Goal: Task Accomplishment & Management: Use online tool/utility

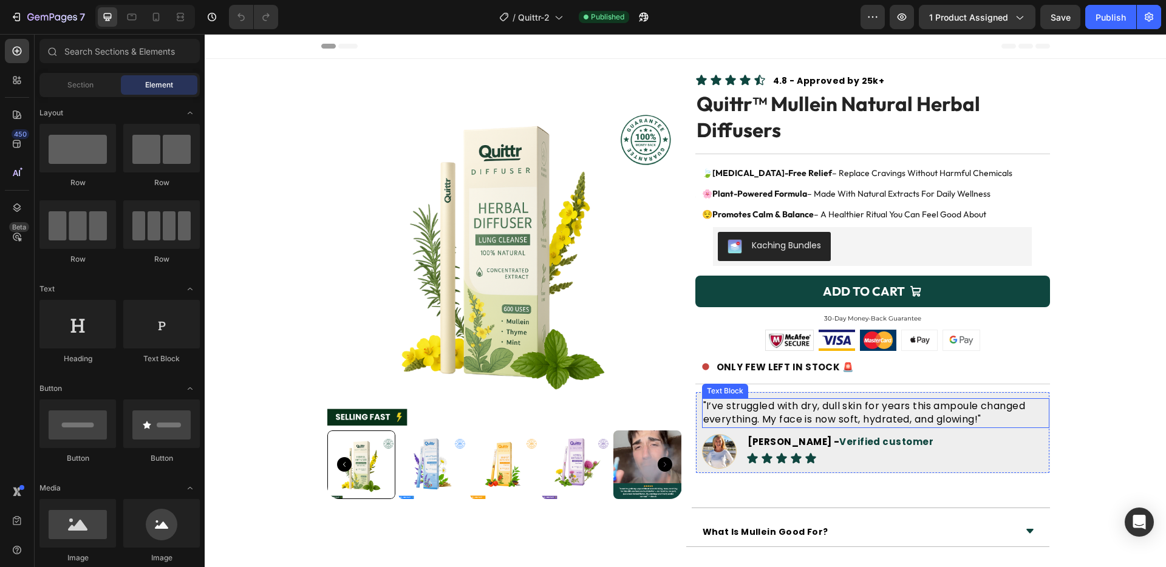
click at [846, 418] on p ""I’ve struggled with dry, dull skin for years this ampoule changed everything. …" at bounding box center [875, 413] width 345 height 27
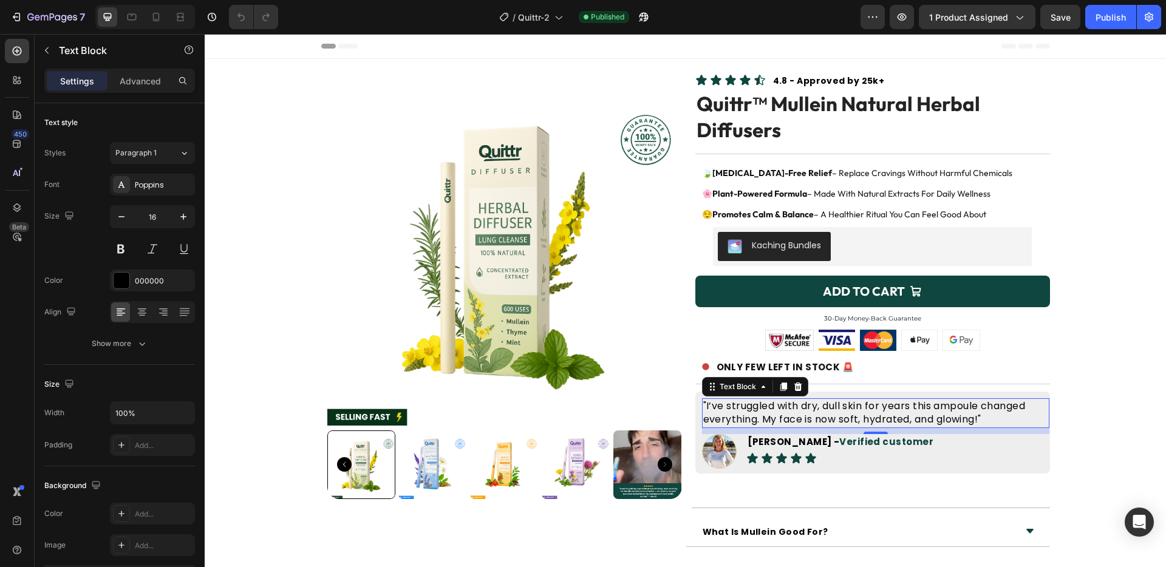
click at [846, 418] on p ""I’ve struggled with dry, dull skin for years this ampoule changed everything. …" at bounding box center [875, 413] width 345 height 27
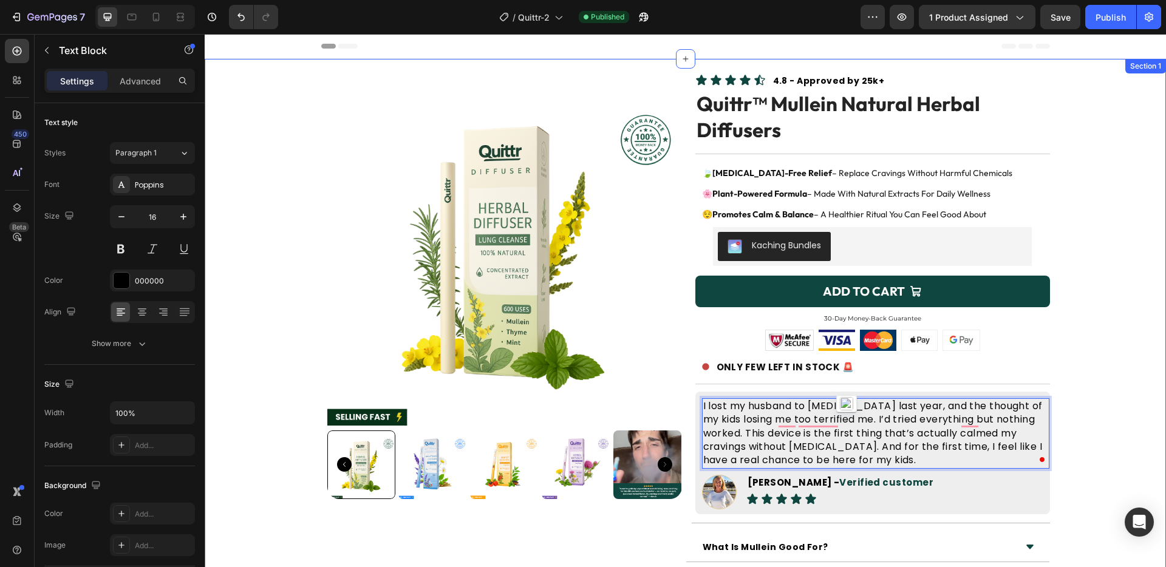
click at [1076, 390] on div "Product Images Icon Icon Icon Icon Icon Icon List 4.8 - Approved by 25k+ Text B…" at bounding box center [685, 381] width 961 height 621
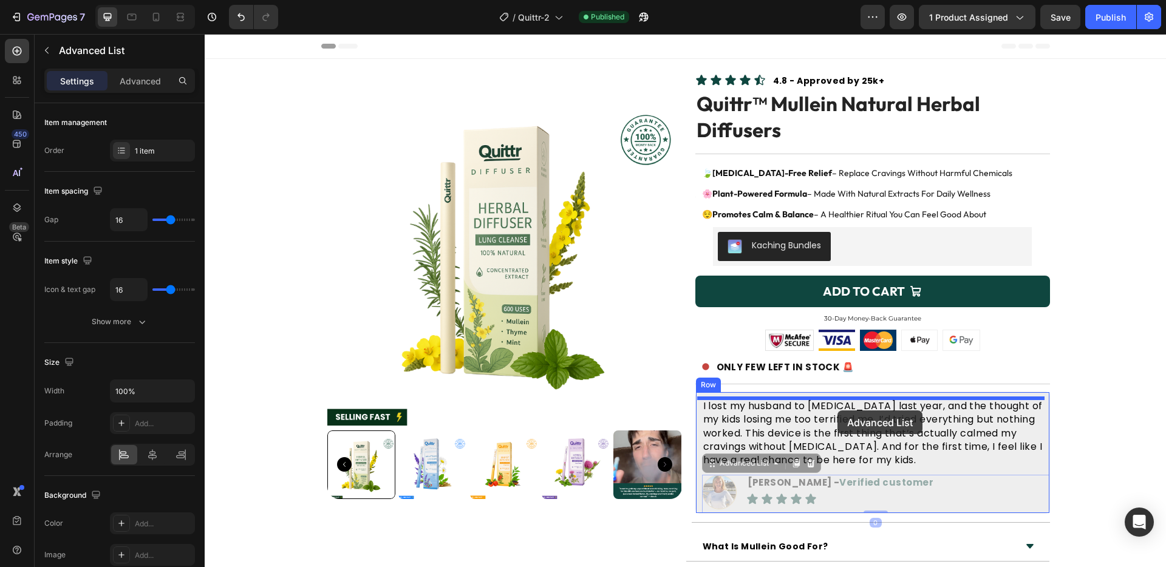
drag, startPoint x: 878, startPoint y: 494, endPoint x: 837, endPoint y: 410, distance: 93.1
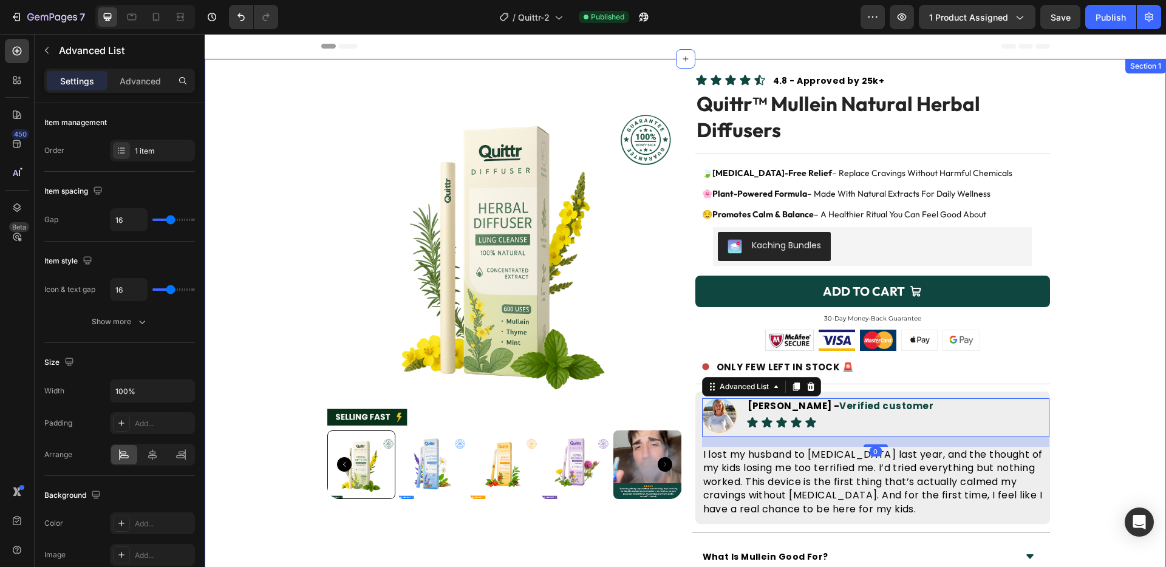
click at [1093, 360] on div "Product Images Icon Icon Icon Icon Icon Icon List 4.8 - Approved by 25k+ Text B…" at bounding box center [685, 386] width 961 height 631
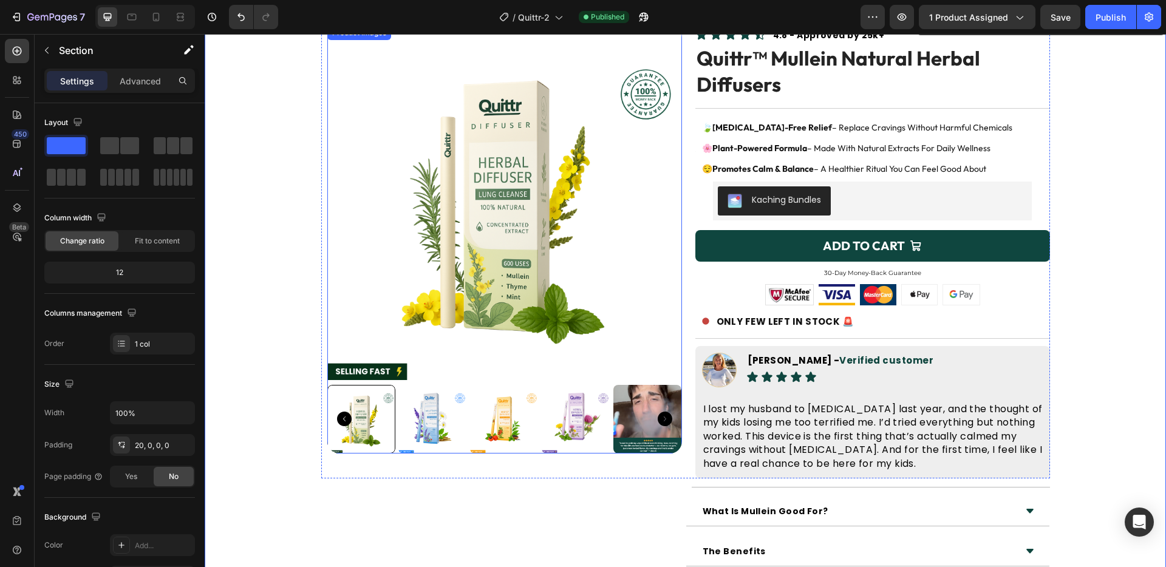
scroll to position [55, 0]
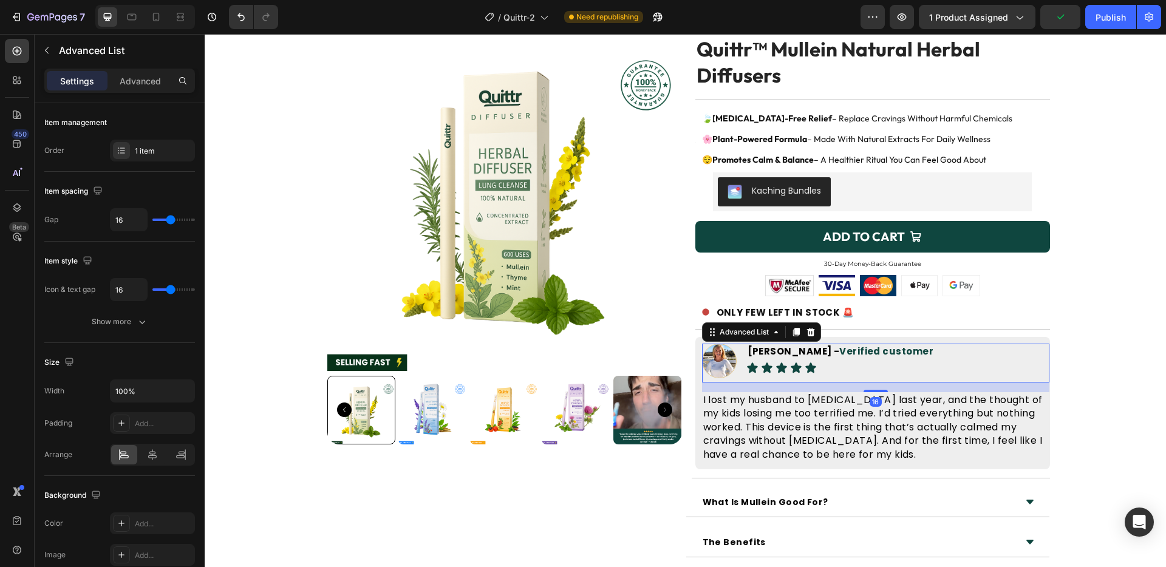
click at [882, 364] on div "Sara J. - Verified customer Text Block Icon Icon Icon Icon Icon Icon List" at bounding box center [844, 361] width 196 height 34
click at [834, 361] on div "Sara J. - Verified customer Text Block Icon Icon Icon Icon Icon Icon List" at bounding box center [844, 361] width 196 height 34
drag, startPoint x: 837, startPoint y: 364, endPoint x: 831, endPoint y: 364, distance: 6.7
click at [837, 364] on div "Sara J. - Verified customer Text Block Icon Icon Icon Icon Icon Icon List" at bounding box center [844, 361] width 196 height 34
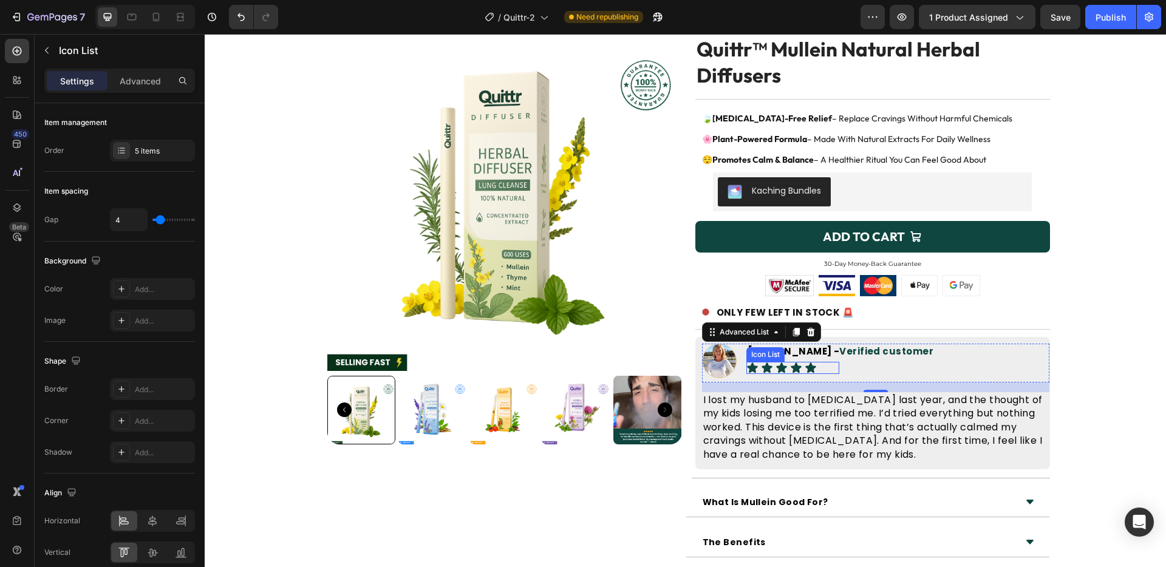
click at [814, 369] on div "Icon Icon Icon Icon Icon" at bounding box center [792, 368] width 93 height 12
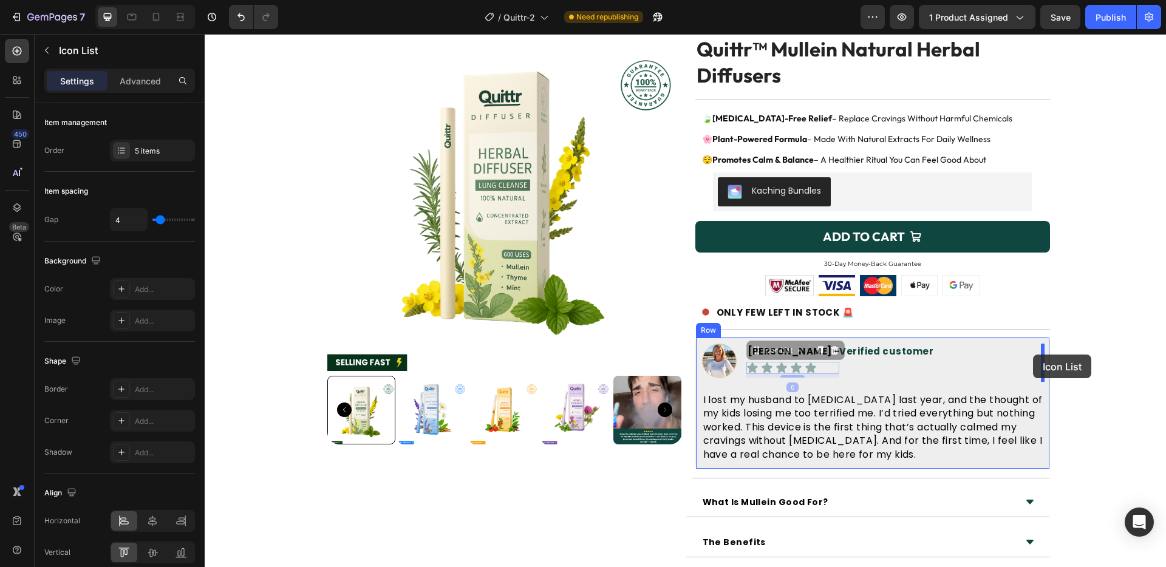
drag, startPoint x: 814, startPoint y: 369, endPoint x: 1033, endPoint y: 355, distance: 219.1
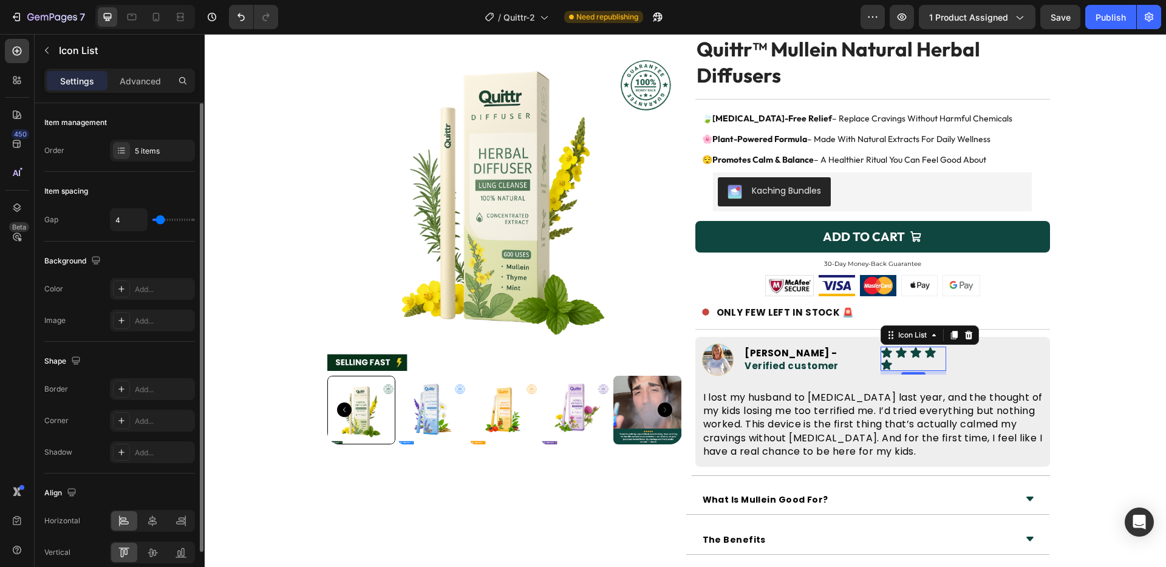
type input "2"
type input "1"
type input "0"
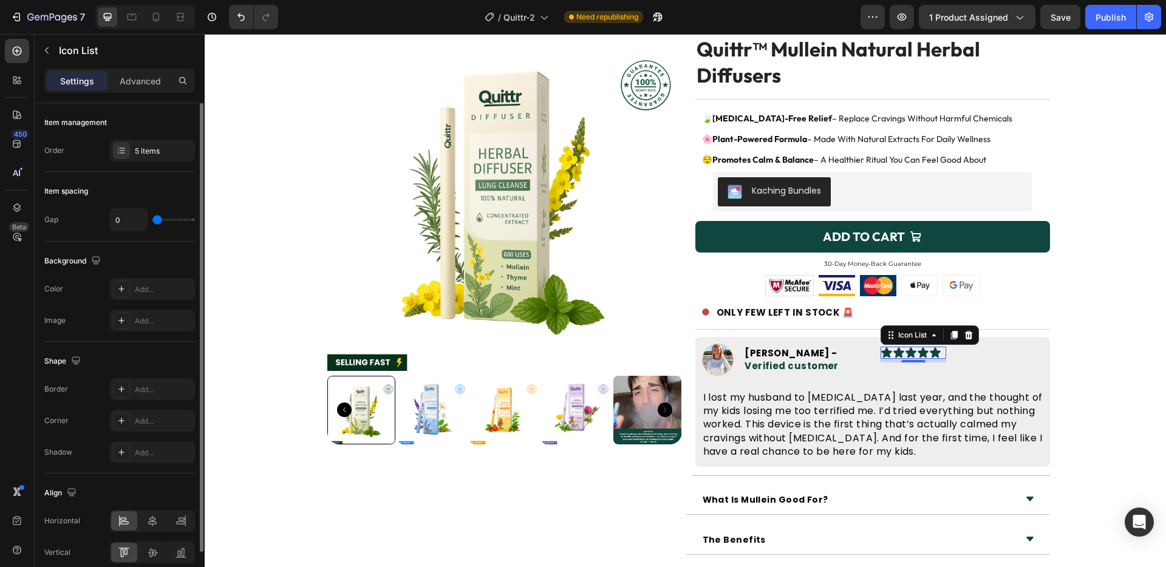
drag, startPoint x: 158, startPoint y: 219, endPoint x: 134, endPoint y: 213, distance: 25.0
type input "0"
click at [152, 219] on input "range" at bounding box center [173, 220] width 43 height 2
click at [134, 84] on p "Advanced" at bounding box center [140, 81] width 41 height 13
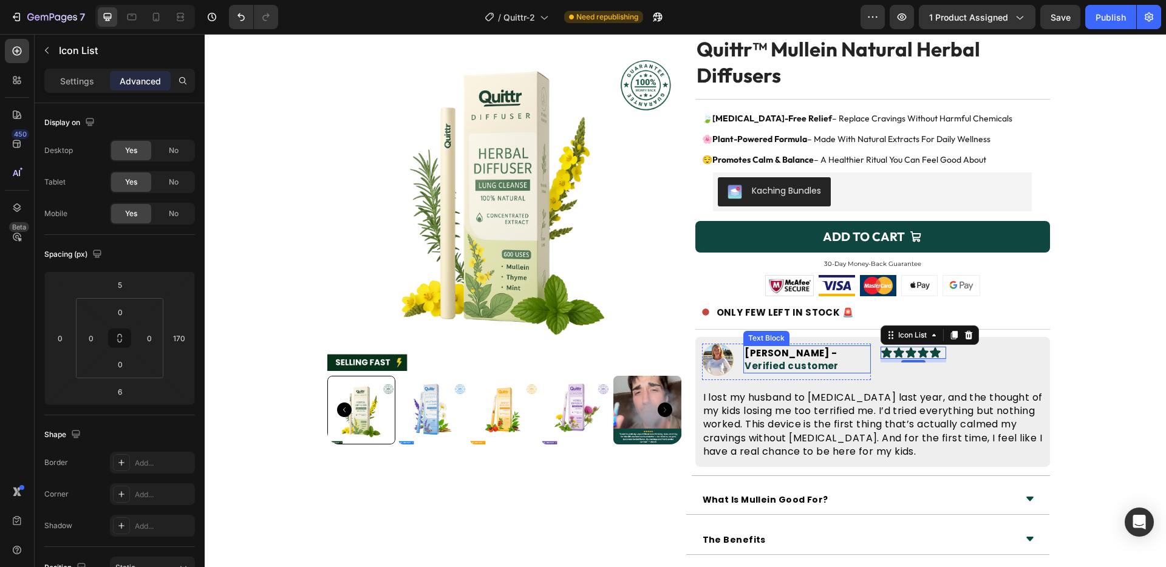
click at [856, 352] on p "Sara J. - Verified customer" at bounding box center [806, 360] width 124 height 26
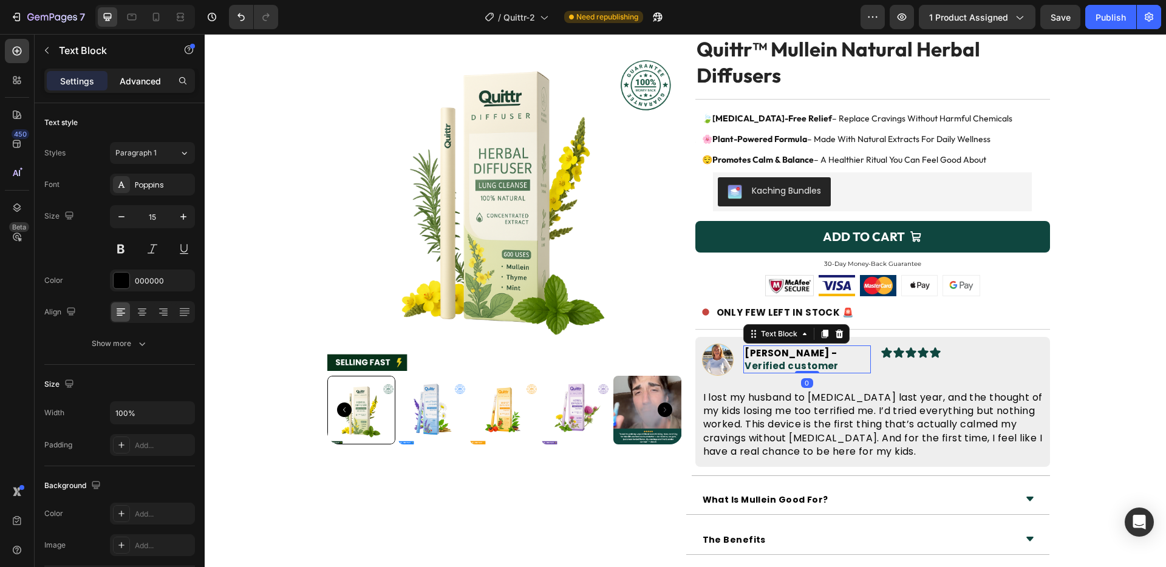
click at [135, 77] on p "Advanced" at bounding box center [140, 81] width 41 height 13
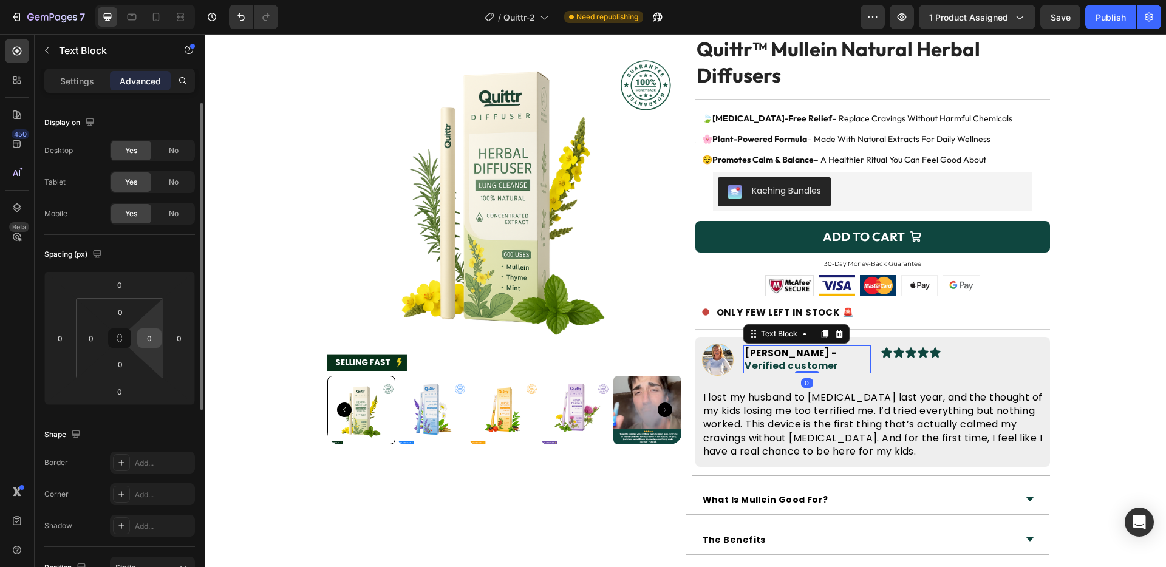
click at [144, 341] on input "0" at bounding box center [149, 338] width 18 height 18
type input "0"
click at [144, 341] on input "0" at bounding box center [149, 338] width 18 height 18
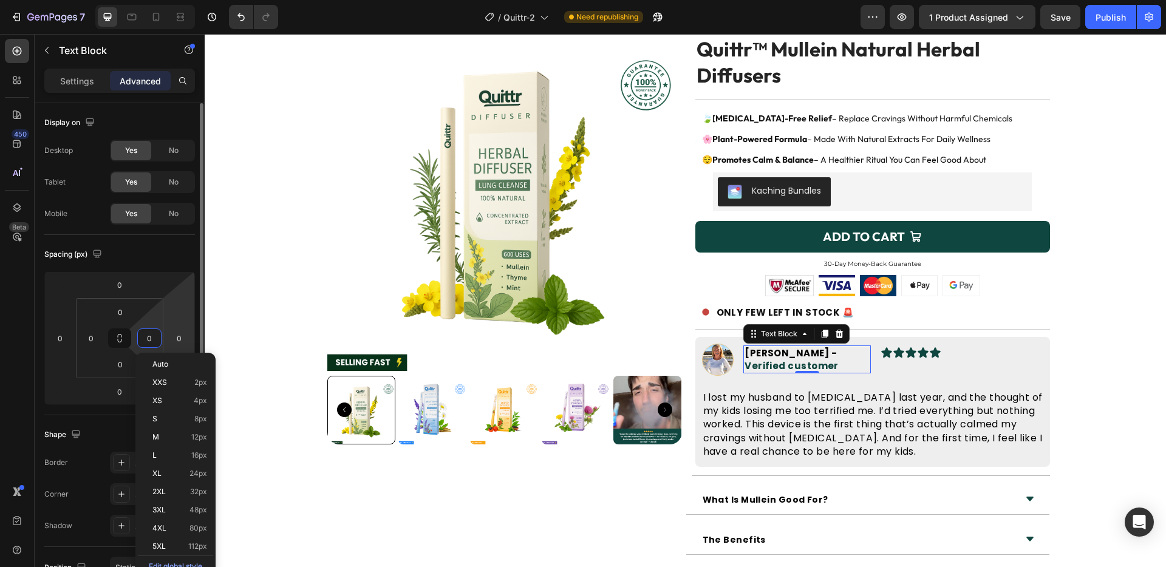
click at [165, 0] on html "7 Version history / Quittr-2 Need republishing Preview 1 product assigned Save …" at bounding box center [583, 0] width 1166 height 0
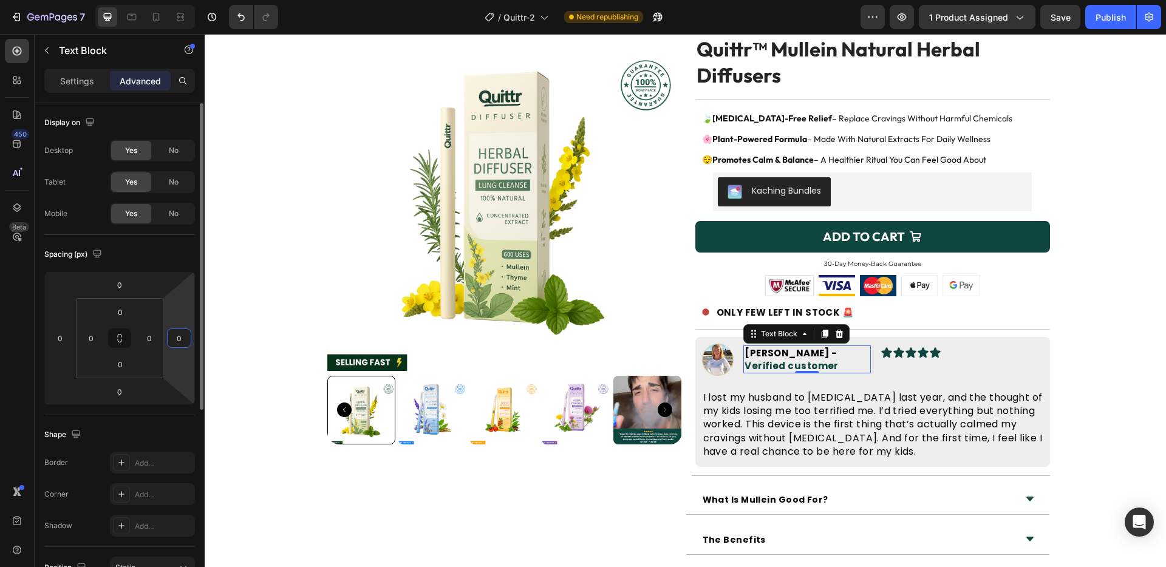
click at [165, 0] on html "7 Version history / Quittr-2 Need republishing Preview 1 product assigned Save …" at bounding box center [583, 0] width 1166 height 0
click at [178, 340] on input "0" at bounding box center [179, 338] width 18 height 18
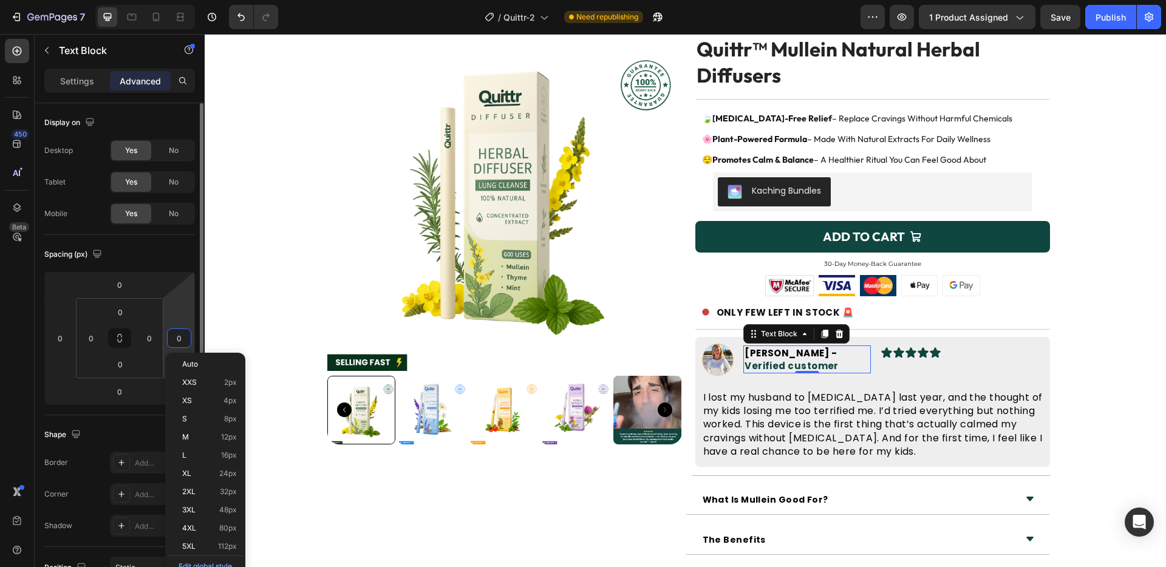
click at [177, 339] on input "0" at bounding box center [179, 338] width 18 height 18
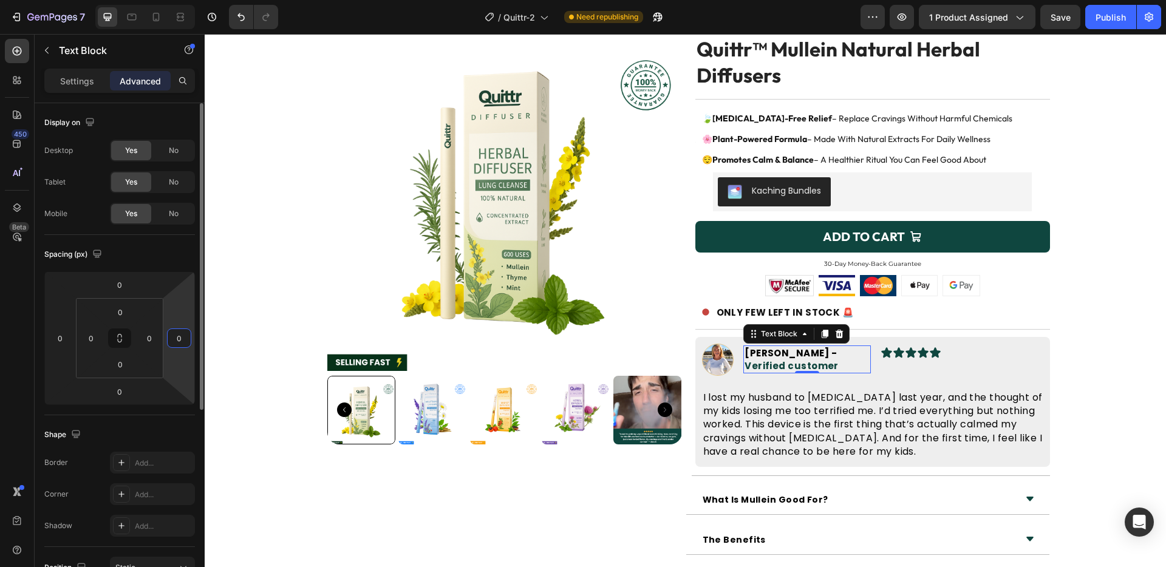
click at [177, 339] on input "0" at bounding box center [179, 338] width 18 height 18
type input "-50"
click at [177, 339] on input "-50" at bounding box center [179, 338] width 18 height 18
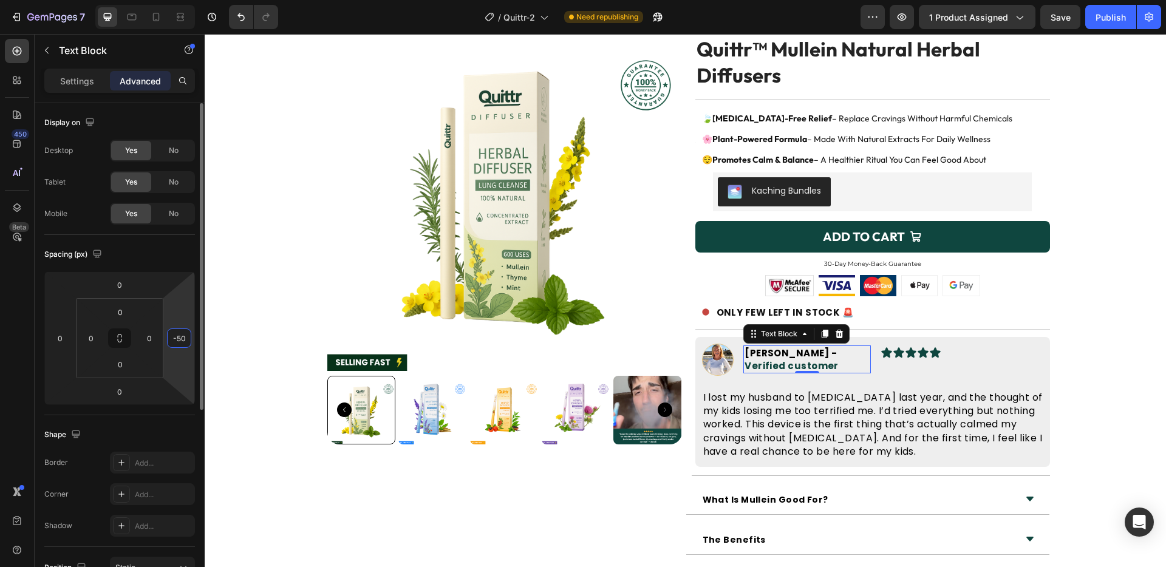
click at [177, 339] on input "-50" at bounding box center [179, 338] width 18 height 18
click at [177, 339] on input "20" at bounding box center [179, 338] width 18 height 18
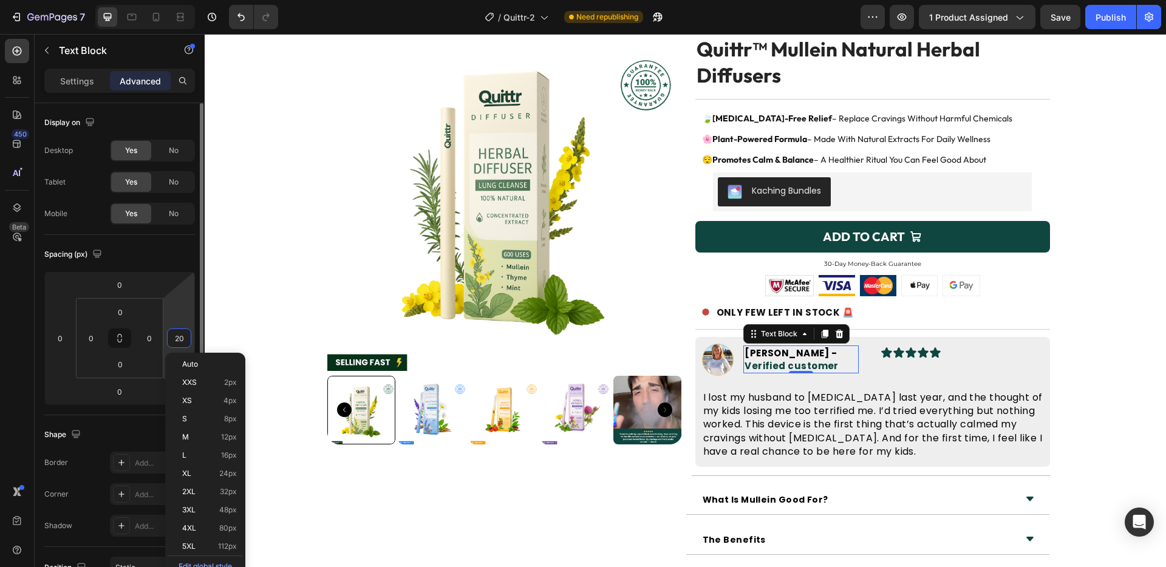
click at [177, 339] on input "20" at bounding box center [179, 338] width 18 height 18
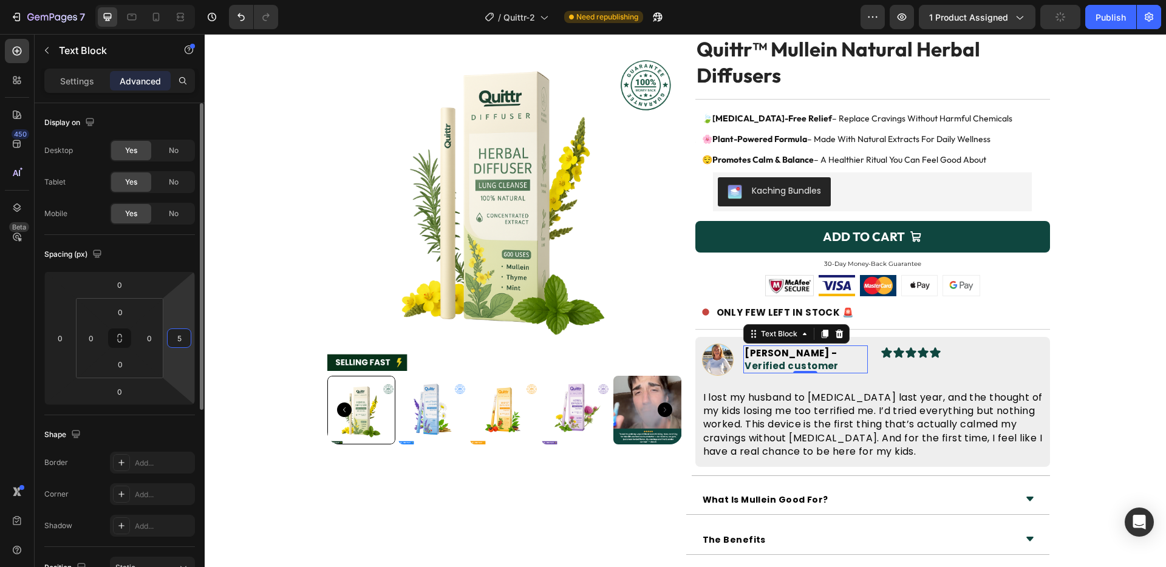
type input "50"
click at [177, 339] on input "50" at bounding box center [179, 338] width 18 height 18
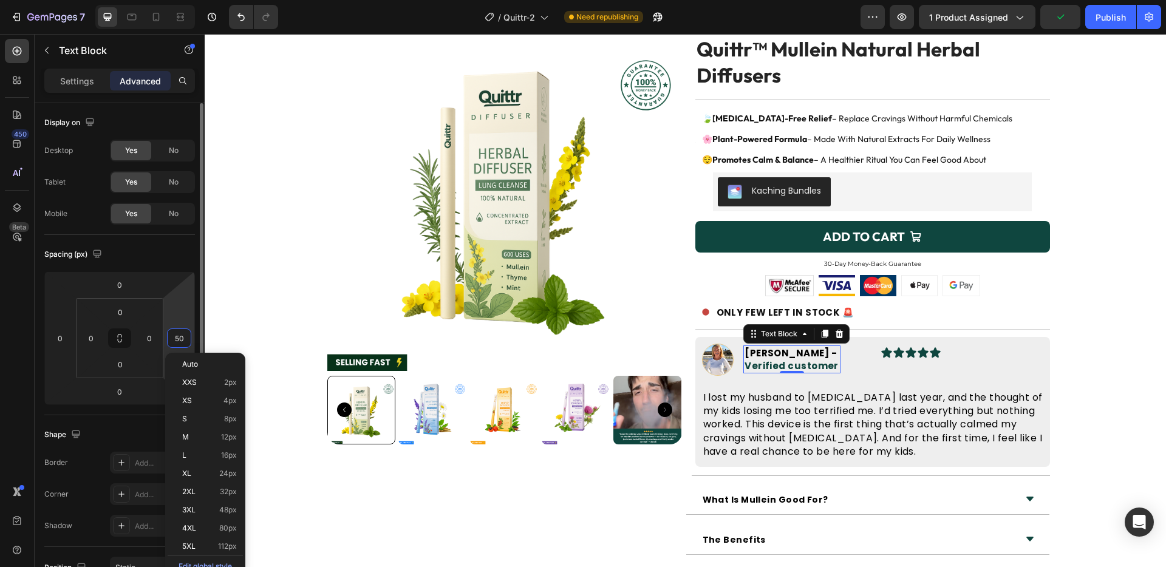
click at [177, 339] on input "50" at bounding box center [179, 338] width 18 height 18
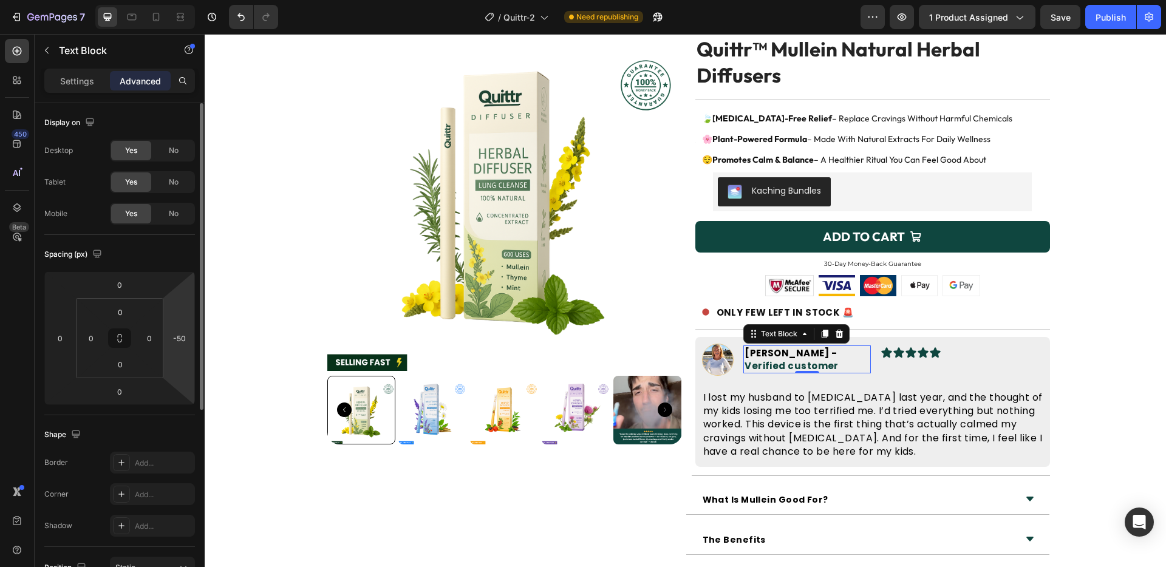
click at [163, 254] on div "Spacing (px)" at bounding box center [119, 254] width 151 height 19
click at [185, 342] on input "-50" at bounding box center [179, 338] width 18 height 18
type input "7"
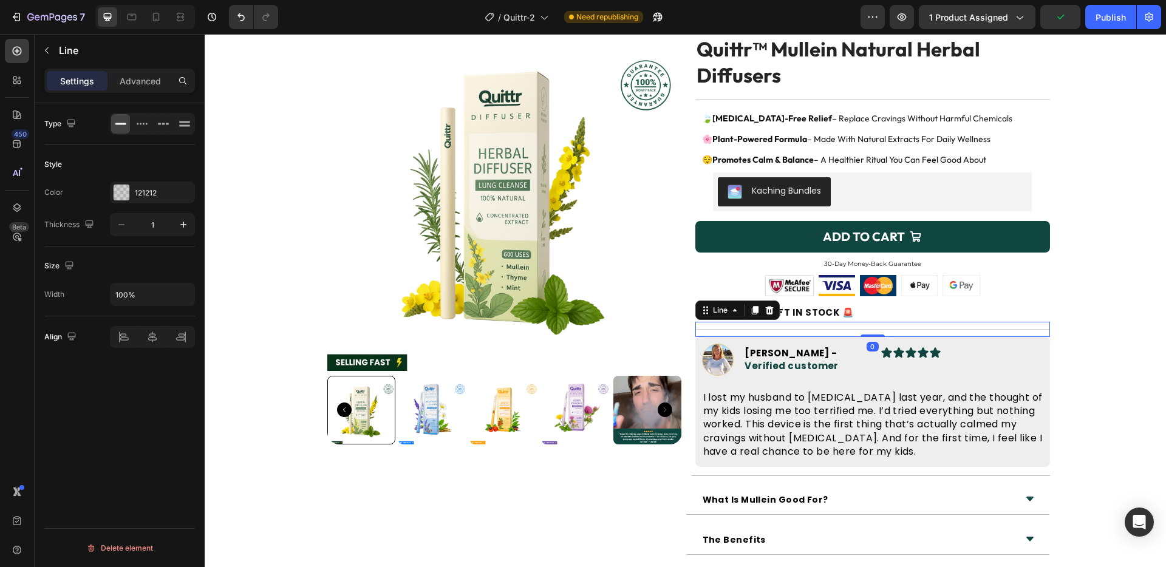
click at [1030, 327] on div "Title Line 0" at bounding box center [872, 329] width 355 height 15
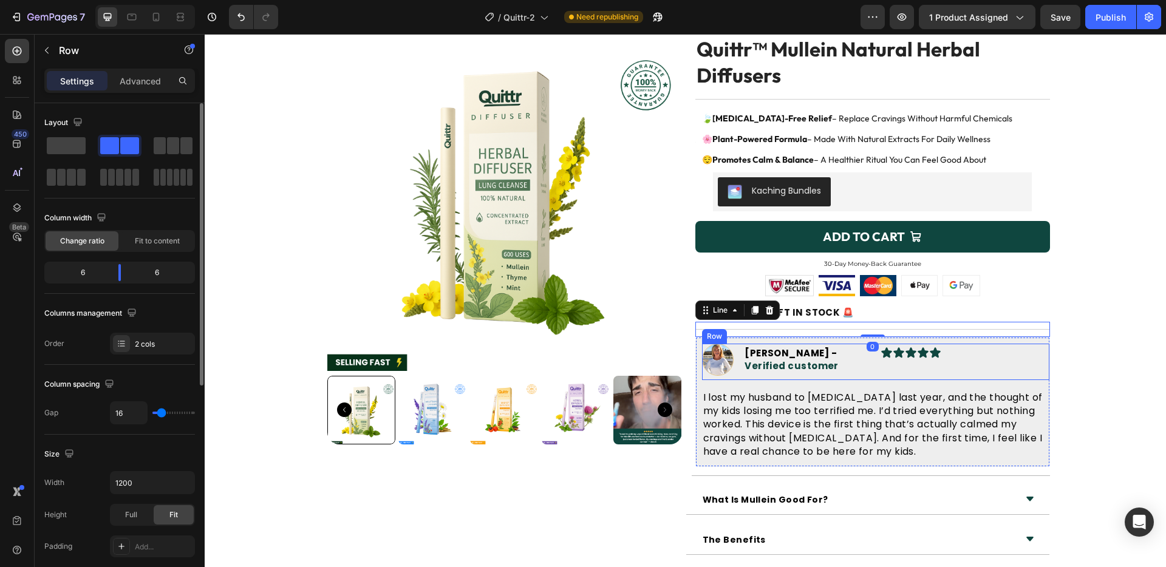
click at [1028, 357] on div "Icon Icon Icon Icon Icon Icon List" at bounding box center [964, 362] width 169 height 36
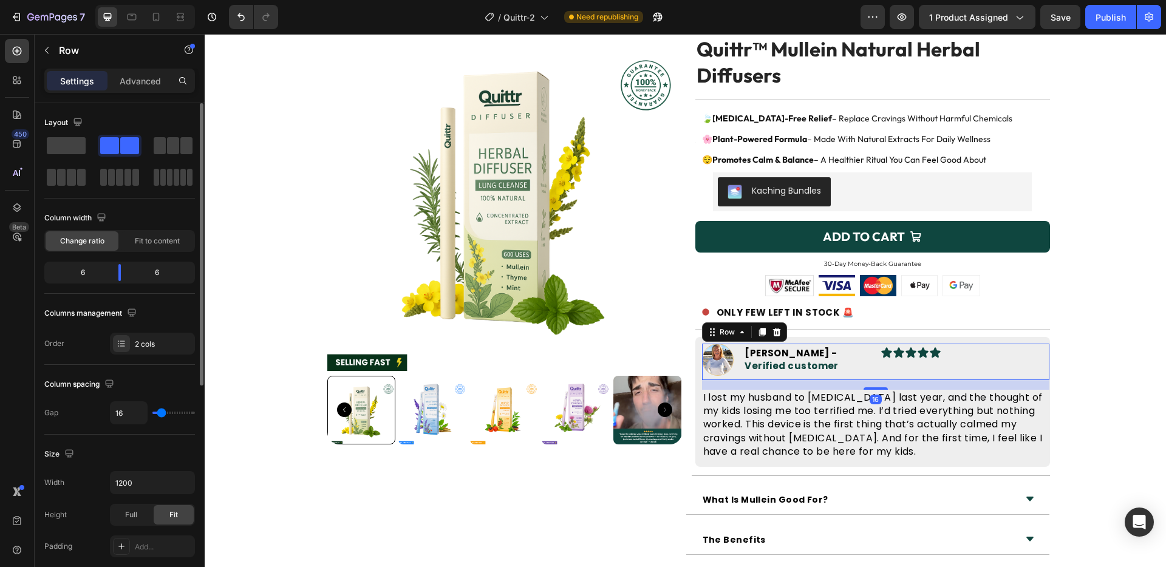
click at [866, 351] on div "Image Sara J. - Verified customer Text Block Advanced List Icon Icon Icon Icon …" at bounding box center [875, 362] width 347 height 36
click at [868, 350] on div "Image Sara J. - Verified customer Text Block Advanced List Icon Icon Icon Icon …" at bounding box center [875, 362] width 347 height 36
drag, startPoint x: 118, startPoint y: 274, endPoint x: 102, endPoint y: 270, distance: 16.8
click at [102, 270] on div at bounding box center [109, 272] width 22 height 17
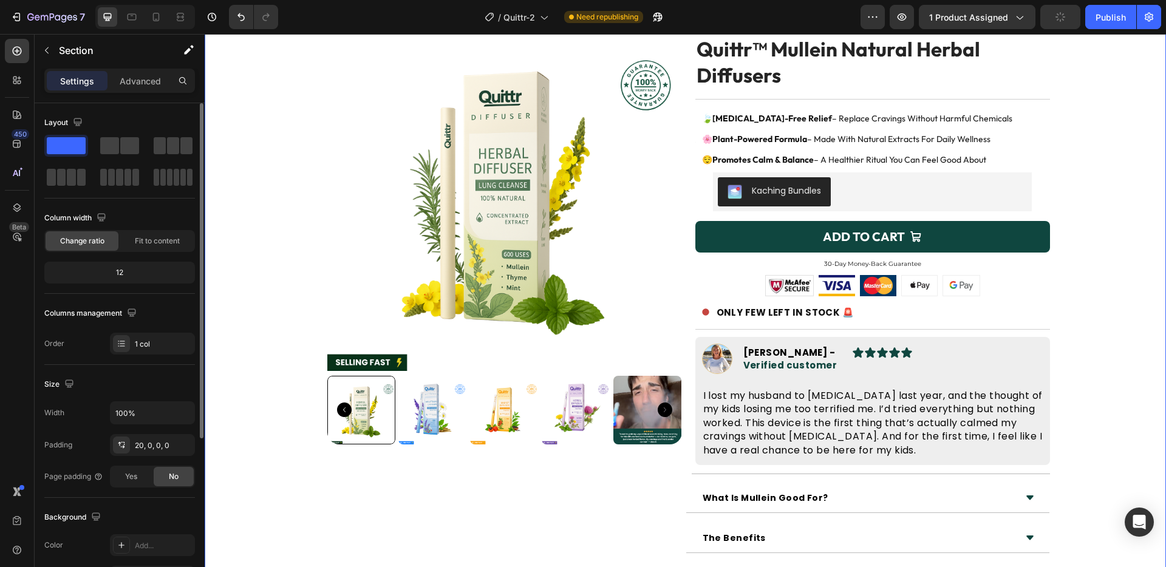
click at [1079, 303] on div "Product Images Icon Icon Icon Icon Icon Icon List 4.8 - Approved by 25k+ Text B…" at bounding box center [685, 329] width 961 height 627
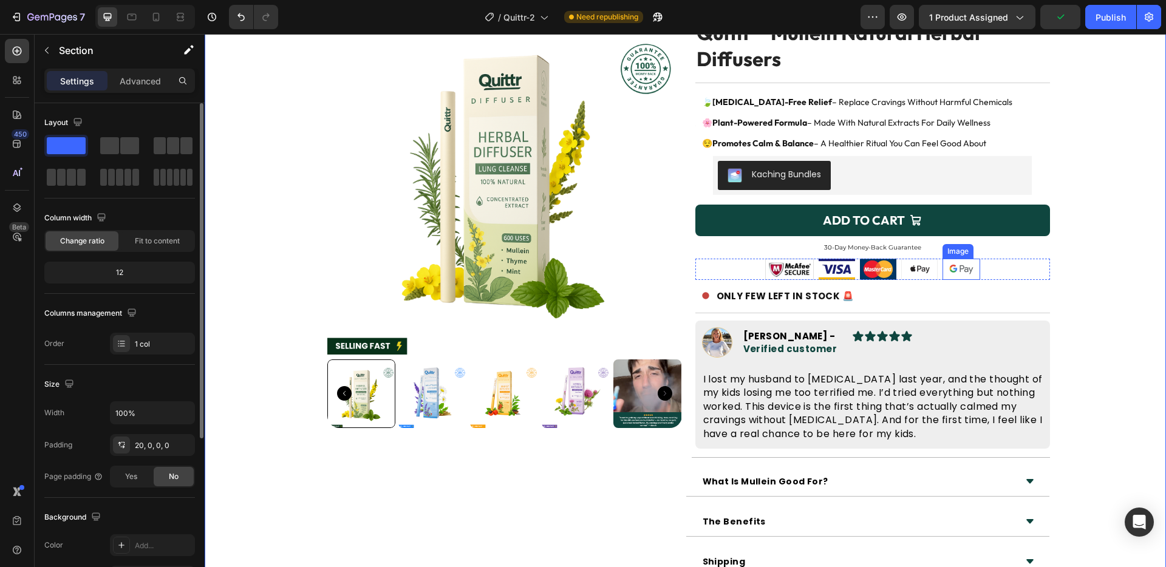
scroll to position [78, 0]
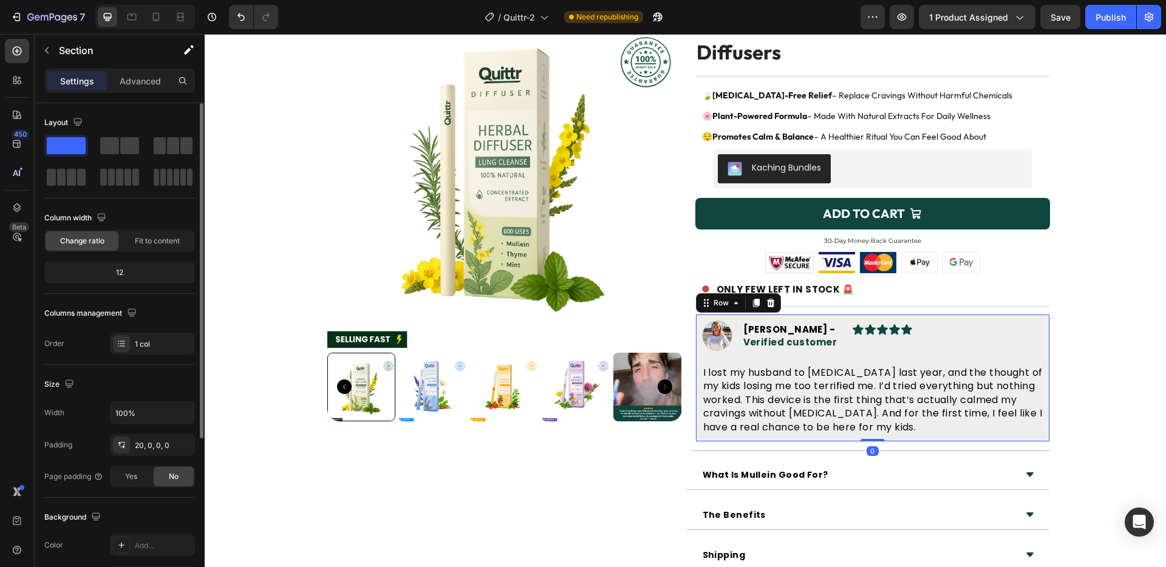
click at [699, 316] on div "Image Sara J. - Verified customer Text Block Advanced List Icon Icon Icon Icon …" at bounding box center [872, 378] width 355 height 128
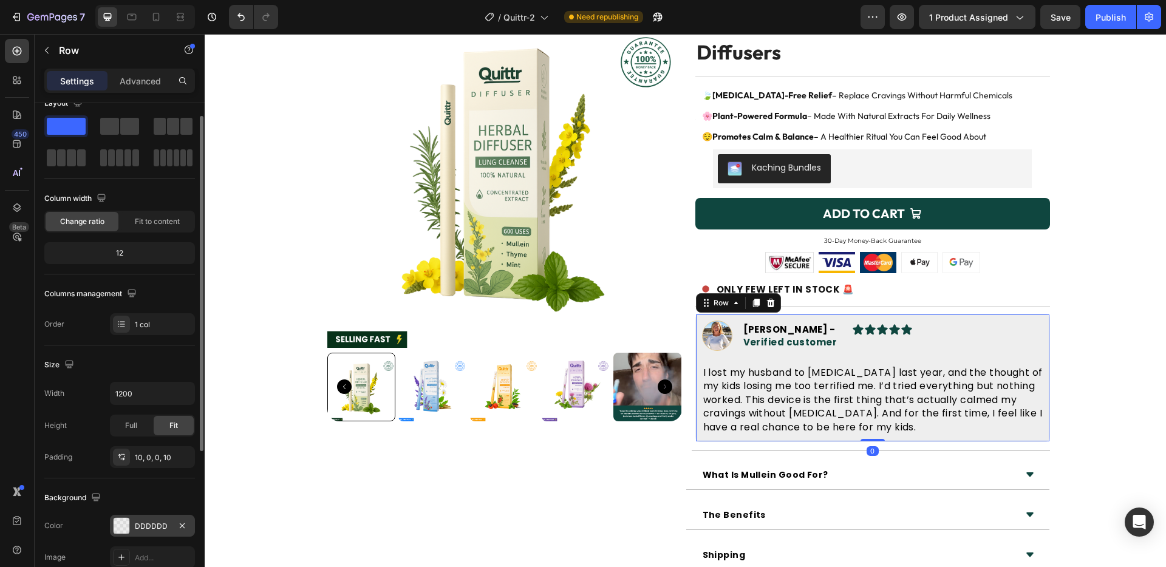
click at [118, 524] on div at bounding box center [122, 526] width 16 height 16
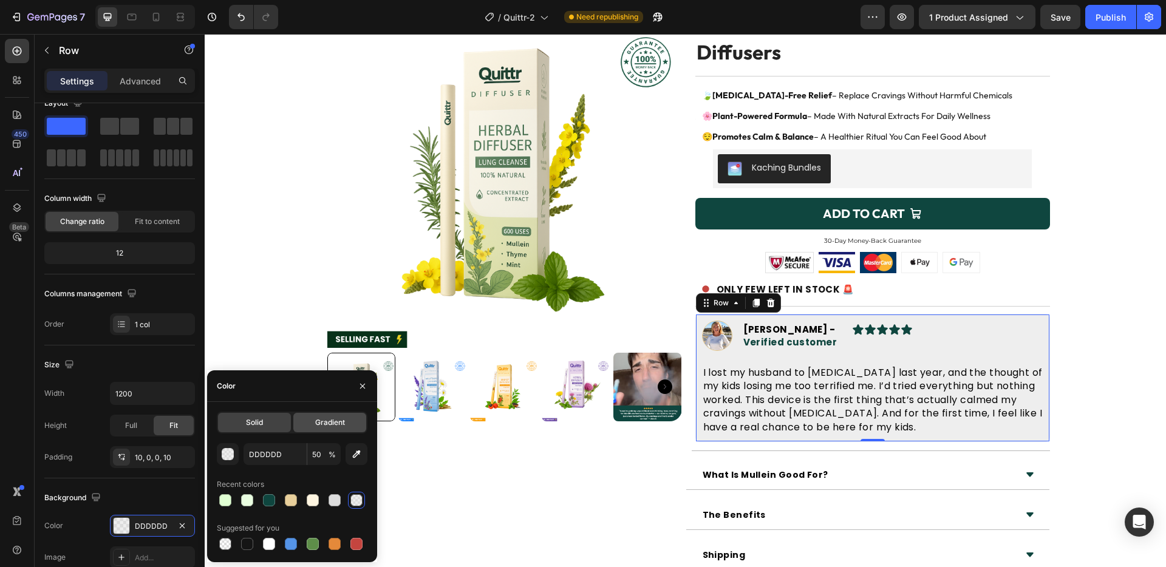
click at [320, 422] on span "Gradient" at bounding box center [330, 422] width 30 height 11
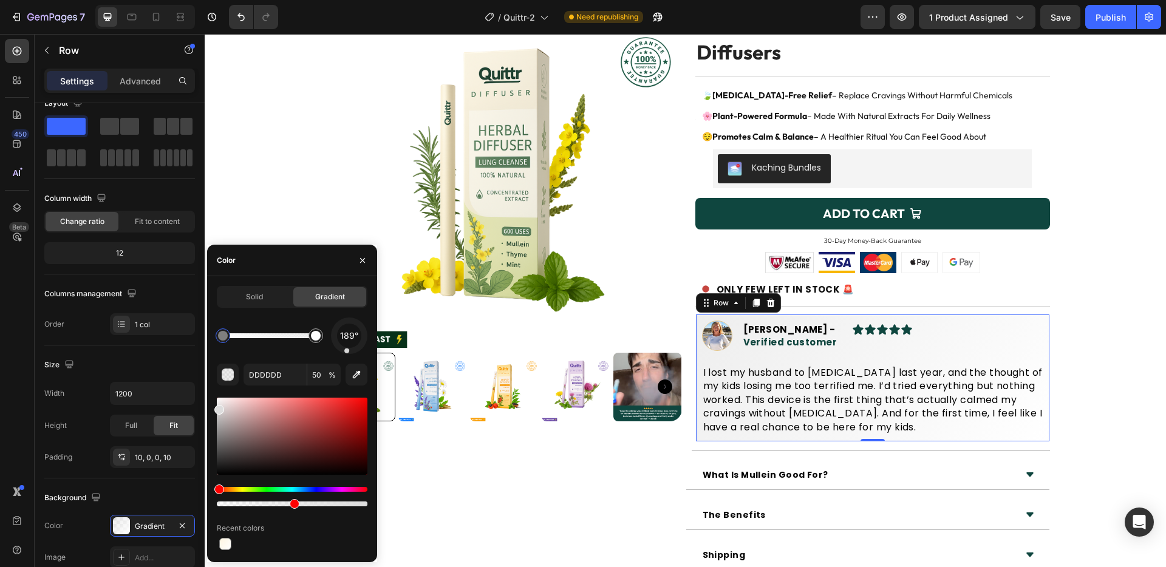
click at [347, 352] on div at bounding box center [350, 336] width 42 height 42
type input "FFFFFF"
type input "100"
click at [318, 338] on div at bounding box center [316, 336] width 10 height 10
click at [294, 382] on input "FFFFFF" at bounding box center [274, 375] width 63 height 22
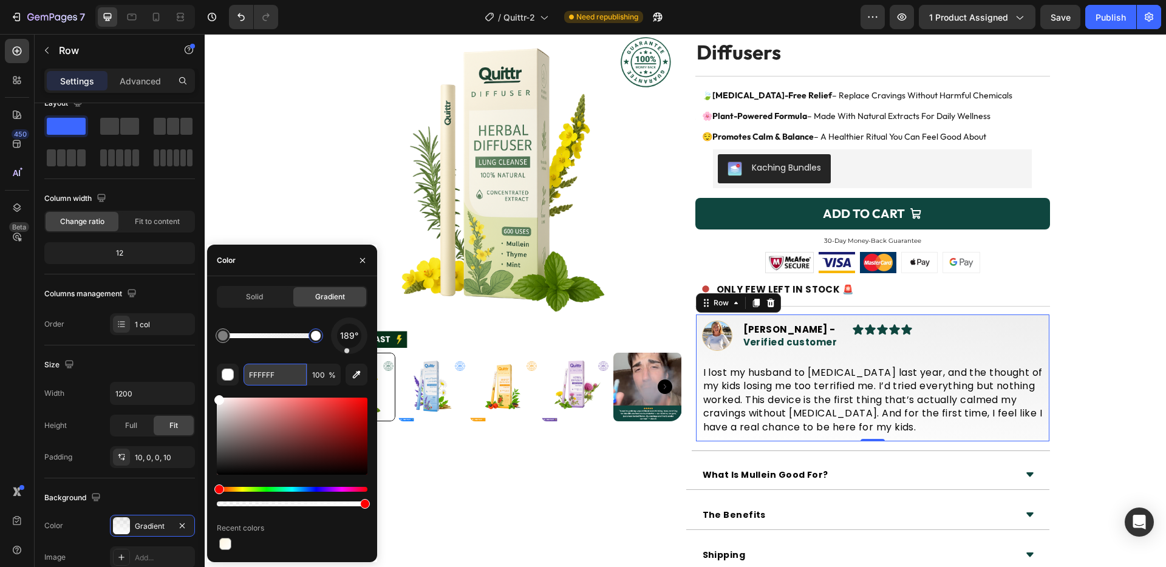
paste input "#DCF8D8"
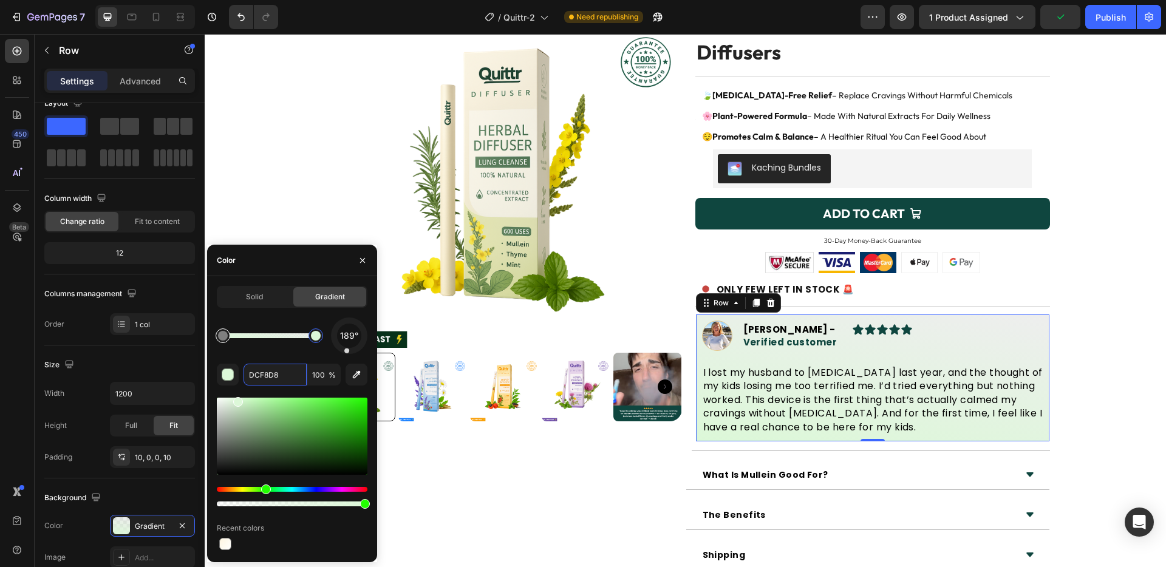
type input "DDDDDD"
type input "50"
click at [223, 339] on div at bounding box center [223, 336] width 10 height 10
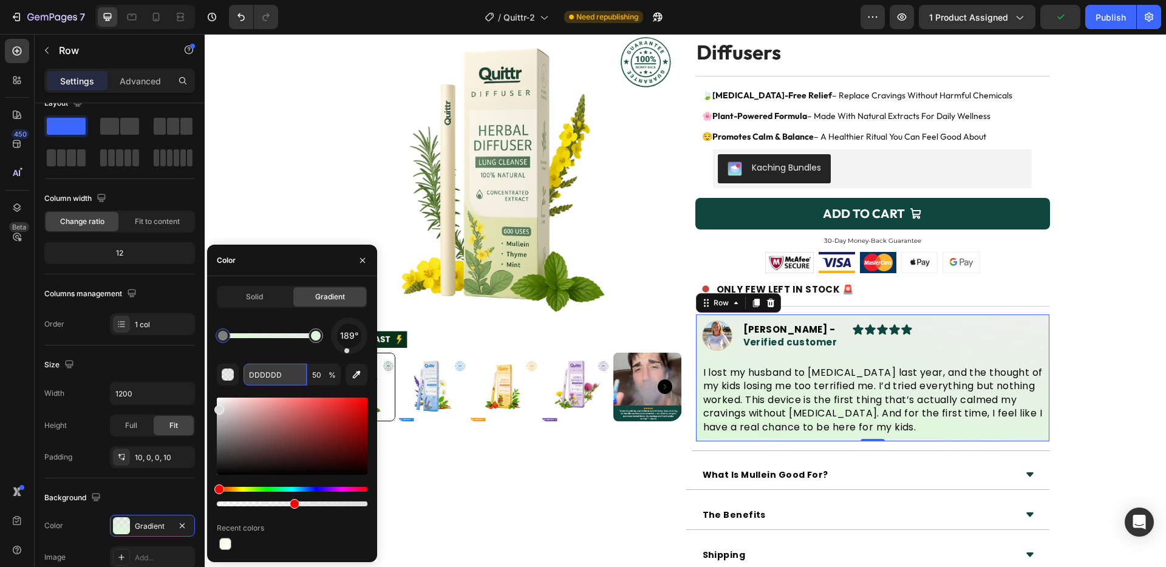
click at [260, 385] on input "DDDDDD" at bounding box center [274, 375] width 63 height 22
paste input "#AFE3C4"
type input "#AFE3C4"
type input "100"
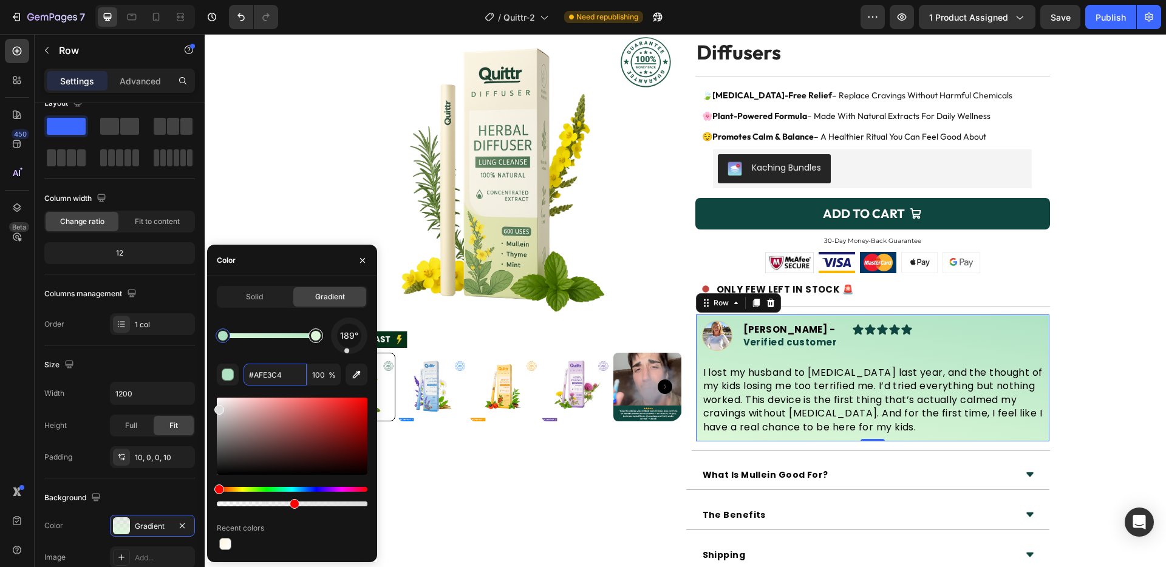
type input "DCF8D8"
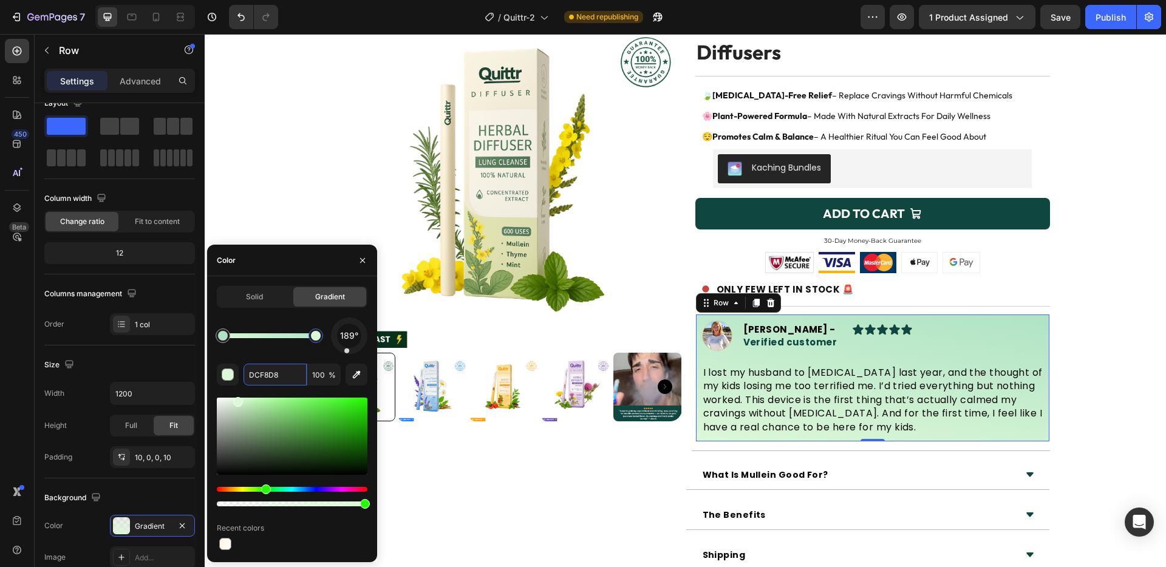
click at [318, 335] on div at bounding box center [316, 336] width 10 height 10
click at [352, 352] on div at bounding box center [349, 335] width 41 height 41
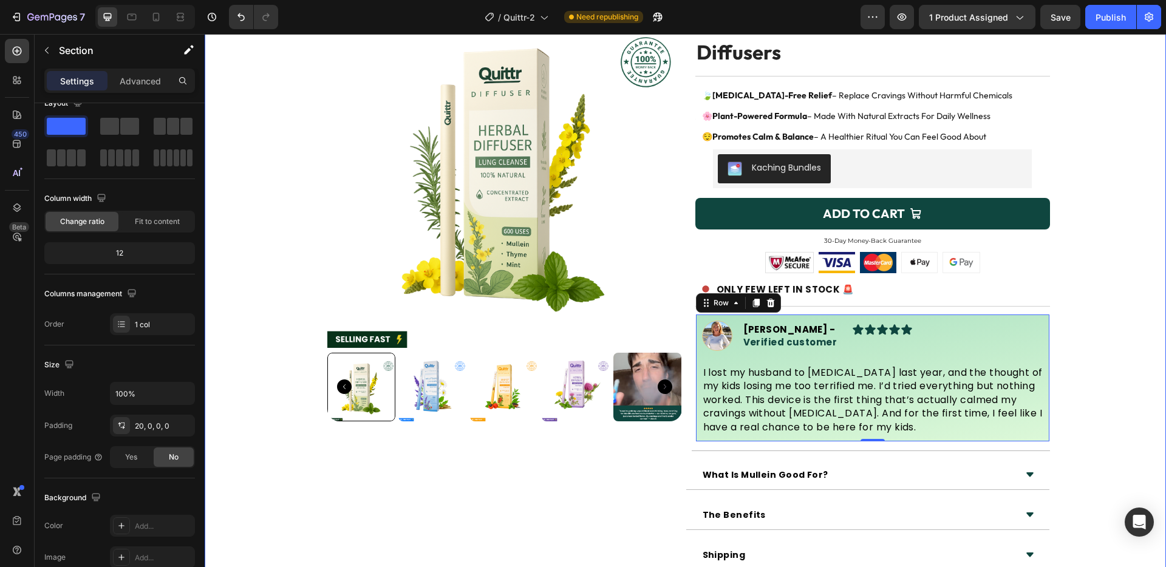
click at [1050, 284] on div "Product Images Icon Icon Icon Icon Icon Icon List 4.8 - Approved by 25k+ Text B…" at bounding box center [685, 306] width 961 height 627
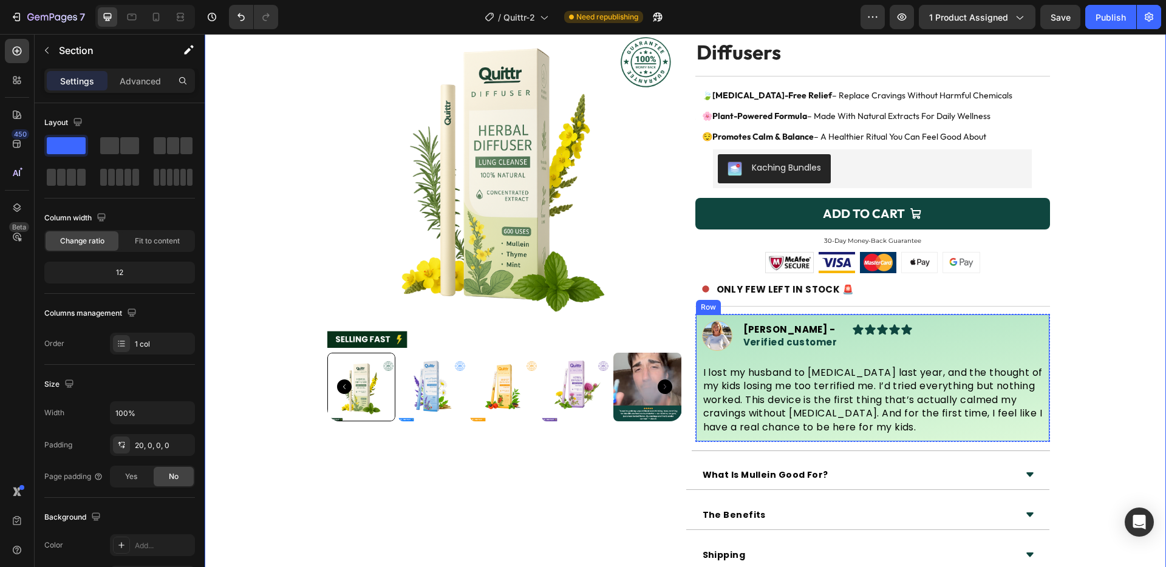
click at [702, 338] on img at bounding box center [717, 336] width 30 height 30
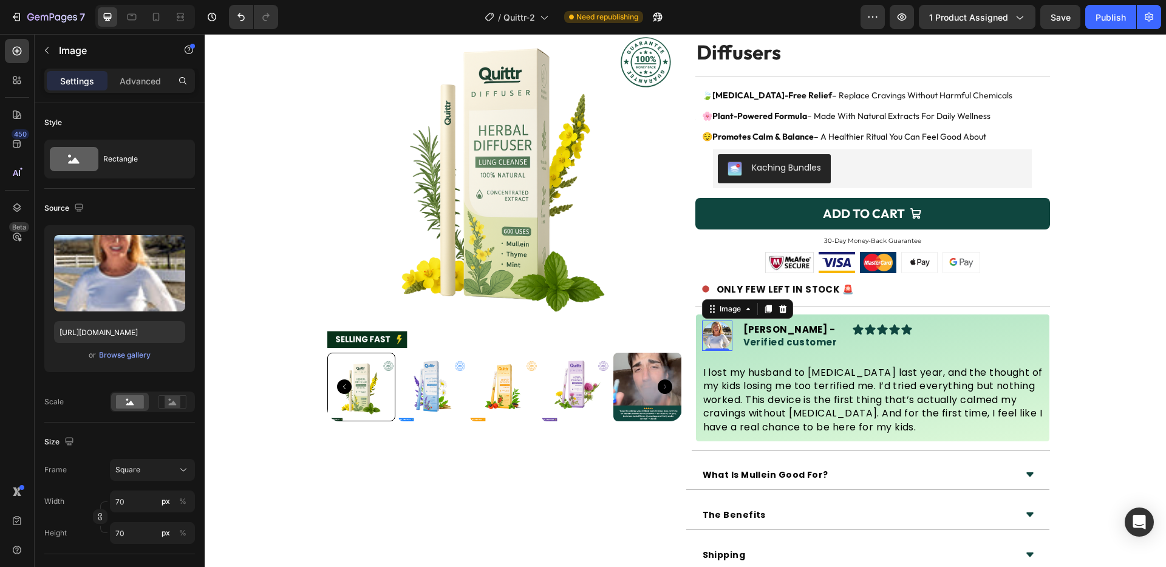
click at [123, 319] on div "Upload Image https://getmelaxin.com/cdn/shop/files/gempages_562390936483529739-…" at bounding box center [119, 298] width 151 height 147
click at [123, 324] on input "https://getmelaxin.com/cdn/shop/files/gempages_562390936483529739-8a3b5d73-5dc0…" at bounding box center [119, 332] width 131 height 22
paste input "quitritual.com/cdn/shop/files/534953570_10163941732176983_6661854406600094180_n…"
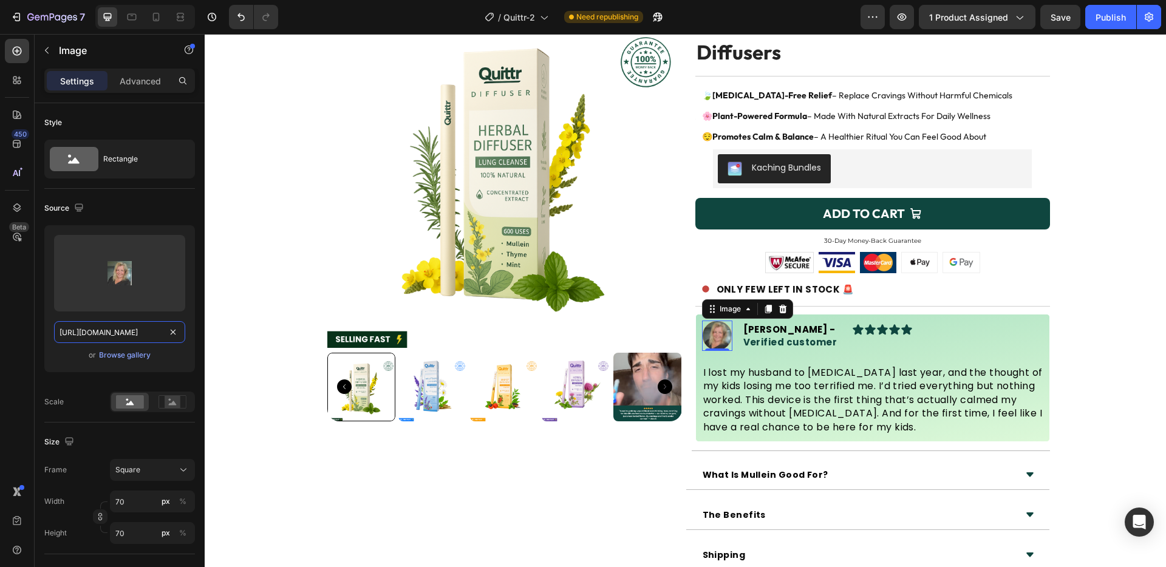
type input "[URL][DOMAIN_NAME]"
click at [69, 409] on div "Scale" at bounding box center [119, 402] width 151 height 21
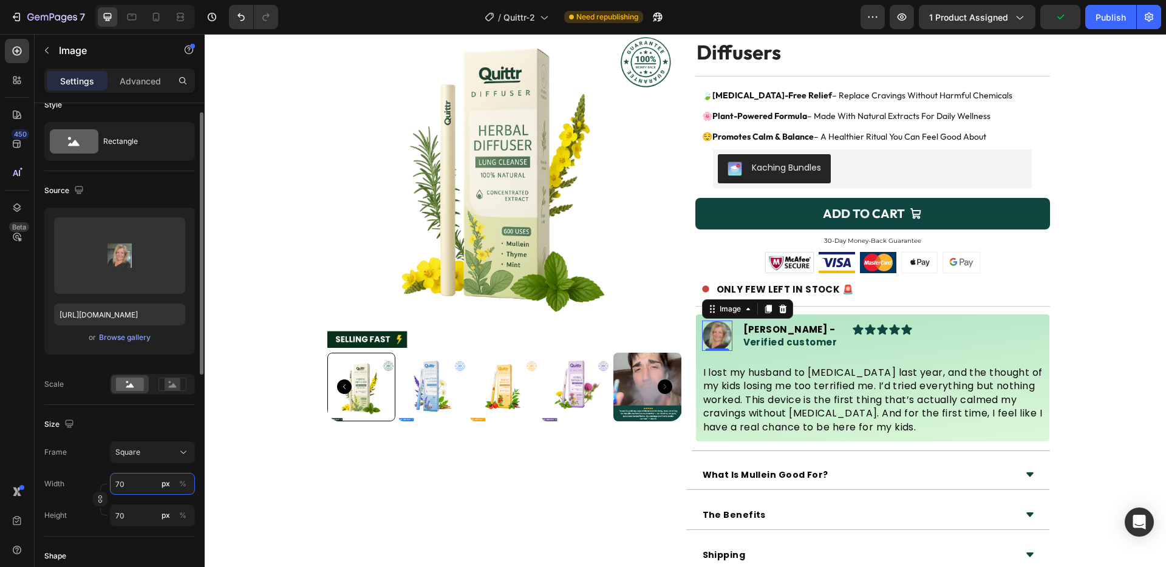
click at [138, 486] on input "70" at bounding box center [152, 484] width 85 height 22
type input "71"
type input "72"
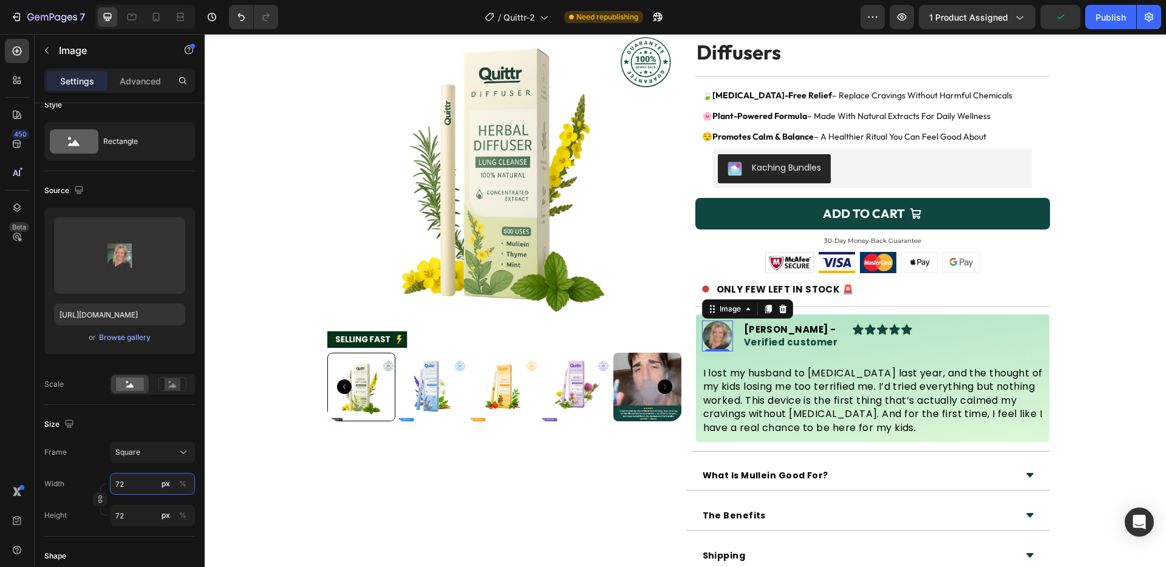
type input "73"
type input "74"
type input "75"
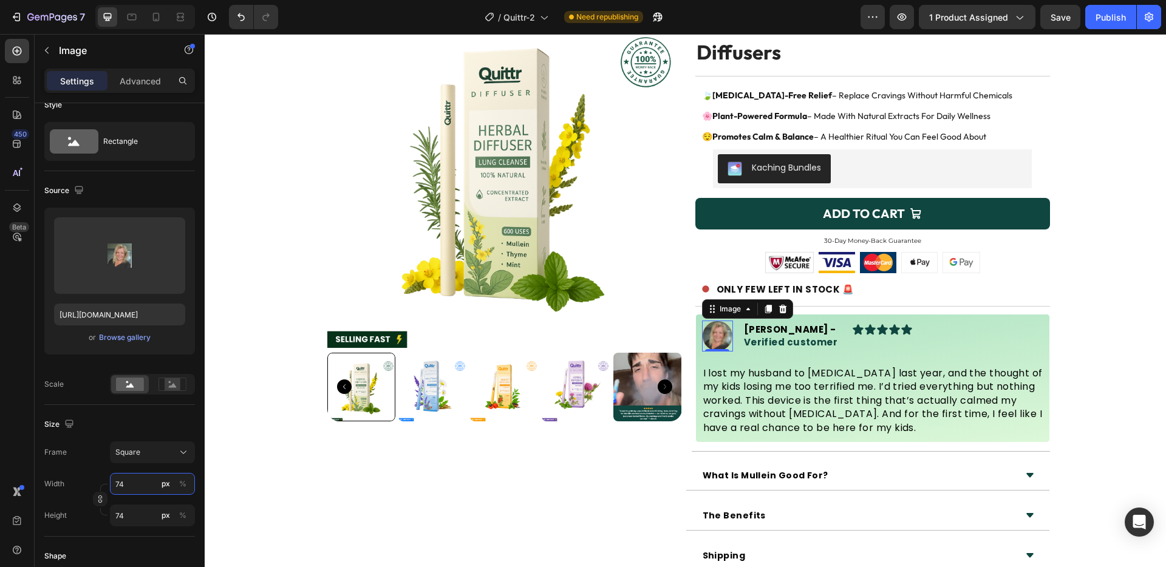
type input "75"
type input "76"
type input "77"
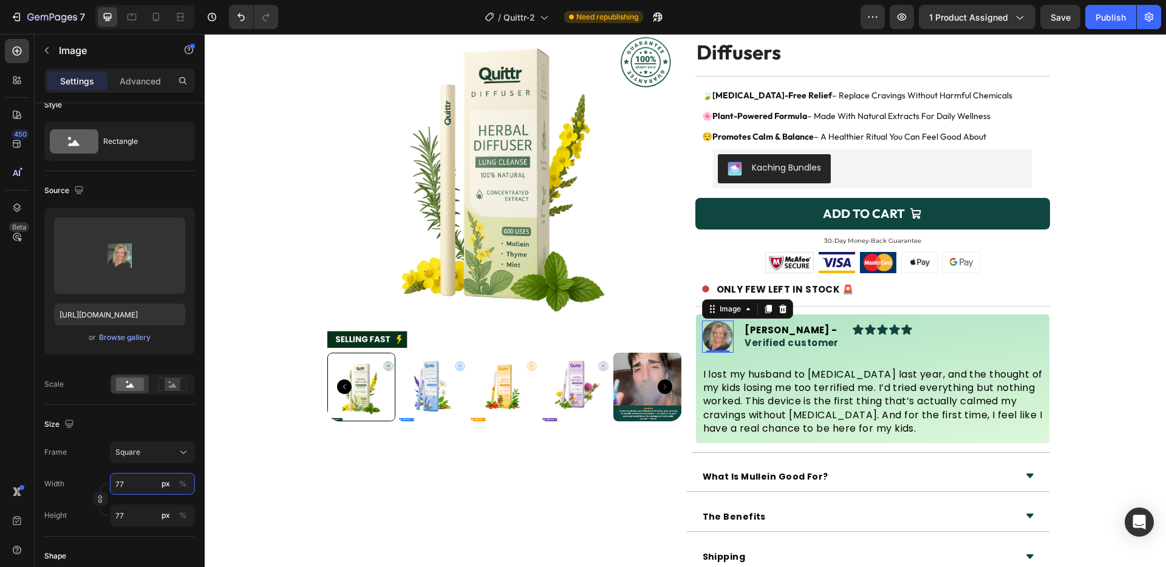
type input "78"
type input "79"
type input "80"
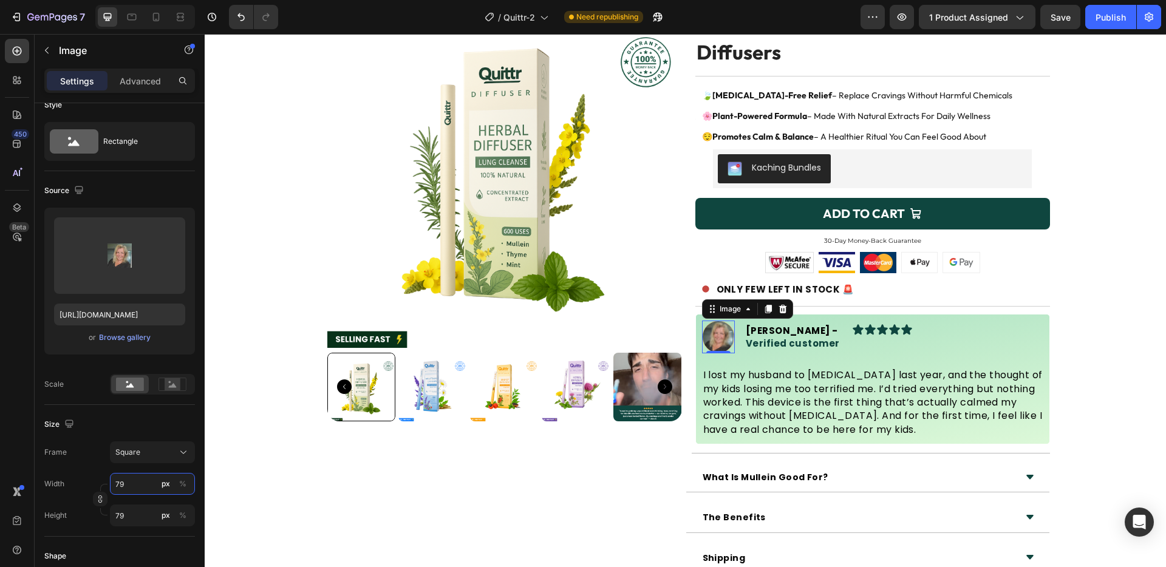
type input "80"
type input "81"
type input "82"
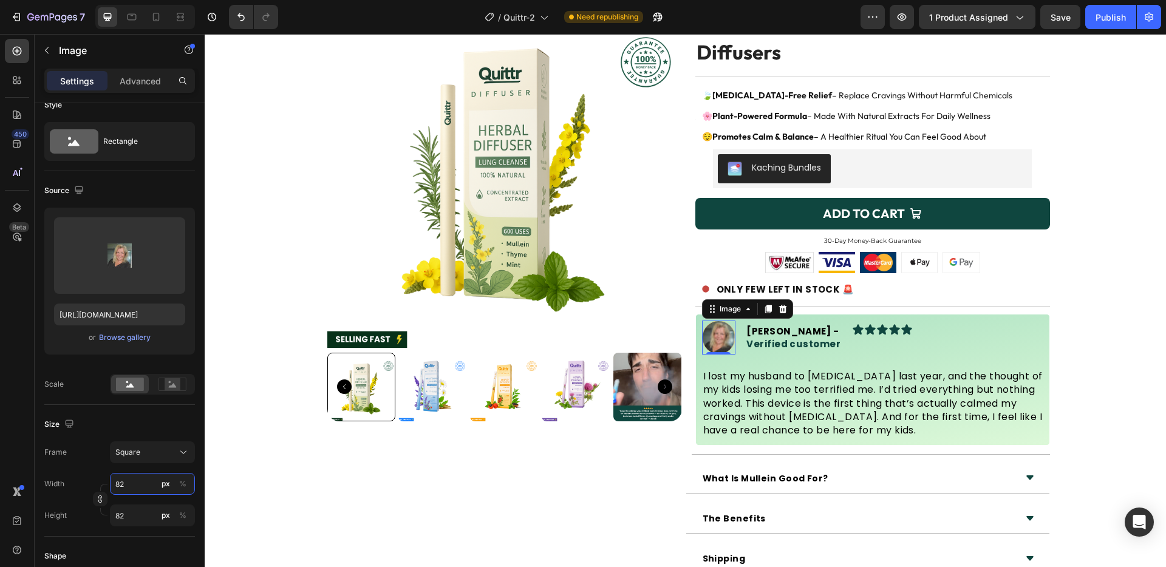
type input "83"
type input "84"
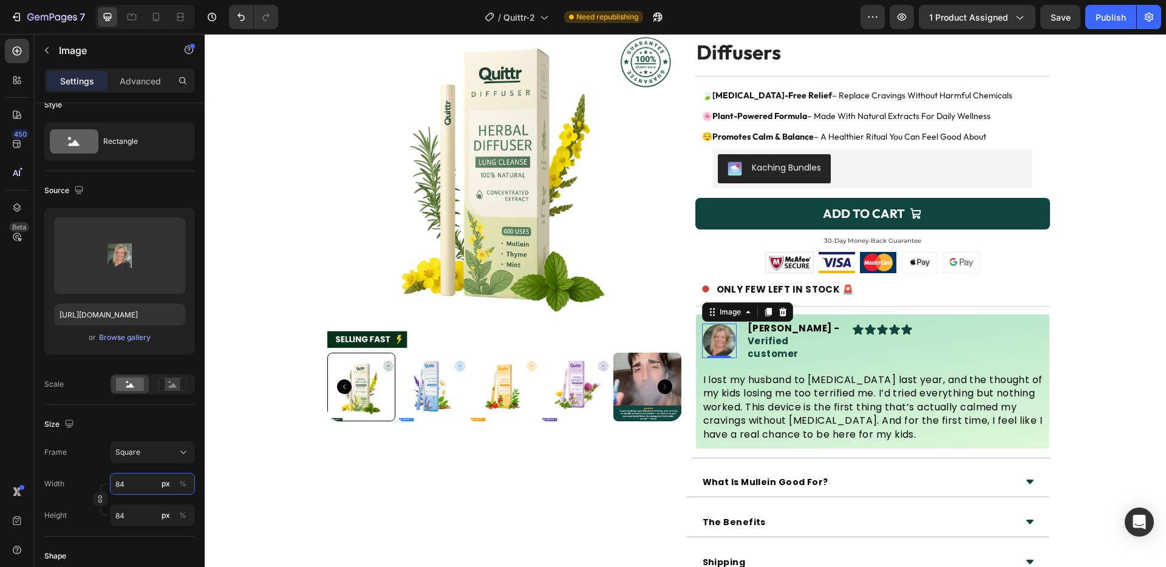
type input "85"
type input "86"
type input "87"
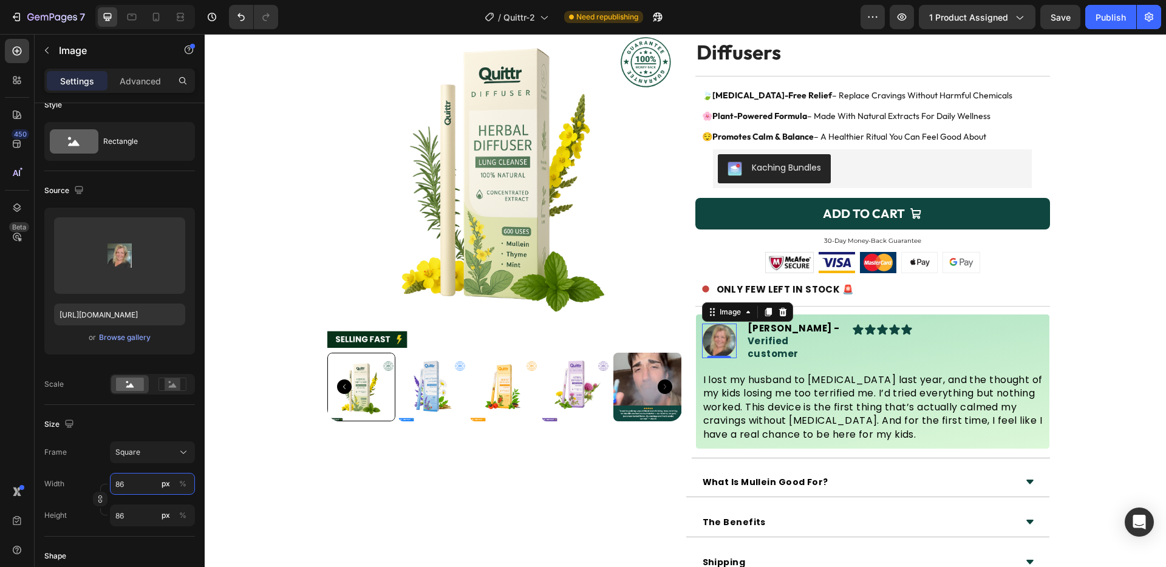
type input "87"
type input "88"
type input "89"
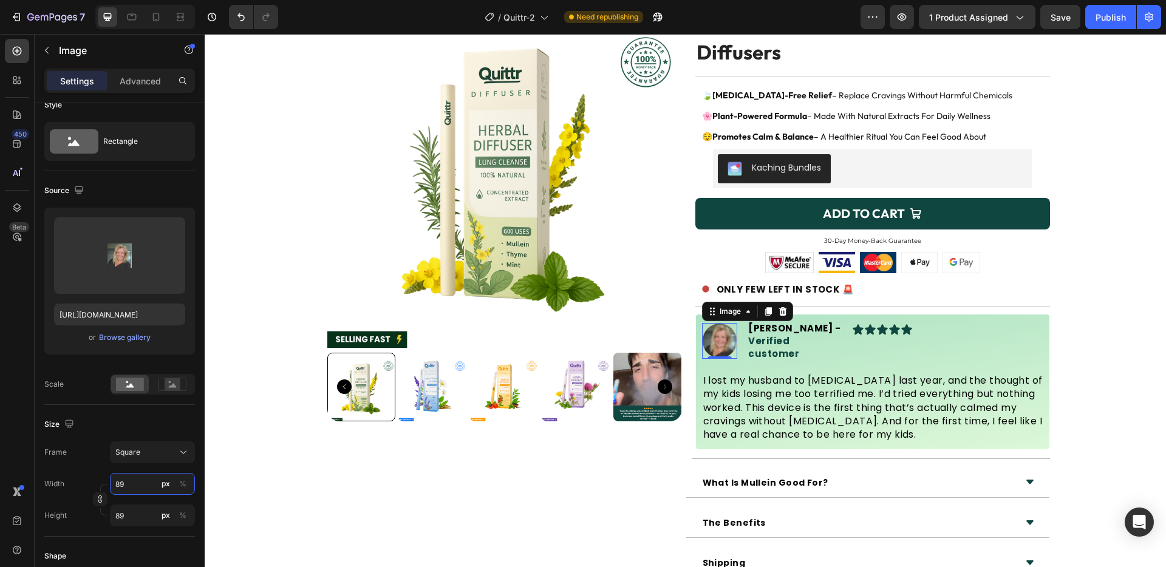
type input "90"
type input "91"
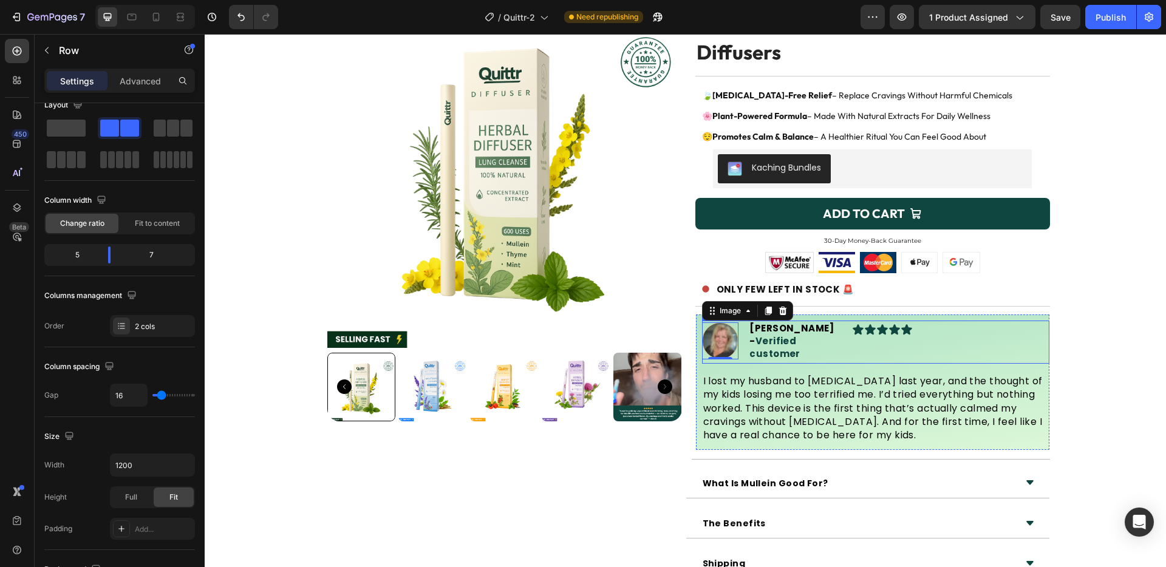
click at [852, 347] on div "Icon Icon Icon Icon Icon Icon List" at bounding box center [950, 342] width 197 height 43
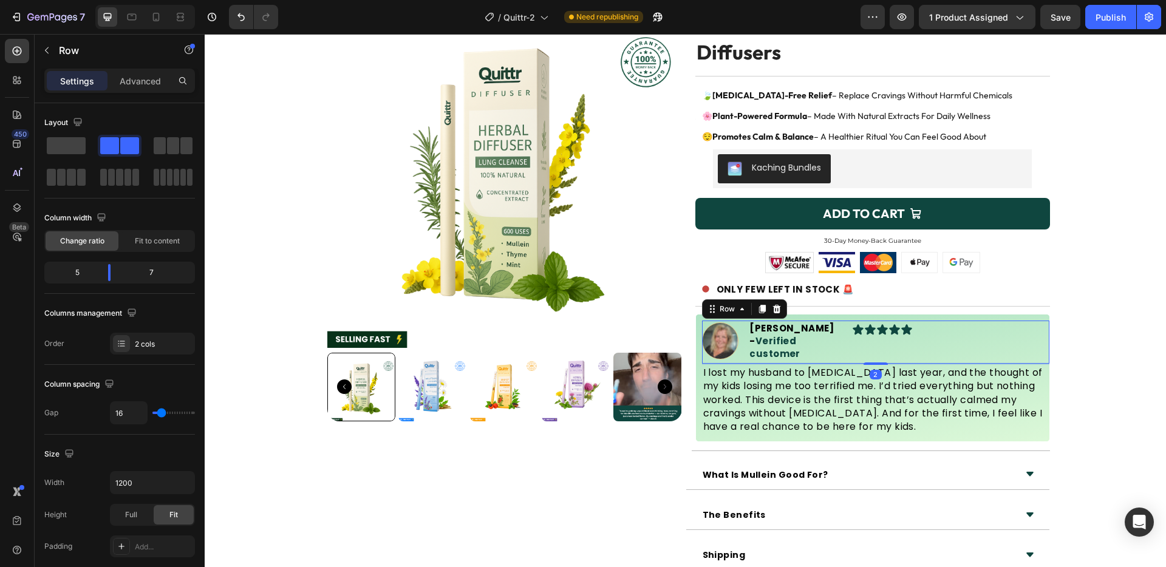
drag, startPoint x: 880, startPoint y: 369, endPoint x: 920, endPoint y: 333, distance: 53.4
click at [884, 356] on div "Image Sara J. - Verified customer Text Block Advanced List Icon Icon Icon Icon …" at bounding box center [875, 342] width 347 height 43
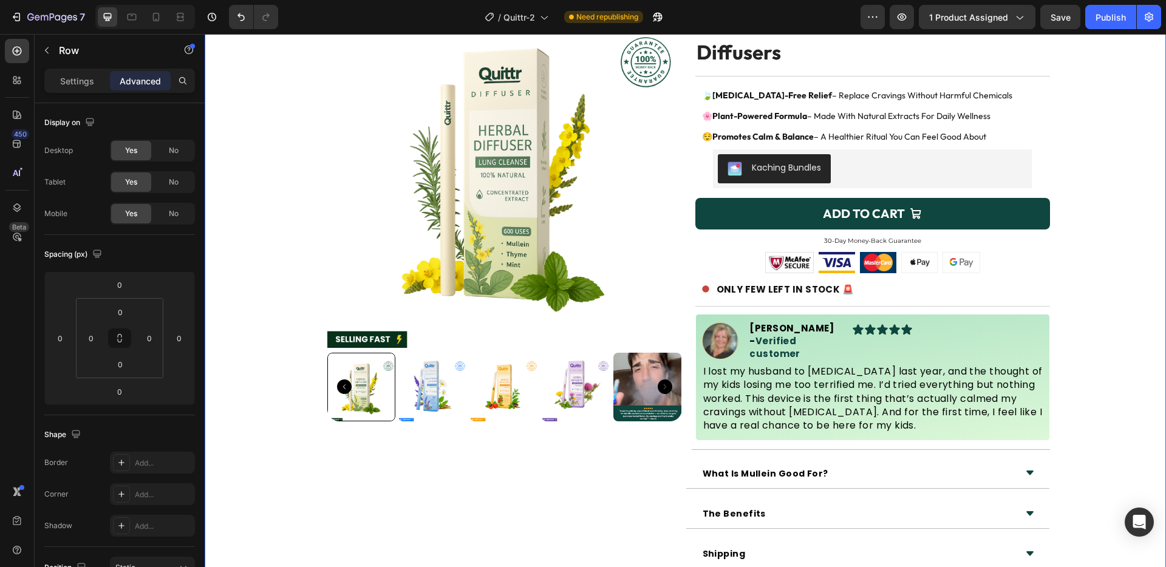
click at [1072, 302] on div "Product Images Icon Icon Icon Icon Icon Icon List 4.8 - Approved by 25k+ Text B…" at bounding box center [685, 305] width 961 height 625
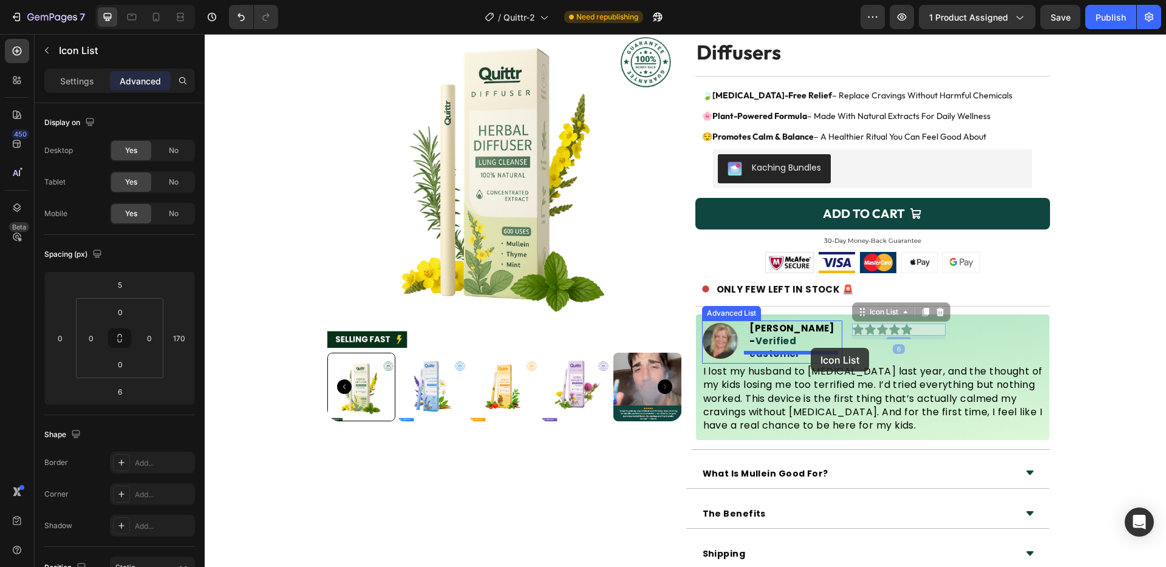
drag, startPoint x: 911, startPoint y: 327, endPoint x: 811, endPoint y: 348, distance: 102.9
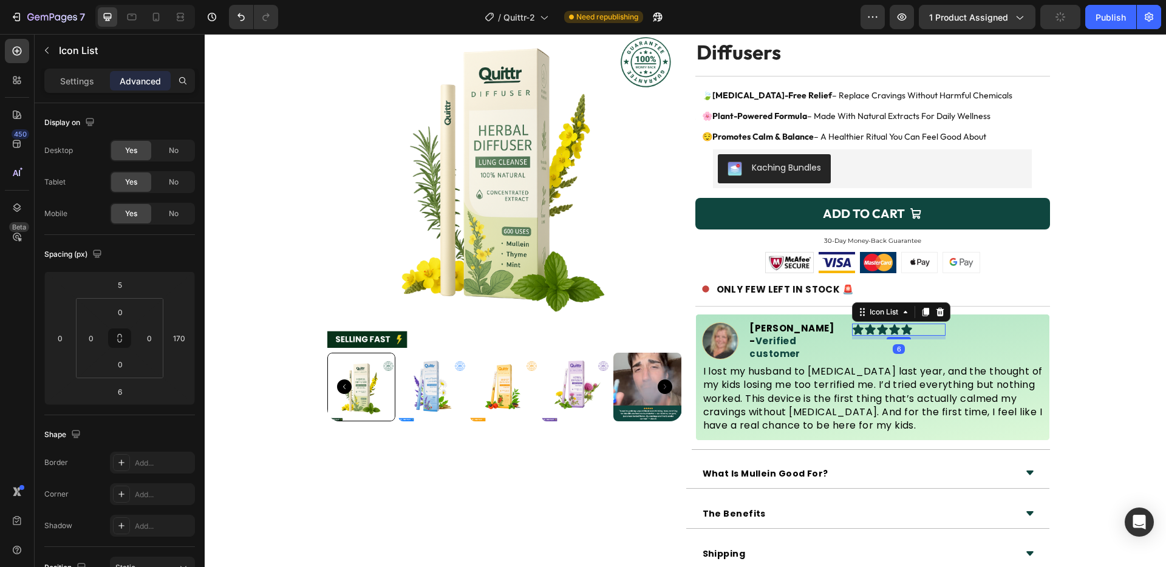
click at [914, 329] on div "Icon Icon Icon Icon Icon" at bounding box center [899, 330] width 94 height 12
click at [179, 332] on input "170" at bounding box center [179, 338] width 18 height 18
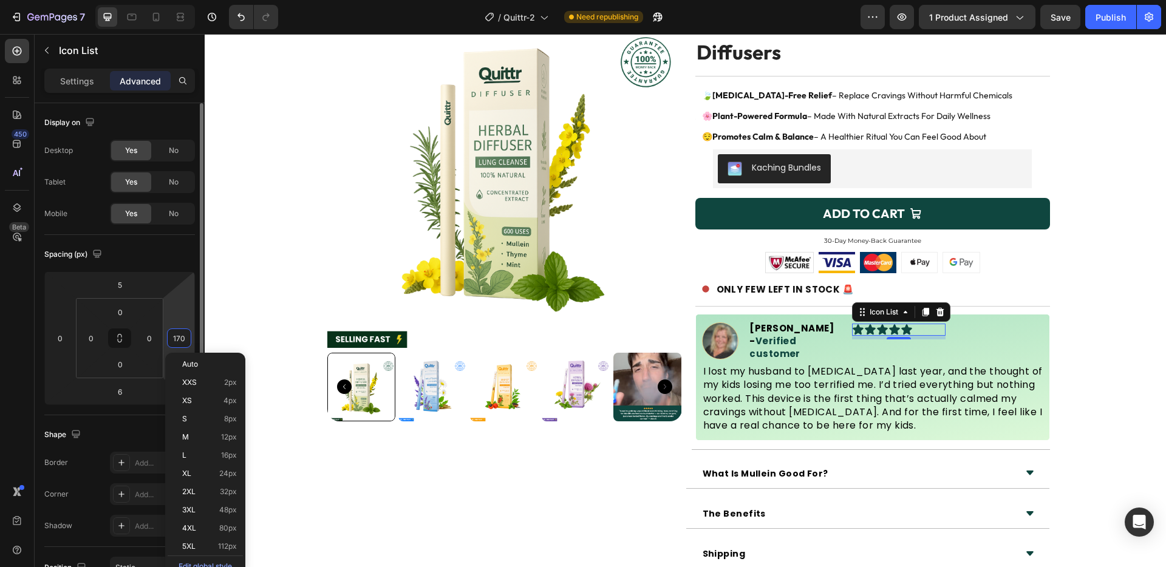
click at [179, 332] on input "170" at bounding box center [179, 338] width 18 height 18
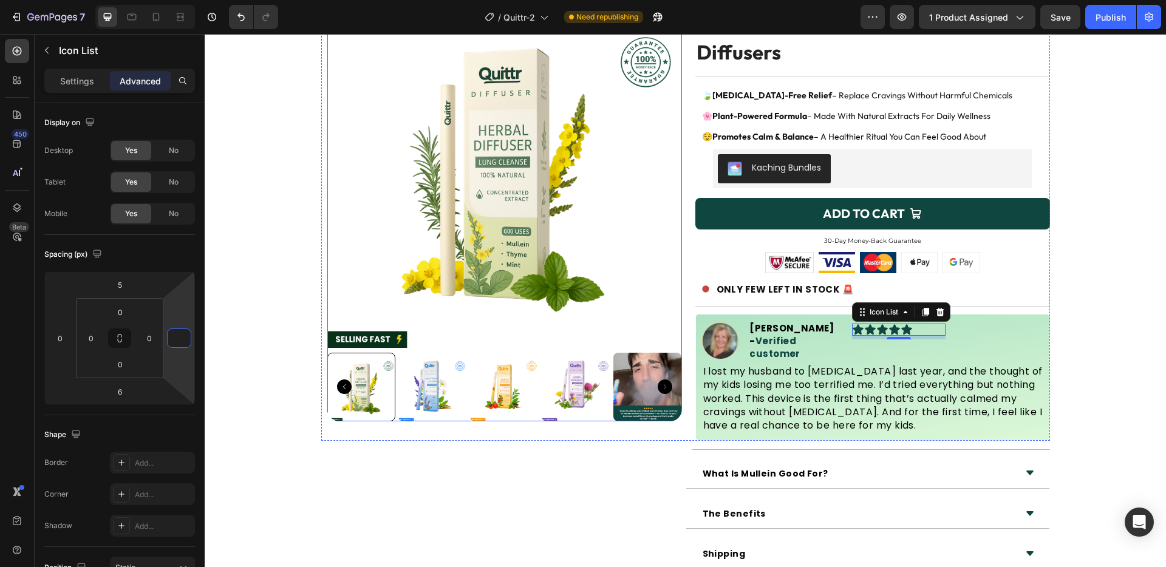
click at [359, 346] on img at bounding box center [504, 170] width 355 height 355
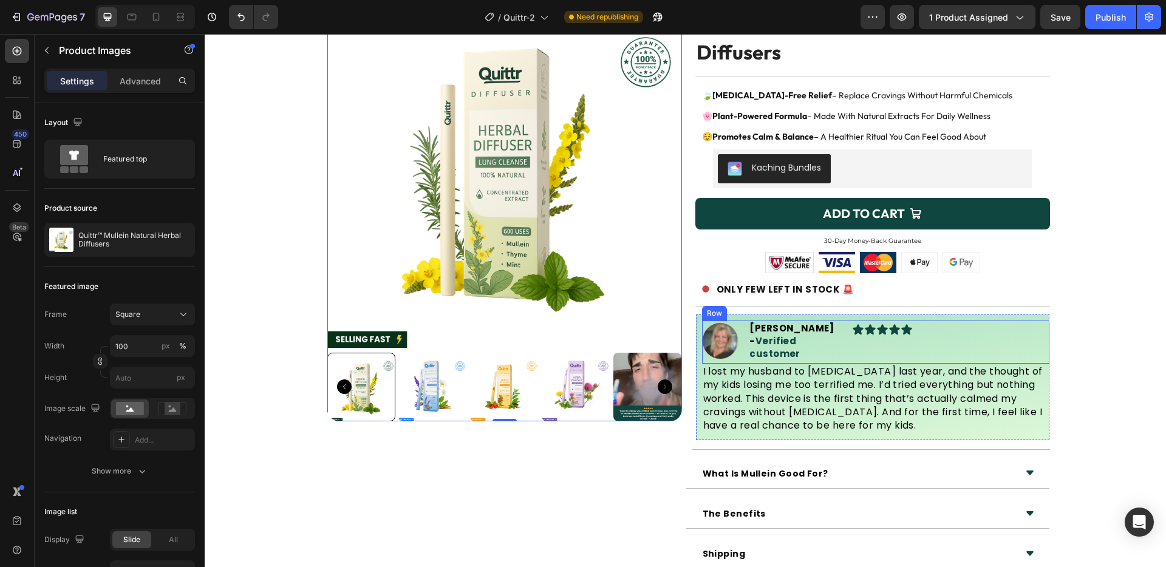
click at [917, 322] on div "Icon Icon Icon Icon Icon Icon List" at bounding box center [950, 342] width 197 height 43
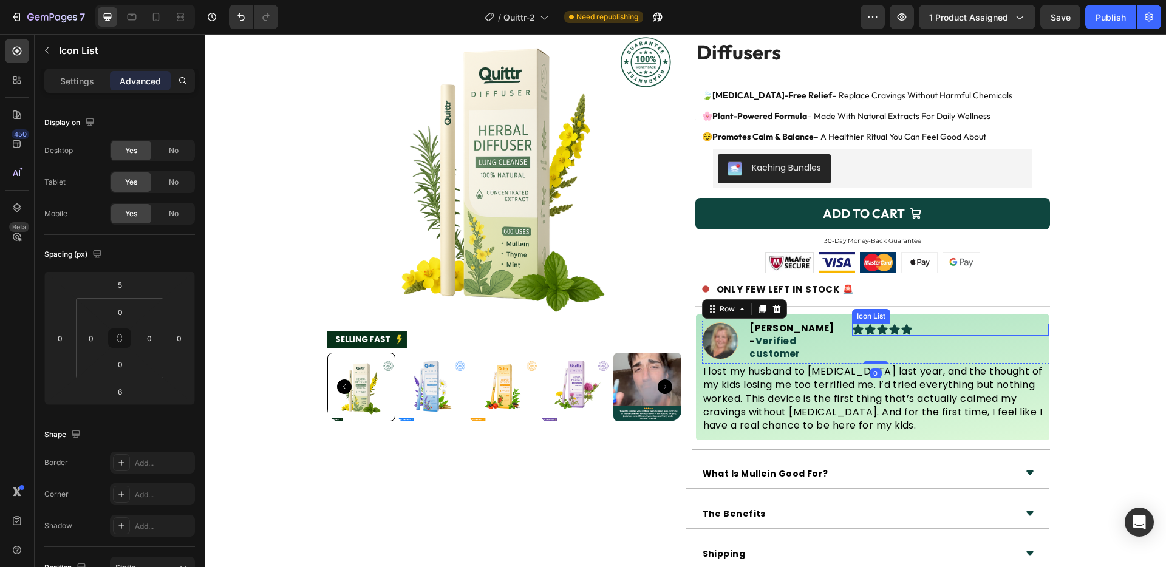
click at [916, 325] on div "Icon Icon Icon Icon Icon" at bounding box center [950, 330] width 197 height 12
click at [788, 335] on strong "Verified customer" at bounding box center [774, 348] width 51 height 26
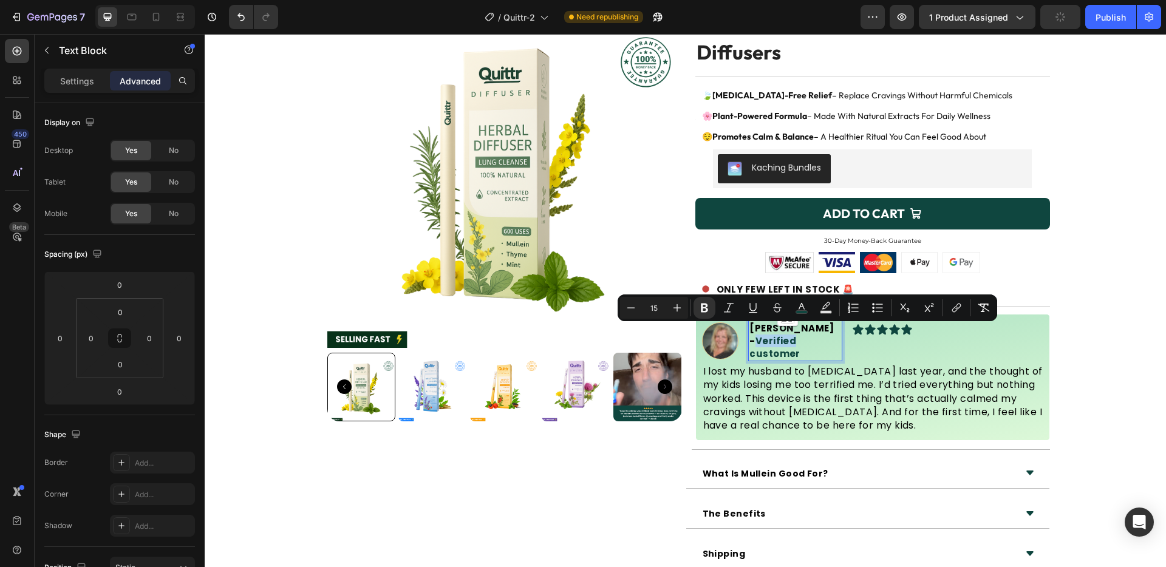
click at [788, 335] on strong "Verified customer" at bounding box center [774, 348] width 51 height 26
drag, startPoint x: 782, startPoint y: 332, endPoint x: 814, endPoint y: 353, distance: 38.4
click at [814, 353] on li "Image Sara J. - Verified customer Text Block 0" at bounding box center [772, 341] width 141 height 41
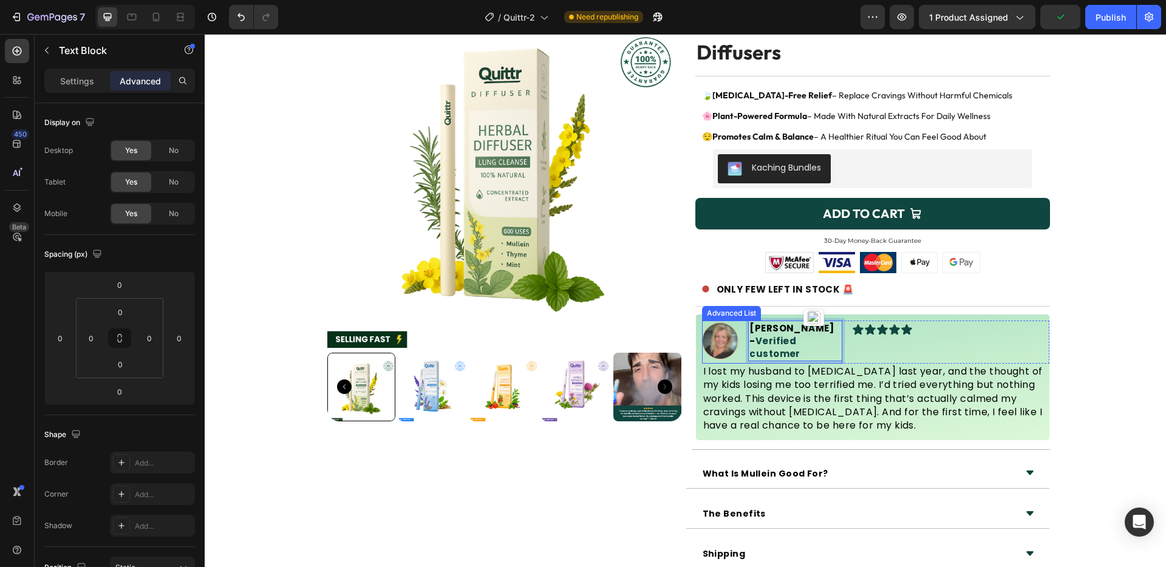
scroll to position [82, 0]
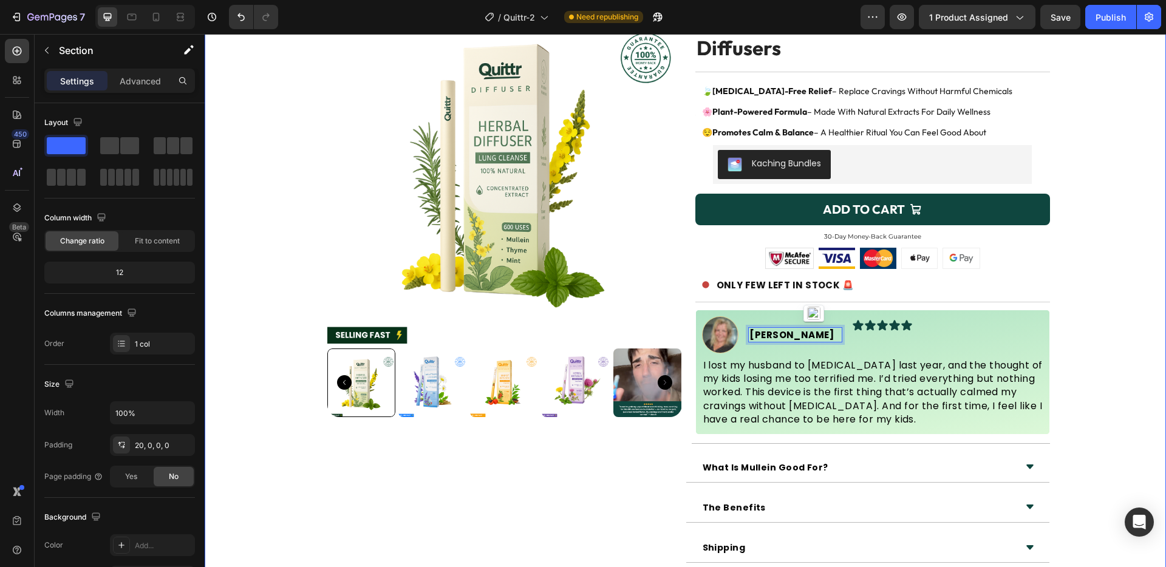
click at [1086, 329] on div "Product Images Icon Icon Icon Icon Icon Icon List 4.8 - Approved by 25k+ Text B…" at bounding box center [685, 301] width 961 height 624
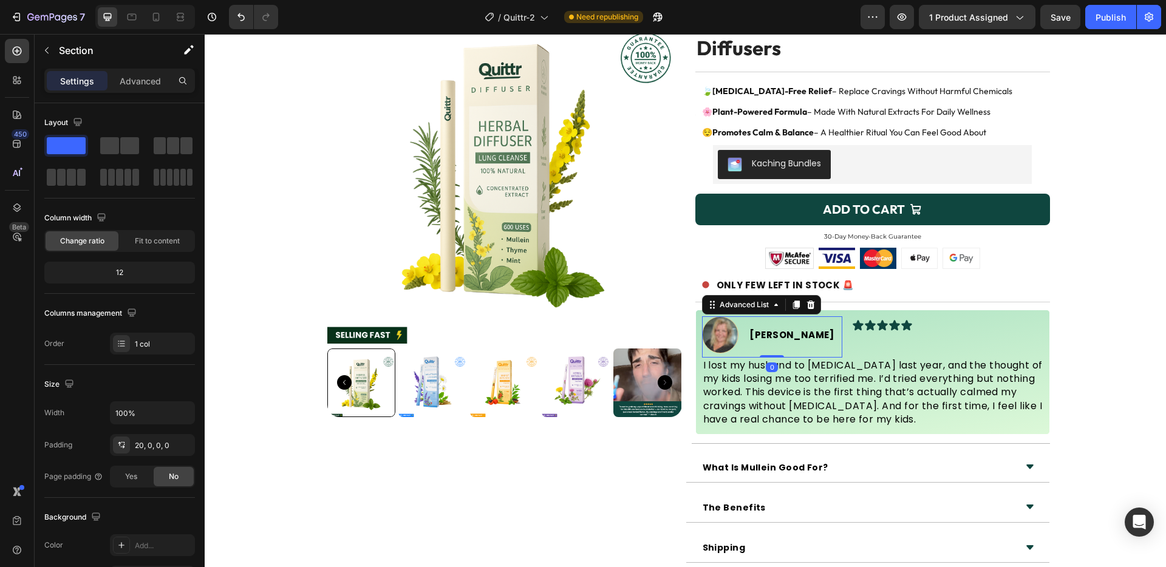
click at [833, 325] on div "Image Sara J. Text Block" at bounding box center [772, 336] width 141 height 41
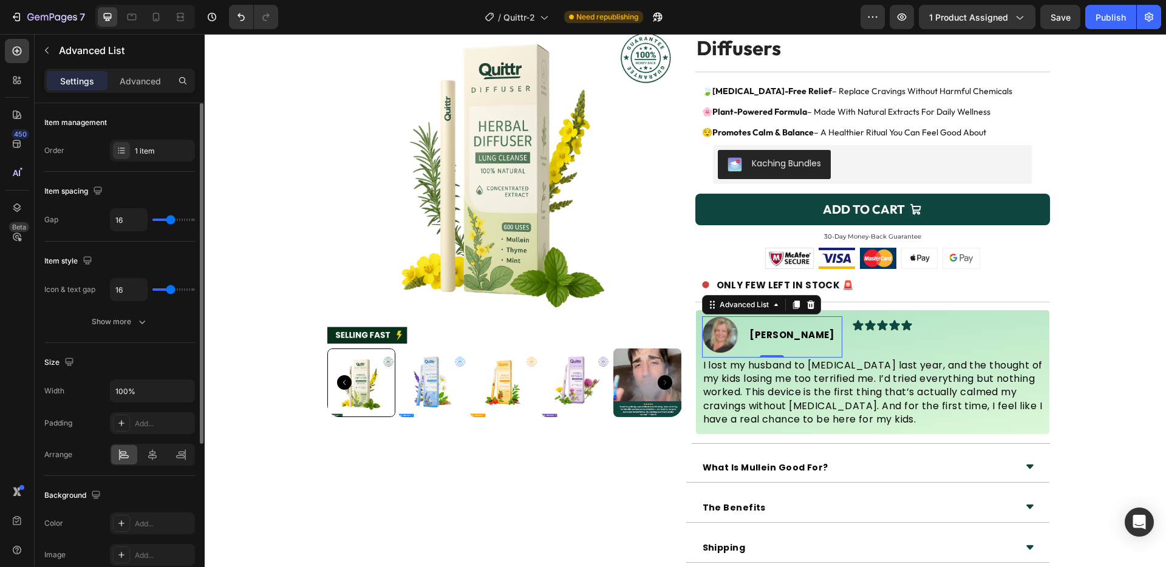
type input "6"
type input "3"
type input "0"
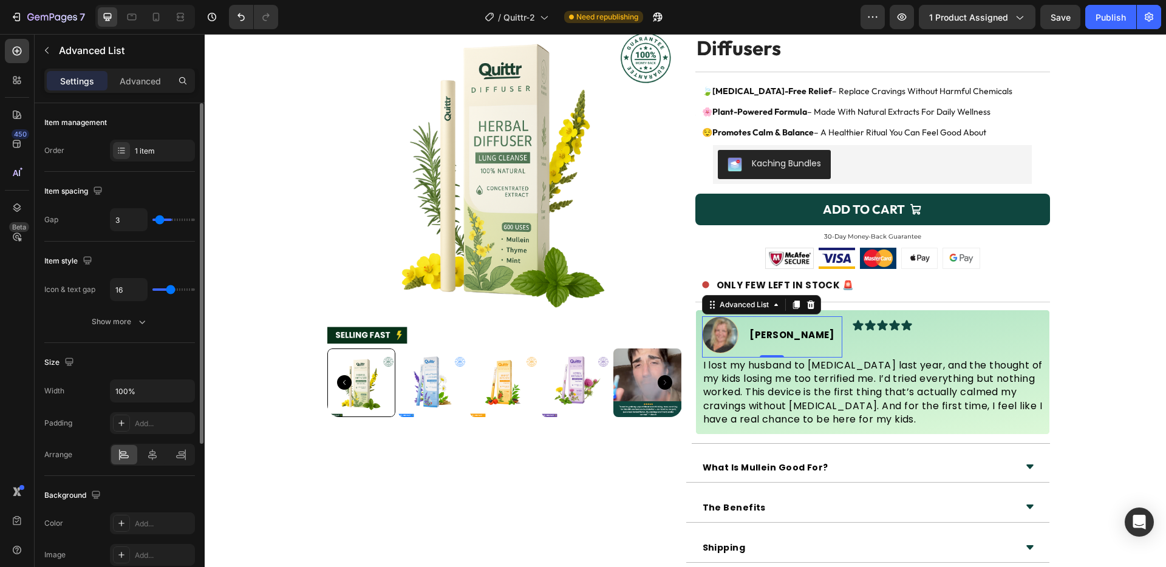
type input "0"
type input "4"
type input "7"
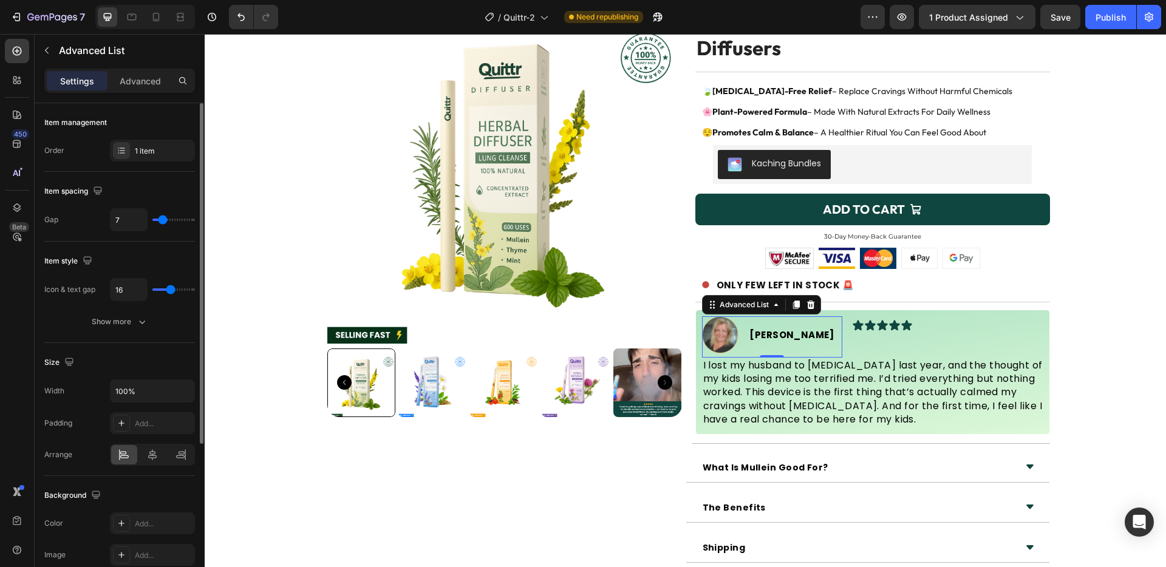
type input "9"
type input "11"
type input "12"
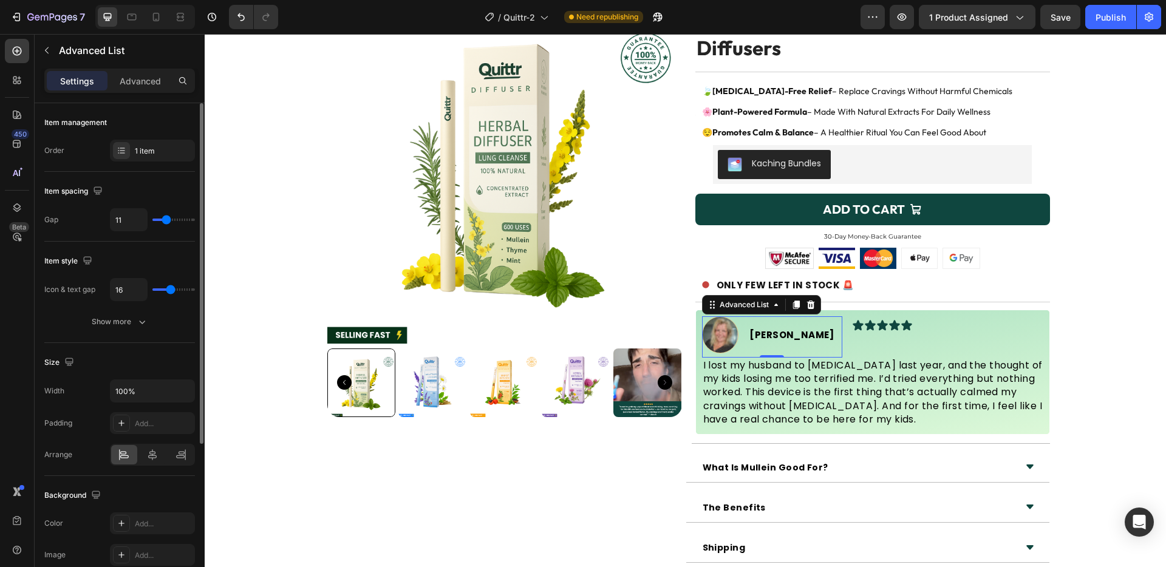
type input "12"
type input "13"
type input "14"
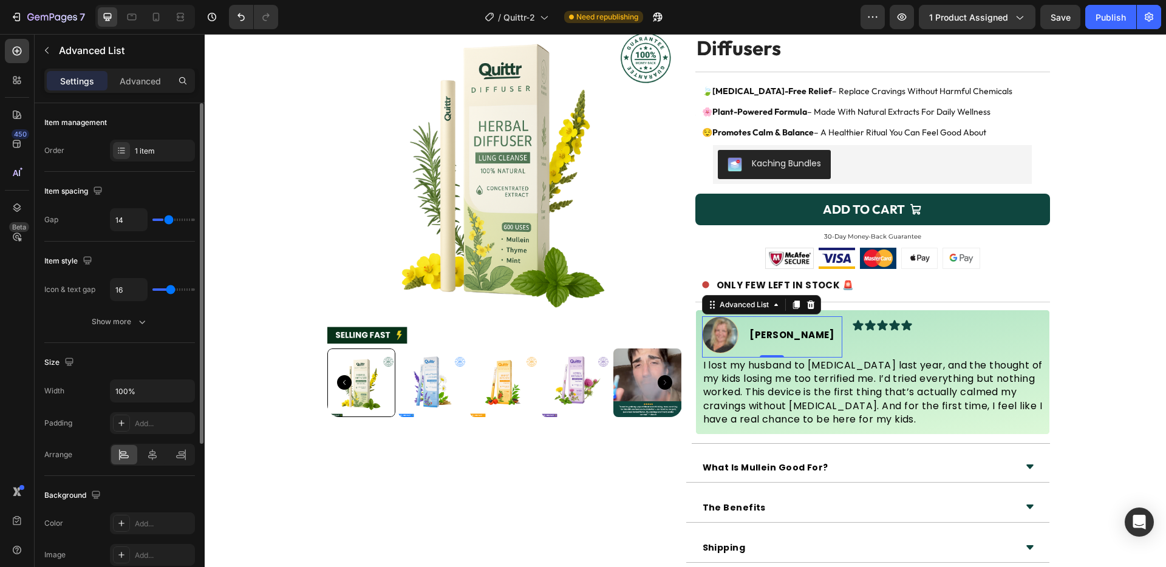
type input "16"
type input "18"
type input "20"
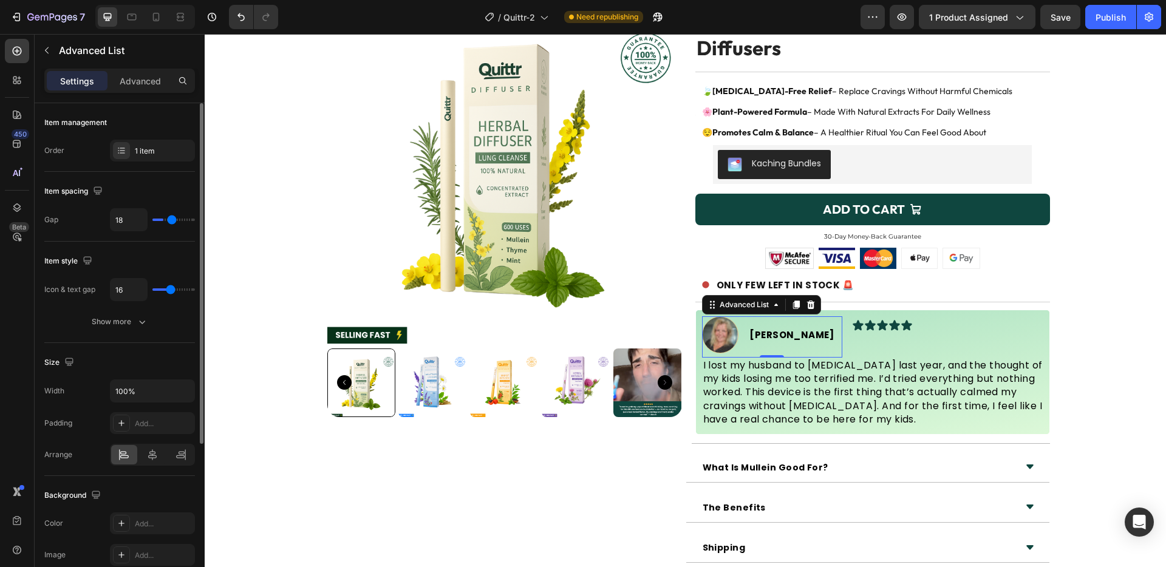
type input "20"
type input "21"
type input "23"
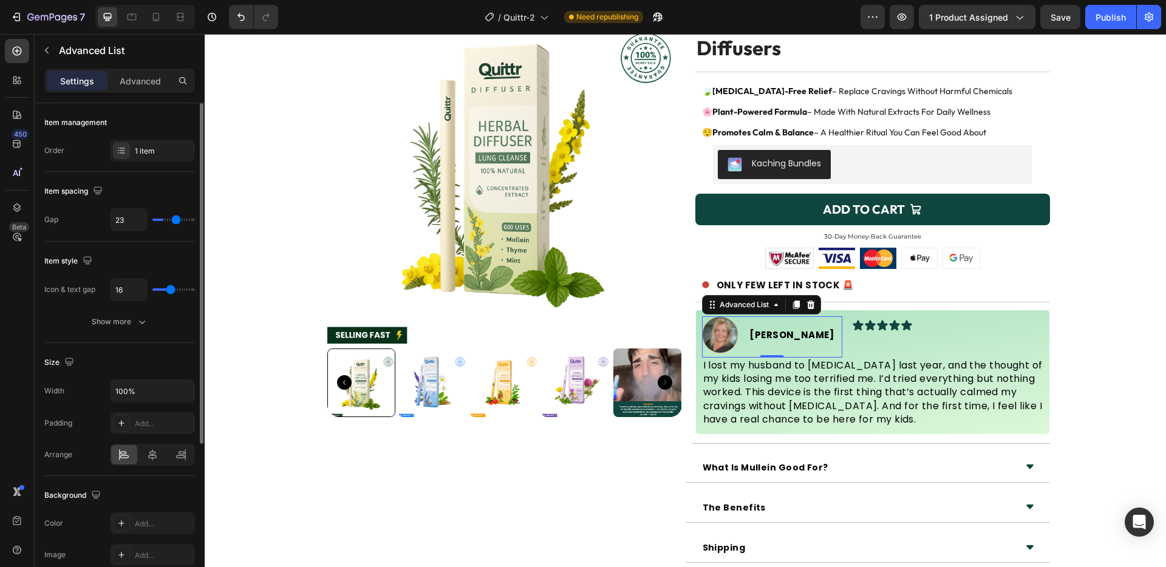
type input "26"
type input "31"
type input "39"
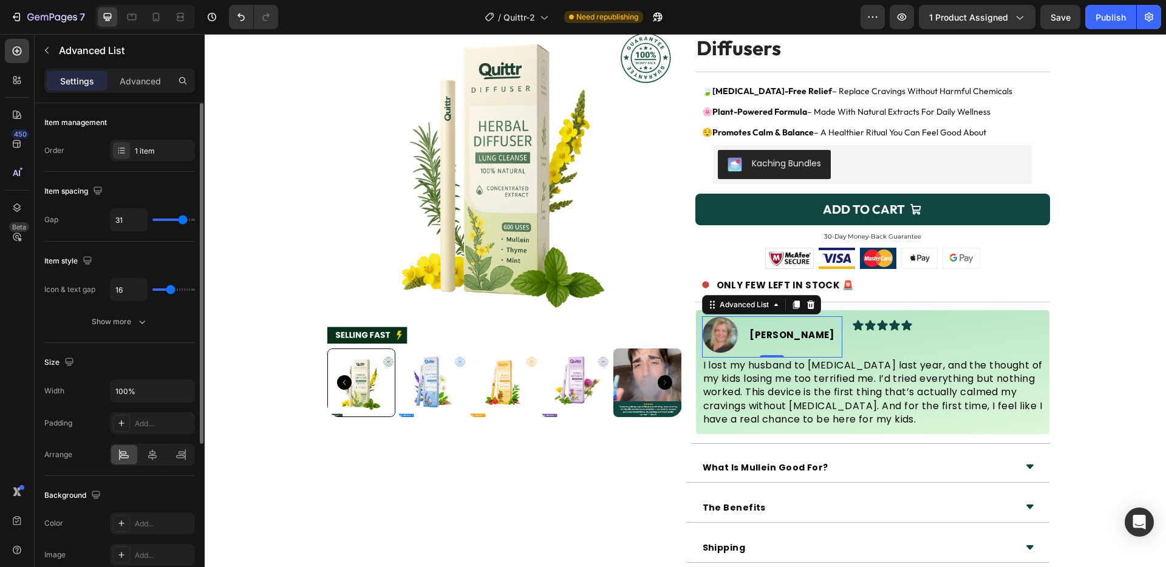
type input "39"
type input "40"
drag, startPoint x: 170, startPoint y: 217, endPoint x: 223, endPoint y: 220, distance: 53.5
type input "40"
click at [195, 220] on input "range" at bounding box center [173, 220] width 43 height 2
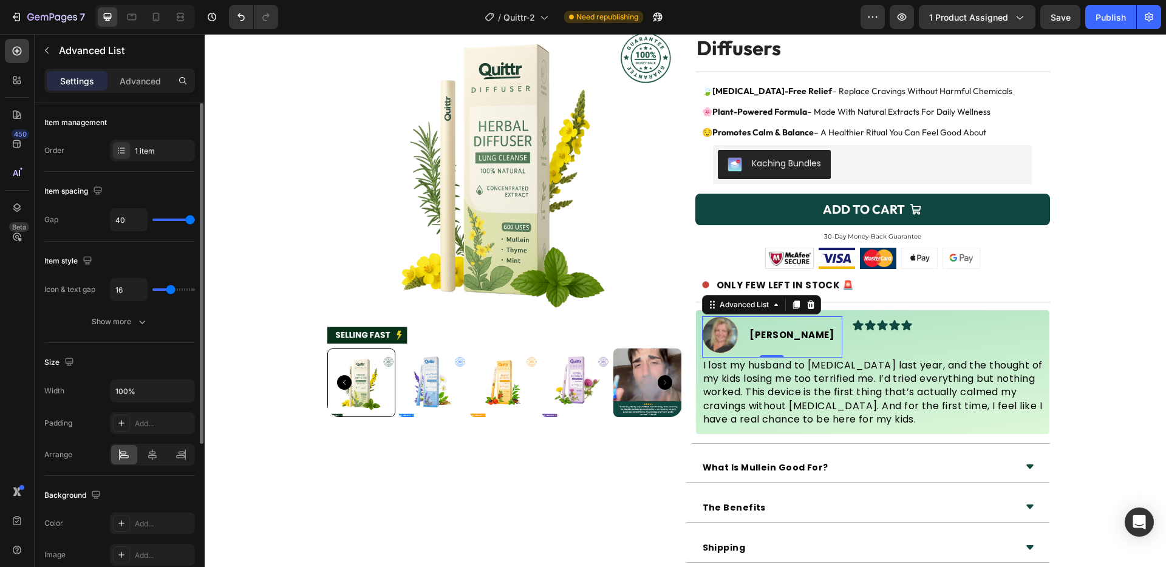
type input "35"
type input "22"
type input "13"
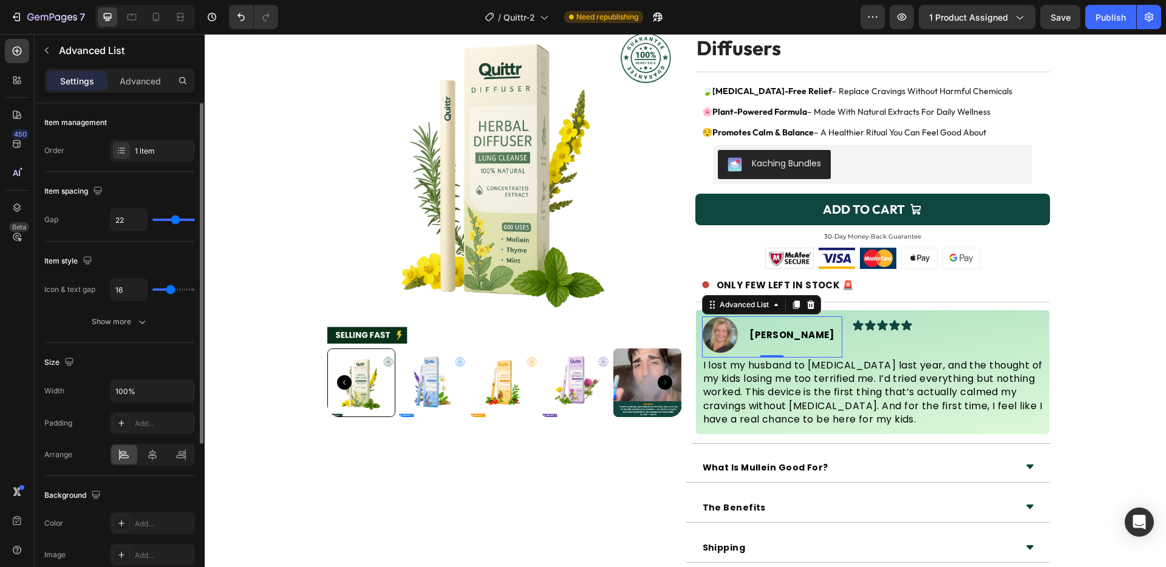
type input "13"
type input "9"
type input "8"
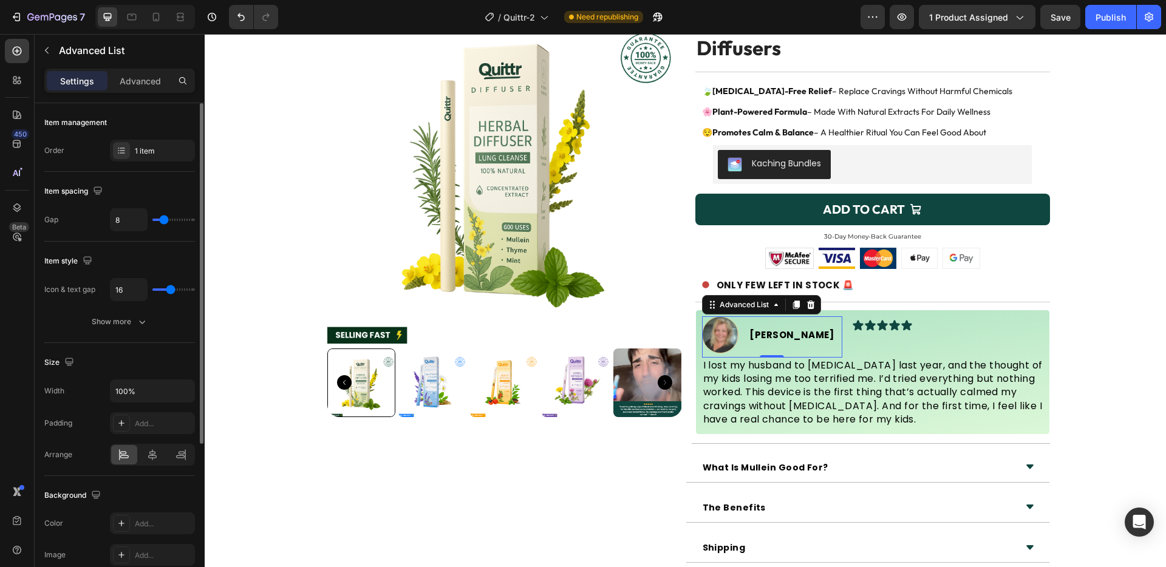
type input "7"
type input "6"
type input "5"
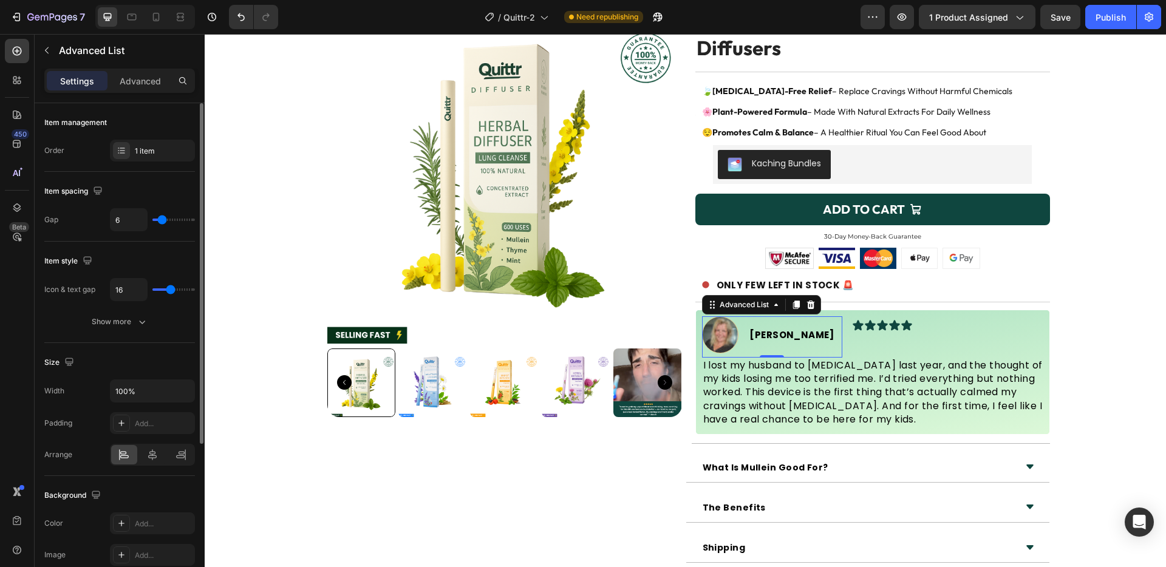
type input "5"
type input "4"
type input "5"
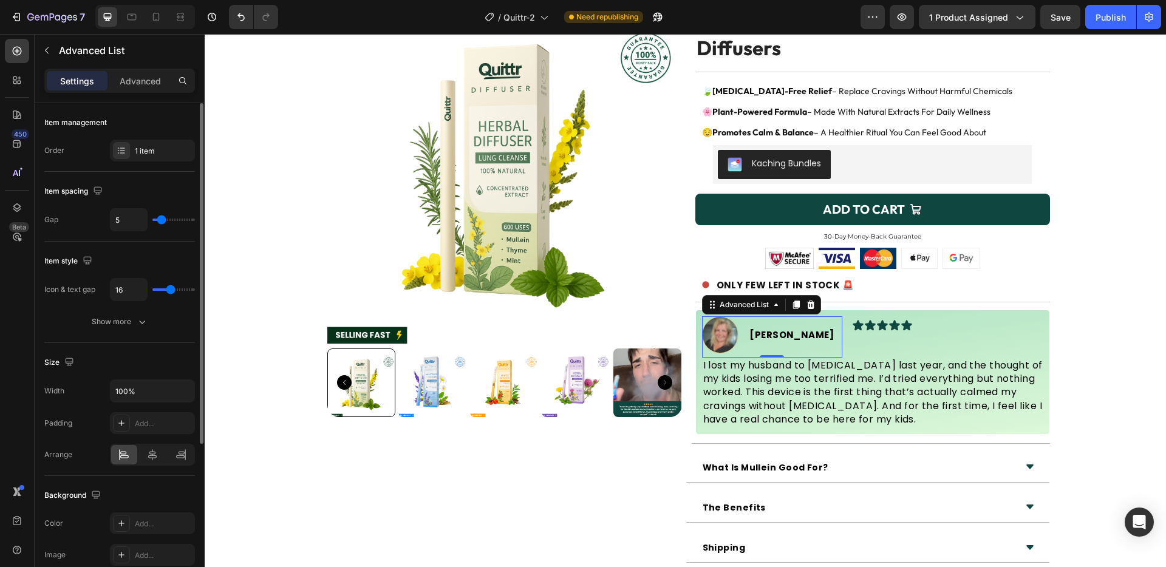
type input "6"
drag, startPoint x: 190, startPoint y: 218, endPoint x: 162, endPoint y: 217, distance: 28.0
type input "6"
click at [162, 219] on input "range" at bounding box center [173, 220] width 43 height 2
type input "18"
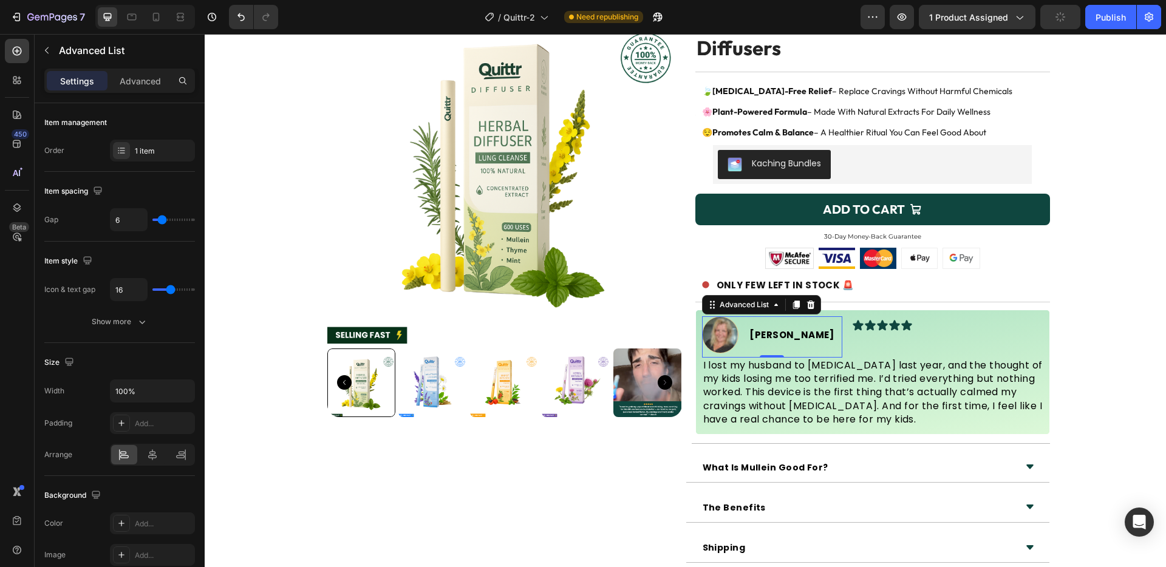
type input "18"
type input "20"
type input "21"
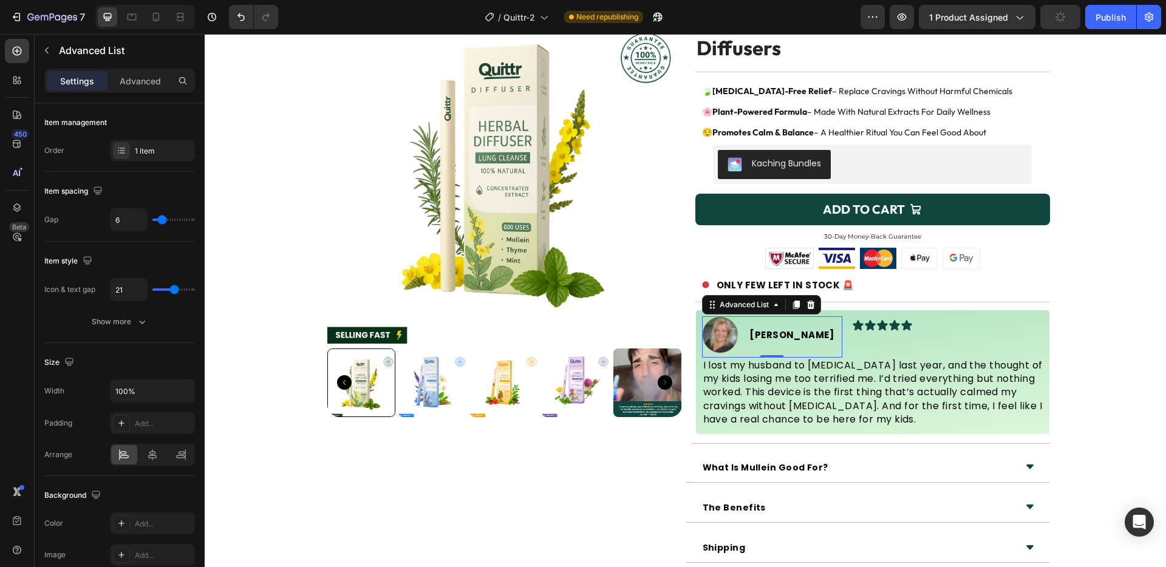
type input "22"
type input "23"
type input "24"
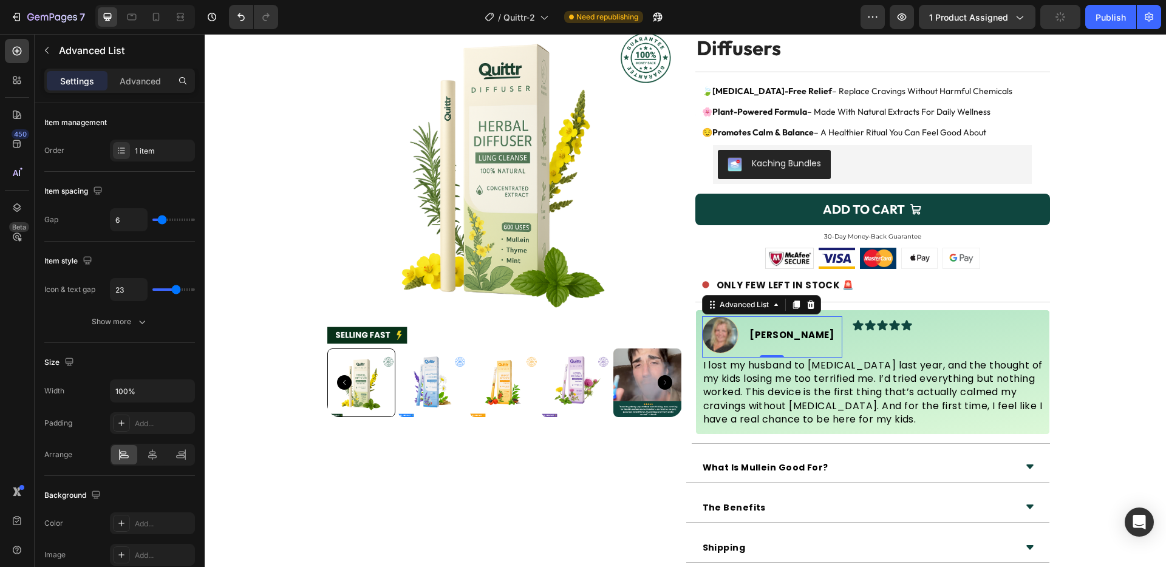
type input "24"
type input "25"
type input "28"
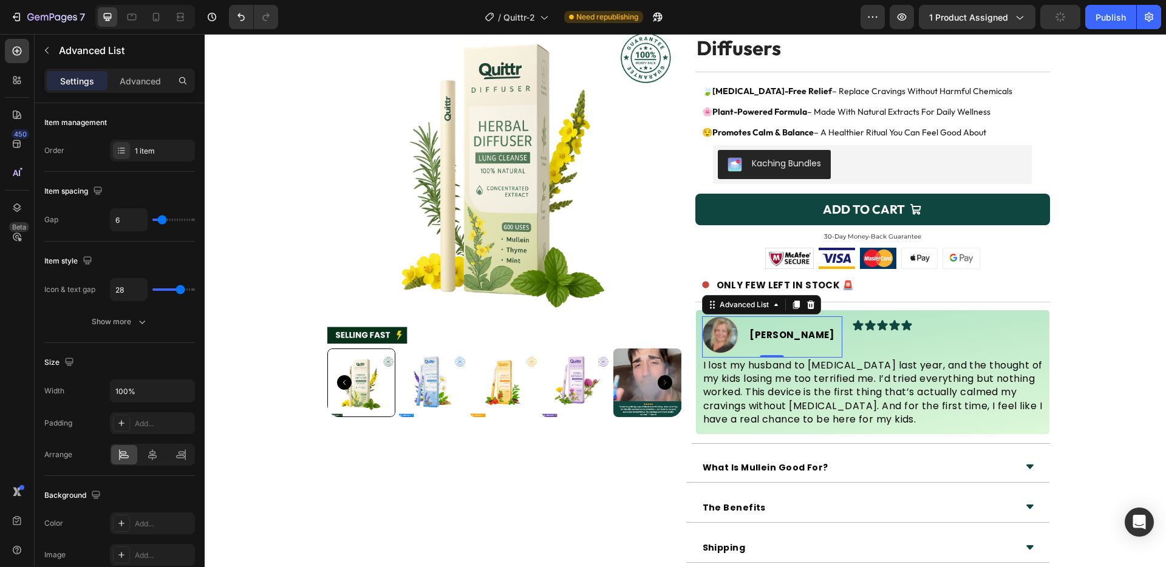
type input "31"
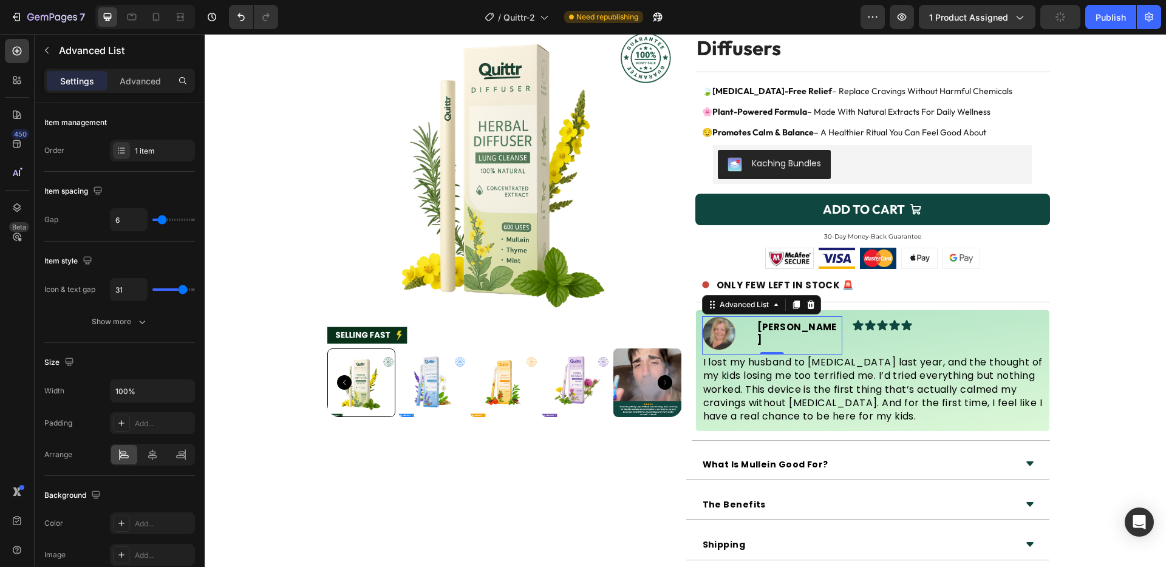
type input "33"
type input "35"
type input "34"
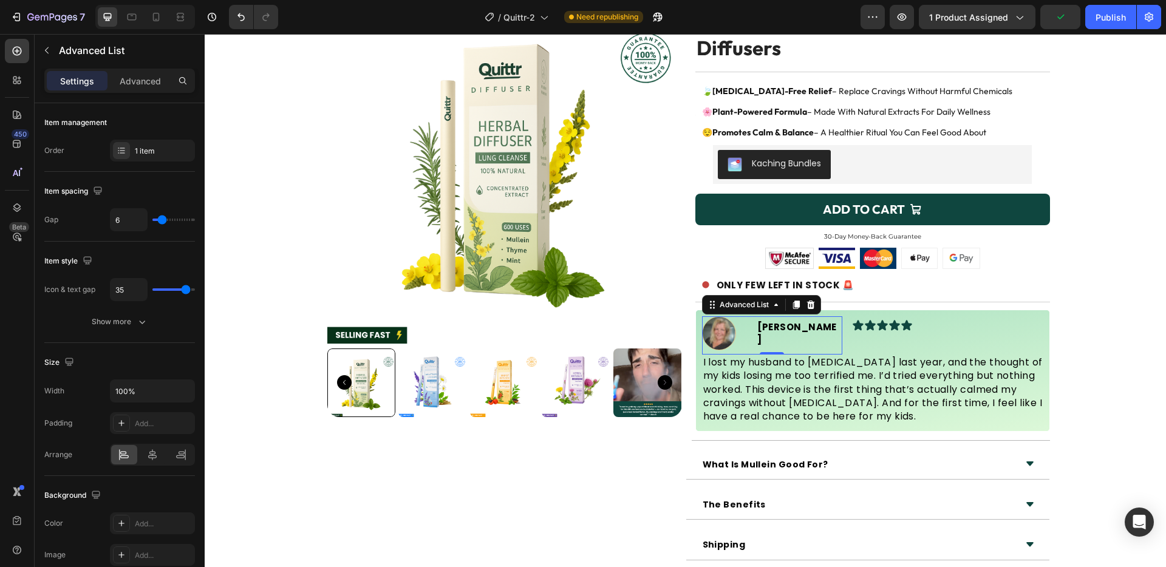
type input "34"
type input "35"
type input "37"
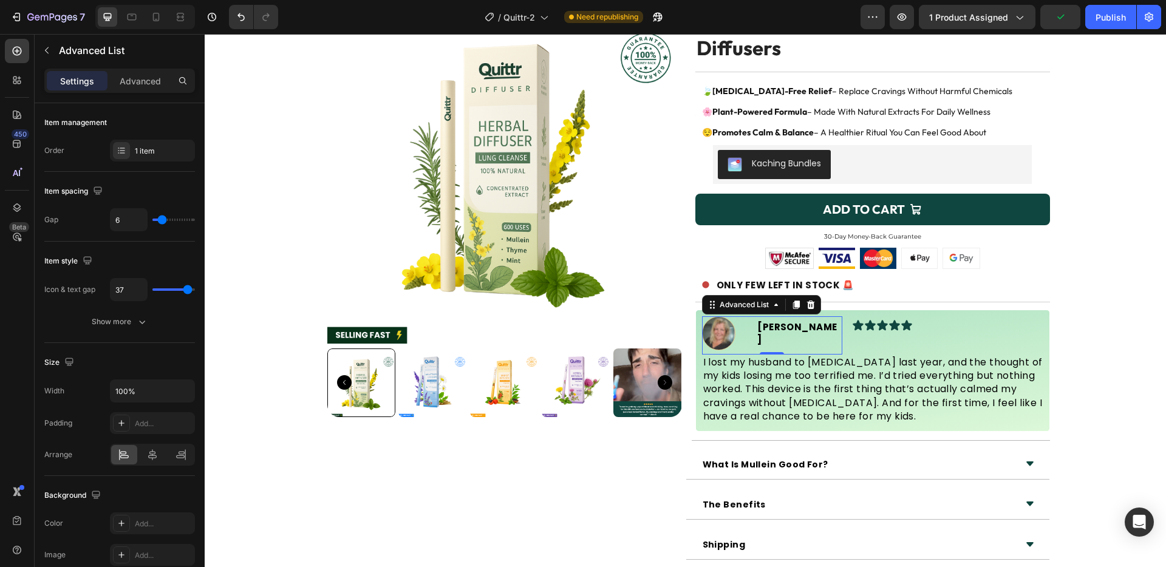
type input "38"
type input "37"
type input "34"
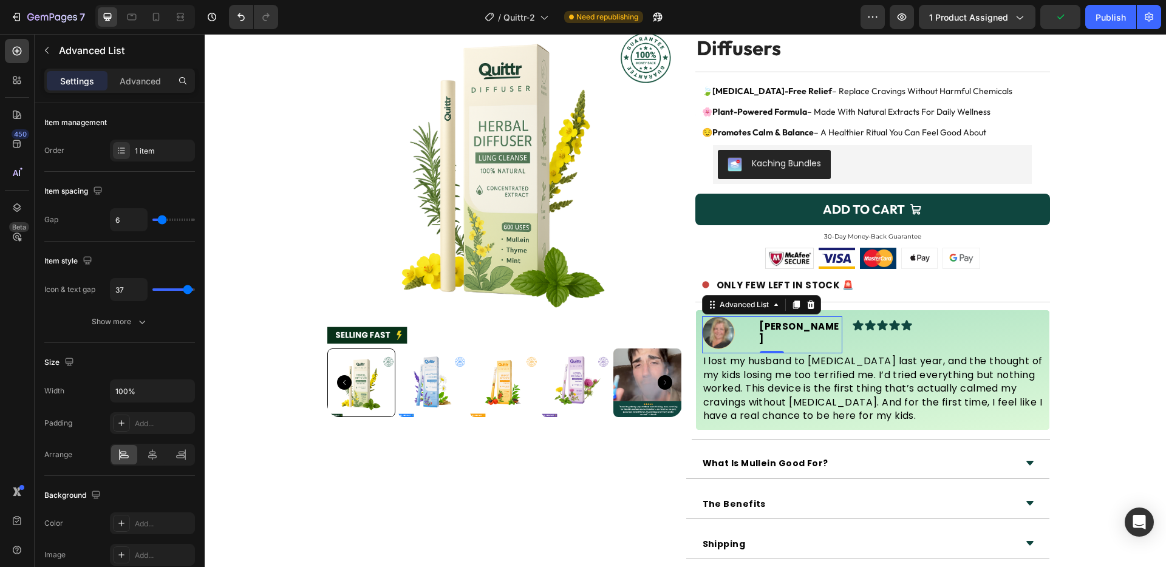
type input "34"
type input "31"
type input "30"
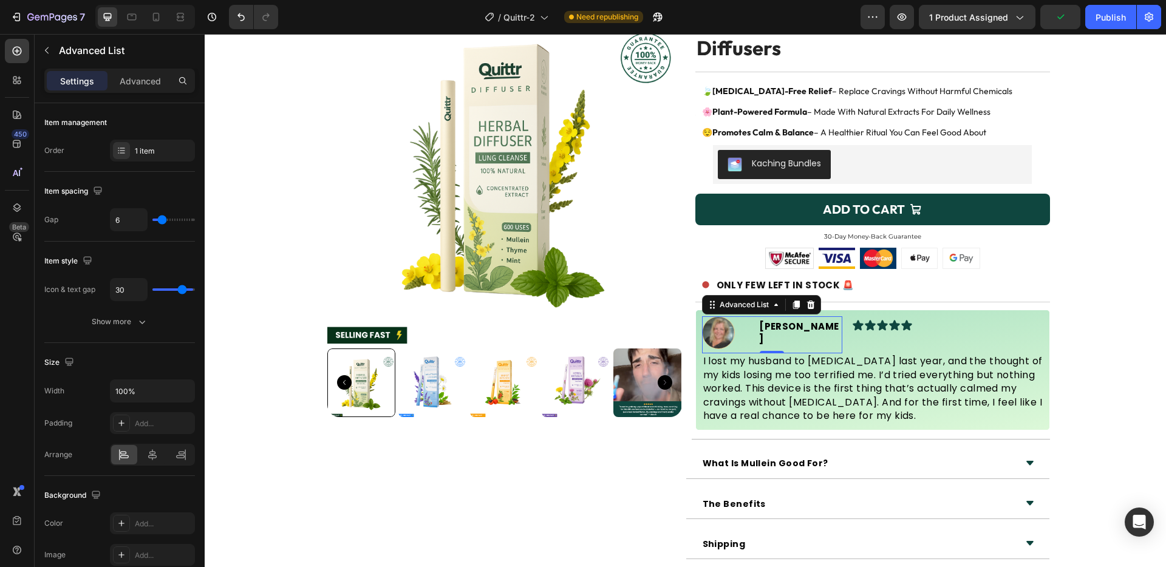
type input "27"
type input "24"
type input "23"
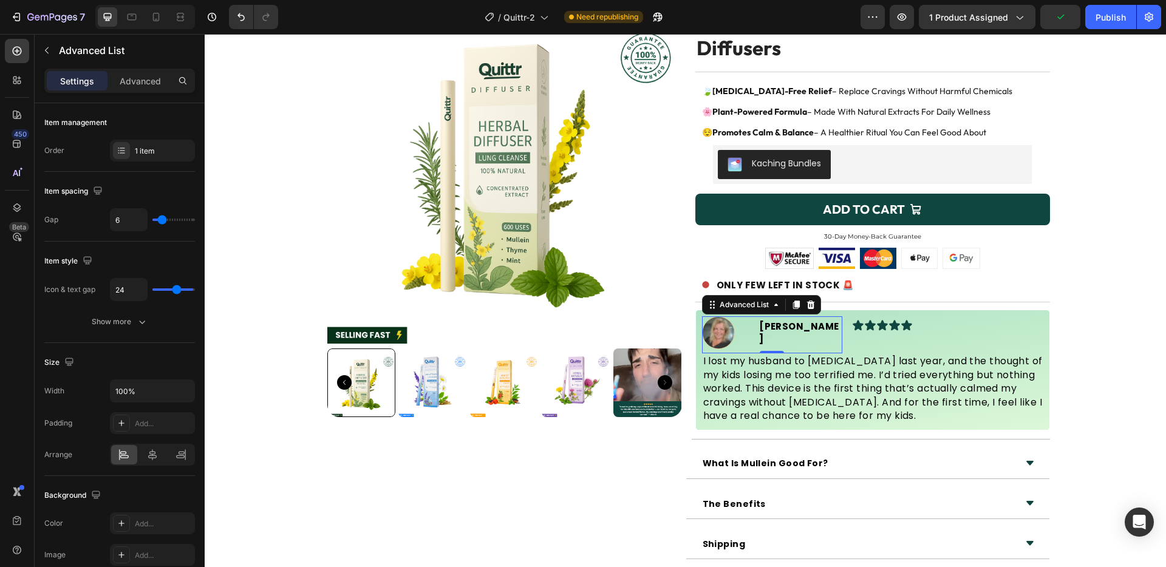
type input "23"
type input "22"
type input "21"
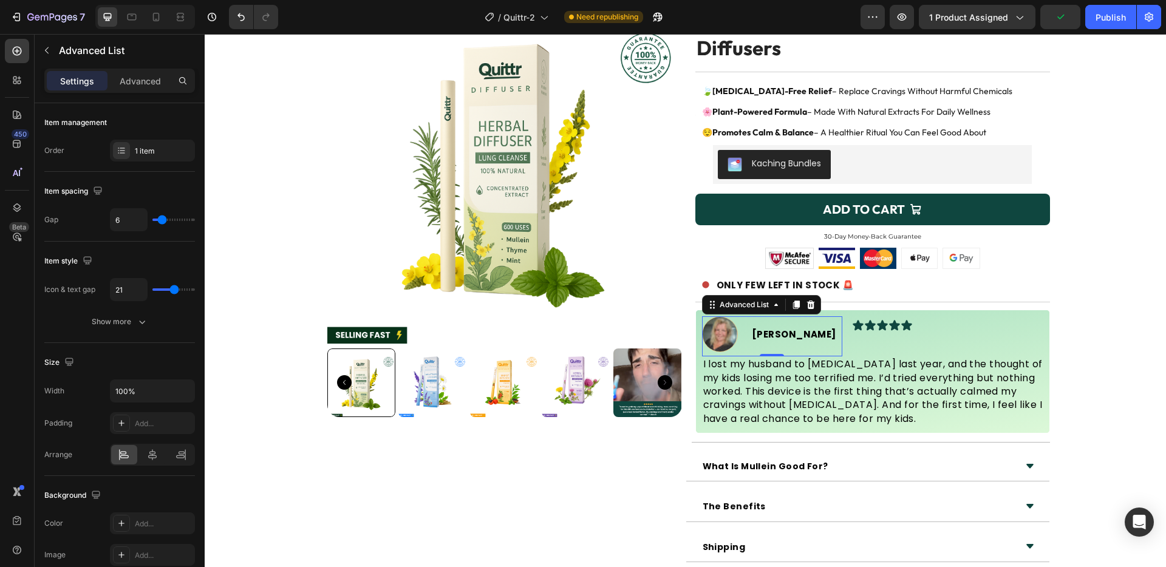
type input "20"
type input "19"
type input "18"
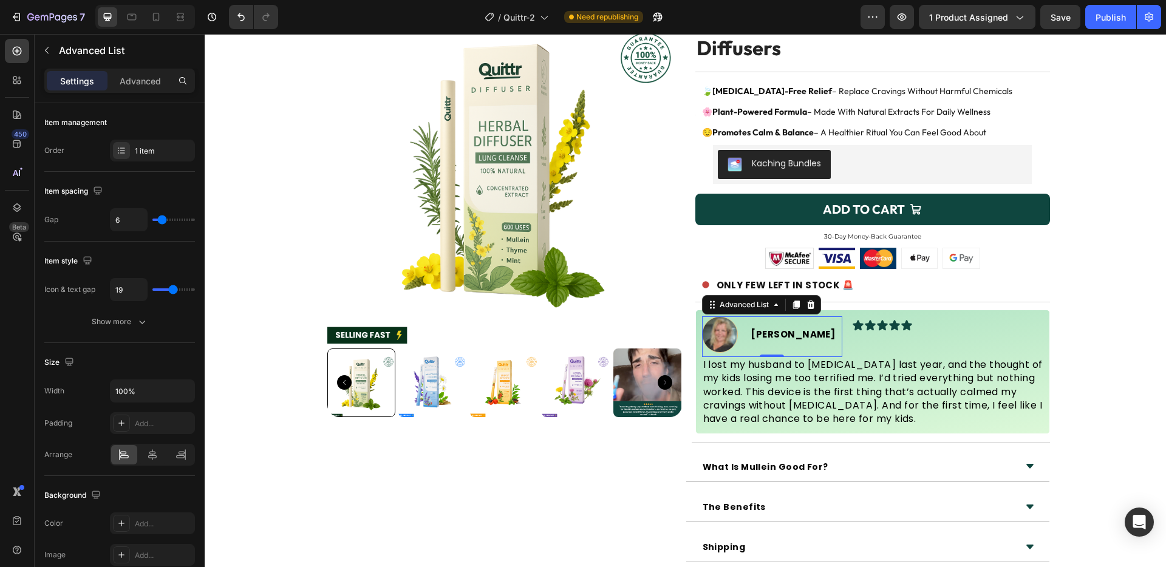
type input "18"
type input "17"
type input "16"
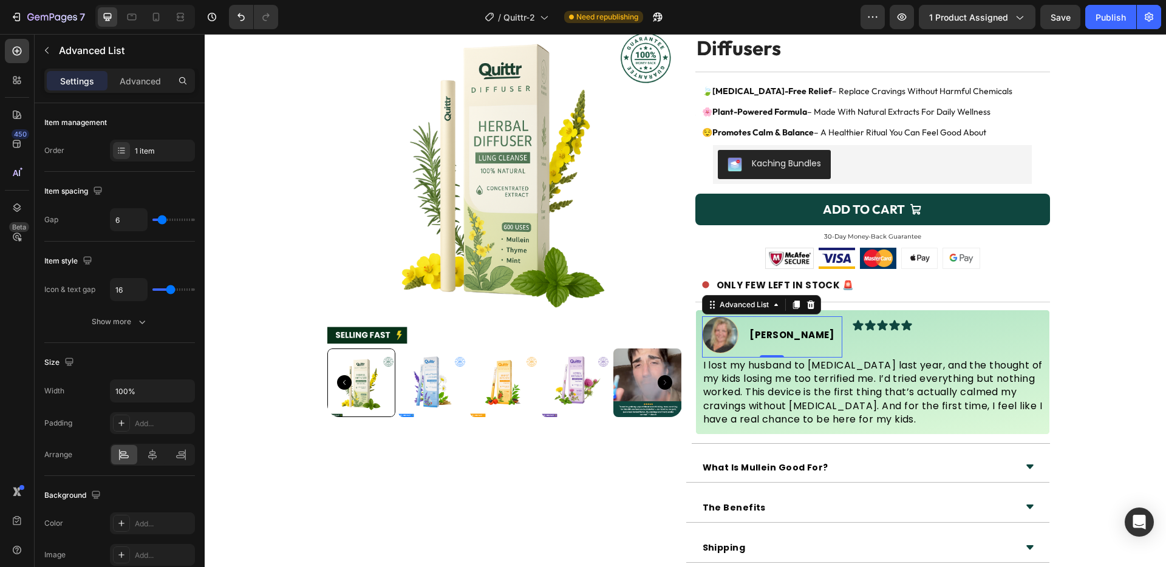
click at [170, 288] on input "range" at bounding box center [173, 289] width 43 height 2
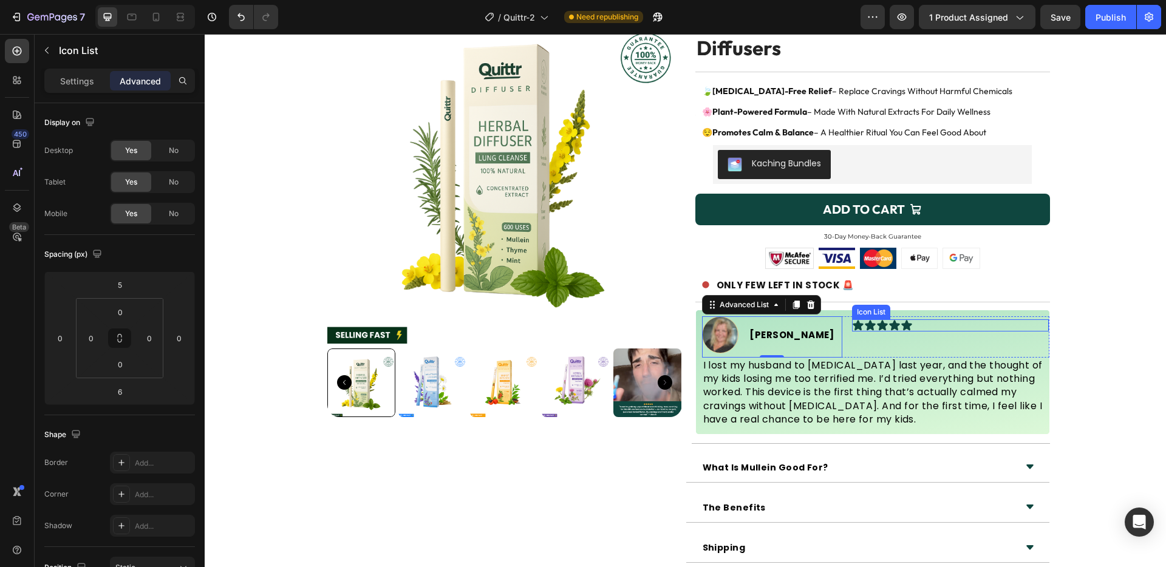
click at [913, 324] on div "Icon Icon Icon Icon Icon" at bounding box center [950, 325] width 197 height 12
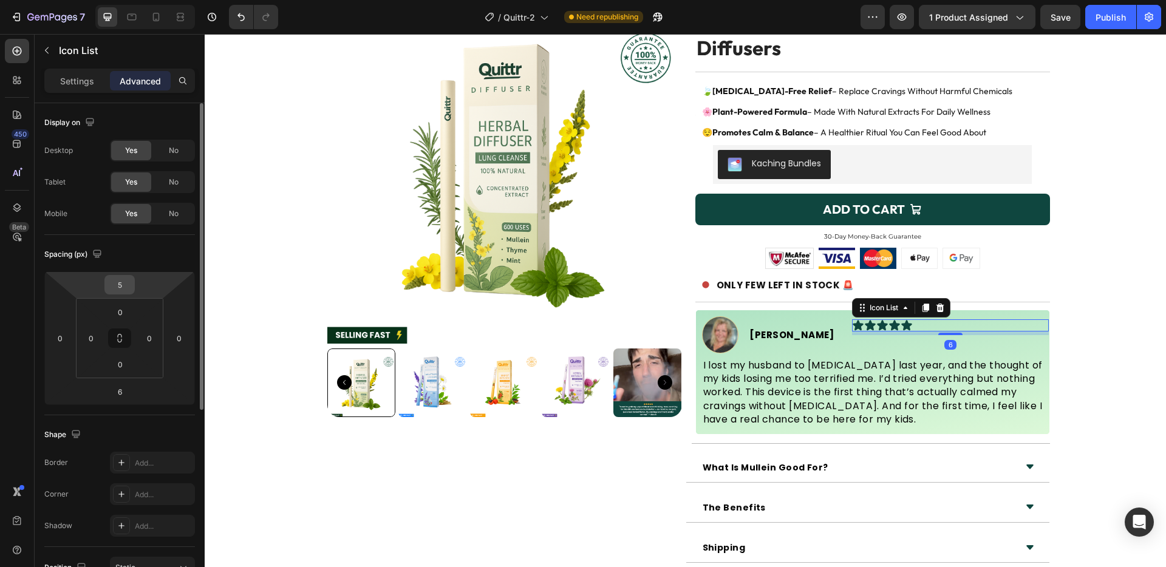
click at [111, 288] on input "5" at bounding box center [119, 285] width 24 height 18
click at [111, 288] on input "20" at bounding box center [119, 285] width 24 height 18
type input "15"
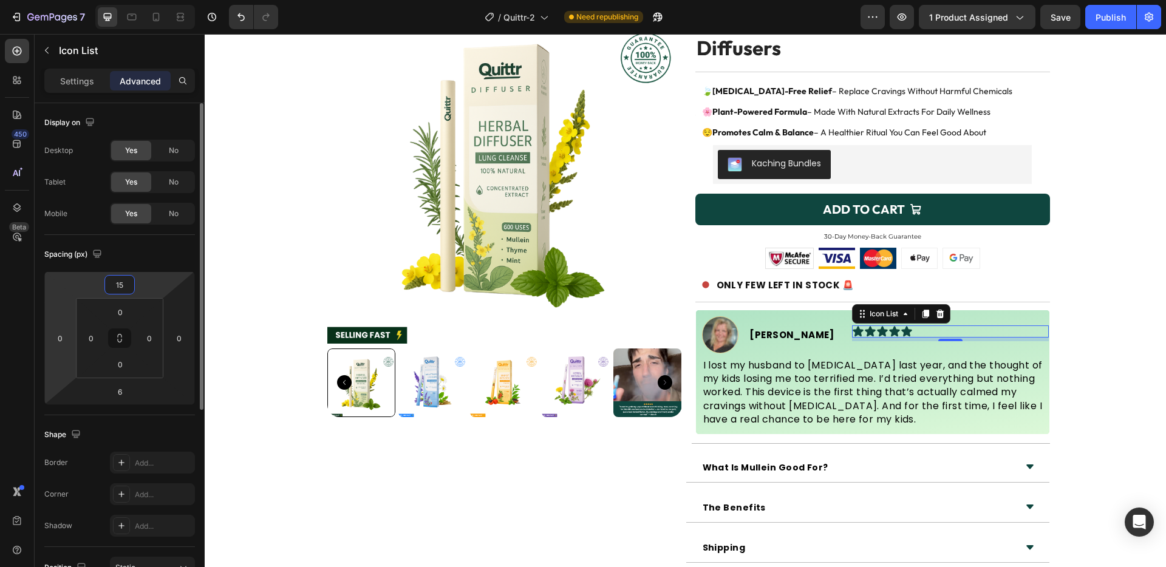
click at [72, 0] on html "7 Version history / Quittr-2 Need republishing Preview 1 product assigned Save …" at bounding box center [583, 0] width 1166 height 0
type input "-250"
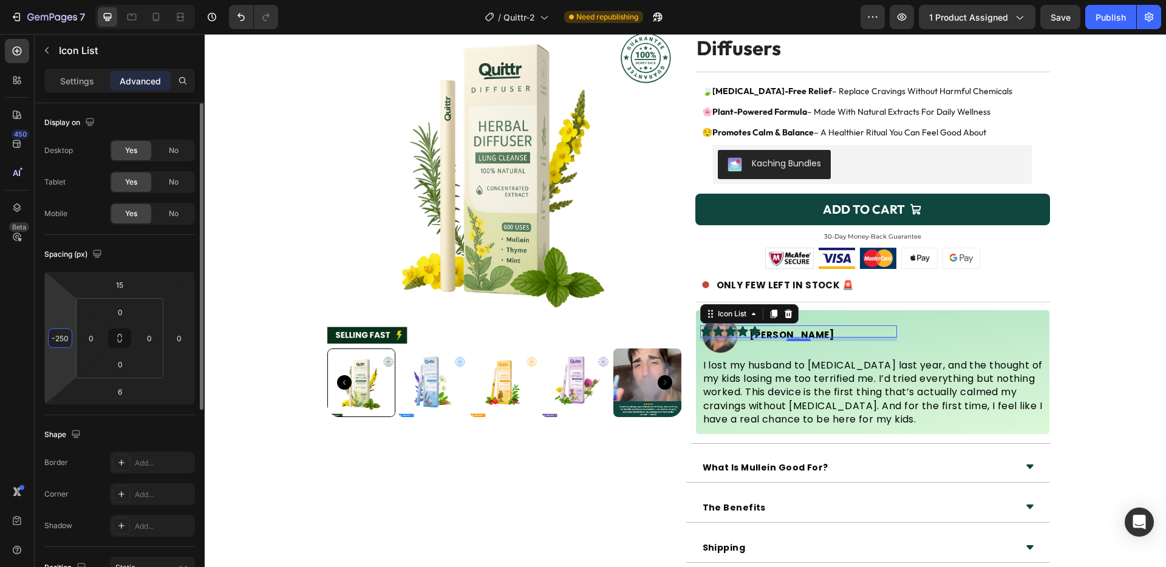
click at [68, 338] on input "-250" at bounding box center [60, 338] width 18 height 18
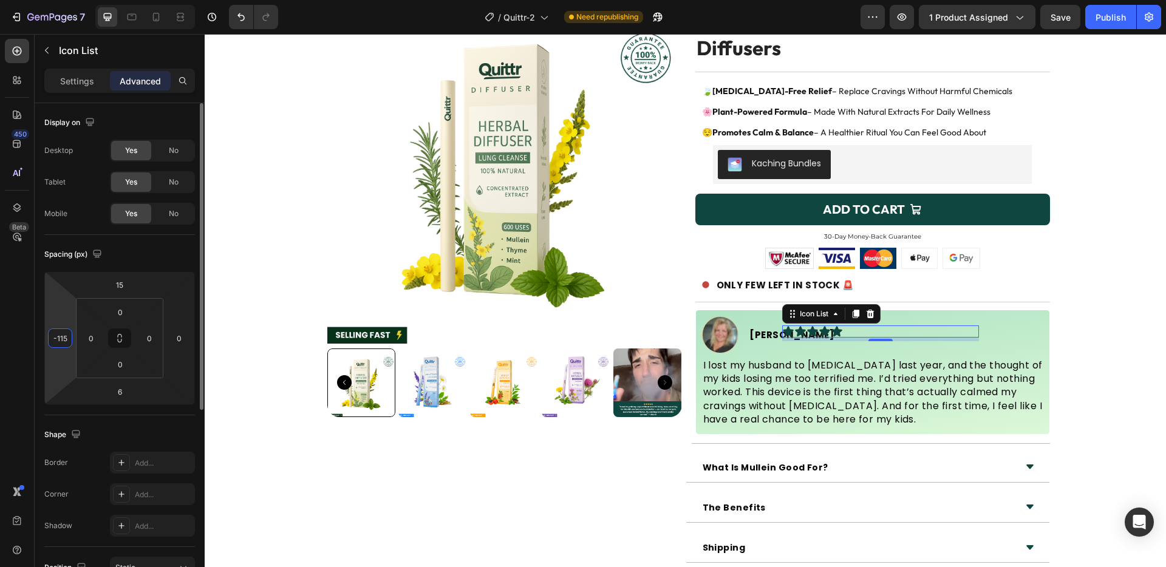
type input "-114"
click at [121, 281] on input "15" at bounding box center [119, 285] width 24 height 18
type input "17"
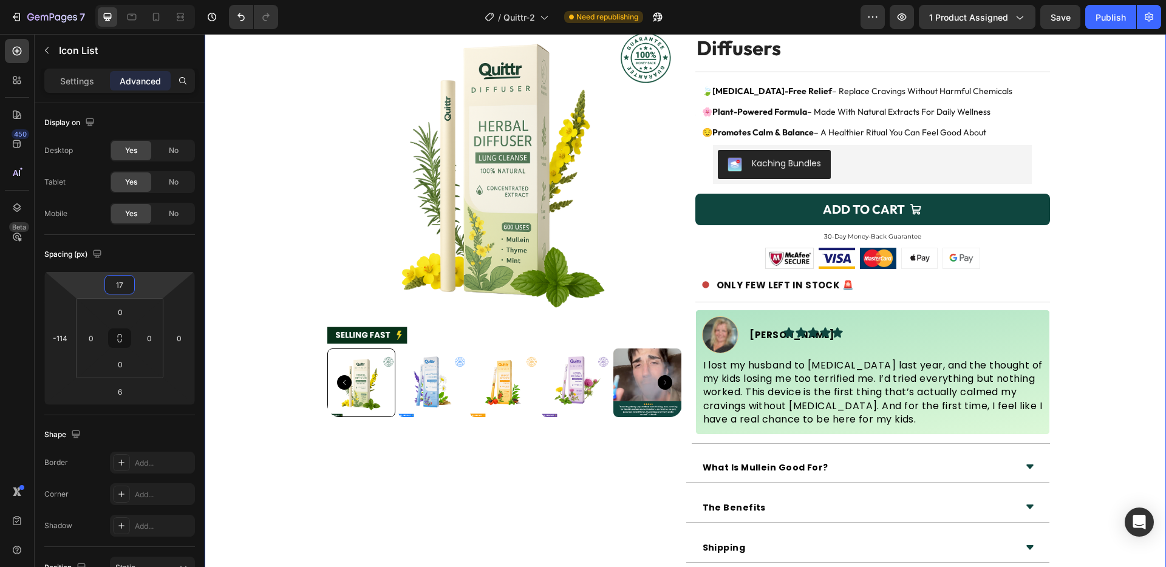
click at [1099, 270] on div "Product Images Icon Icon Icon Icon Icon Icon List 4.8 - Approved by 25k+ Text B…" at bounding box center [685, 301] width 961 height 624
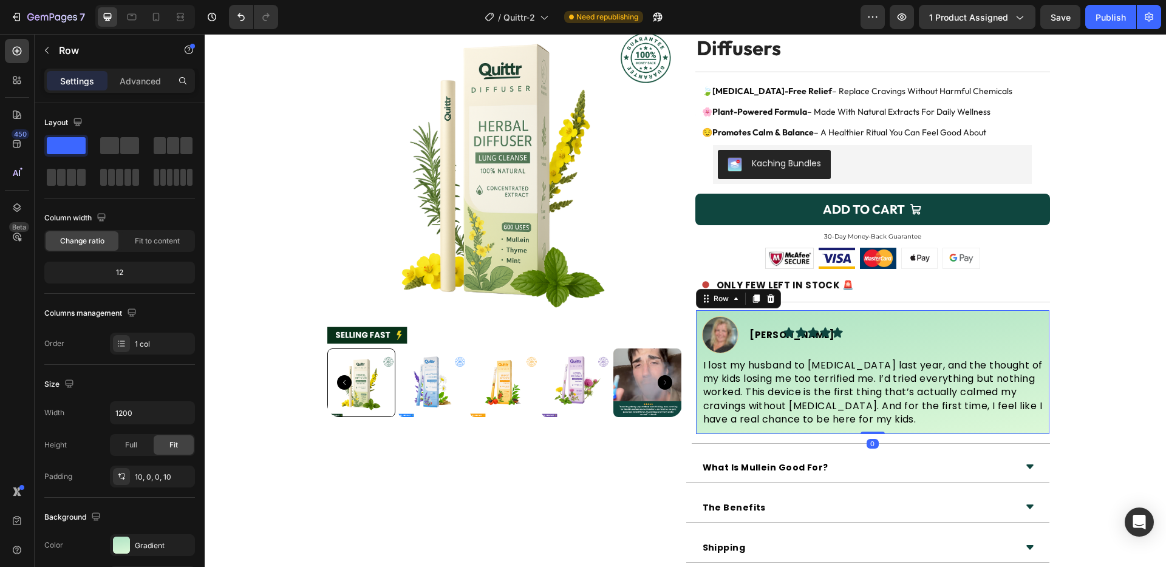
click at [1043, 315] on div "Image Sara J. Text Block Advanced List Icon Icon Icon Icon Icon Icon List Row I…" at bounding box center [872, 372] width 355 height 125
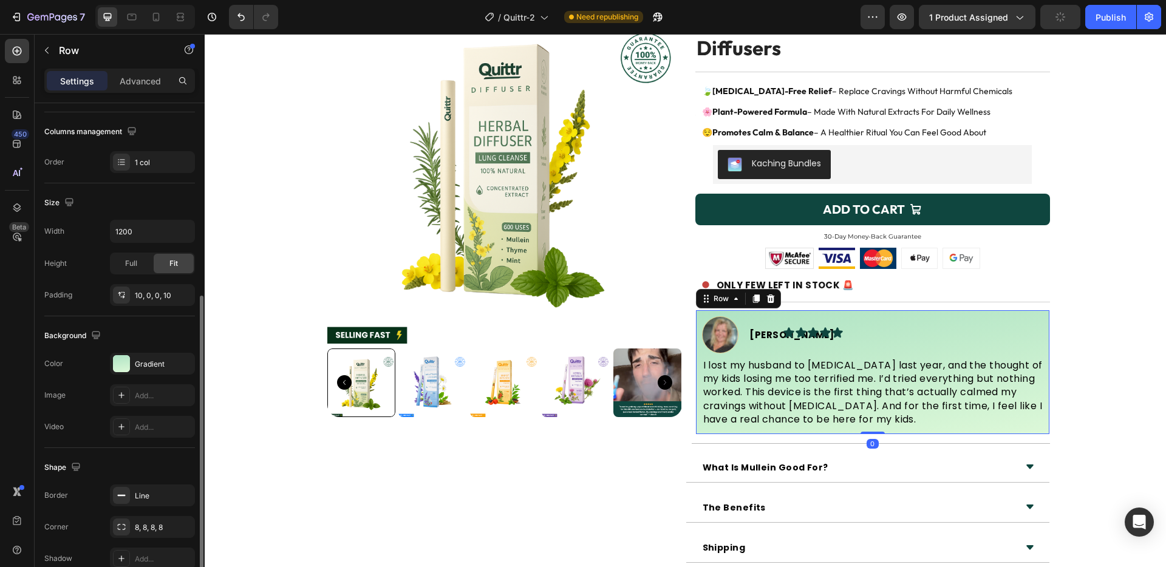
scroll to position [242, 0]
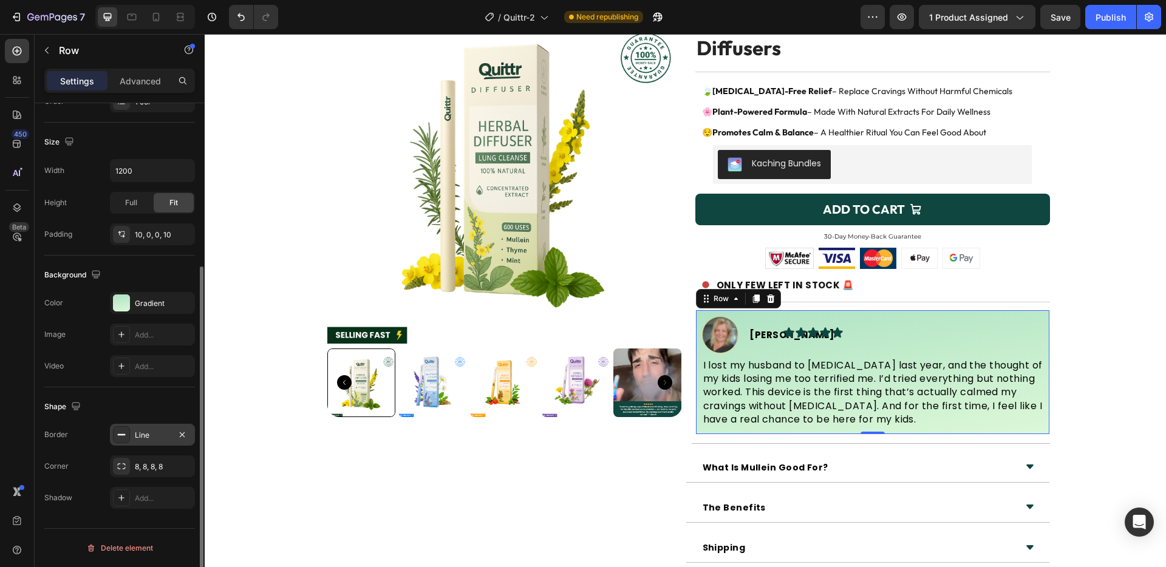
click at [144, 440] on div "Line" at bounding box center [152, 435] width 35 height 11
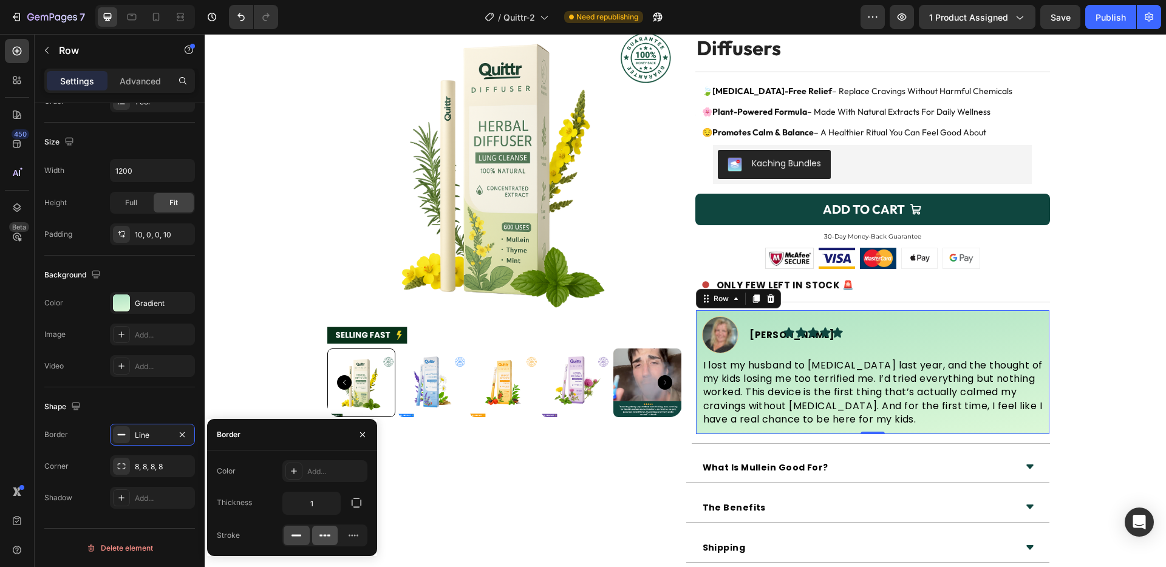
click at [315, 529] on div at bounding box center [325, 535] width 26 height 19
click at [321, 478] on div "Add..." at bounding box center [324, 471] width 85 height 22
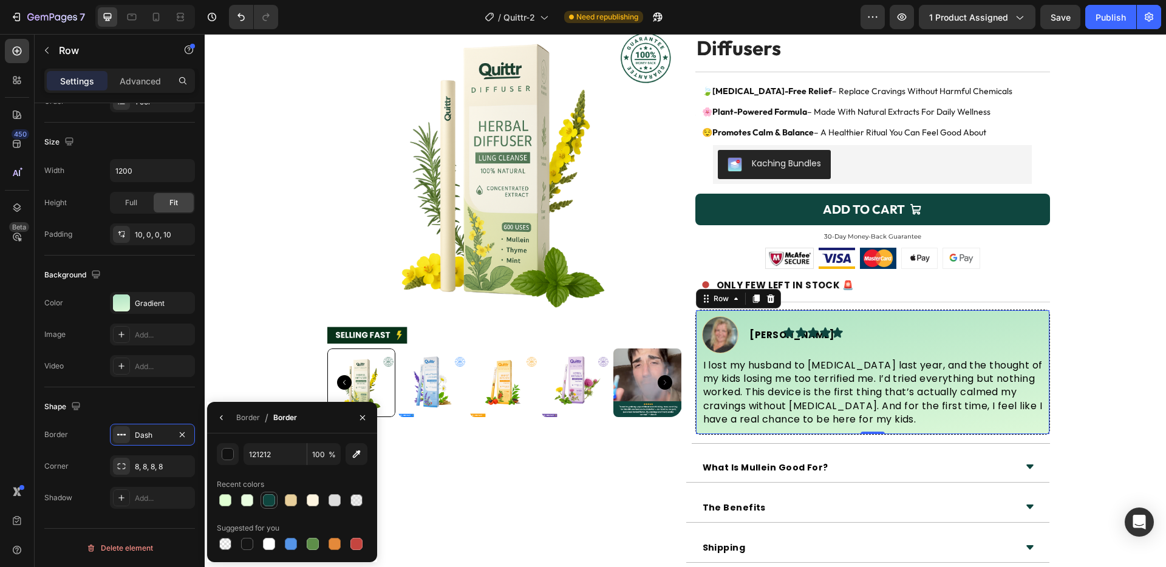
click at [274, 497] on div at bounding box center [269, 500] width 12 height 12
type input "0F463F"
click at [1146, 285] on div "Product Images Icon Icon Icon Icon Icon Icon List 4.8 - Approved by 25k+ Text B…" at bounding box center [685, 301] width 961 height 624
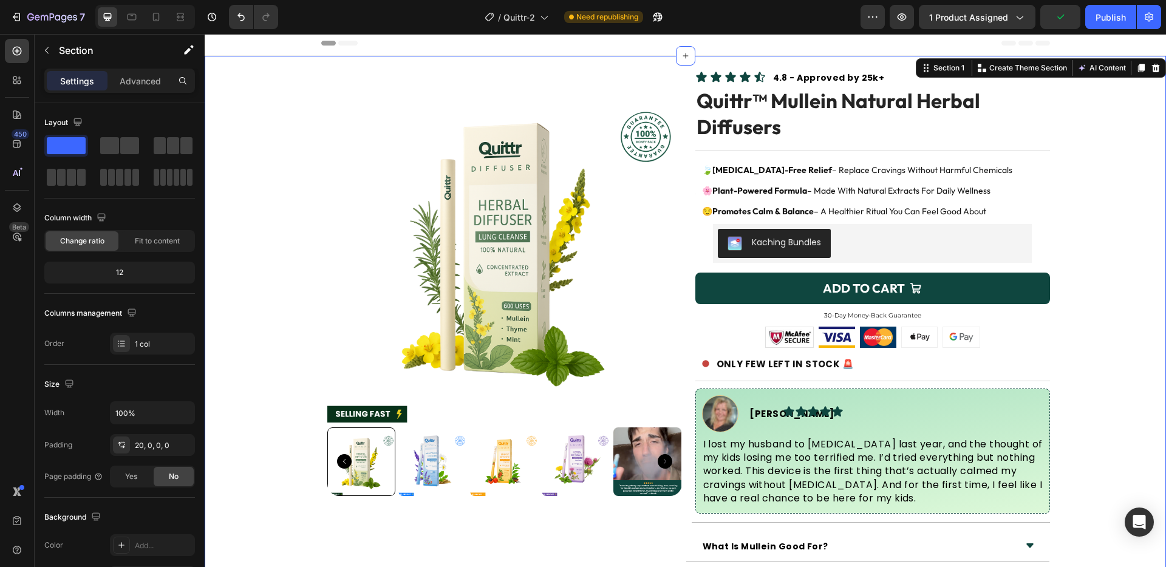
scroll to position [0, 0]
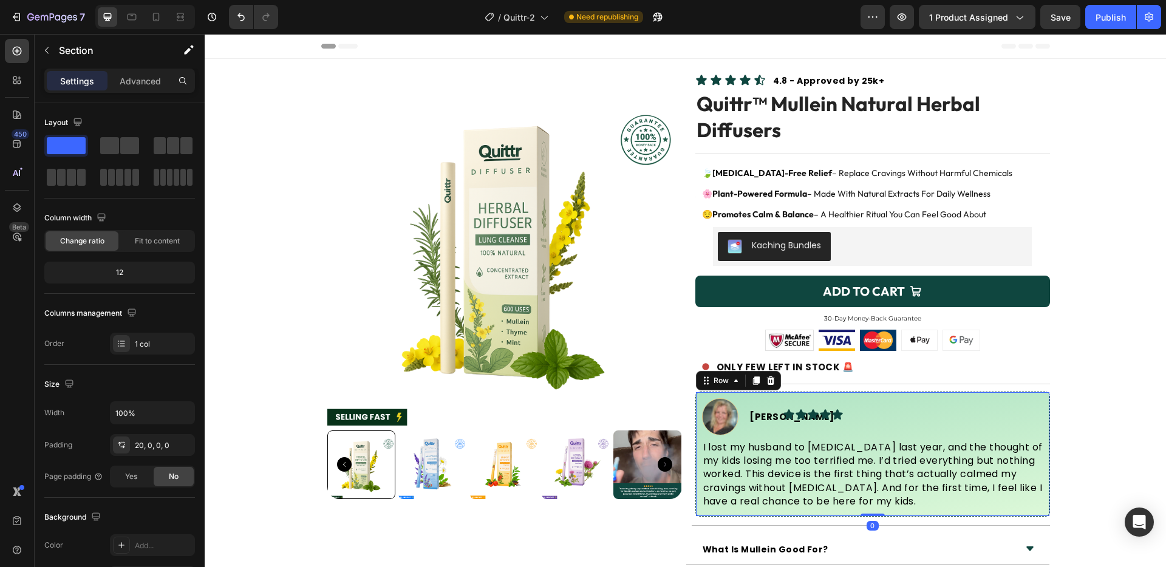
click at [1038, 397] on div "Image Sara J. Text Block Advanced List Icon Icon Icon Icon Icon Icon List Row I…" at bounding box center [872, 454] width 355 height 125
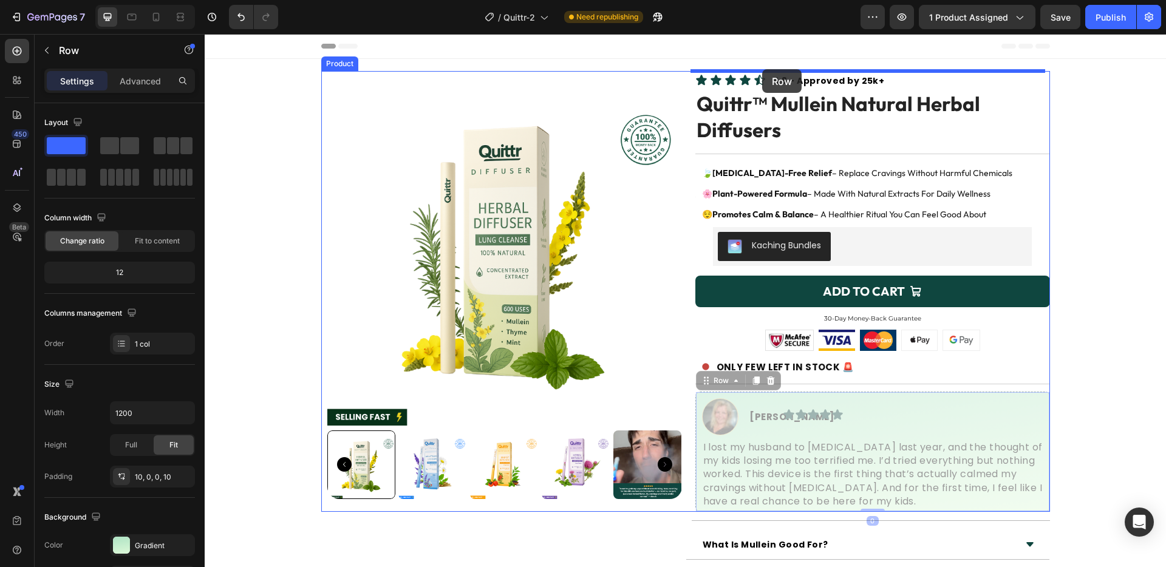
drag, startPoint x: 1038, startPoint y: 396, endPoint x: 762, endPoint y: 69, distance: 427.5
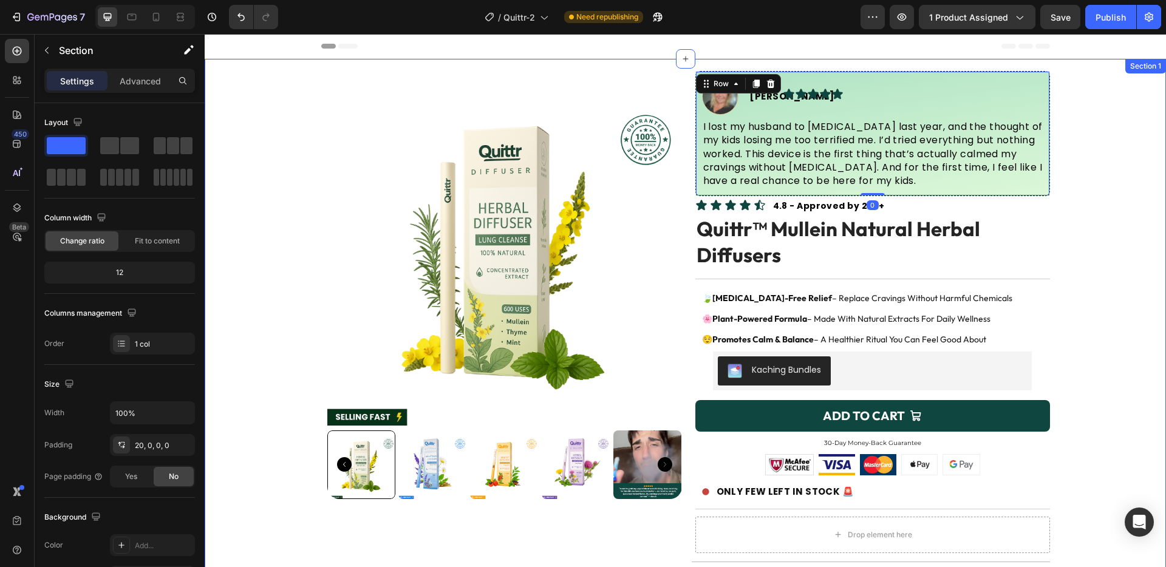
click at [1076, 221] on div "Product Images Image Sara J. Text Block Advanced List Icon Icon Icon Icon Icon …" at bounding box center [685, 401] width 961 height 660
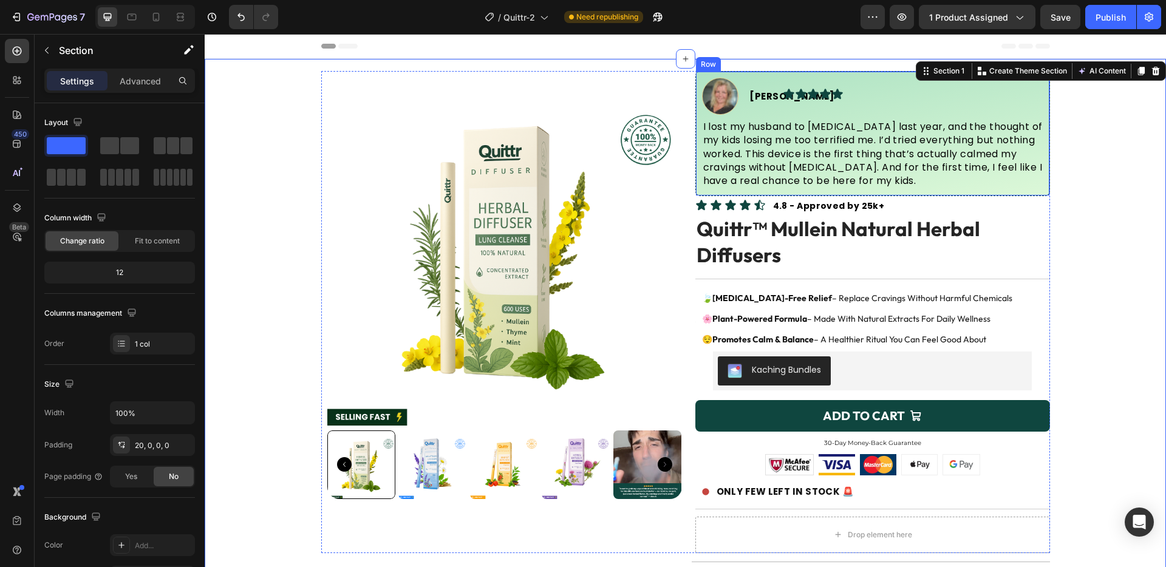
click at [1031, 190] on div "Image Sara J. Text Block Advanced List Icon Icon Icon Icon Icon Icon List Row I…" at bounding box center [875, 137] width 347 height 118
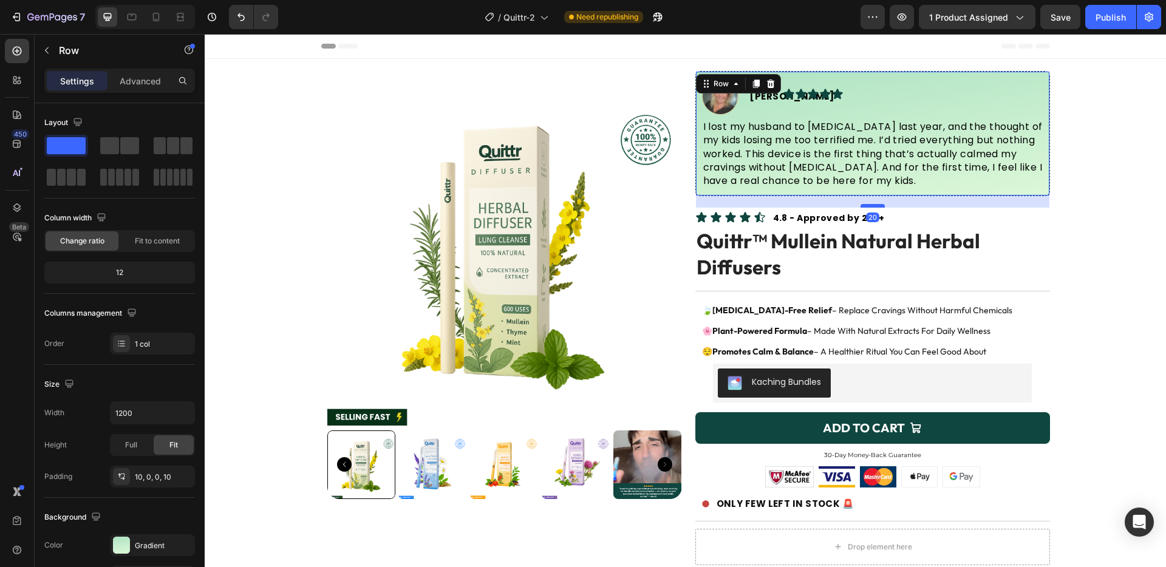
drag, startPoint x: 874, startPoint y: 188, endPoint x: 873, endPoint y: 200, distance: 12.2
click at [873, 204] on div at bounding box center [872, 206] width 24 height 4
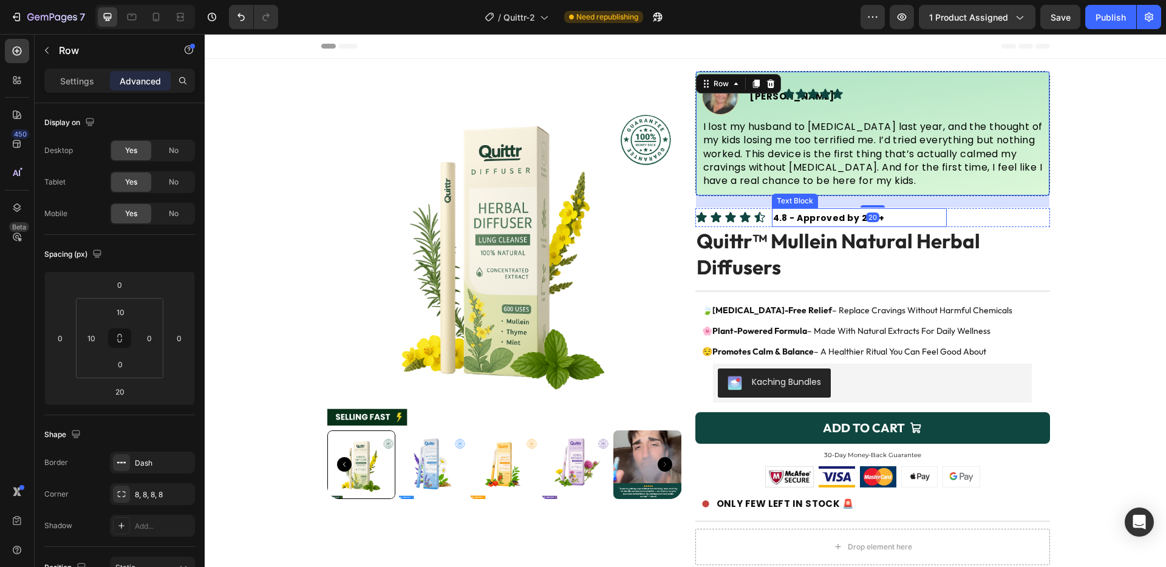
click at [900, 215] on p "4.8 - Approved by 25k+" at bounding box center [859, 217] width 172 height 16
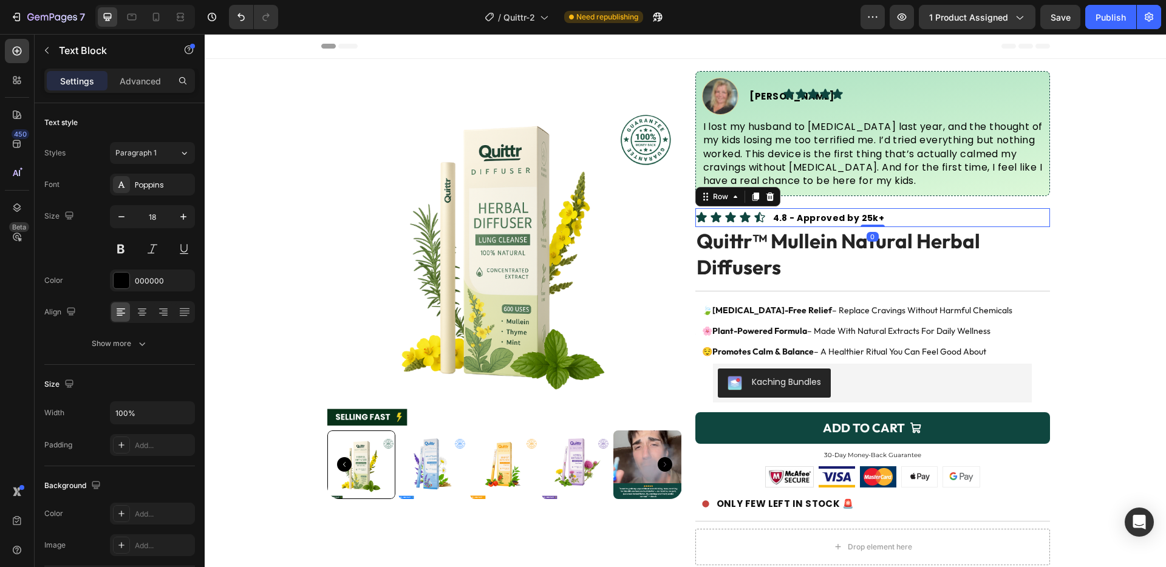
click at [984, 217] on div "4.8 - Approved by 25k+ Text Block" at bounding box center [962, 217] width 175 height 19
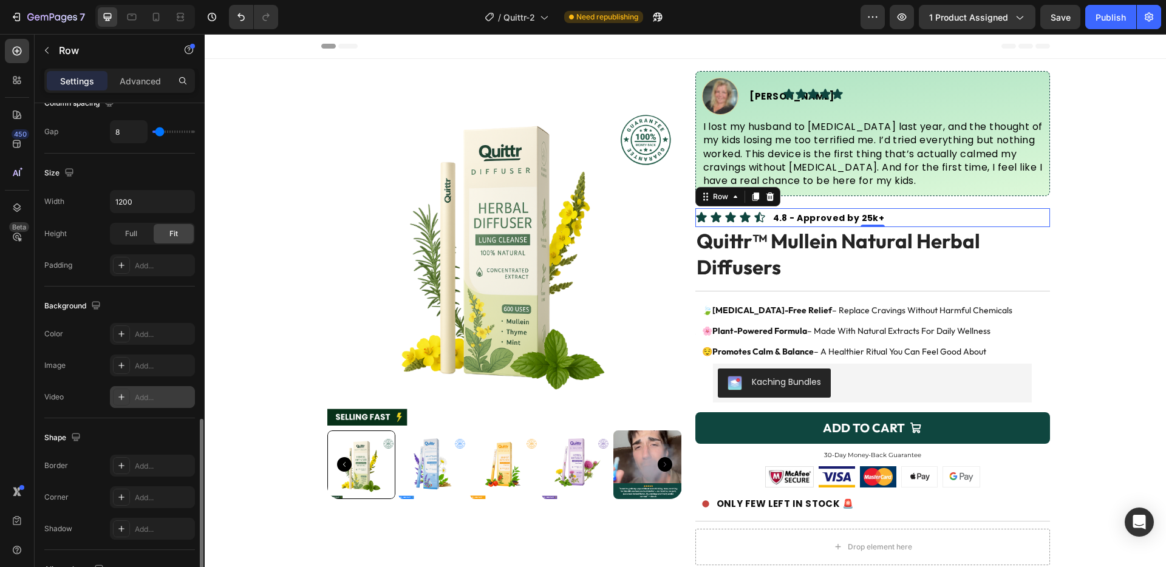
scroll to position [381, 0]
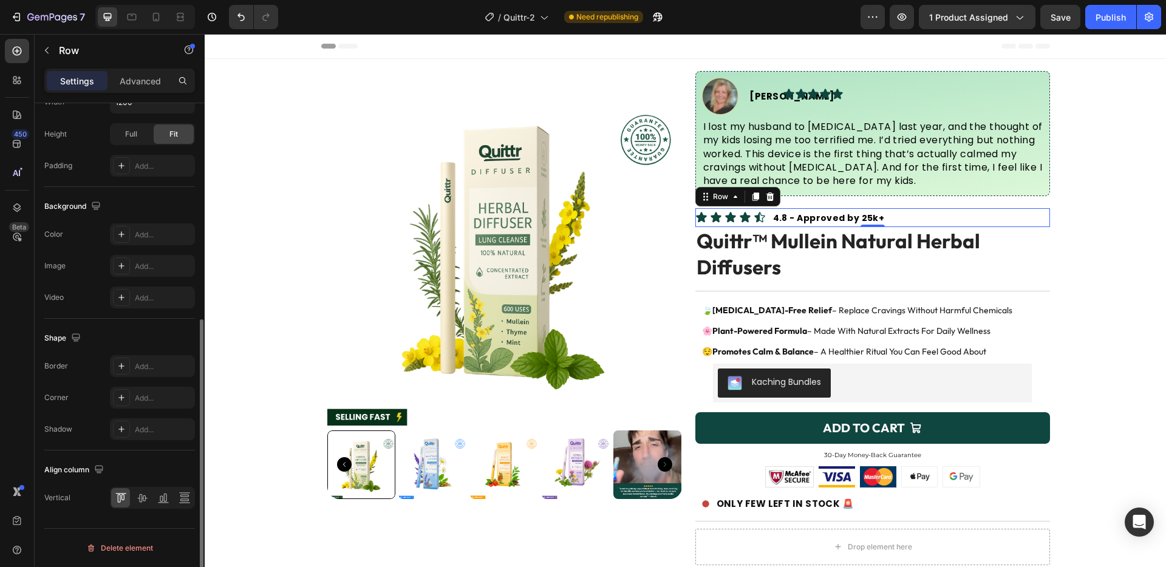
drag, startPoint x: 148, startPoint y: 403, endPoint x: 160, endPoint y: 411, distance: 14.5
click at [148, 403] on div "Add..." at bounding box center [152, 398] width 85 height 22
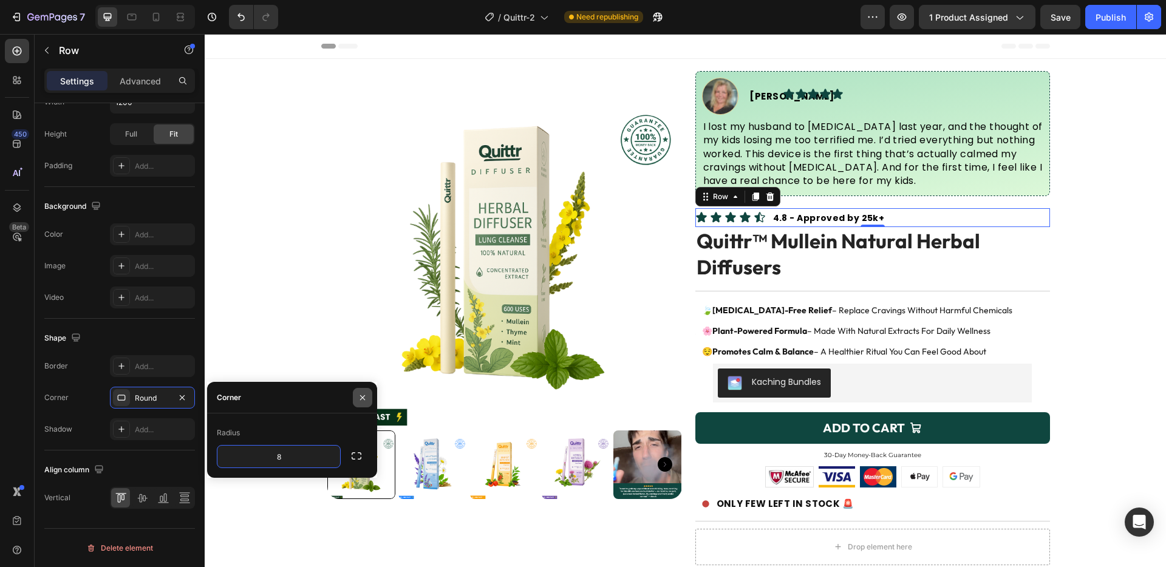
click at [364, 397] on icon "button" at bounding box center [363, 398] width 10 height 10
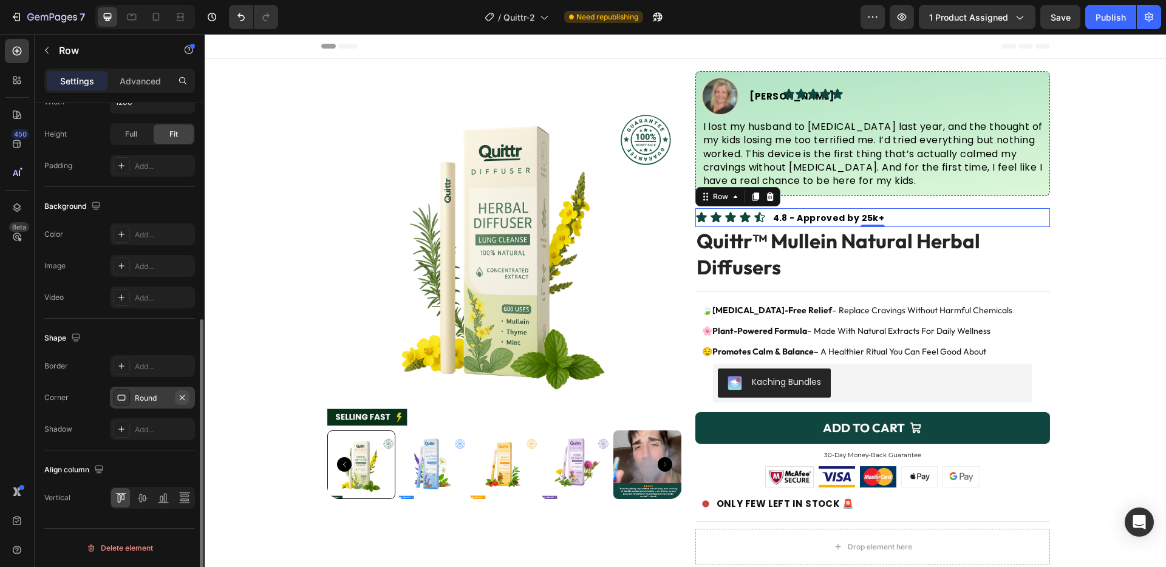
click at [183, 397] on icon "button" at bounding box center [182, 398] width 10 height 10
click at [168, 417] on div "Border Add... Corner Add... Shadow Add..." at bounding box center [119, 397] width 151 height 85
click at [163, 425] on div "Add..." at bounding box center [163, 429] width 57 height 11
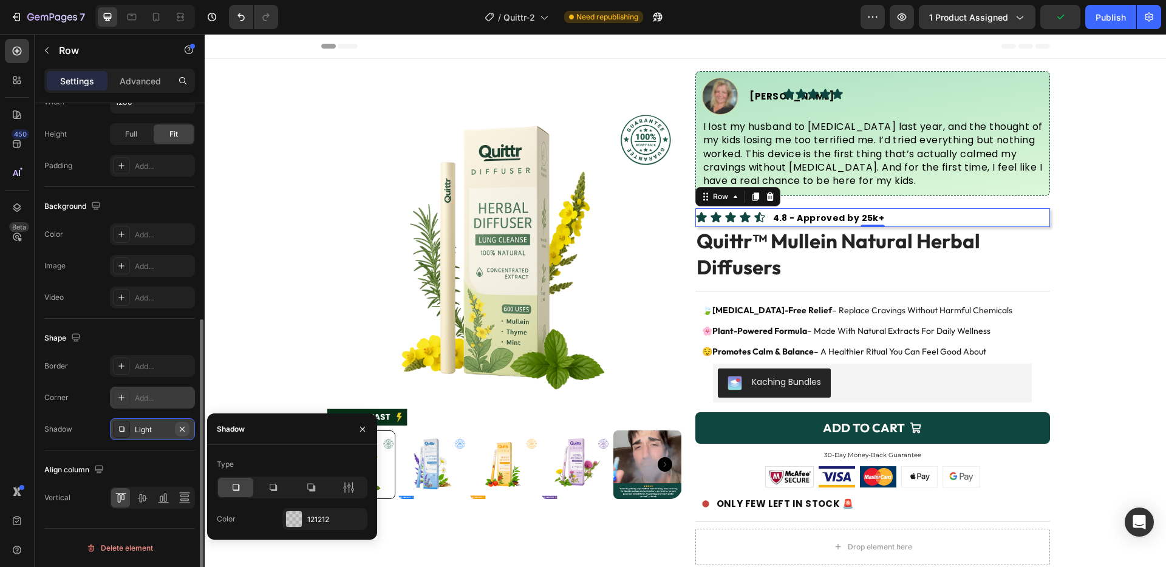
click at [188, 429] on button "button" at bounding box center [182, 429] width 15 height 15
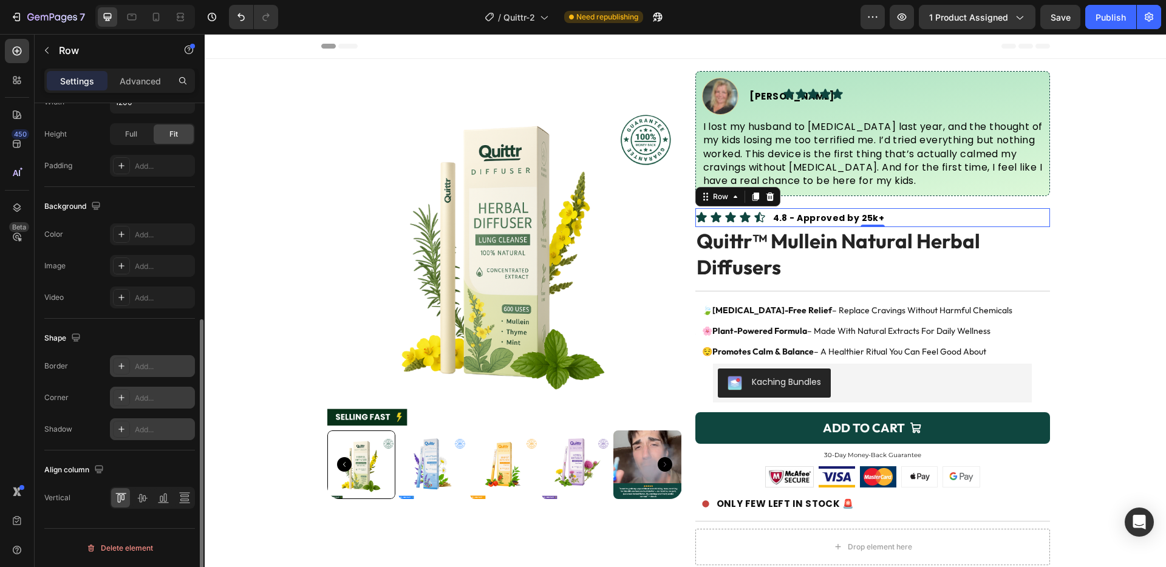
click at [158, 359] on div "Add..." at bounding box center [152, 366] width 85 height 22
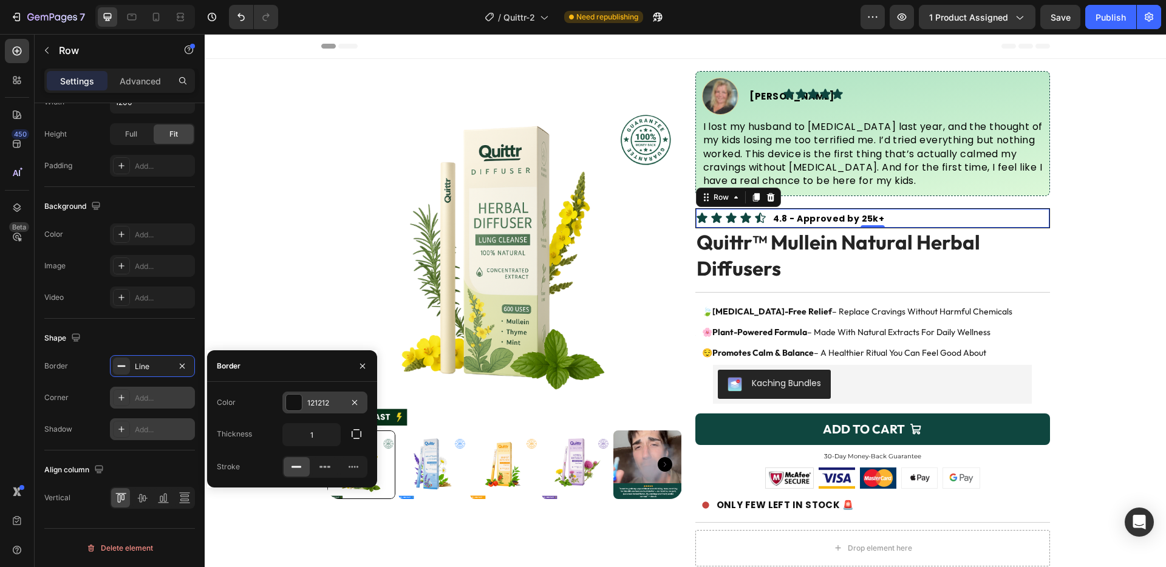
click at [294, 400] on div at bounding box center [294, 403] width 16 height 16
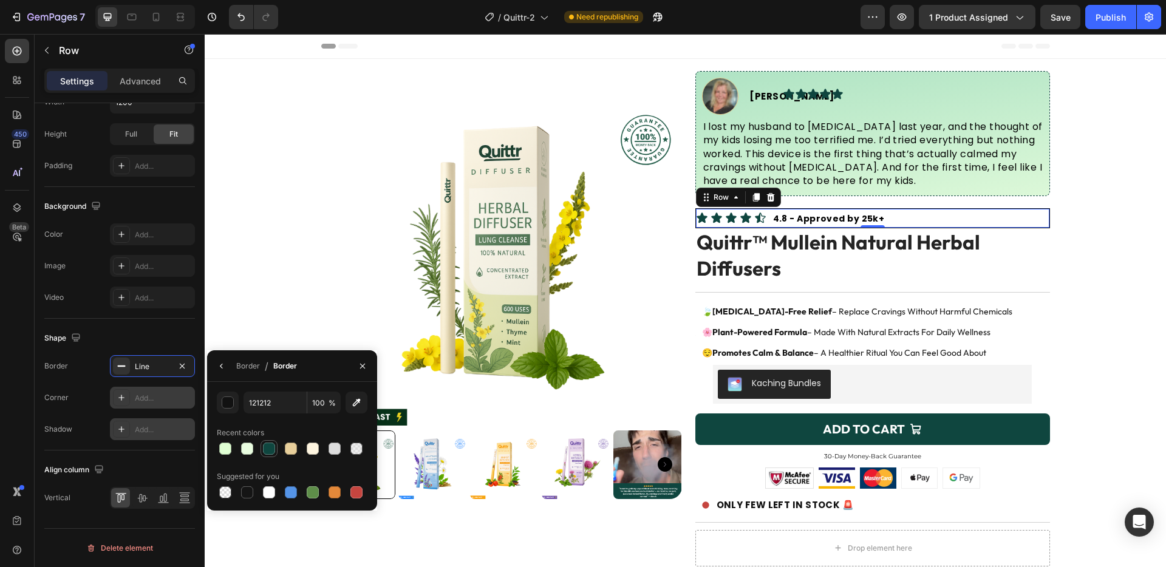
click at [271, 443] on div at bounding box center [269, 449] width 12 height 12
type input "0F463F"
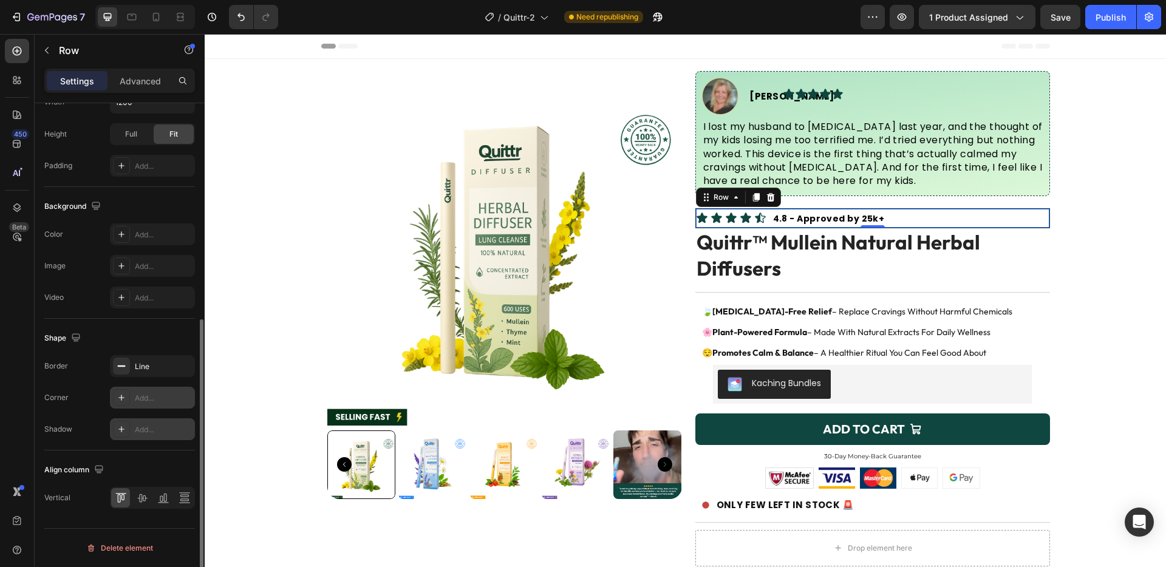
click at [165, 339] on div "Shape" at bounding box center [119, 338] width 151 height 19
click at [155, 363] on div "Line" at bounding box center [152, 366] width 35 height 11
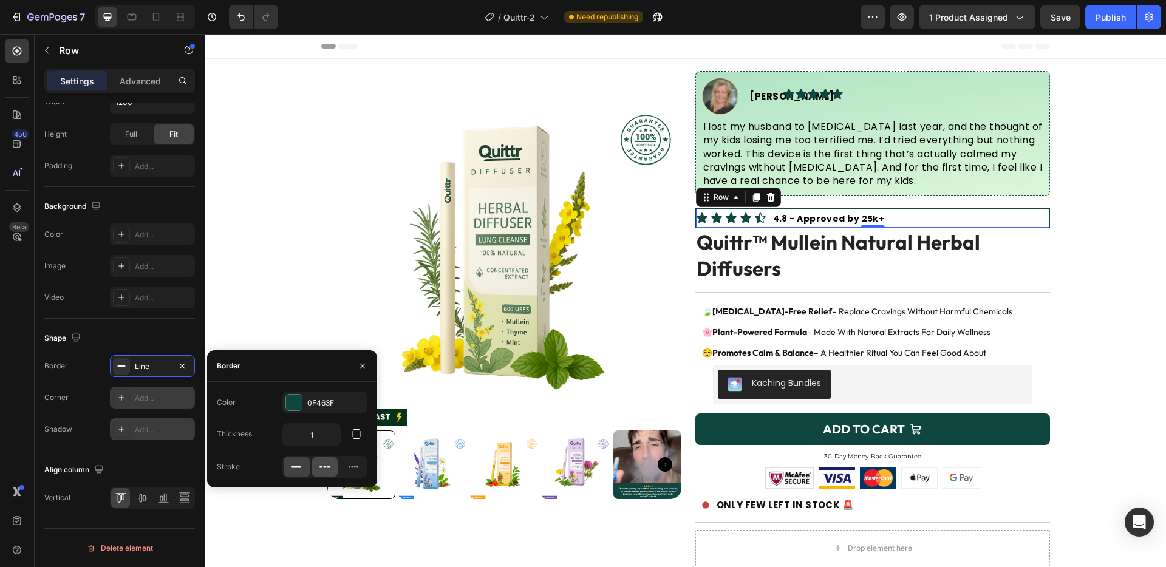
click at [319, 466] on icon at bounding box center [325, 467] width 12 height 12
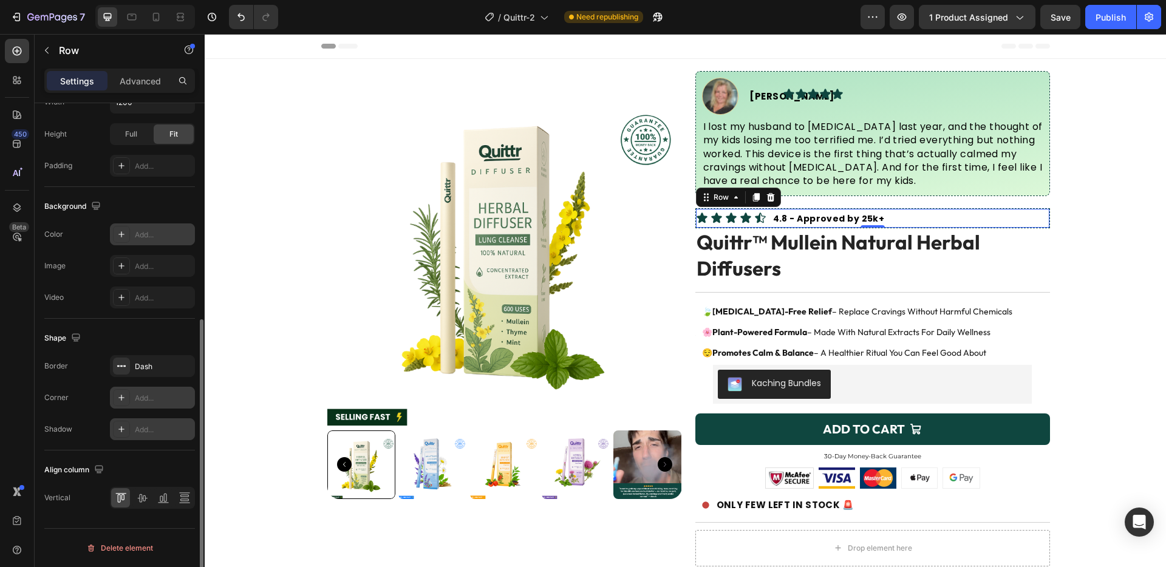
click at [133, 237] on div "Add..." at bounding box center [152, 234] width 85 height 22
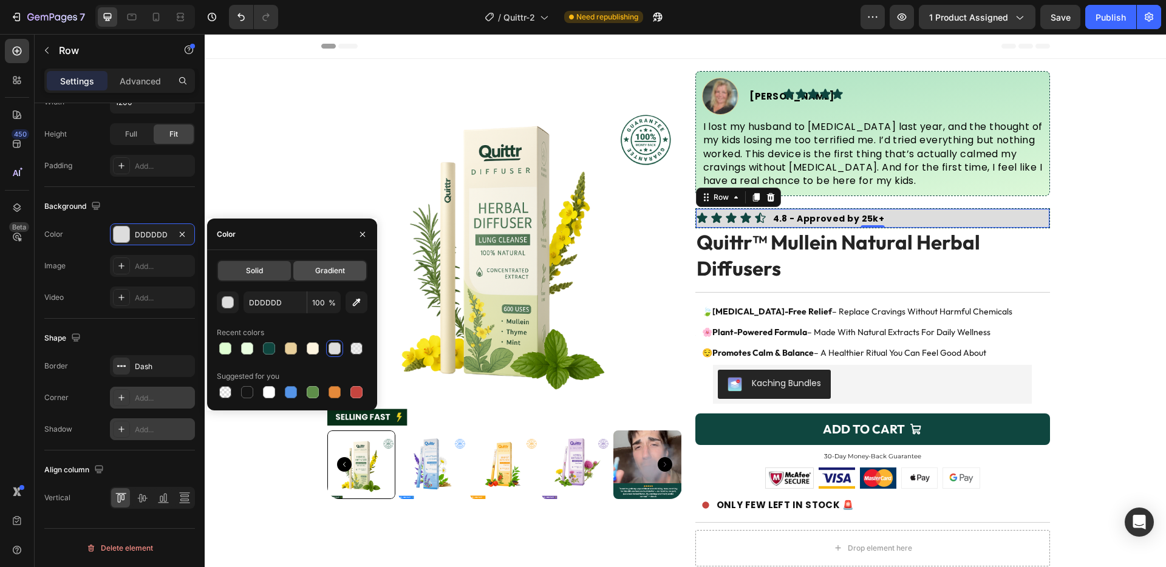
click at [339, 274] on span "Gradient" at bounding box center [330, 270] width 30 height 11
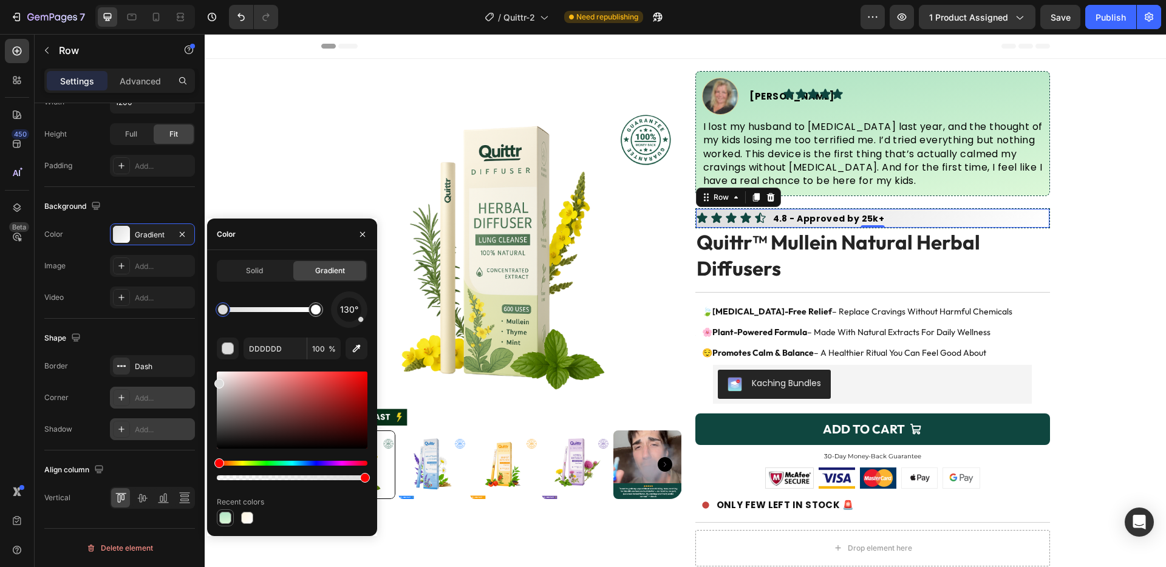
click at [228, 525] on div at bounding box center [225, 518] width 15 height 15
type input "AFE3C4"
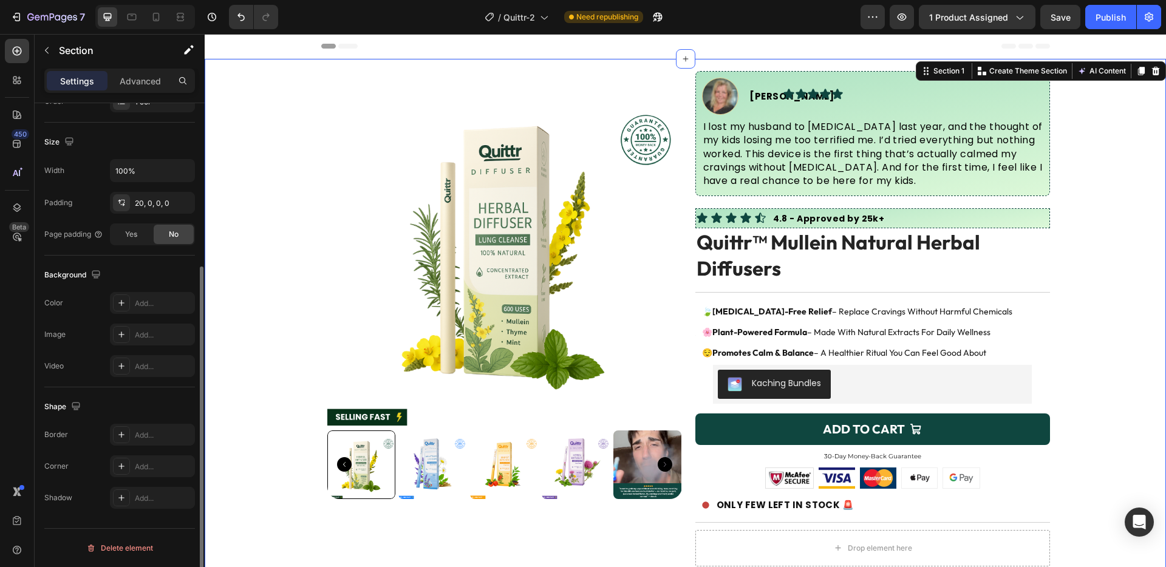
scroll to position [0, 0]
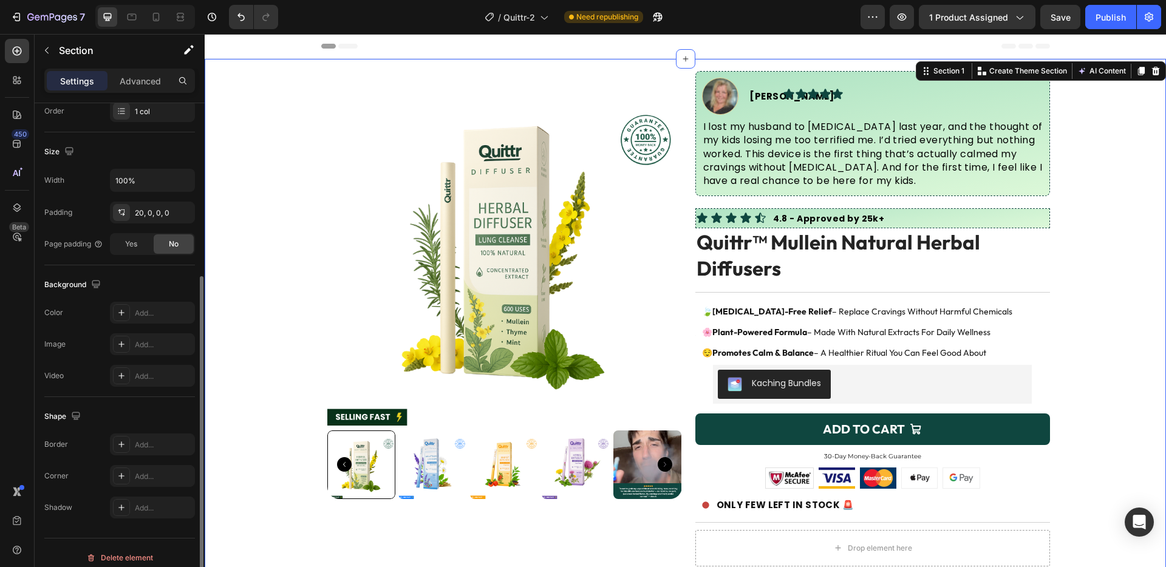
click at [1069, 188] on div "Product Images Image Sara J. Text Block Advanced List Icon Icon Icon Icon Icon …" at bounding box center [685, 407] width 961 height 673
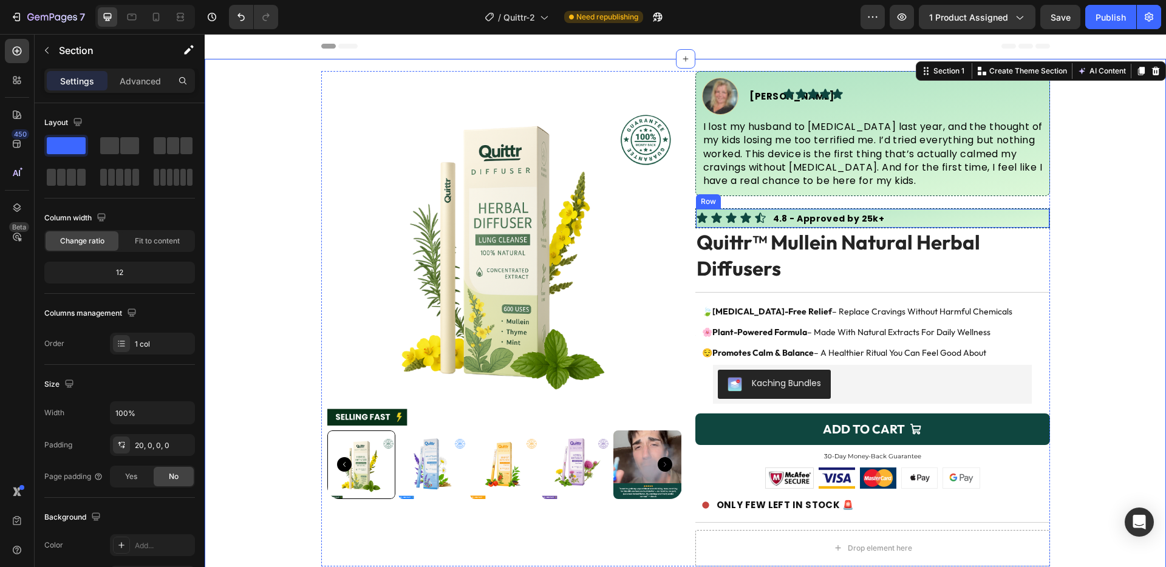
click at [1030, 212] on div "4.8 - Approved by 25k+ Text Block" at bounding box center [962, 218] width 174 height 19
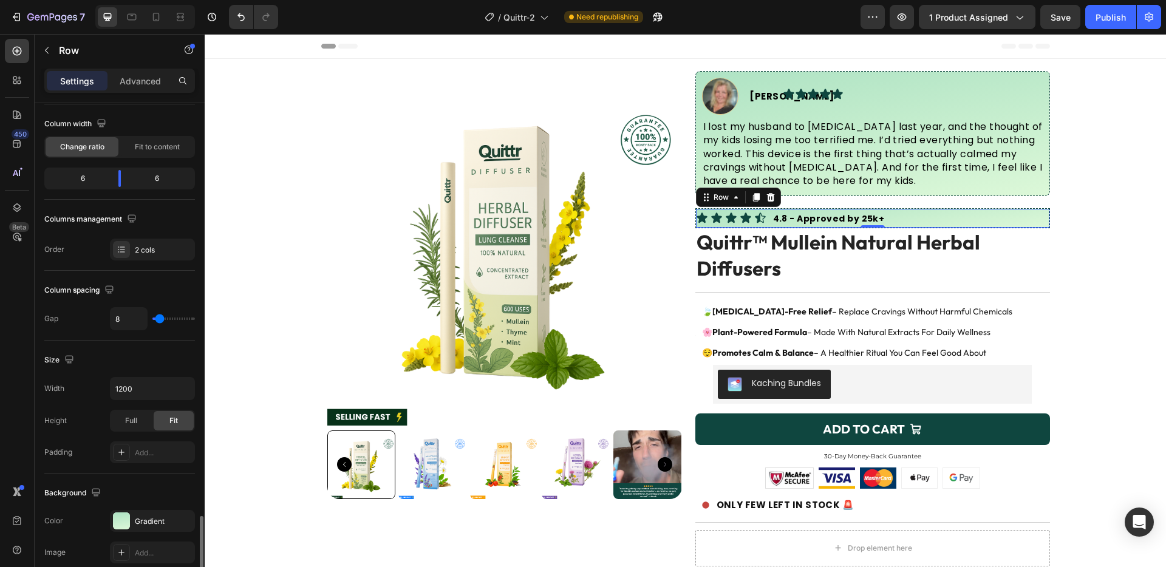
scroll to position [324, 0]
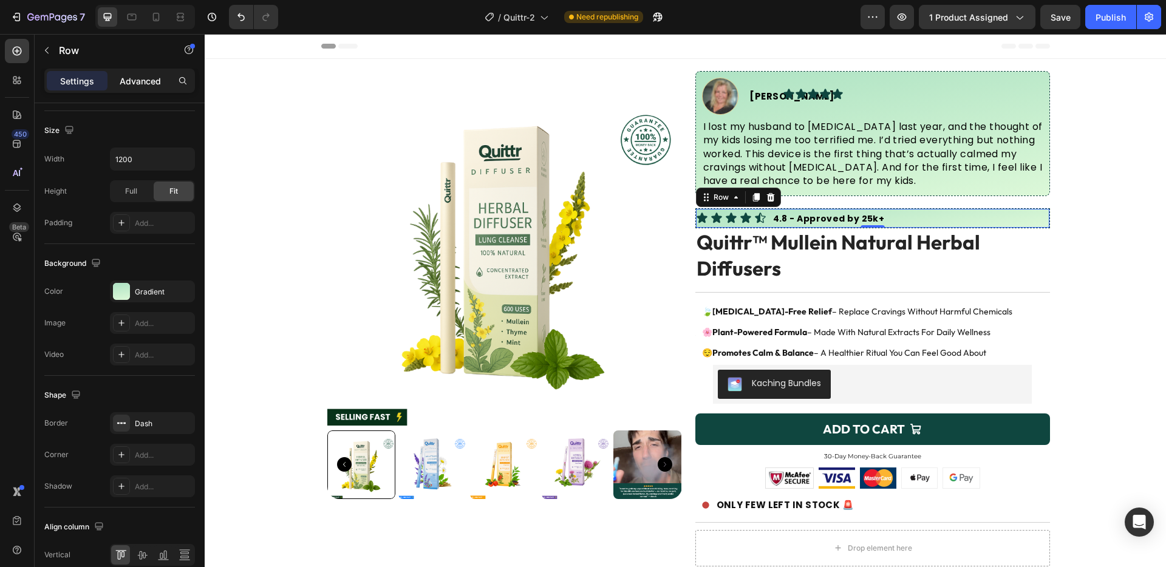
drag, startPoint x: 135, startPoint y: 77, endPoint x: 135, endPoint y: 89, distance: 12.1
click at [135, 77] on p "Advanced" at bounding box center [140, 81] width 41 height 13
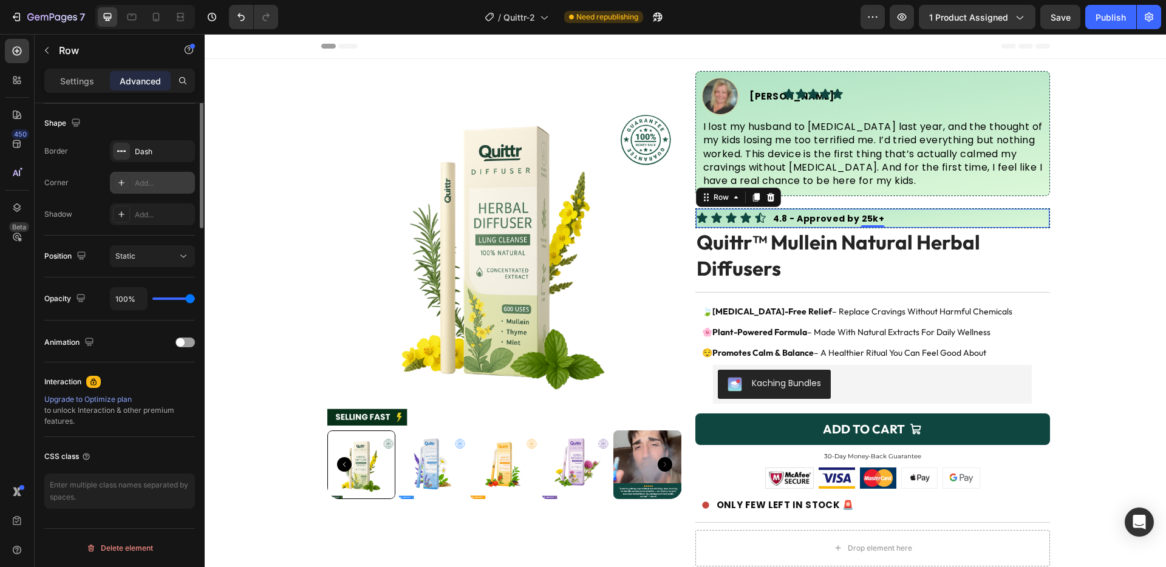
scroll to position [0, 0]
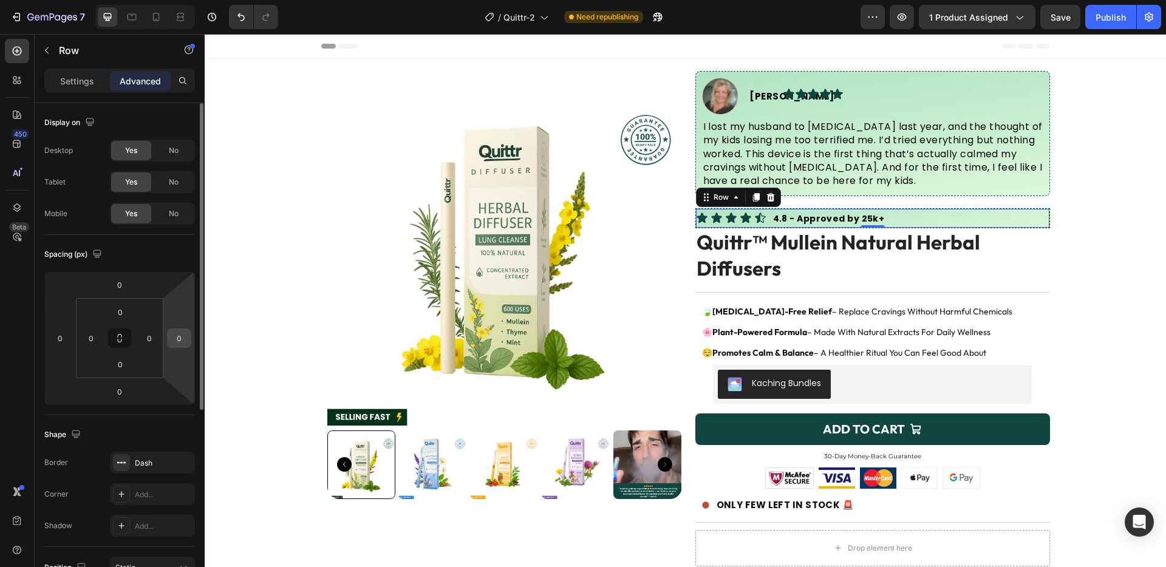
click at [180, 336] on input "0" at bounding box center [179, 338] width 18 height 18
type input "100"
click at [0, 0] on div "Spacing (px) 0 0 0 100 0 0 0 0" at bounding box center [0, 0] width 0 height 0
click at [172, 0] on html "7 Version history / Quittr-2 Need republishing Preview 1 product assigned Save …" at bounding box center [583, 0] width 1166 height 0
type input "0"
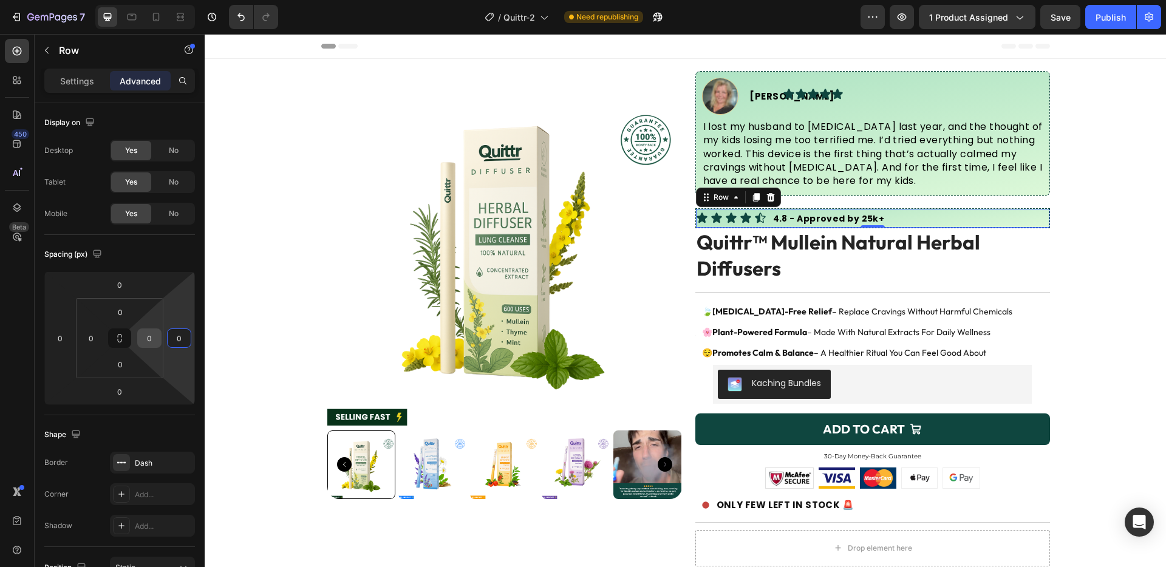
click at [143, 338] on input "0" at bounding box center [149, 338] width 18 height 18
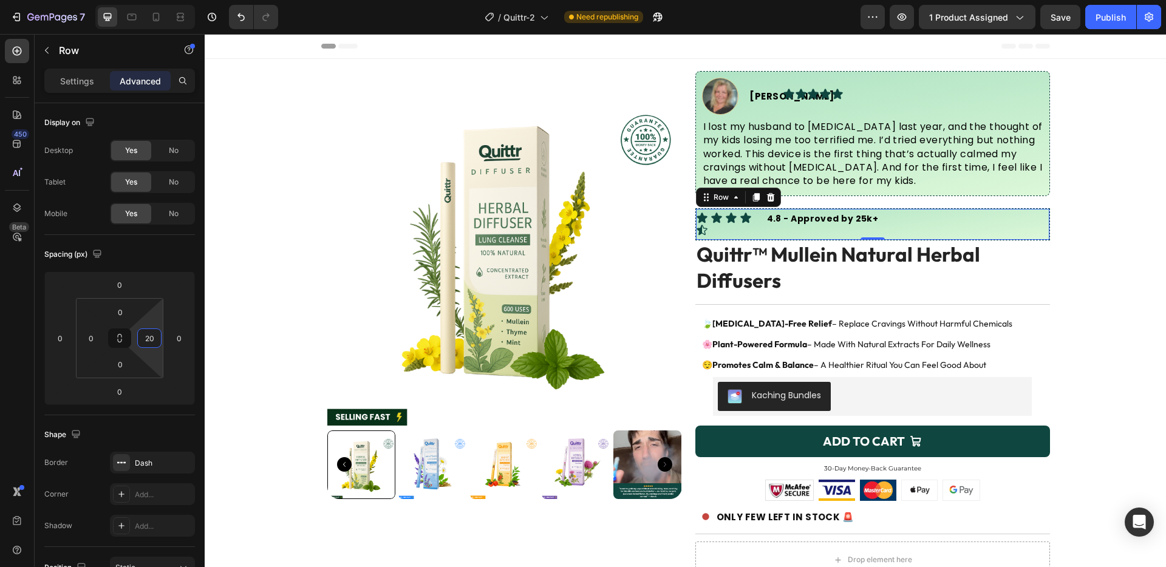
type input "200"
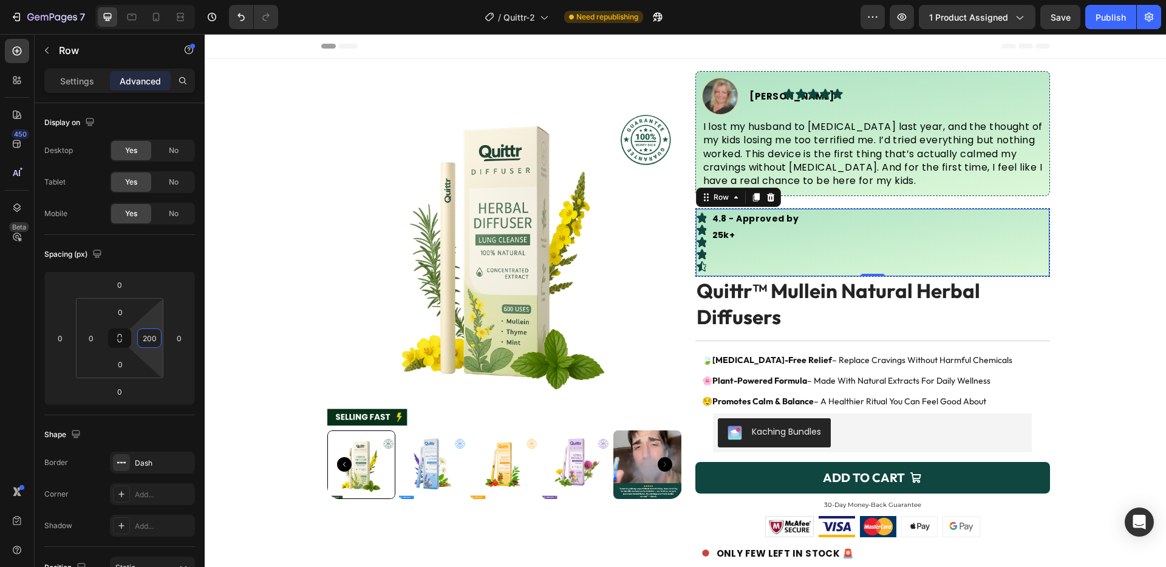
click at [143, 338] on input "200" at bounding box center [149, 338] width 18 height 18
click at [163, 0] on html "7 Version history / Quittr-2 Need republishing Preview 1 product assigned Save …" at bounding box center [583, 0] width 1166 height 0
type input "0"
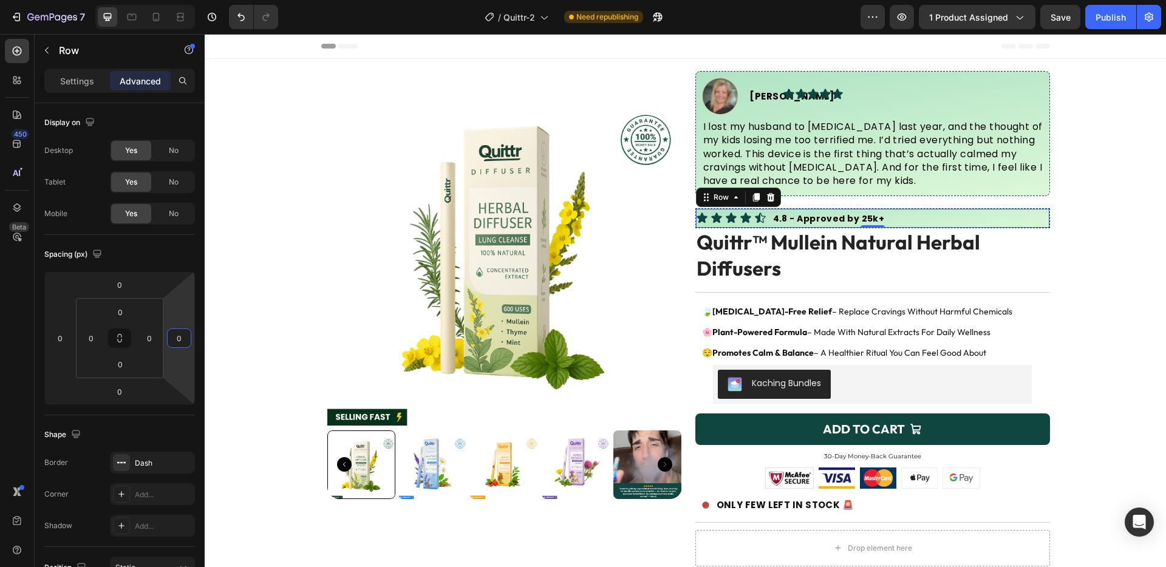
click at [177, 337] on input "0" at bounding box center [179, 338] width 18 height 18
type input "200"
click at [177, 337] on input "200" at bounding box center [179, 338] width 18 height 18
click at [177, 338] on input "200" at bounding box center [179, 338] width 18 height 18
click at [56, 336] on input "0" at bounding box center [60, 338] width 18 height 18
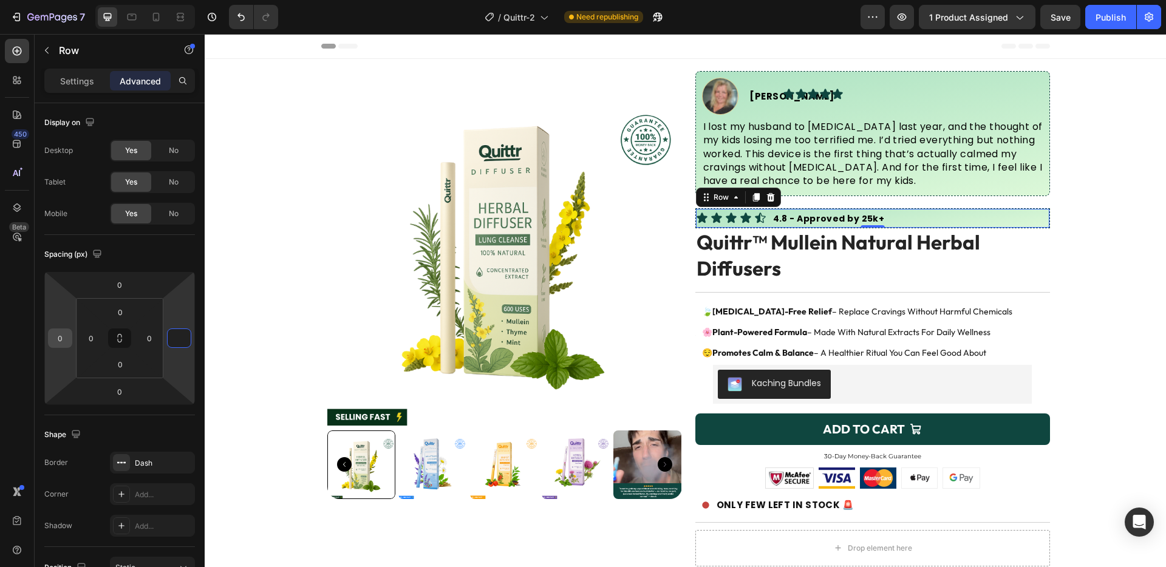
type input "0"
type input "2"
click at [922, 216] on p "4.8 - Approved by 25k+" at bounding box center [859, 218] width 172 height 16
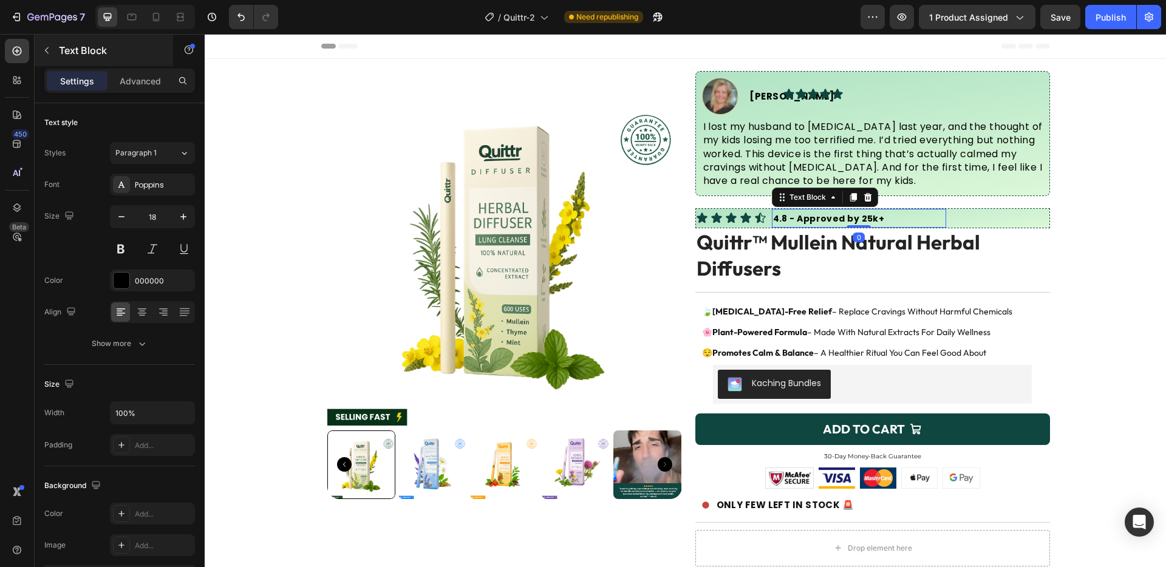
click at [145, 62] on div "Text Block" at bounding box center [104, 51] width 138 height 32
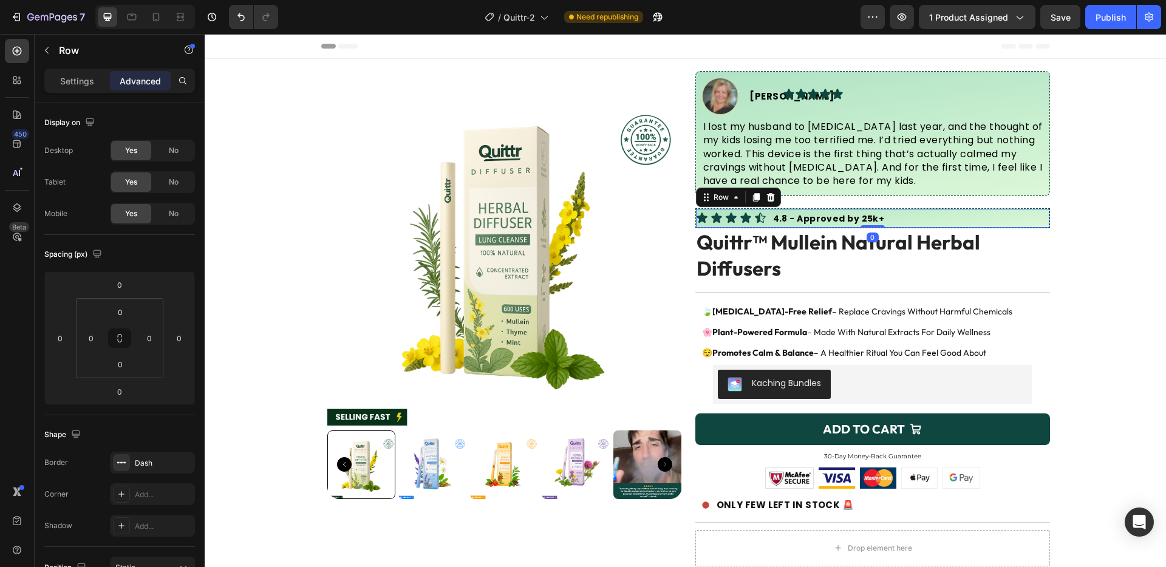
click at [982, 219] on div "4.8 - Approved by 25k+ Text Block" at bounding box center [962, 218] width 174 height 19
click at [83, 75] on p "Settings" at bounding box center [77, 81] width 34 height 13
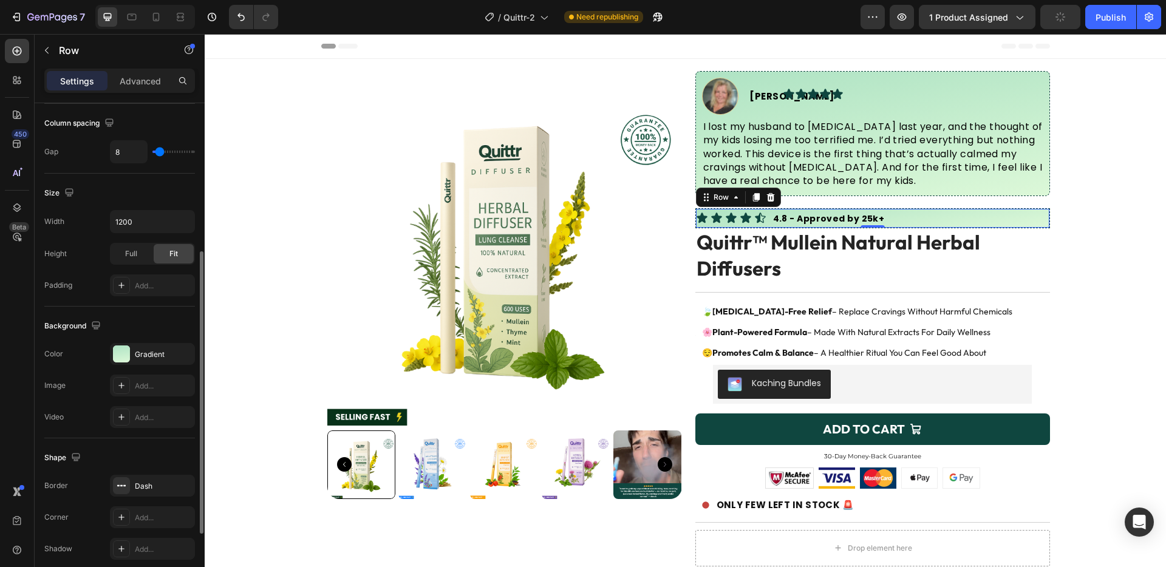
scroll to position [275, 0]
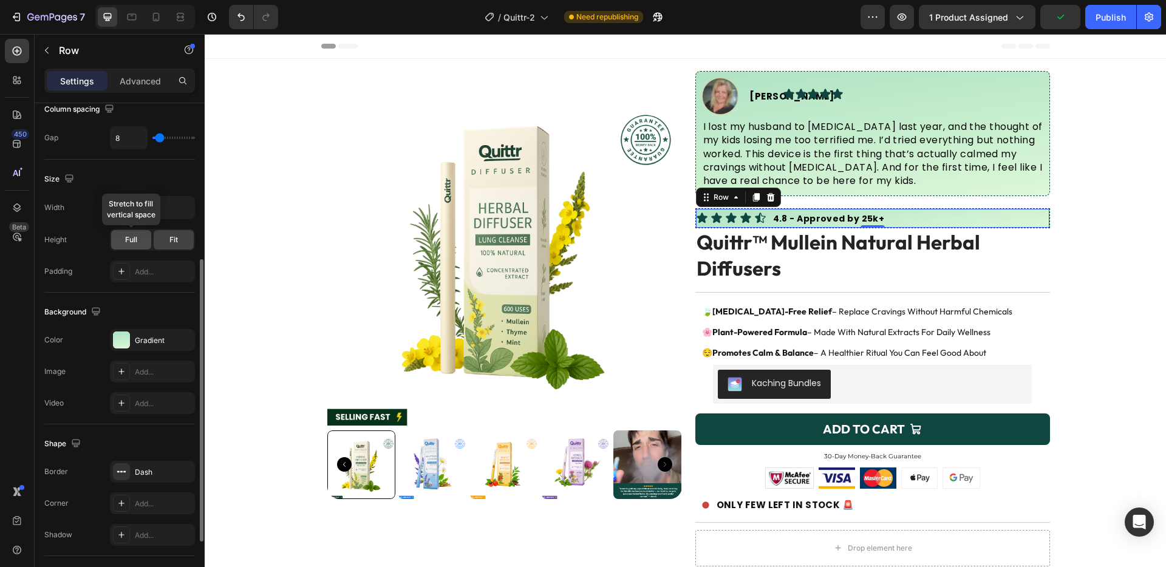
click at [124, 236] on div "Full" at bounding box center [131, 239] width 40 height 19
click at [197, 243] on div at bounding box center [200, 352] width 9 height 499
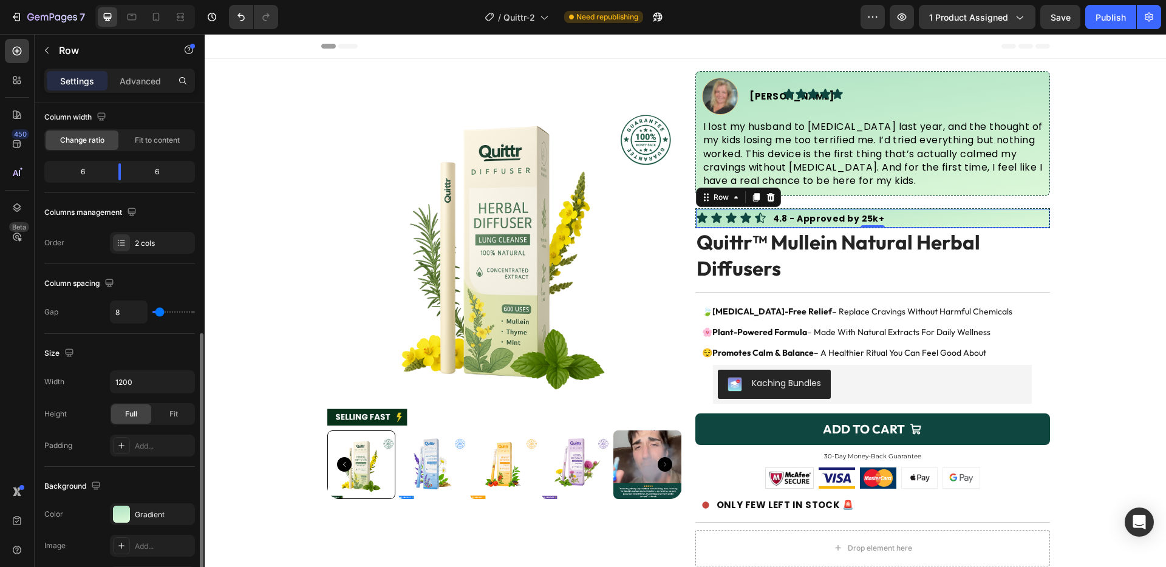
scroll to position [211, 0]
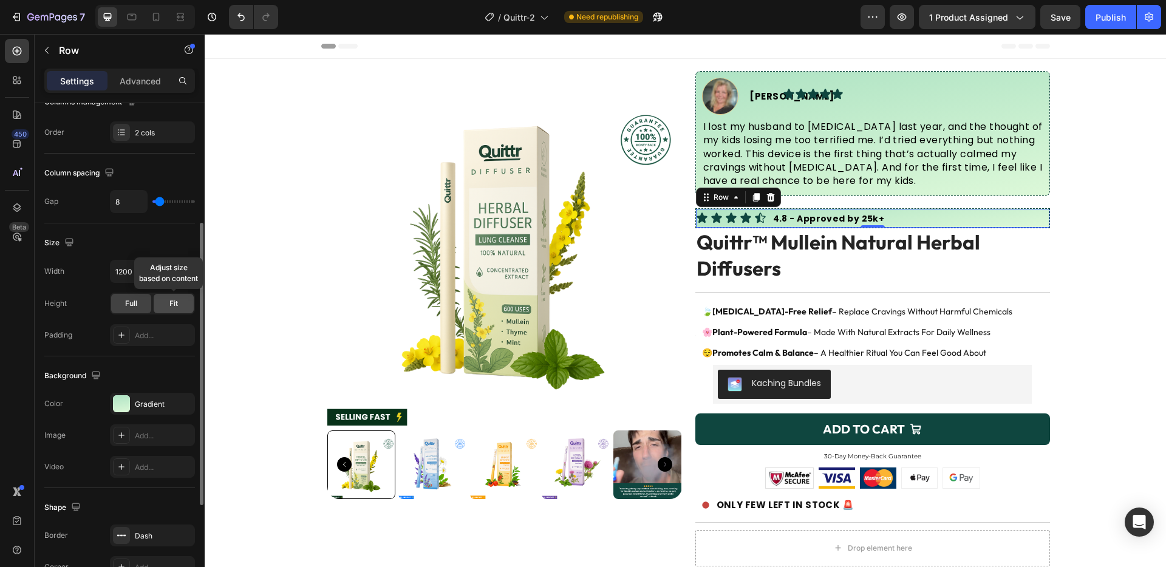
click at [168, 298] on div "Fit" at bounding box center [174, 303] width 40 height 19
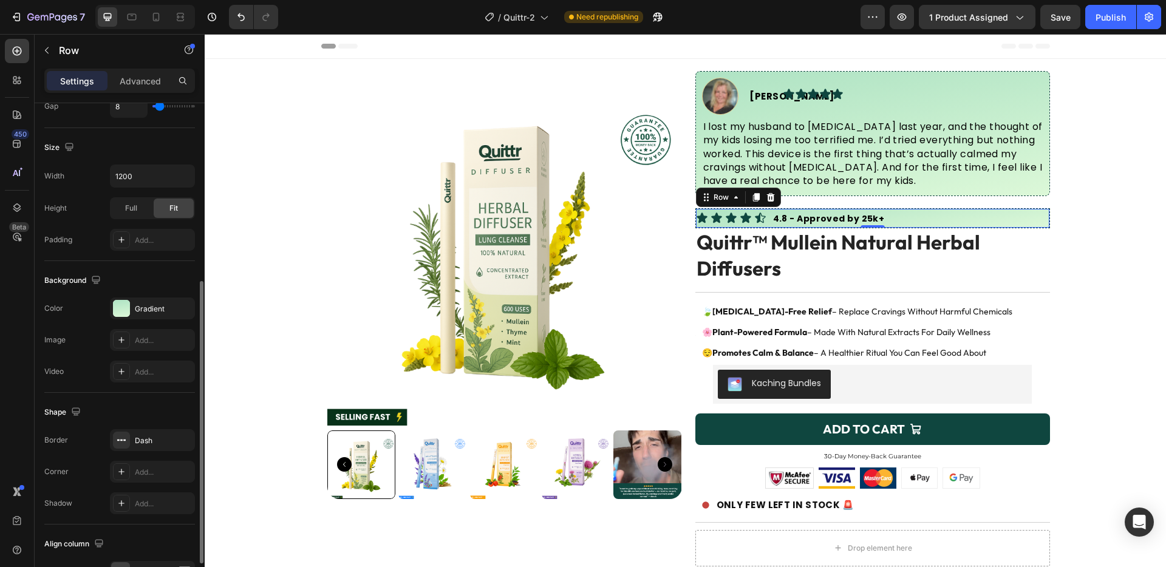
scroll to position [381, 0]
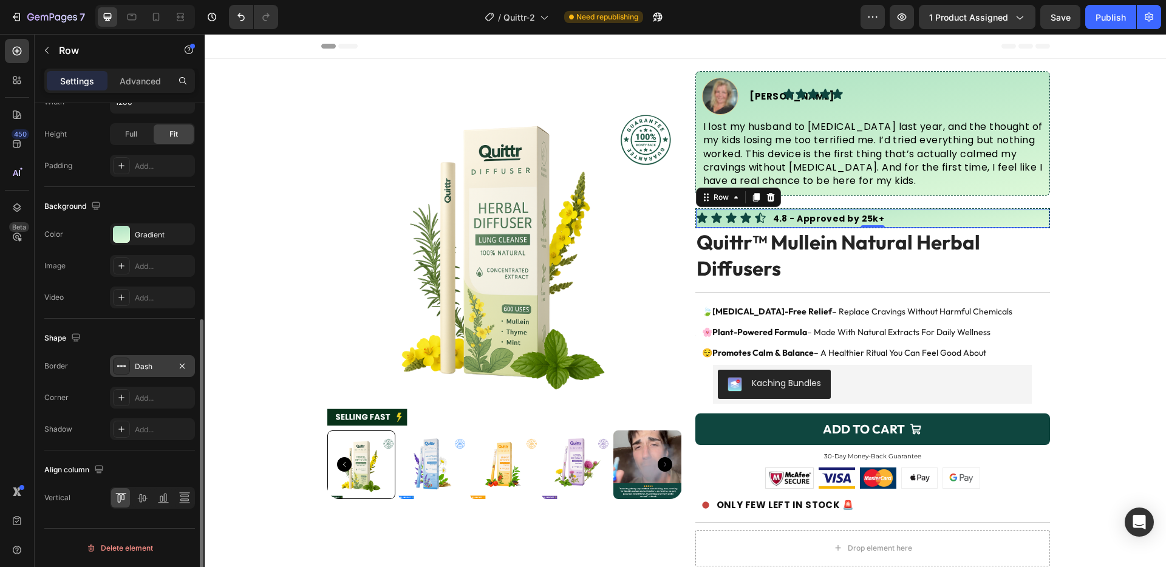
click at [145, 358] on div "Dash" at bounding box center [152, 366] width 85 height 22
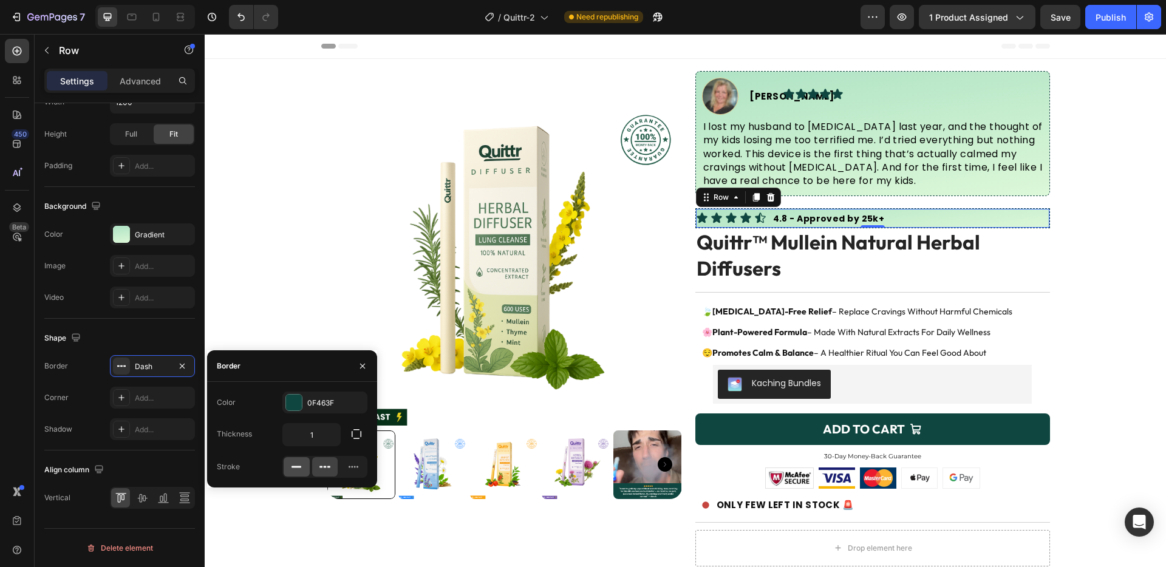
click at [290, 458] on div at bounding box center [297, 466] width 26 height 19
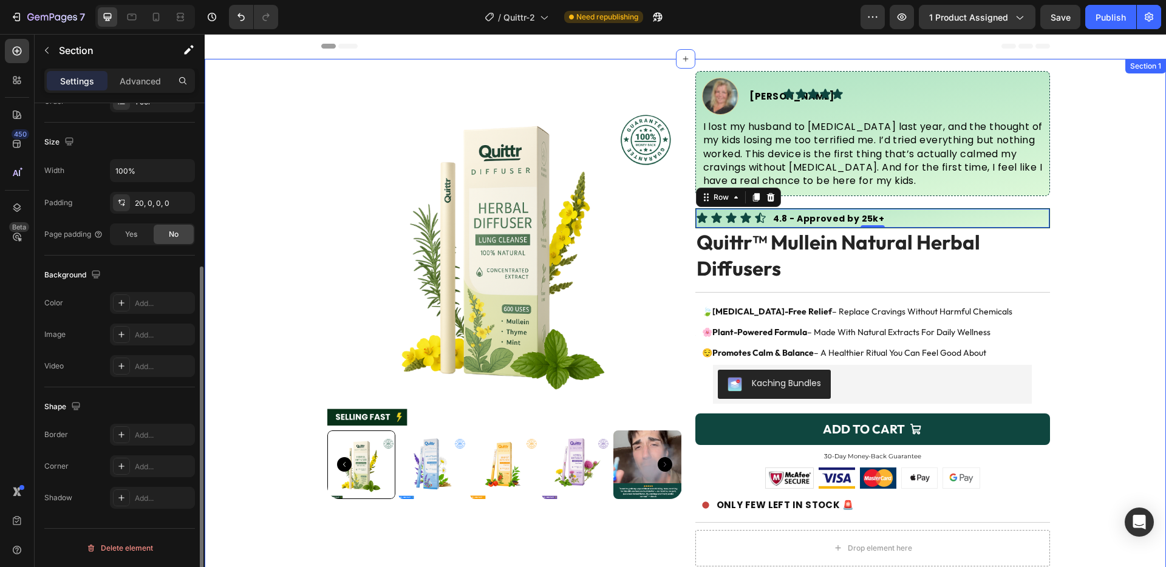
scroll to position [0, 0]
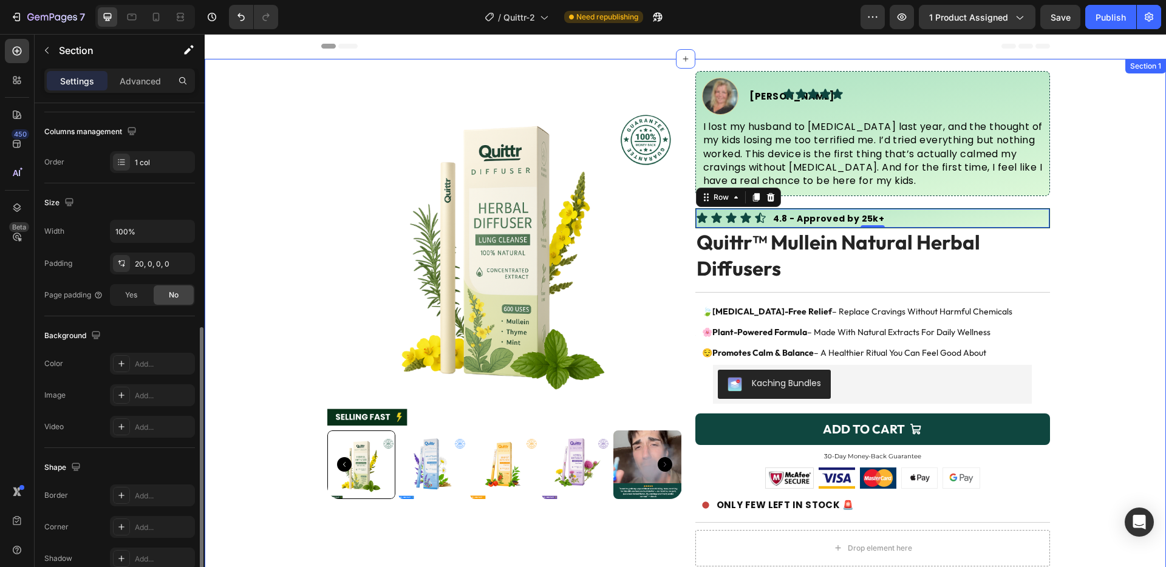
click at [1116, 216] on div "Product Images Image Sara J. Text Block Advanced List Icon Icon Icon Icon Icon …" at bounding box center [685, 407] width 961 height 673
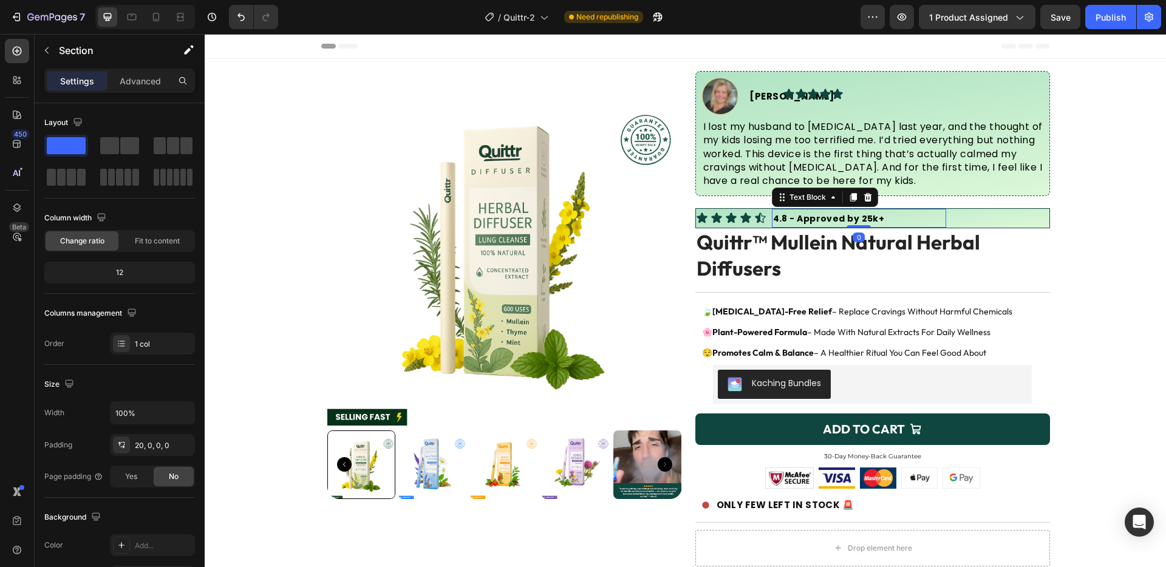
click at [941, 216] on div "4.8 - Approved by 25k+" at bounding box center [859, 218] width 174 height 19
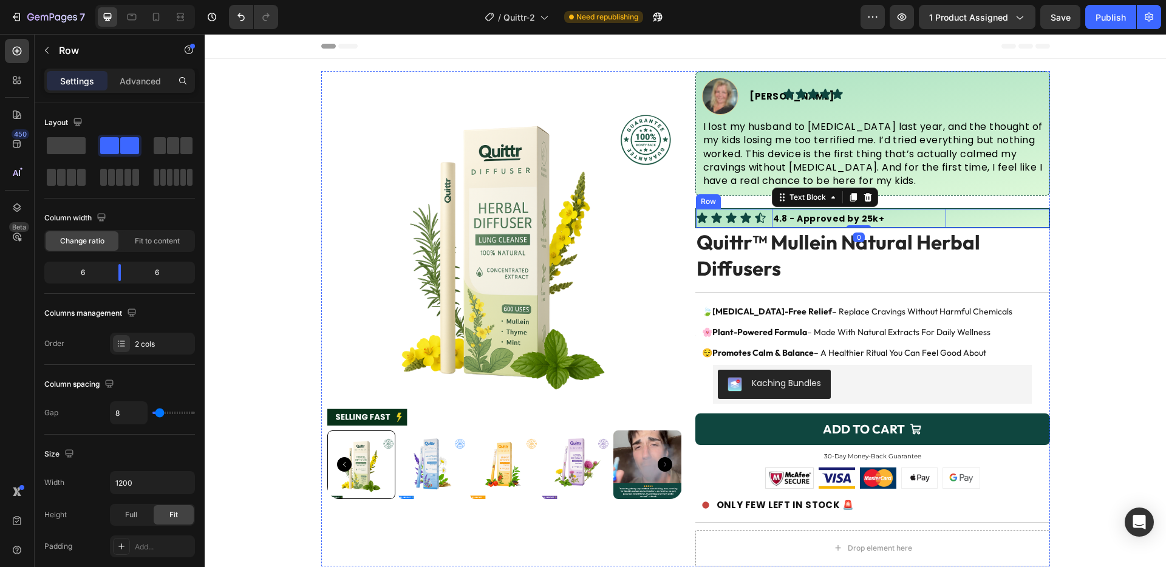
click at [950, 214] on div "4.8 - Approved by 25k+ Text Block 0" at bounding box center [962, 218] width 174 height 19
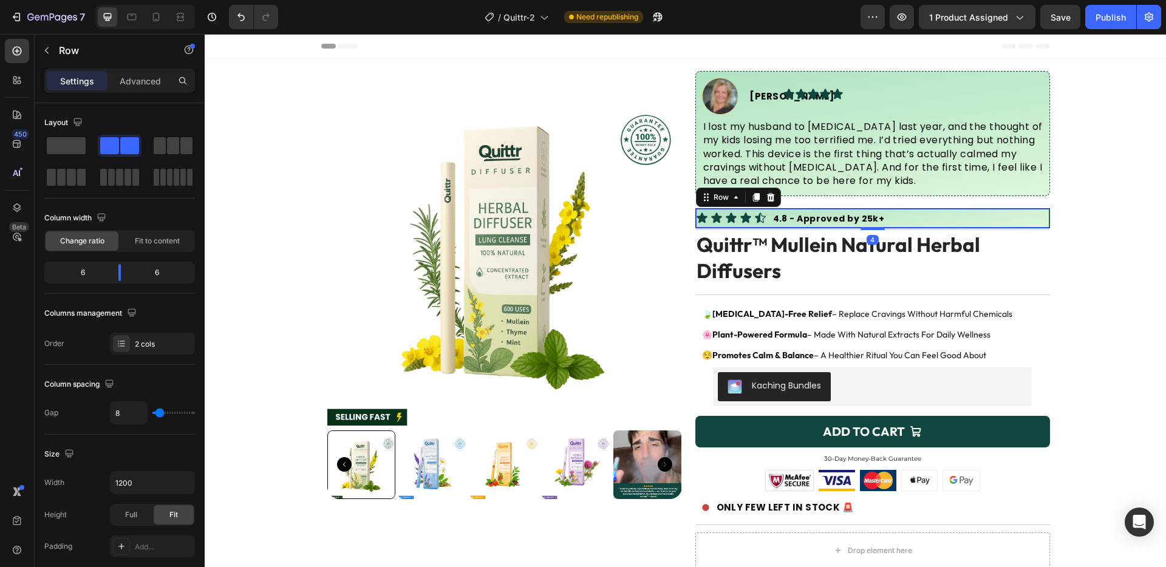
click at [876, 228] on div at bounding box center [872, 229] width 24 height 2
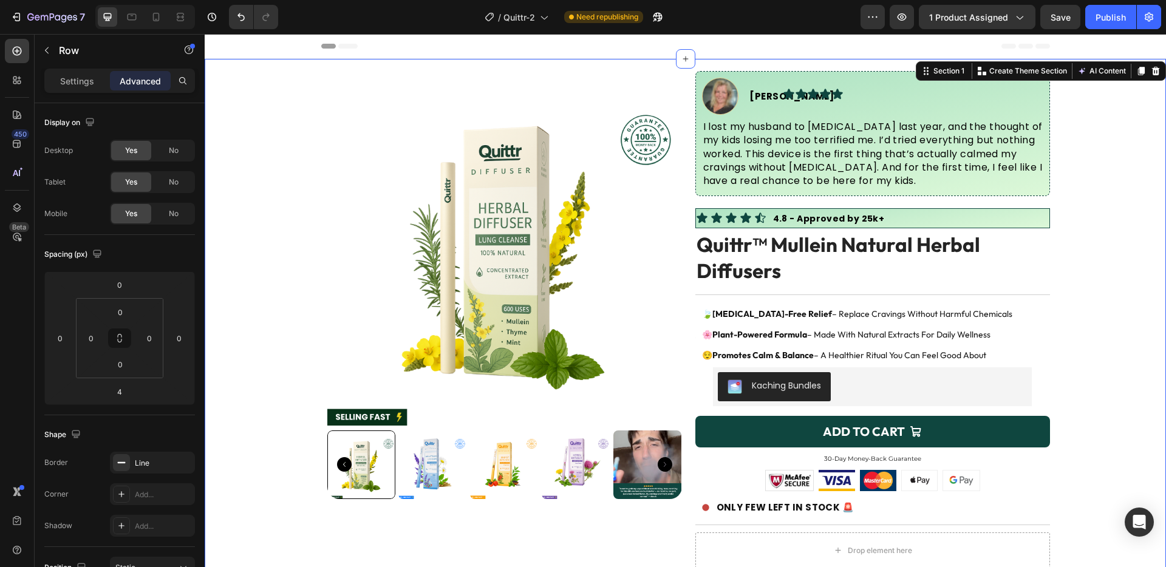
click at [1072, 262] on div "Product Images Image Sara J. Text Block Advanced List Icon Icon Icon Icon Icon …" at bounding box center [685, 409] width 961 height 676
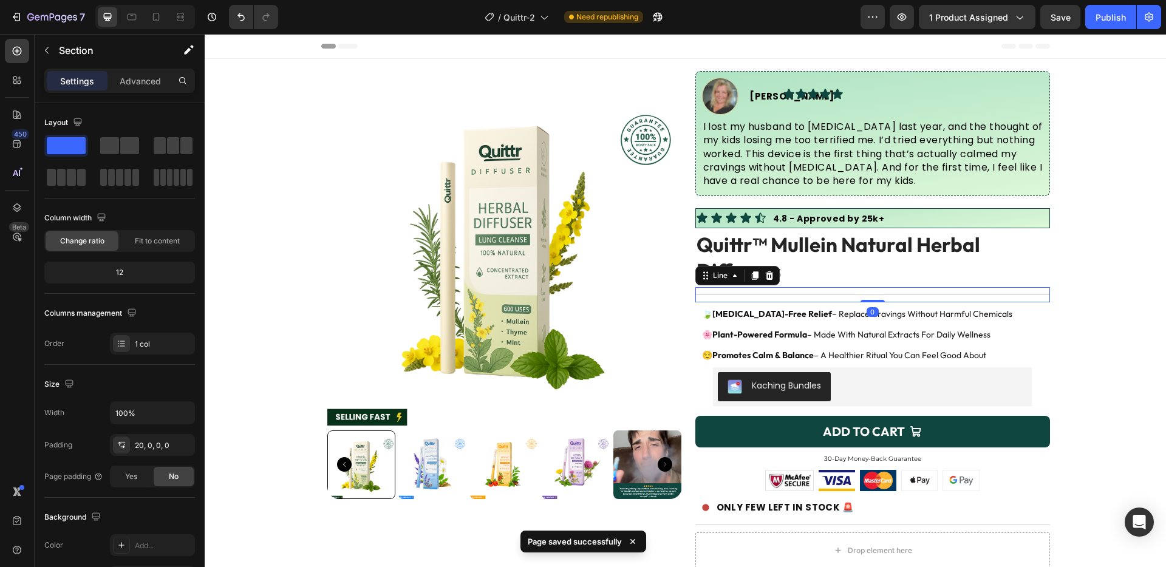
click at [901, 288] on div "Title Line 0" at bounding box center [872, 294] width 355 height 15
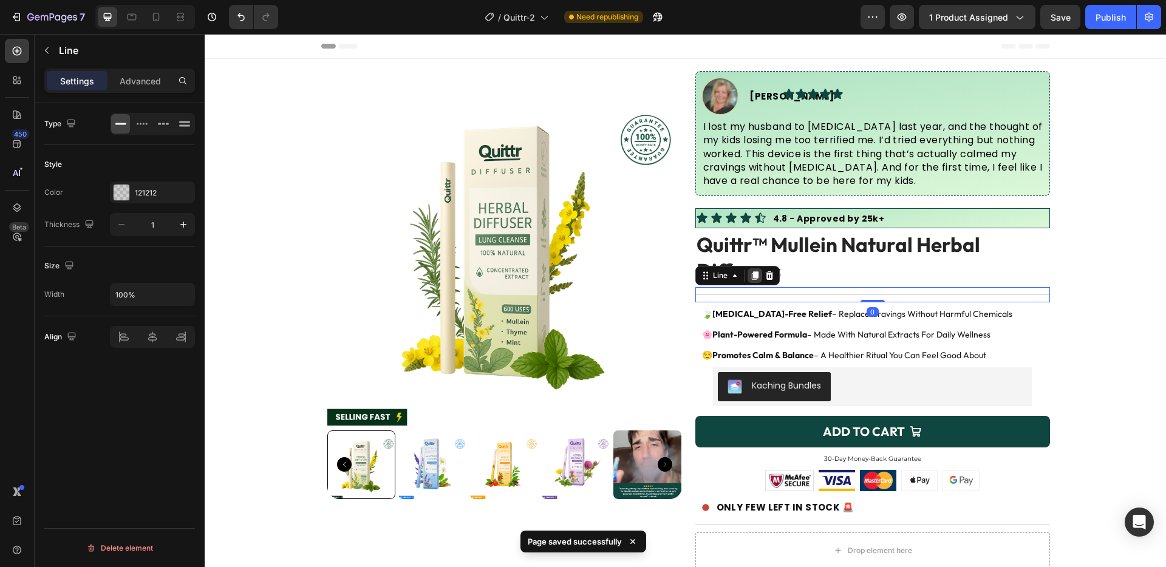
click at [751, 273] on icon at bounding box center [755, 276] width 10 height 10
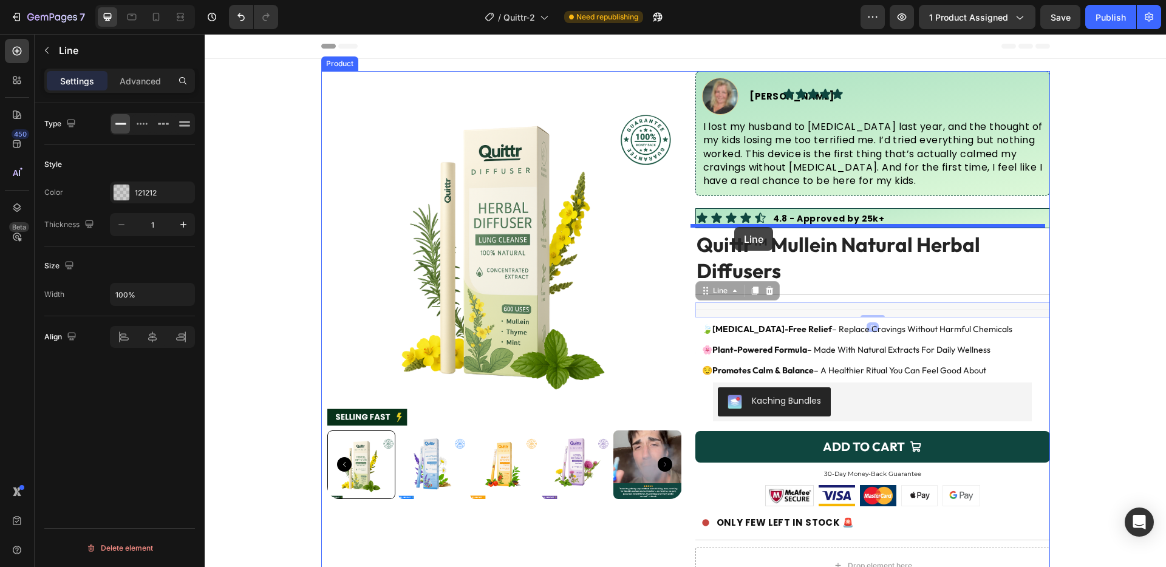
drag, startPoint x: 721, startPoint y: 286, endPoint x: 734, endPoint y: 227, distance: 60.4
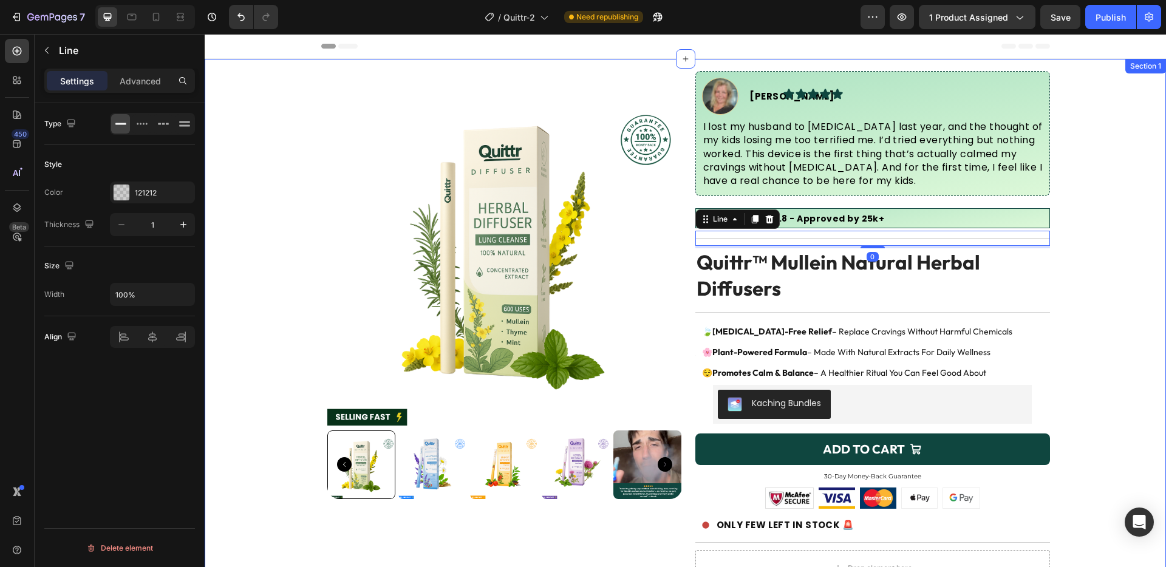
click at [1069, 273] on div "Product Images Image Sara J. Text Block Advanced List Icon Icon Icon Icon Icon …" at bounding box center [685, 417] width 961 height 693
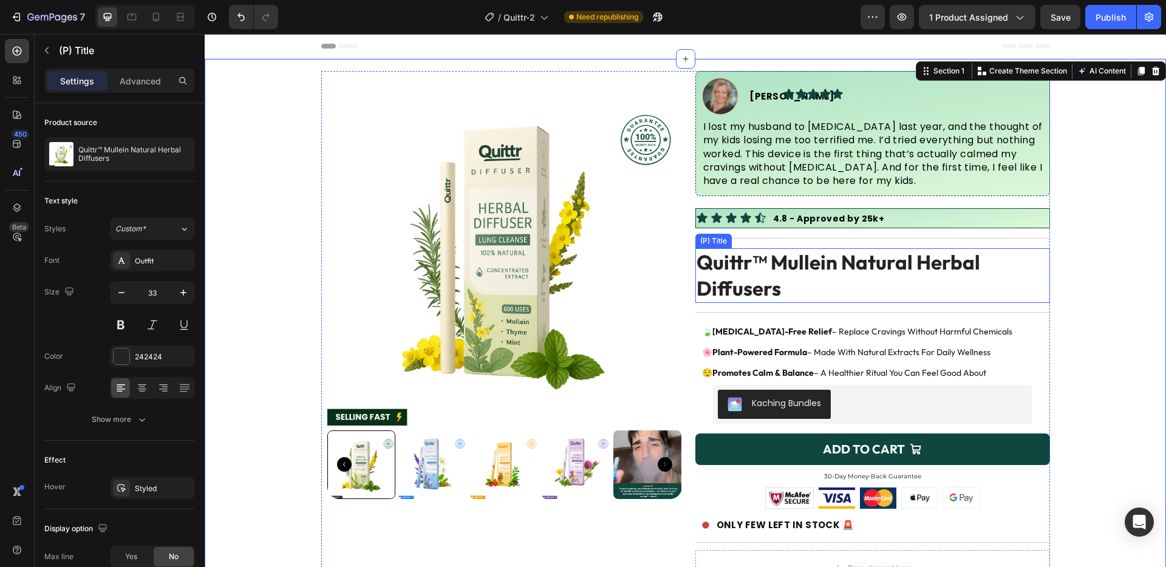
click at [1010, 277] on h2 "Quittr™ Mullein Natural Herbal Diffusers" at bounding box center [872, 275] width 355 height 55
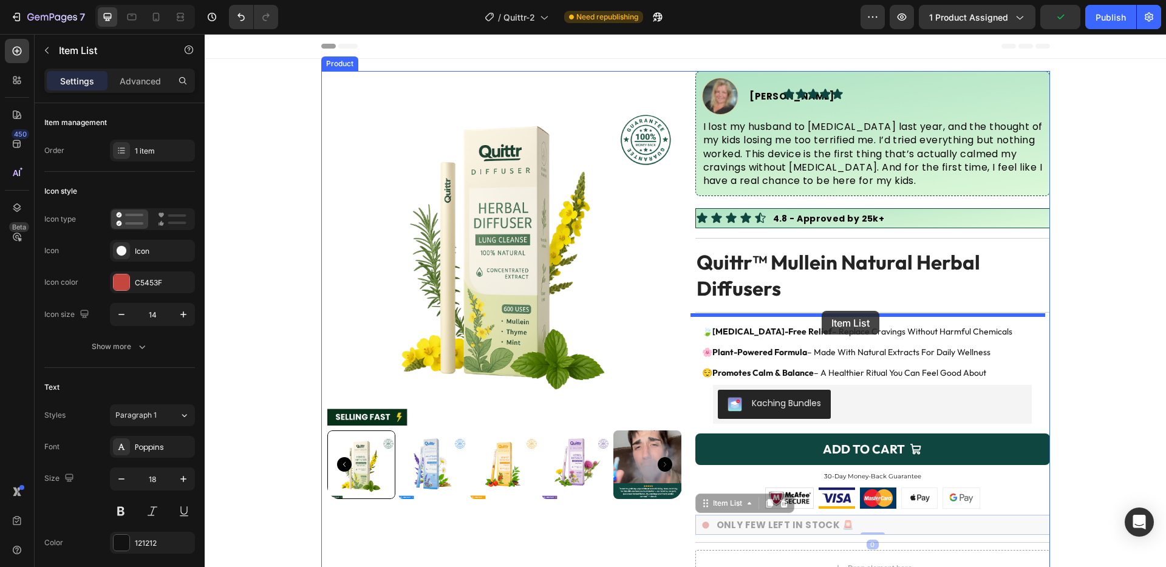
drag, startPoint x: 867, startPoint y: 518, endPoint x: 822, endPoint y: 311, distance: 212.0
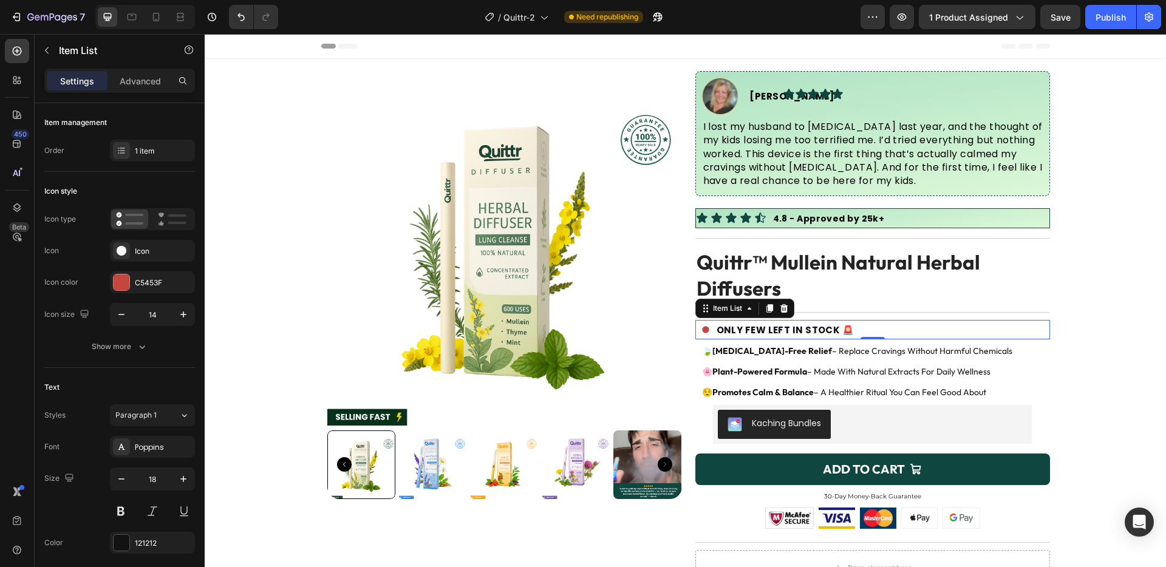
click at [774, 325] on strong "ONLY FEW LEFT IN STOCK 🚨" at bounding box center [786, 330] width 138 height 13
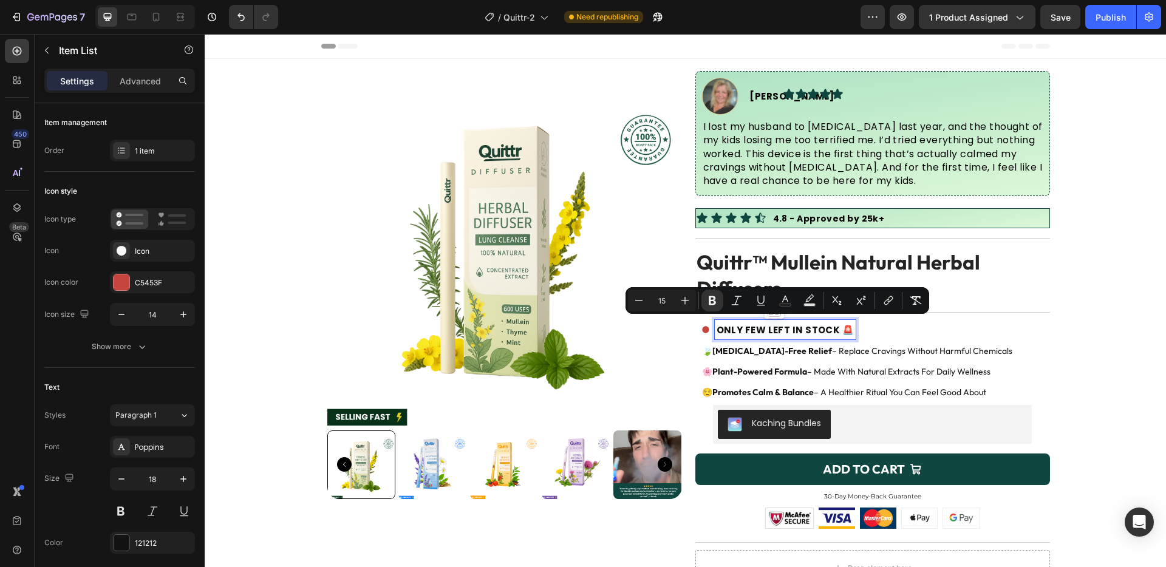
type input "18"
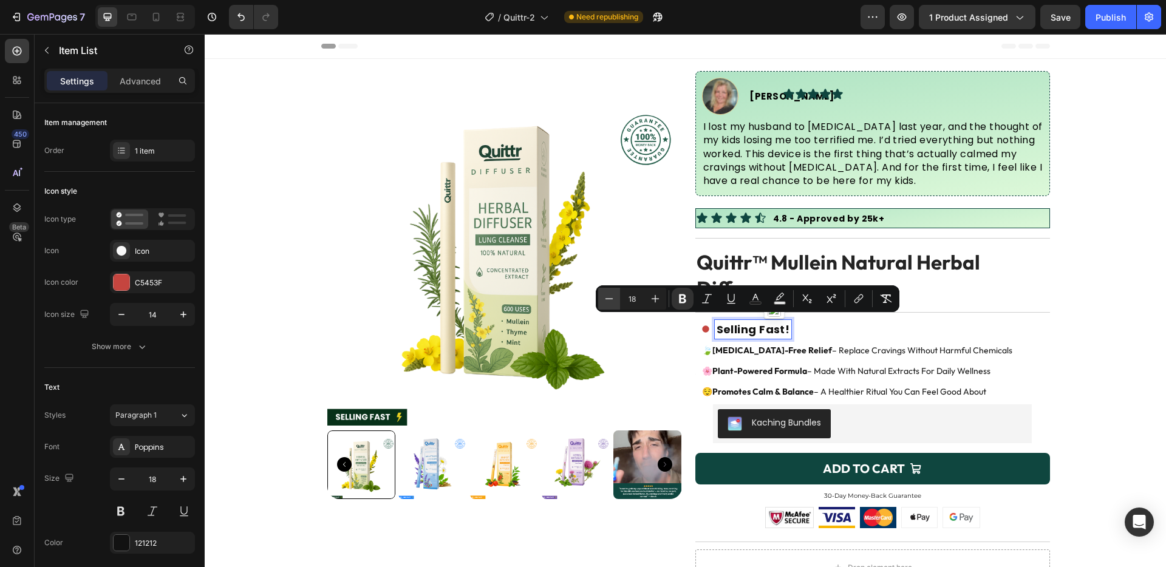
click at [610, 298] on icon "Editor contextual toolbar" at bounding box center [609, 299] width 12 height 12
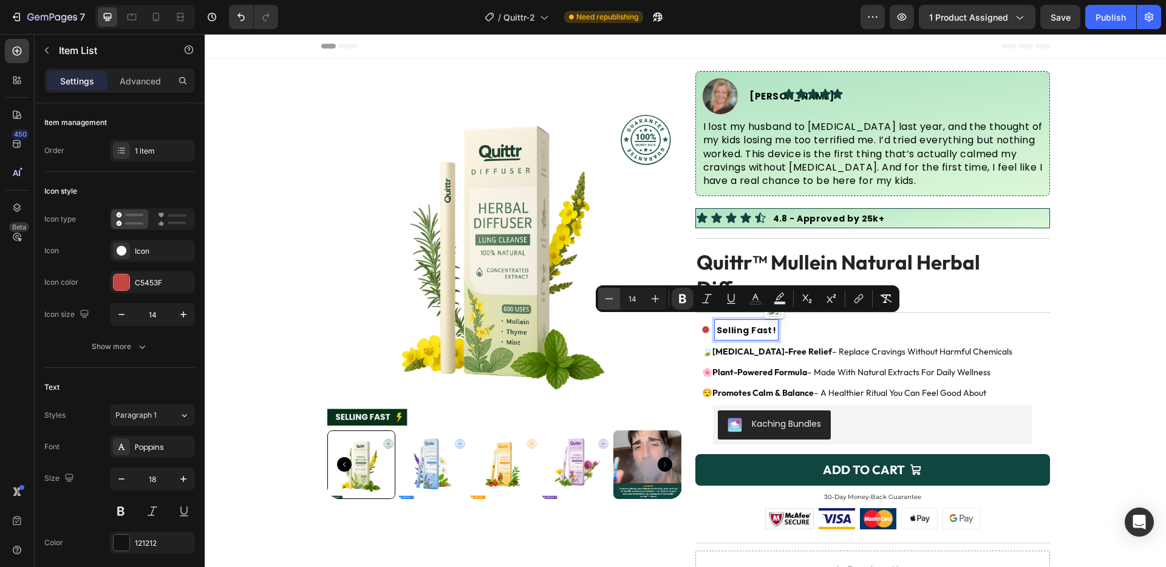
click at [610, 298] on icon "Editor contextual toolbar" at bounding box center [609, 299] width 12 height 12
type input "13"
click at [702, 327] on icon at bounding box center [705, 330] width 7 height 7
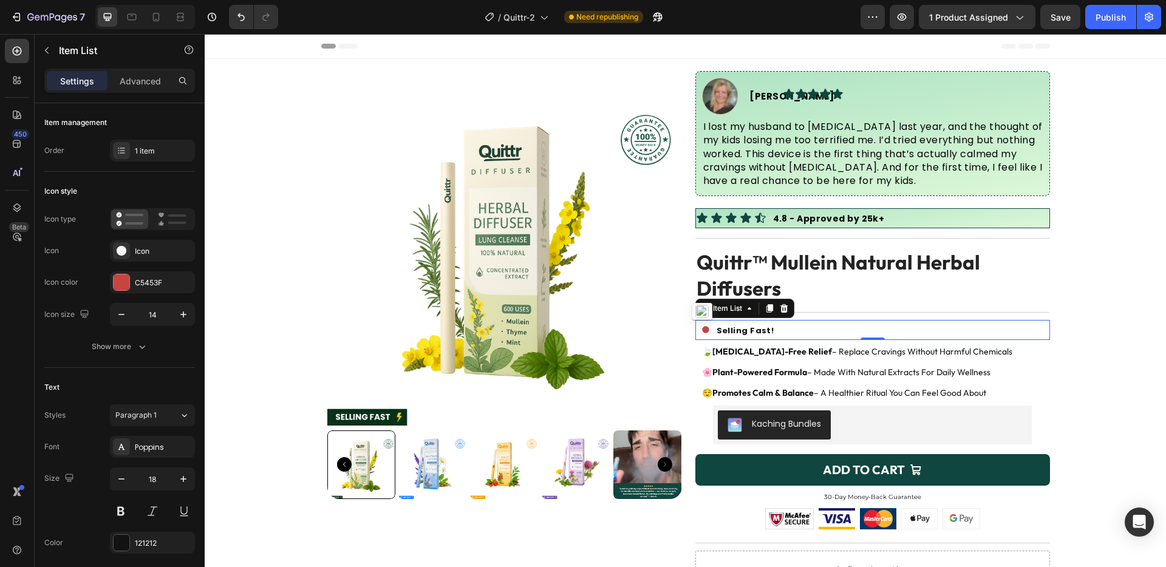
click at [810, 330] on div "Selling Fast!" at bounding box center [875, 330] width 349 height 20
click at [144, 278] on div "C5453F" at bounding box center [152, 282] width 35 height 11
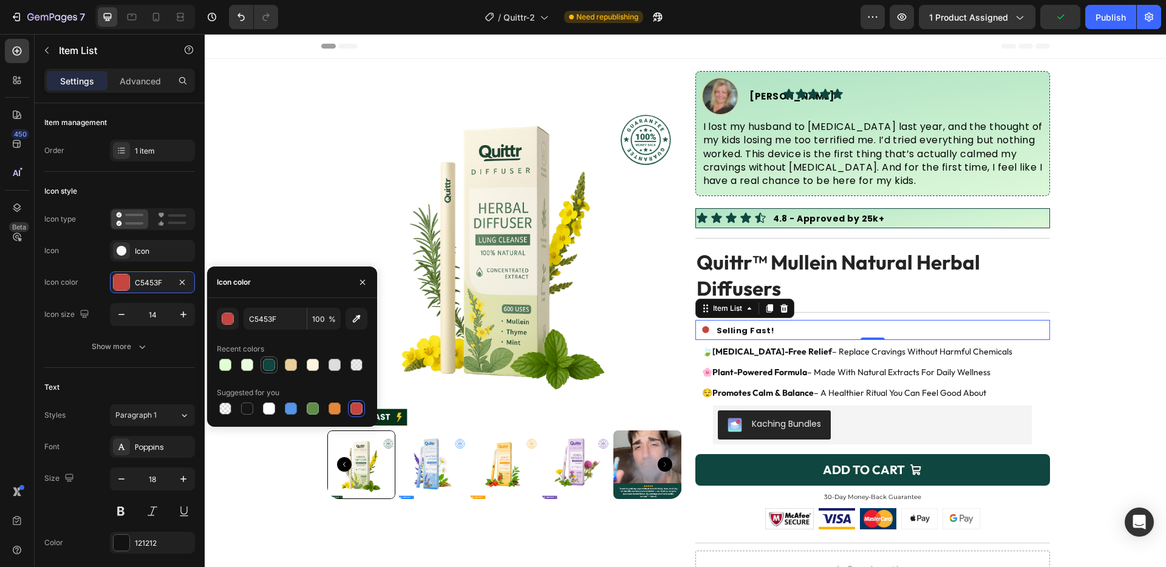
click at [277, 367] on div at bounding box center [268, 364] width 17 height 17
click at [236, 366] on div at bounding box center [292, 364] width 151 height 17
click at [237, 366] on div at bounding box center [292, 364] width 151 height 17
click at [240, 365] on div at bounding box center [247, 365] width 15 height 15
click at [232, 367] on div at bounding box center [225, 365] width 15 height 15
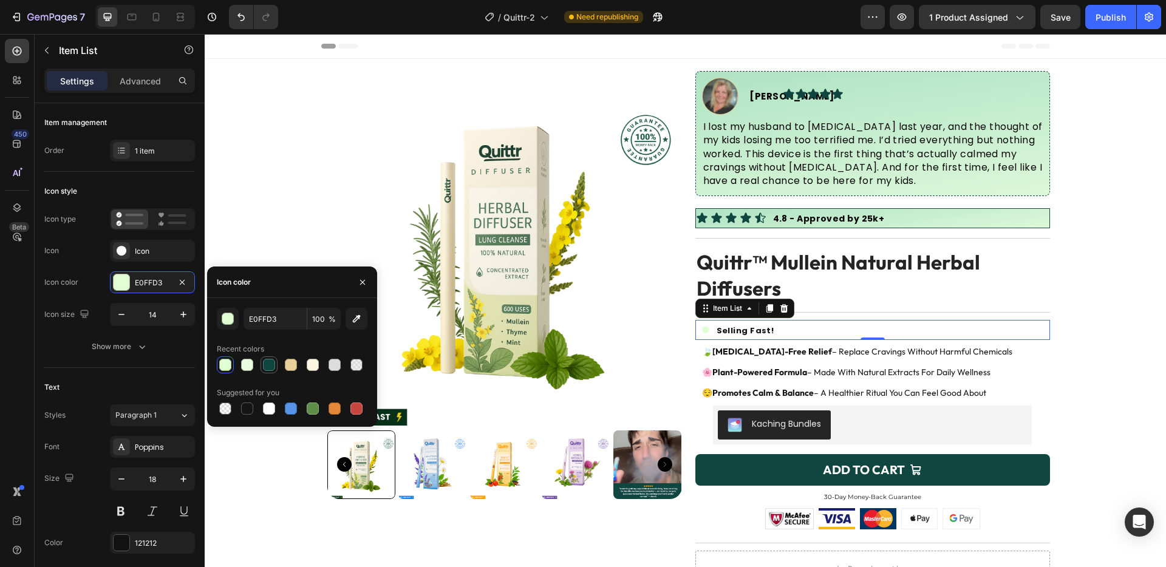
click at [273, 366] on div at bounding box center [269, 365] width 12 height 12
type input "0F463F"
click at [128, 78] on p "Advanced" at bounding box center [140, 81] width 41 height 13
type input "100%"
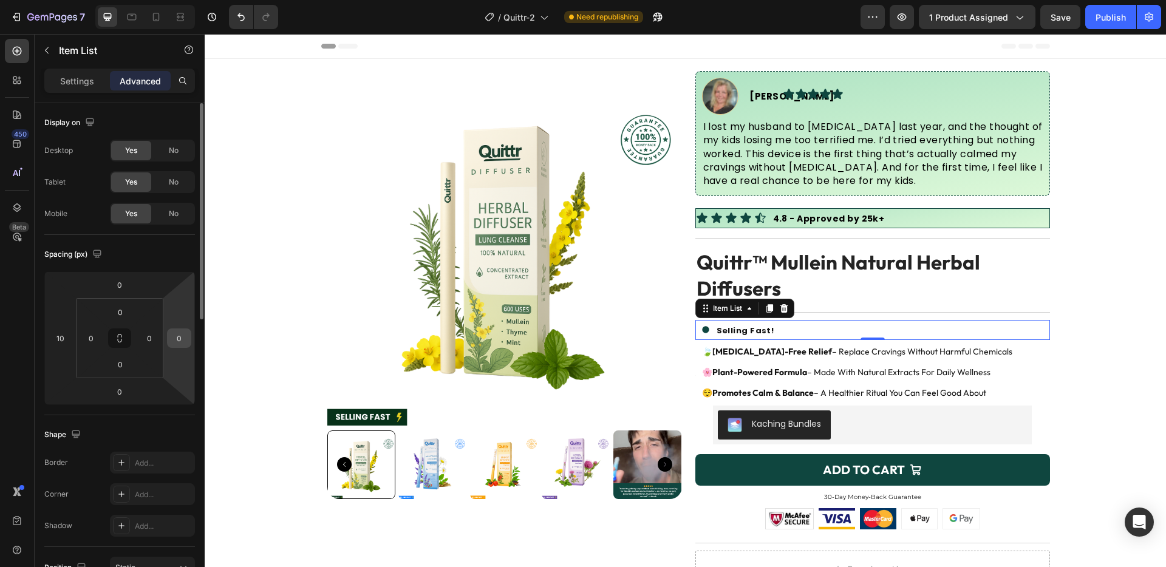
click at [183, 342] on input "0" at bounding box center [179, 338] width 18 height 18
type input "200"
click at [147, 254] on div "Spacing (px)" at bounding box center [119, 254] width 151 height 19
click at [180, 344] on input "200" at bounding box center [179, 338] width 18 height 18
click at [156, 330] on input "0" at bounding box center [149, 338] width 18 height 18
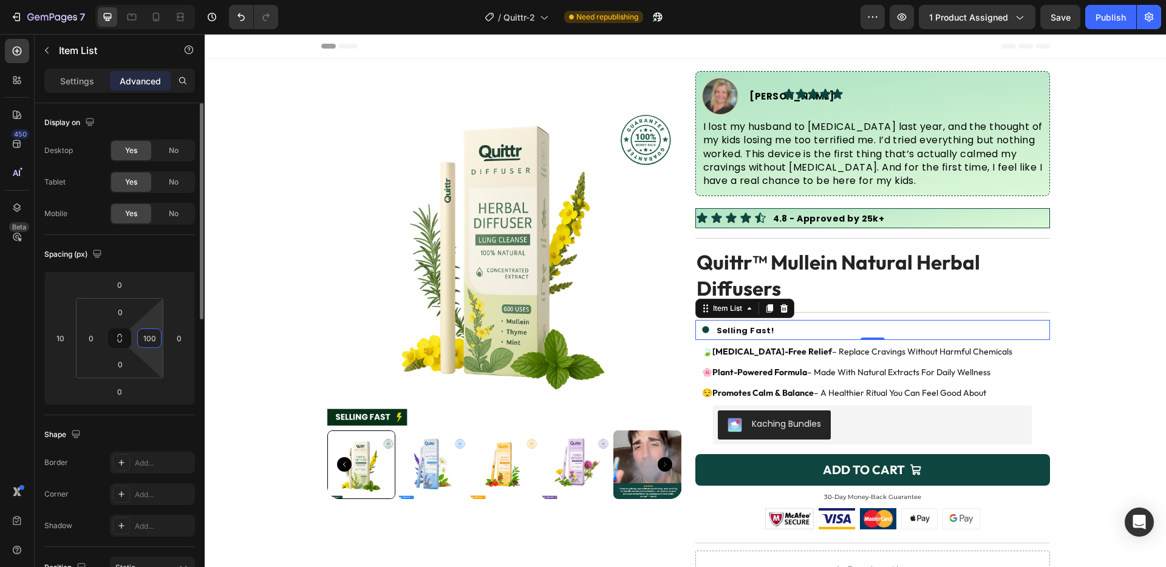
click at [0, 0] on div "Spacing (px) 0 10 0 0 0 0 0 100" at bounding box center [0, 0] width 0 height 0
click at [145, 341] on input "100" at bounding box center [149, 338] width 18 height 18
click at [996, 332] on div "Selling Fast!" at bounding box center [875, 330] width 349 height 20
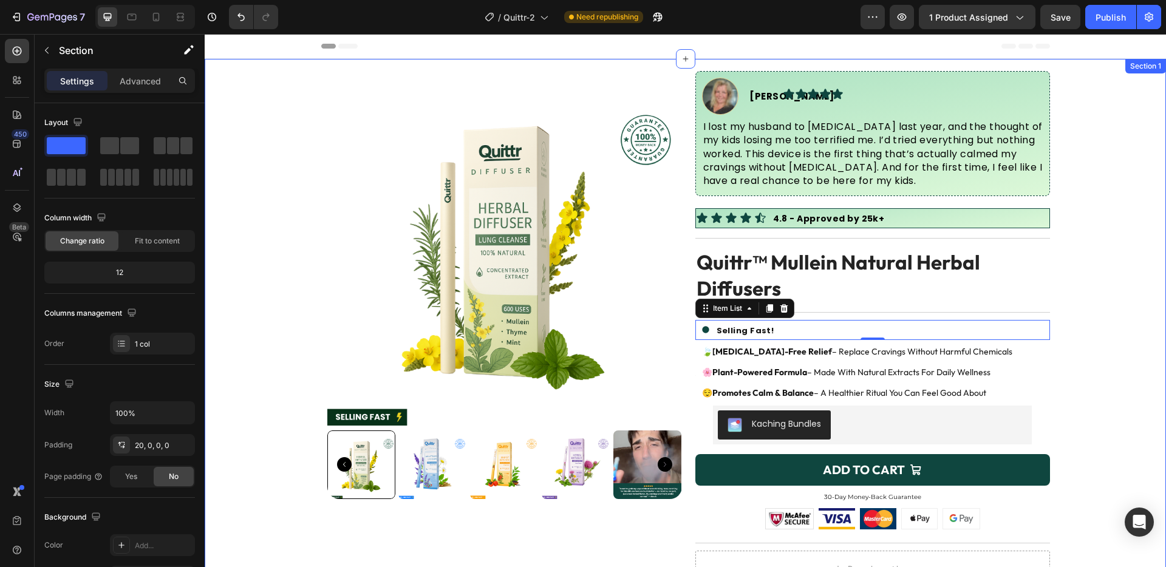
click at [1071, 318] on div "Product Images Image Sara J. Text Block Advanced List Icon Icon Icon Icon Icon …" at bounding box center [685, 418] width 961 height 694
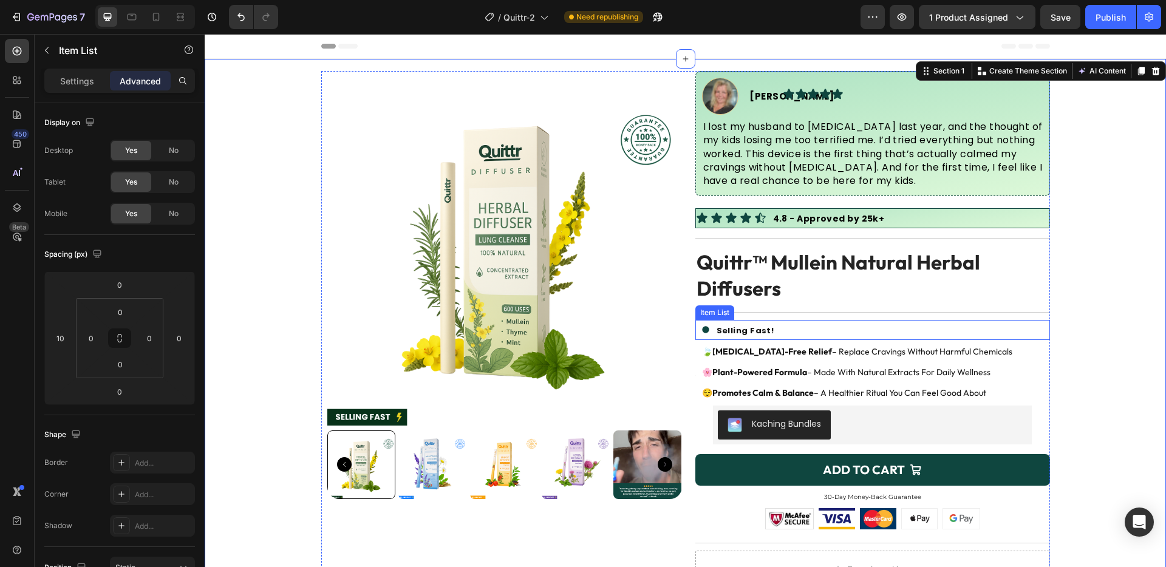
click at [1027, 324] on div "Selling Fast!" at bounding box center [875, 330] width 349 height 20
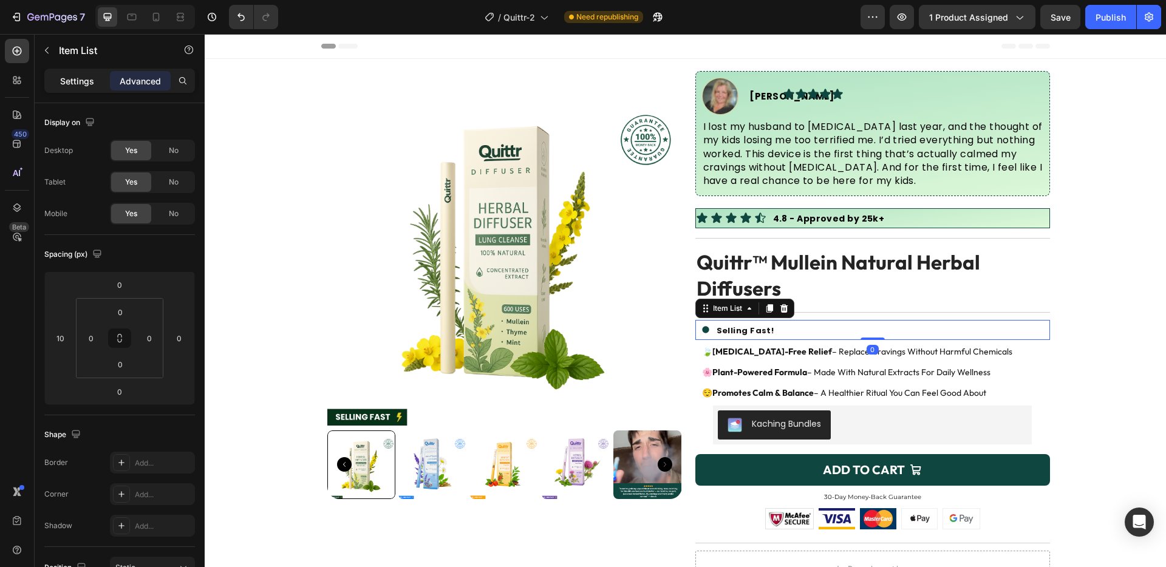
click at [86, 84] on p "Settings" at bounding box center [77, 81] width 34 height 13
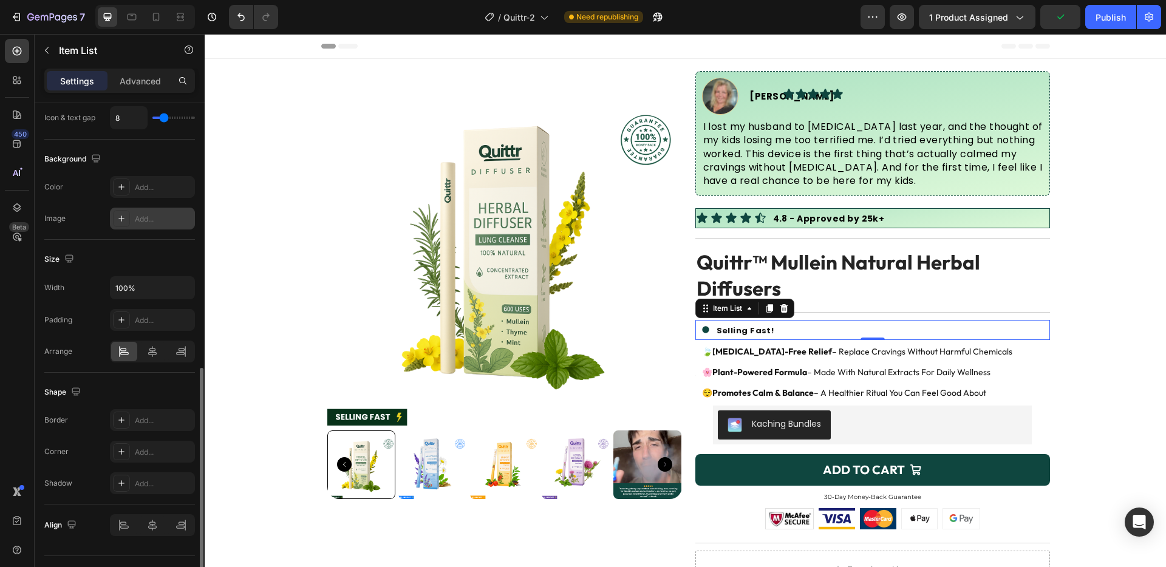
scroll to position [613, 0]
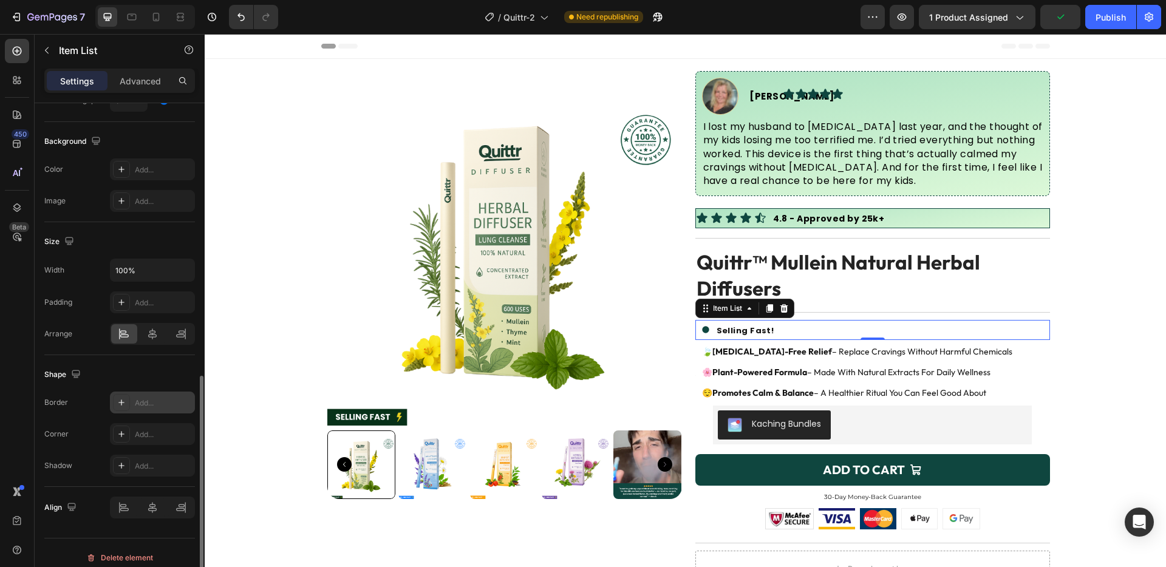
click at [137, 412] on div "Add..." at bounding box center [152, 403] width 85 height 22
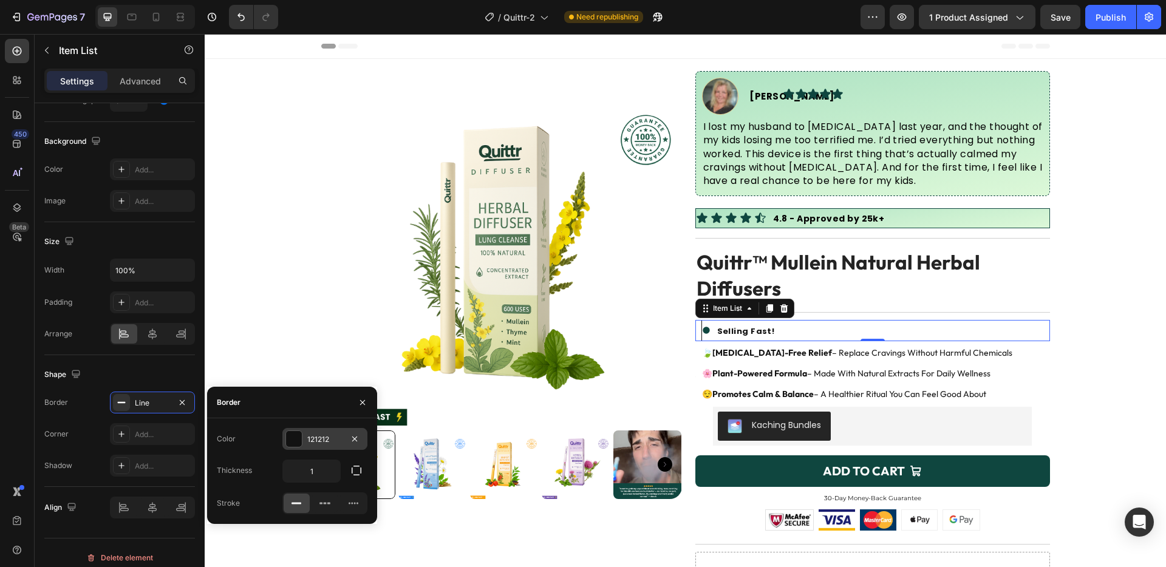
click at [296, 436] on div at bounding box center [294, 439] width 16 height 16
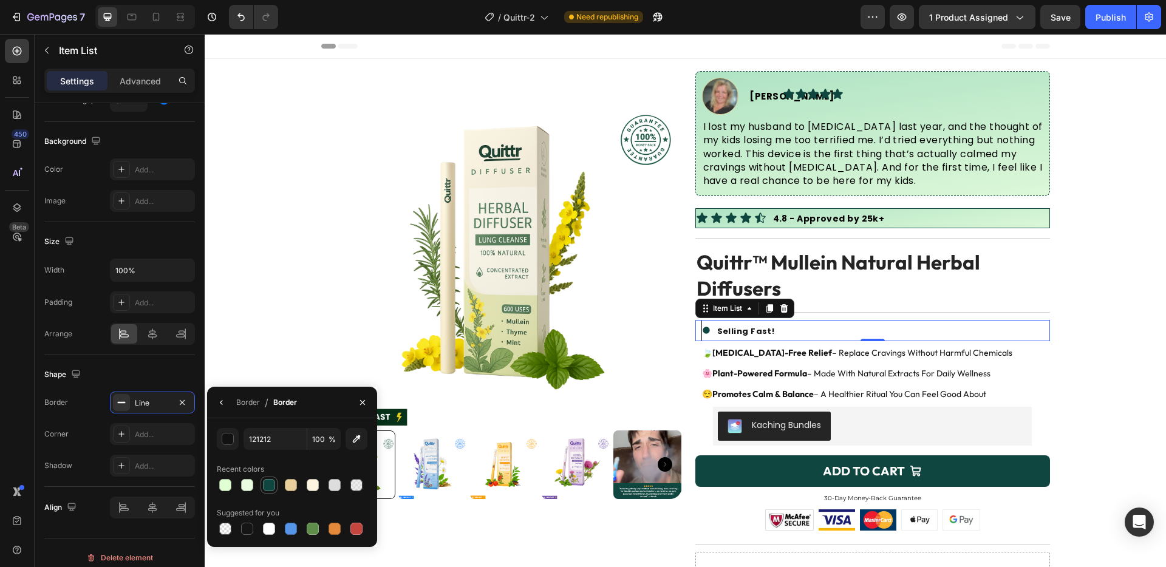
click at [267, 486] on div at bounding box center [269, 485] width 12 height 12
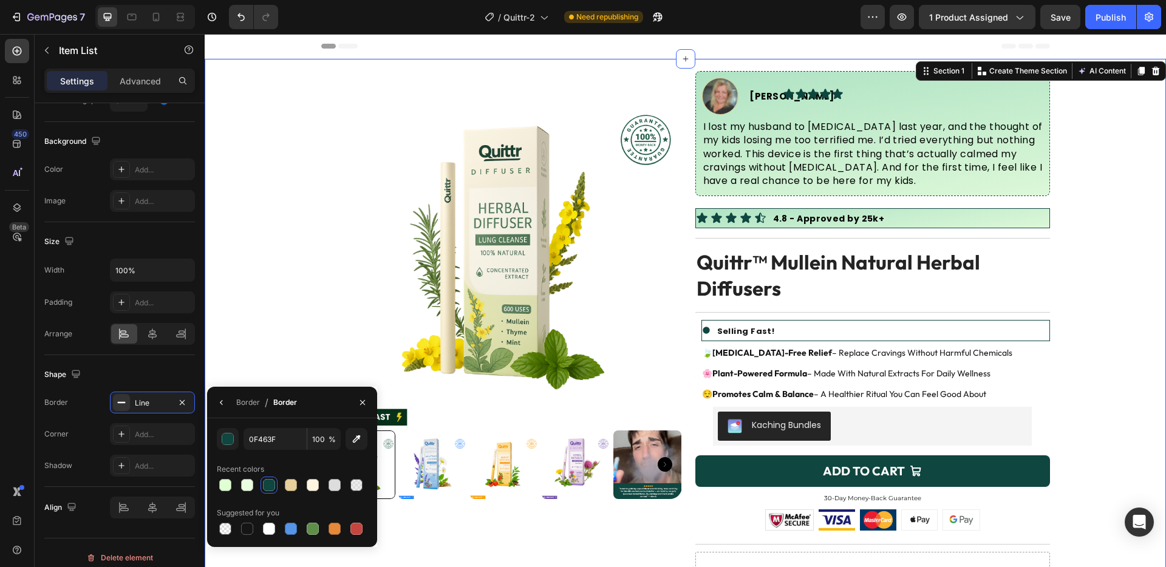
click at [1068, 327] on div "Product Images Image Sara J. Text Block Advanced List Icon Icon Icon Icon Icon …" at bounding box center [685, 418] width 961 height 695
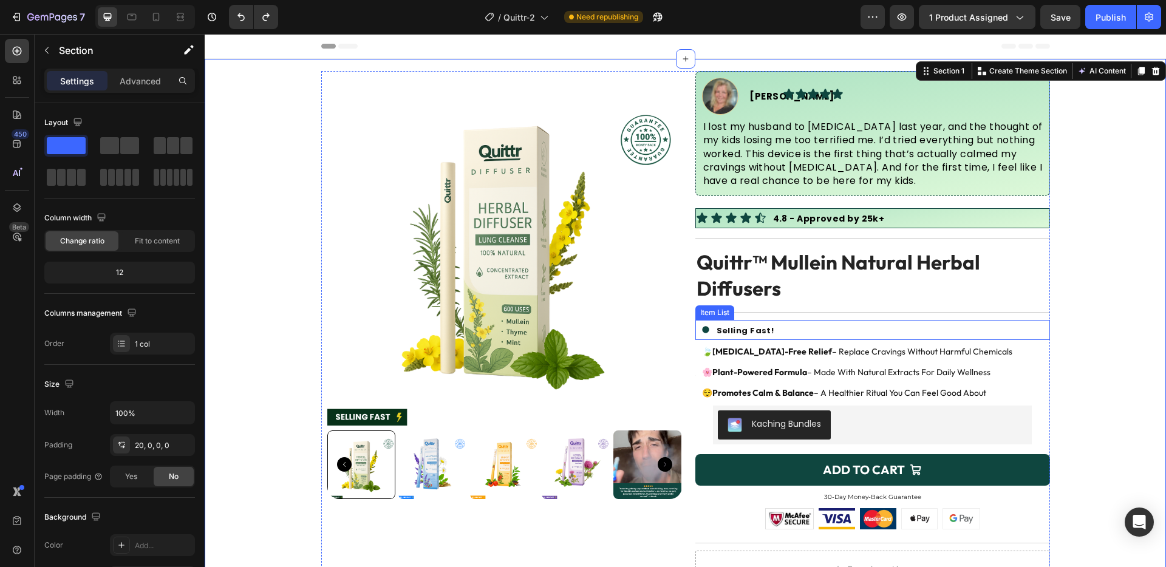
click at [822, 325] on div "Selling Fast!" at bounding box center [875, 330] width 349 height 20
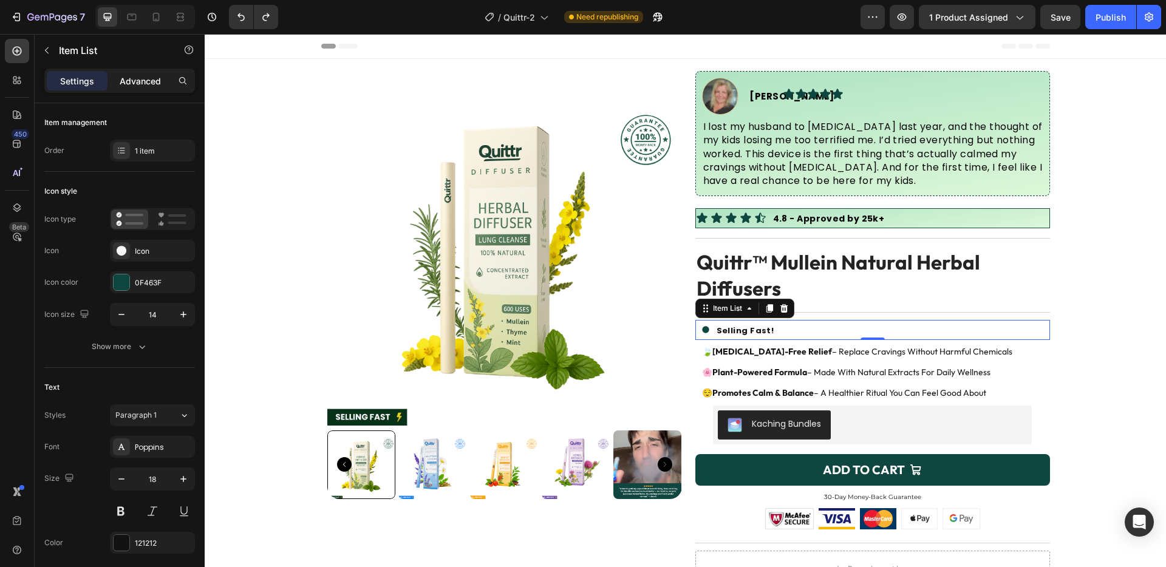
click at [154, 83] on p "Advanced" at bounding box center [140, 81] width 41 height 13
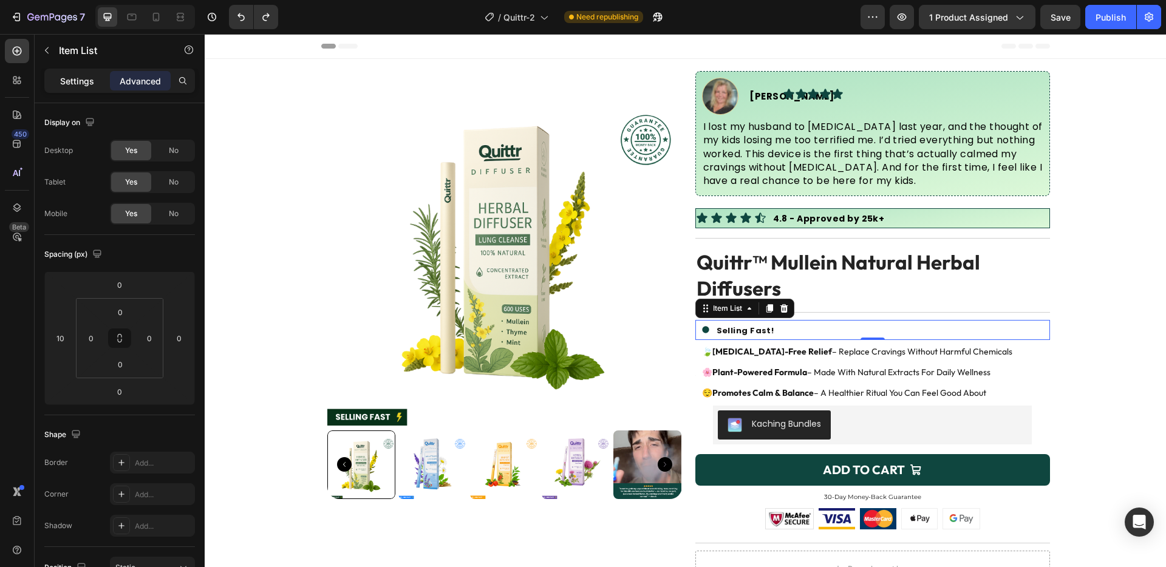
click at [75, 85] on p "Settings" at bounding box center [77, 81] width 34 height 13
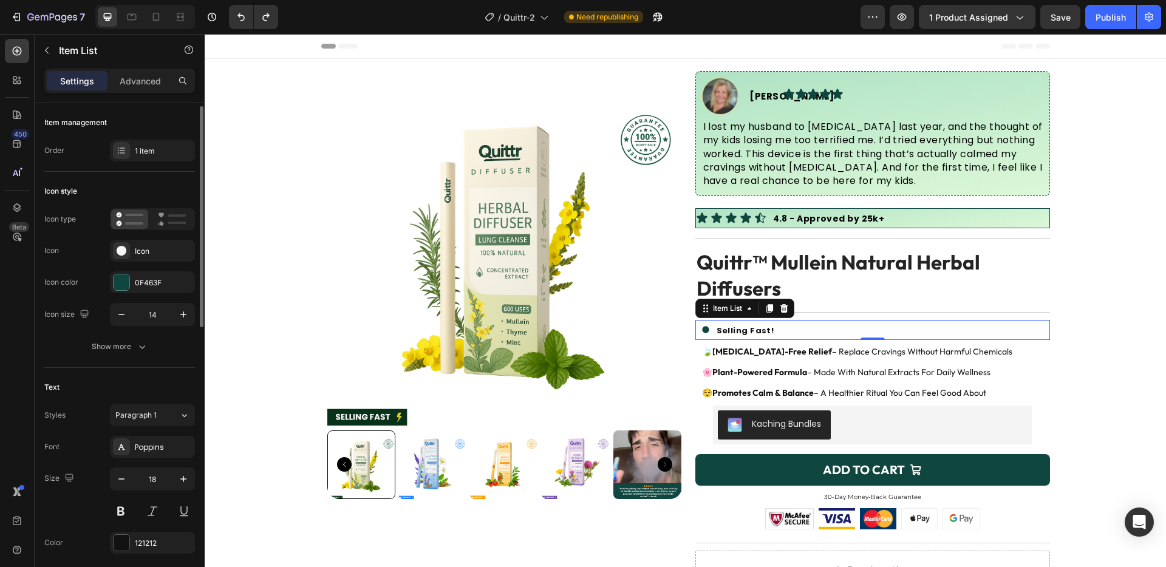
scroll to position [103, 0]
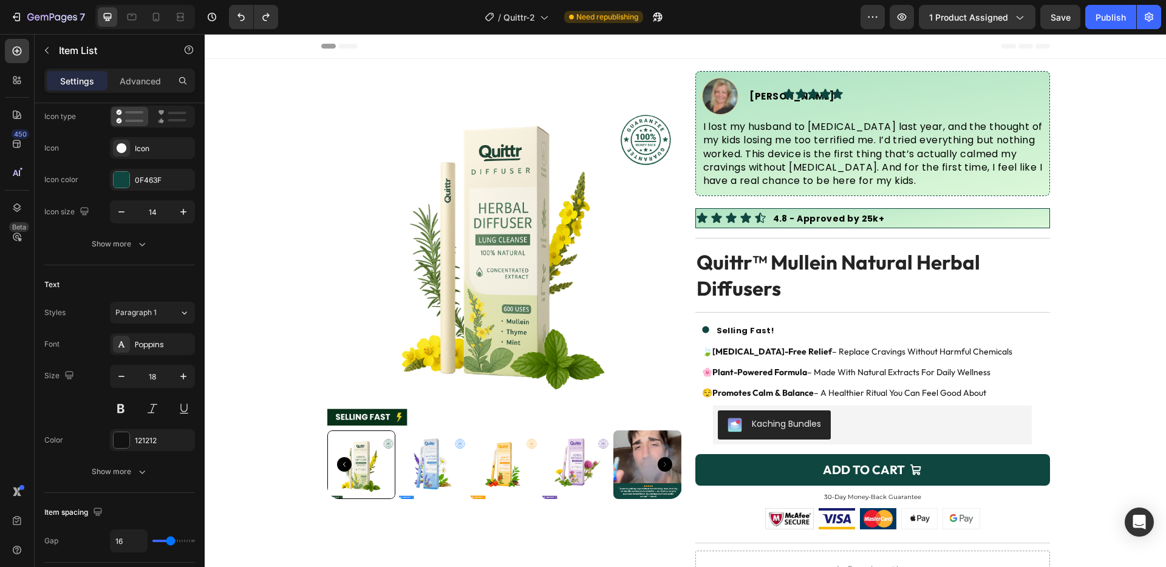
click at [901, 323] on div "Selling Fast!" at bounding box center [875, 330] width 349 height 20
click at [838, 326] on div "Selling Fast!" at bounding box center [875, 330] width 349 height 20
click at [145, 82] on p "Advanced" at bounding box center [140, 81] width 41 height 13
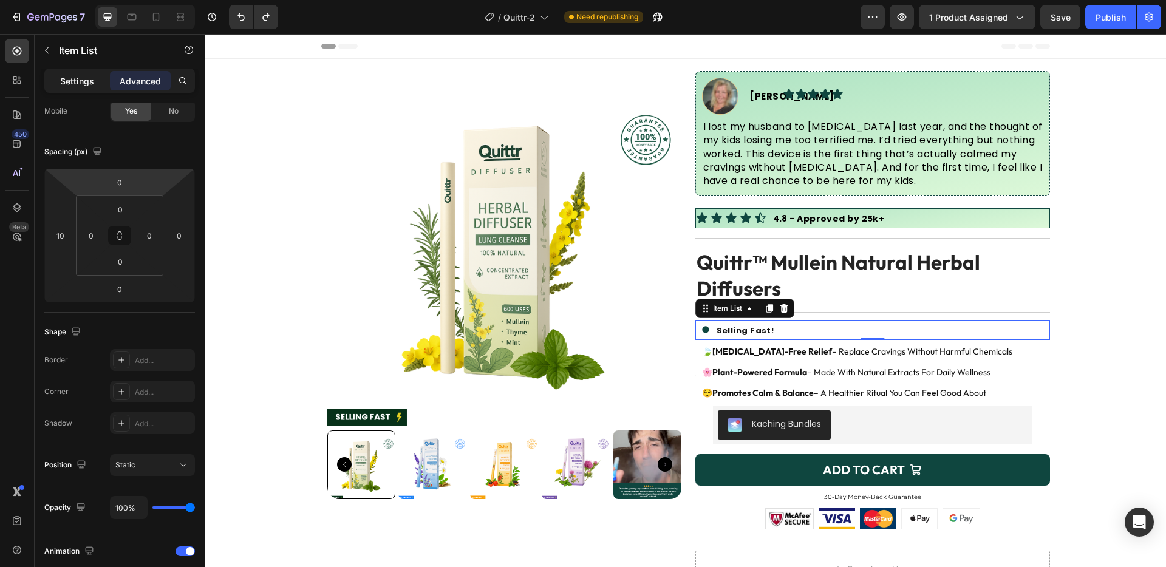
click at [62, 83] on p "Settings" at bounding box center [77, 81] width 34 height 13
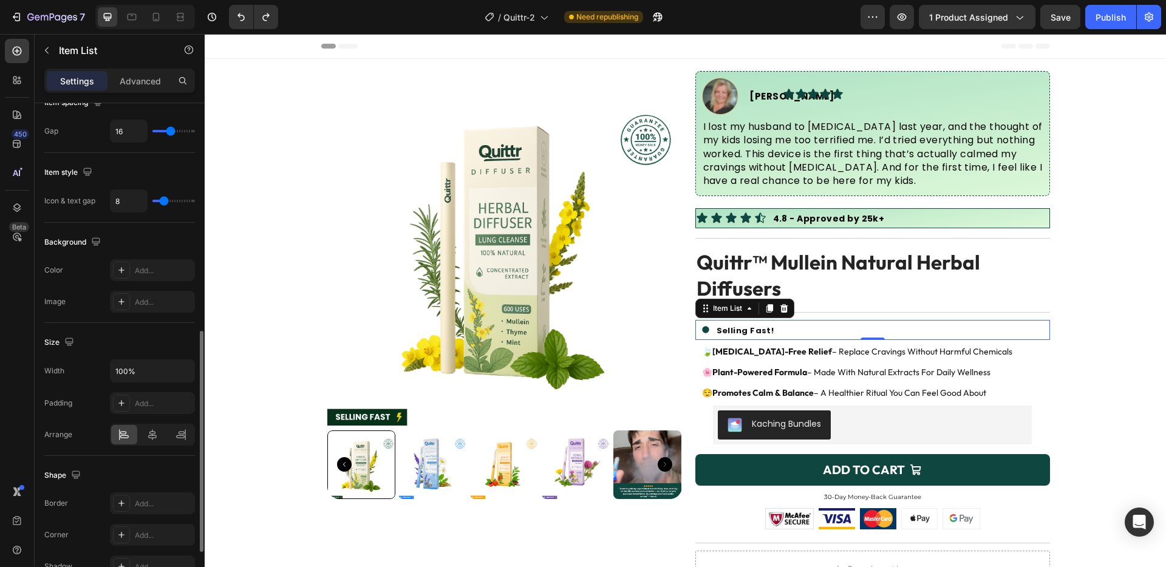
scroll to position [536, 0]
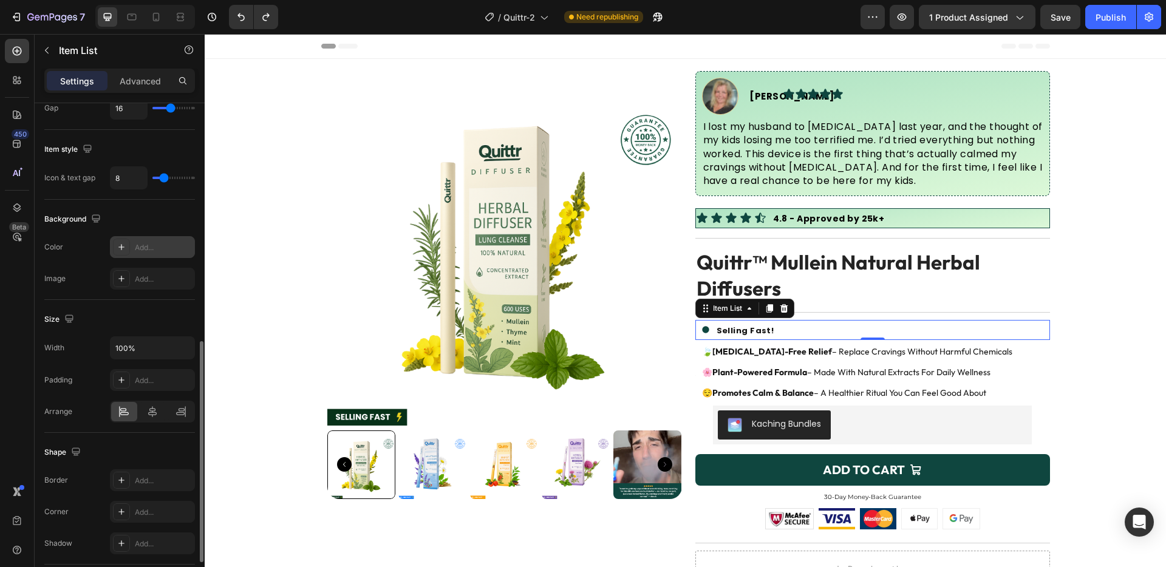
click at [146, 251] on div "Add..." at bounding box center [163, 247] width 57 height 11
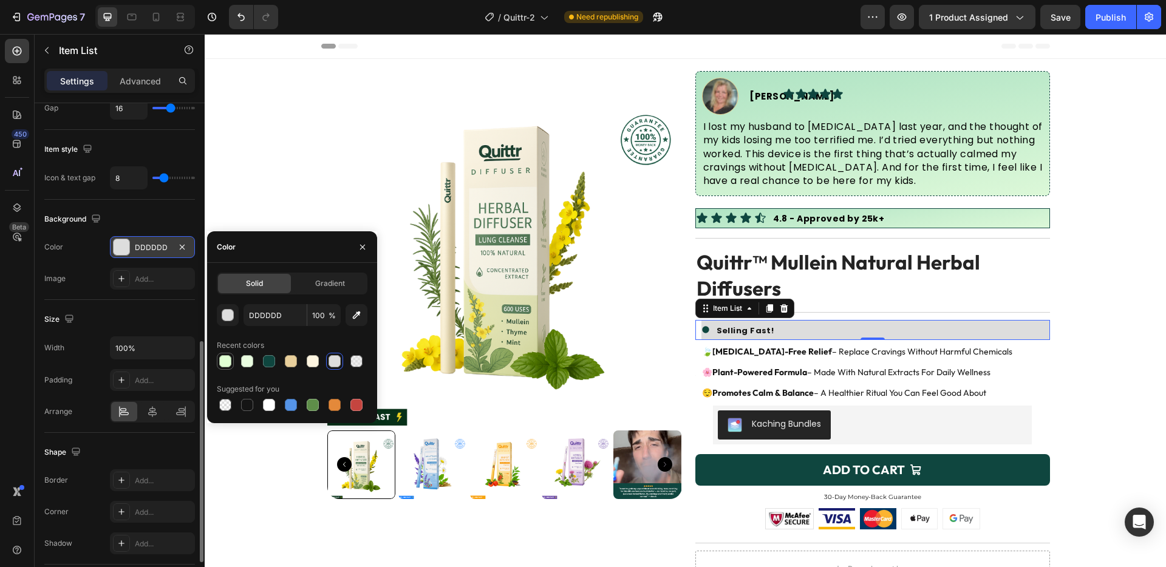
click at [227, 358] on div at bounding box center [225, 361] width 12 height 12
click at [140, 83] on p "Advanced" at bounding box center [140, 81] width 41 height 13
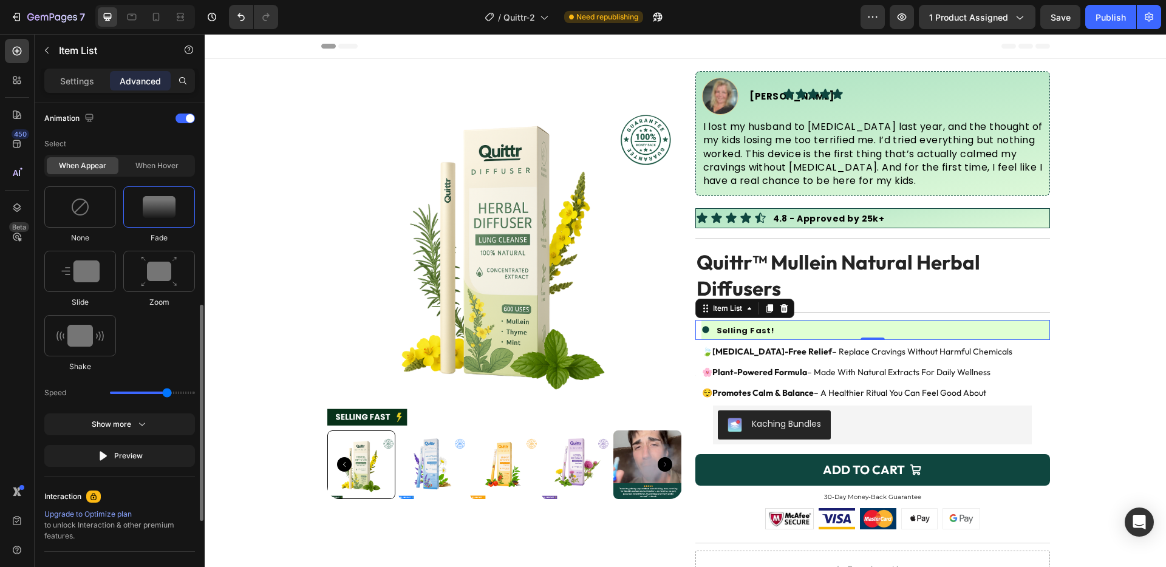
scroll to position [0, 0]
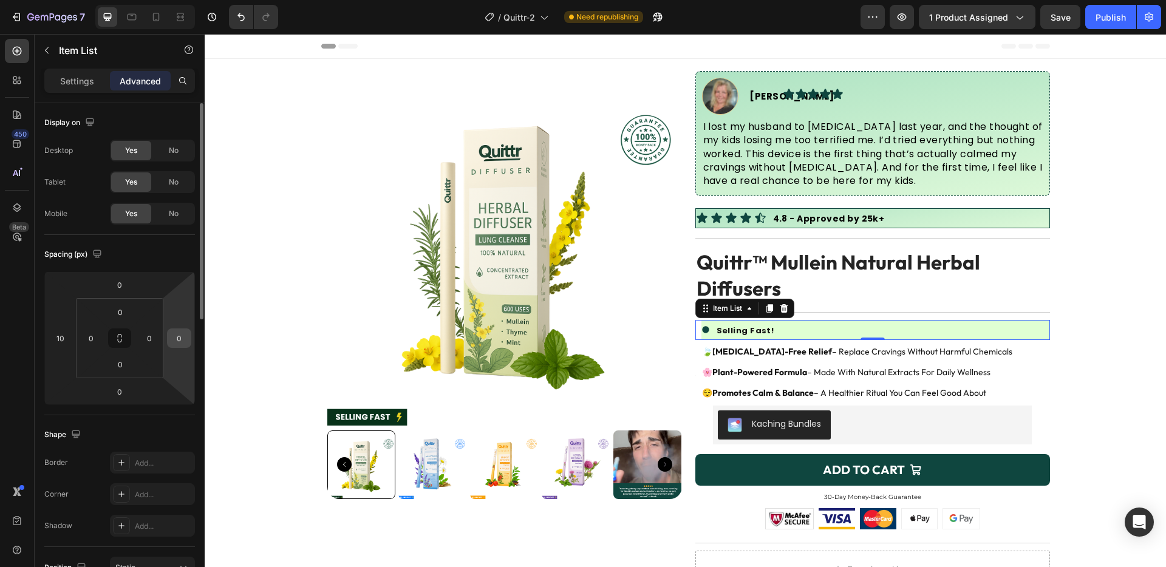
click at [177, 335] on input "0" at bounding box center [179, 338] width 18 height 18
click at [177, 335] on input "200" at bounding box center [179, 338] width 18 height 18
click at [177, 335] on input "300" at bounding box center [179, 338] width 18 height 18
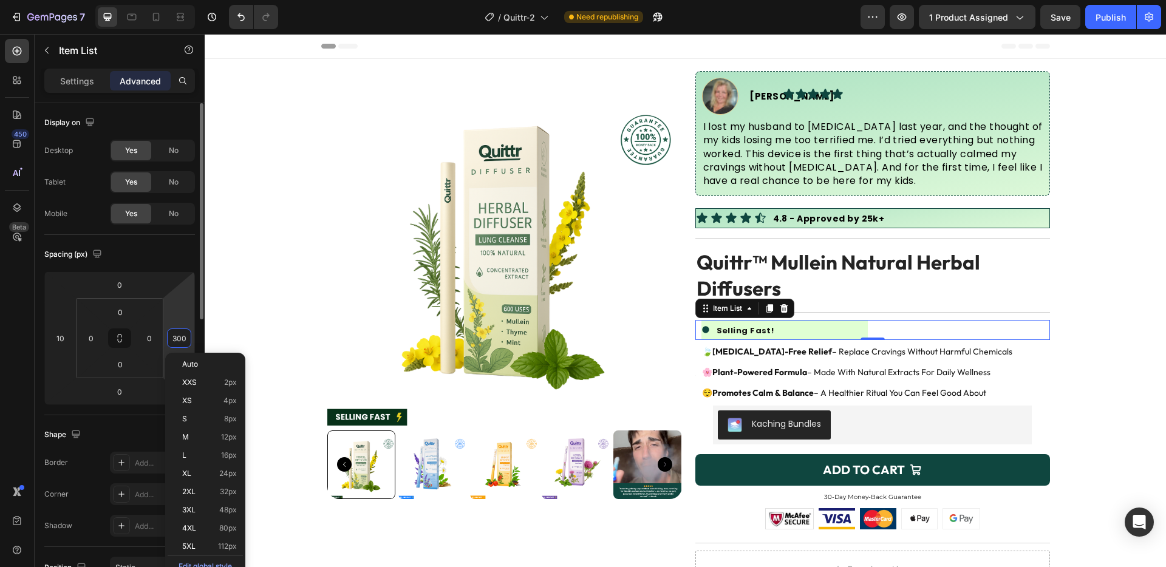
click at [177, 335] on input "300" at bounding box center [179, 338] width 18 height 18
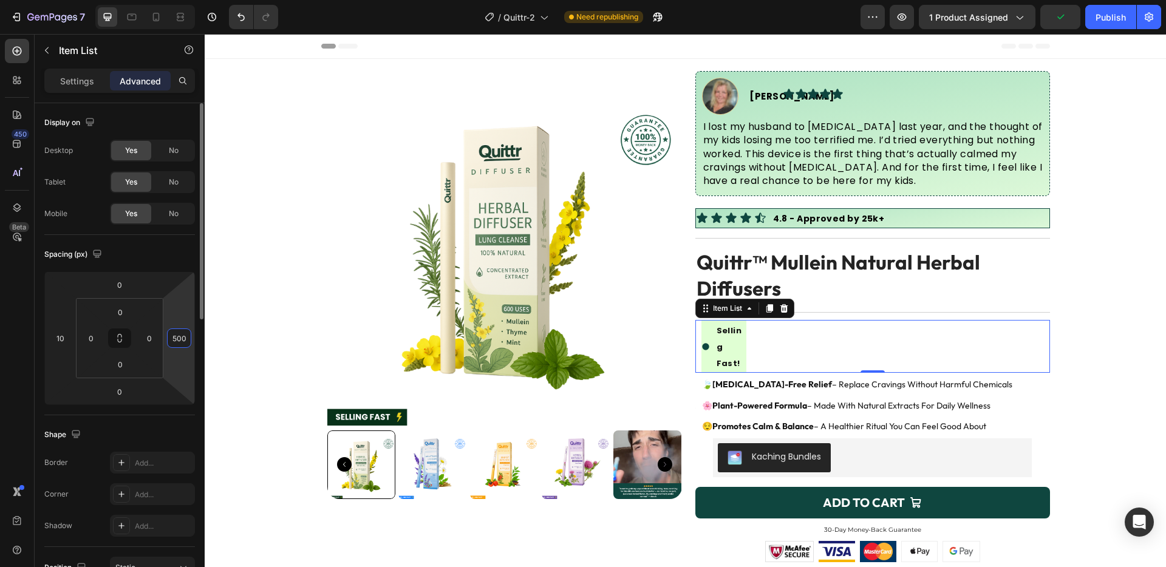
click at [177, 335] on input "500" at bounding box center [179, 338] width 18 height 18
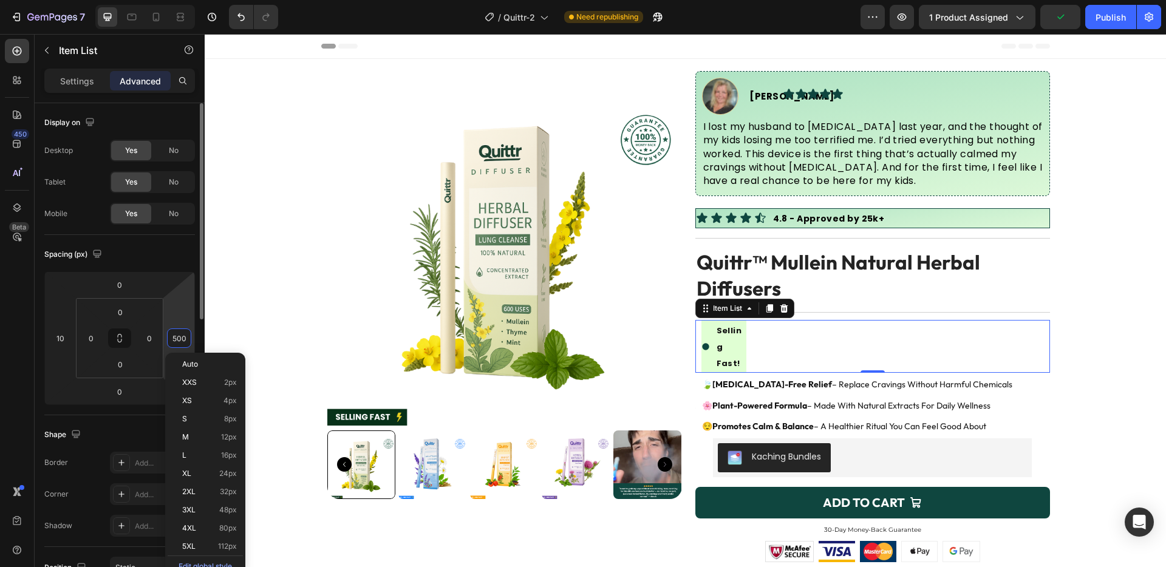
click at [177, 335] on input "500" at bounding box center [179, 338] width 18 height 18
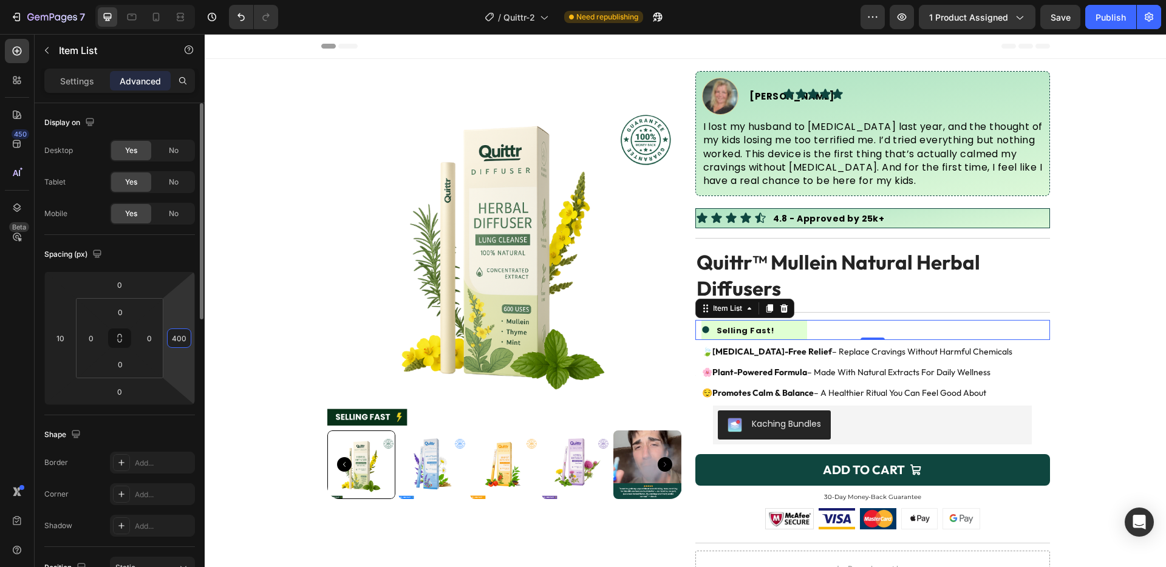
click at [177, 335] on input "400" at bounding box center [179, 338] width 18 height 18
click at [69, 83] on p "Settings" at bounding box center [77, 81] width 34 height 13
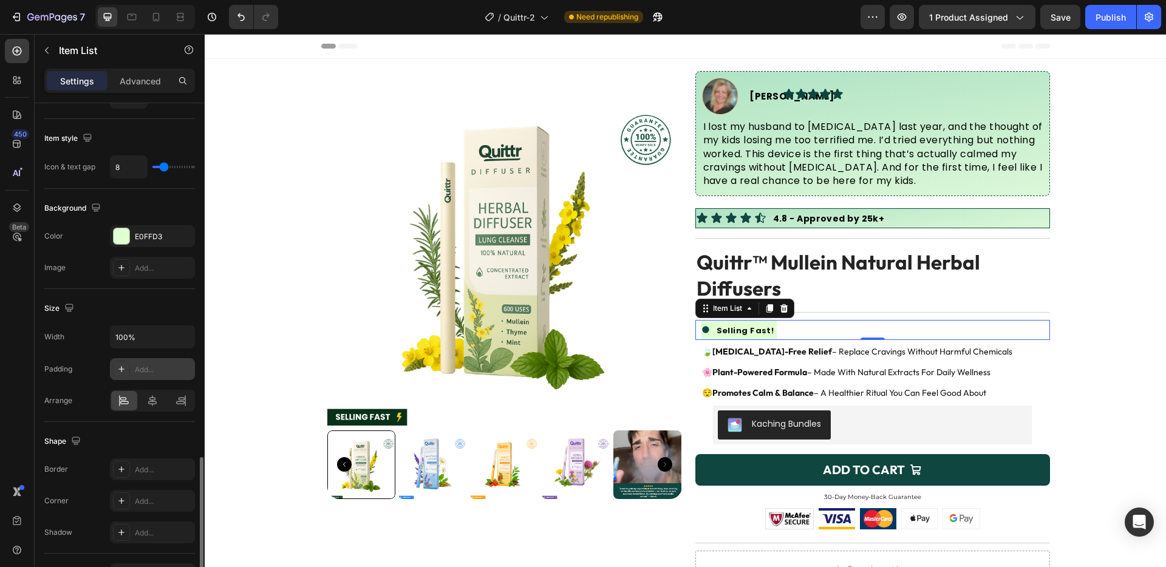
scroll to position [623, 0]
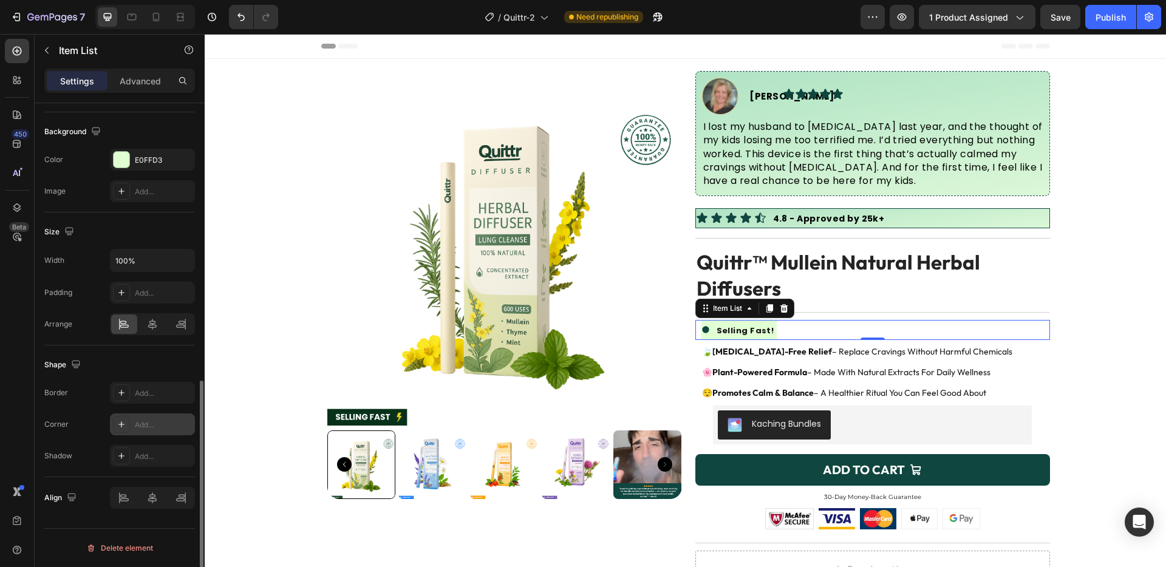
click at [149, 417] on div "Add..." at bounding box center [152, 425] width 85 height 22
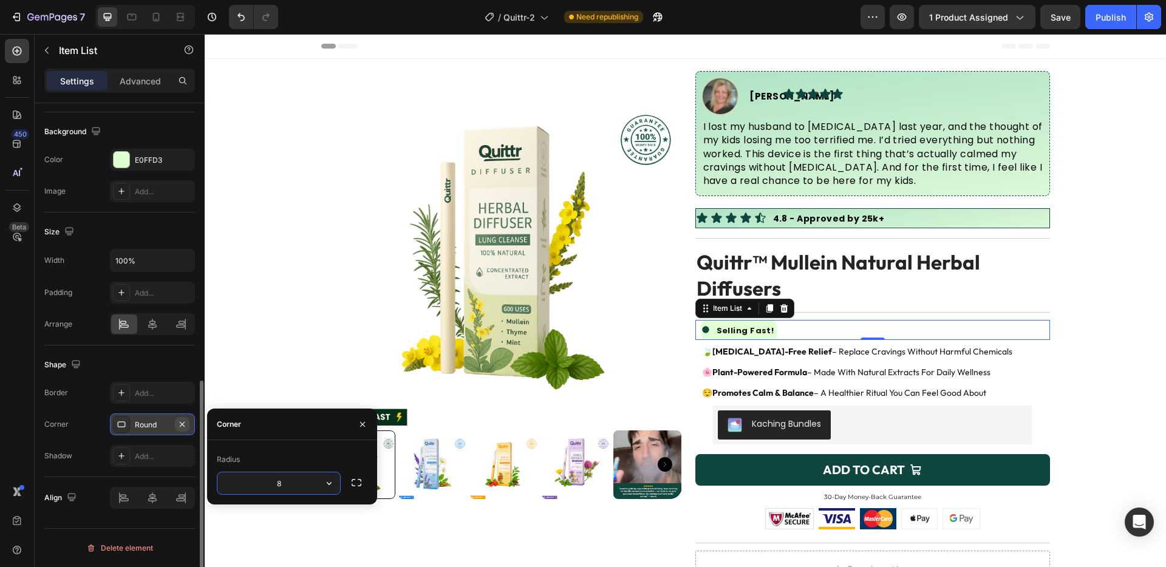
click at [177, 421] on icon "button" at bounding box center [182, 425] width 10 height 10
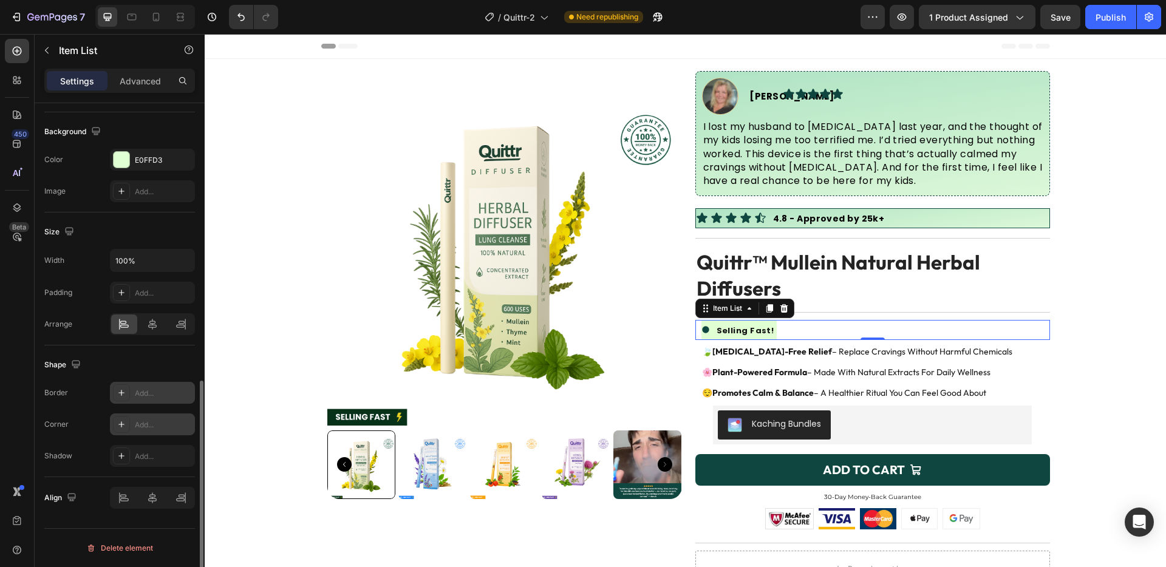
click at [152, 392] on div "Add..." at bounding box center [163, 393] width 57 height 11
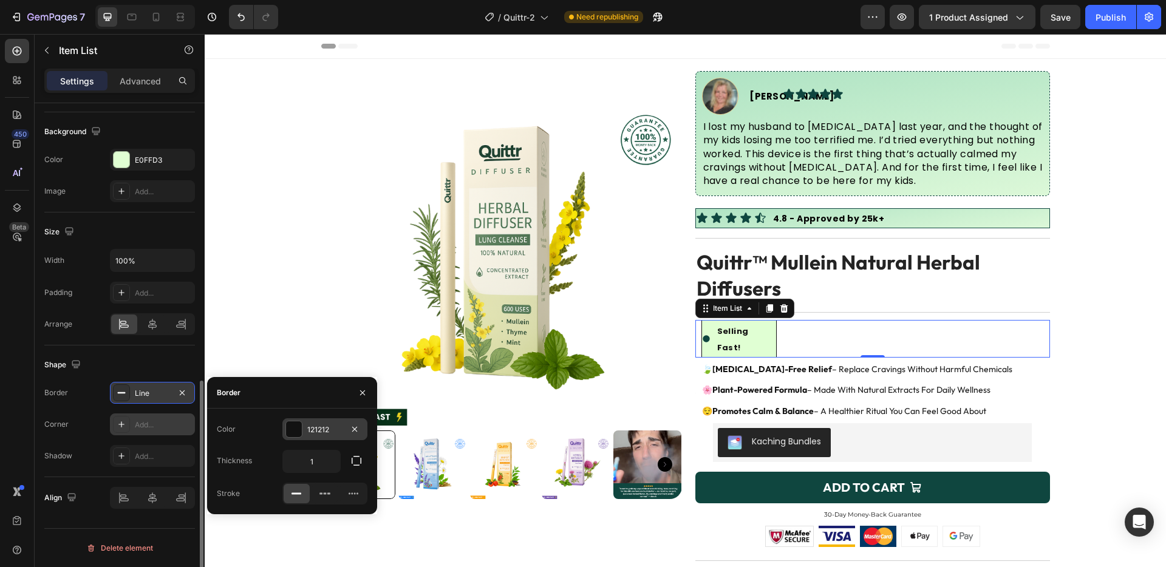
click at [291, 430] on div at bounding box center [294, 429] width 16 height 16
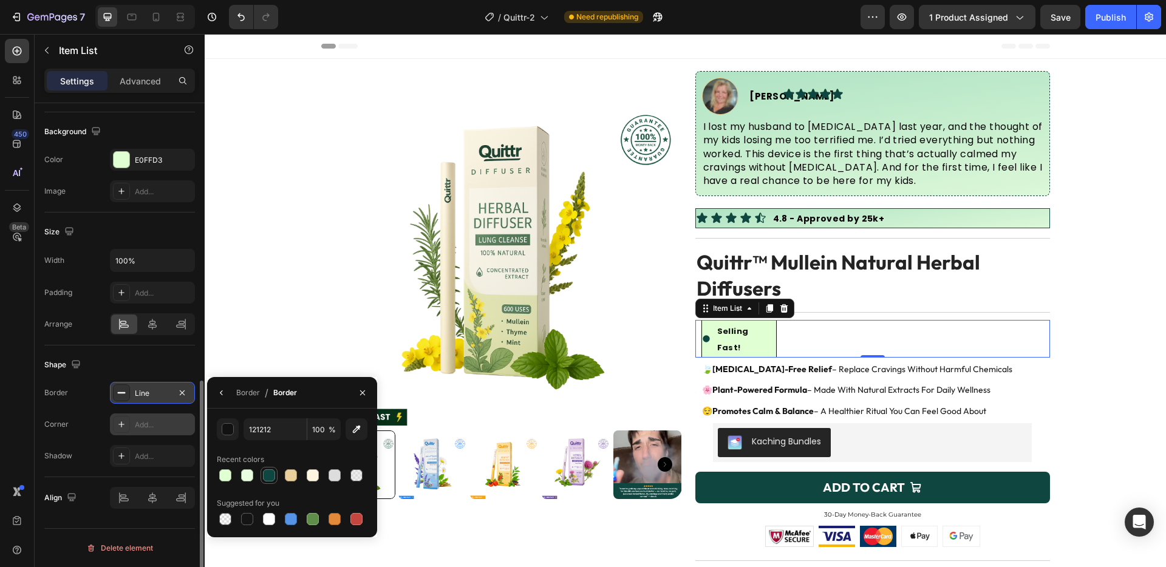
click at [271, 478] on div at bounding box center [269, 475] width 12 height 12
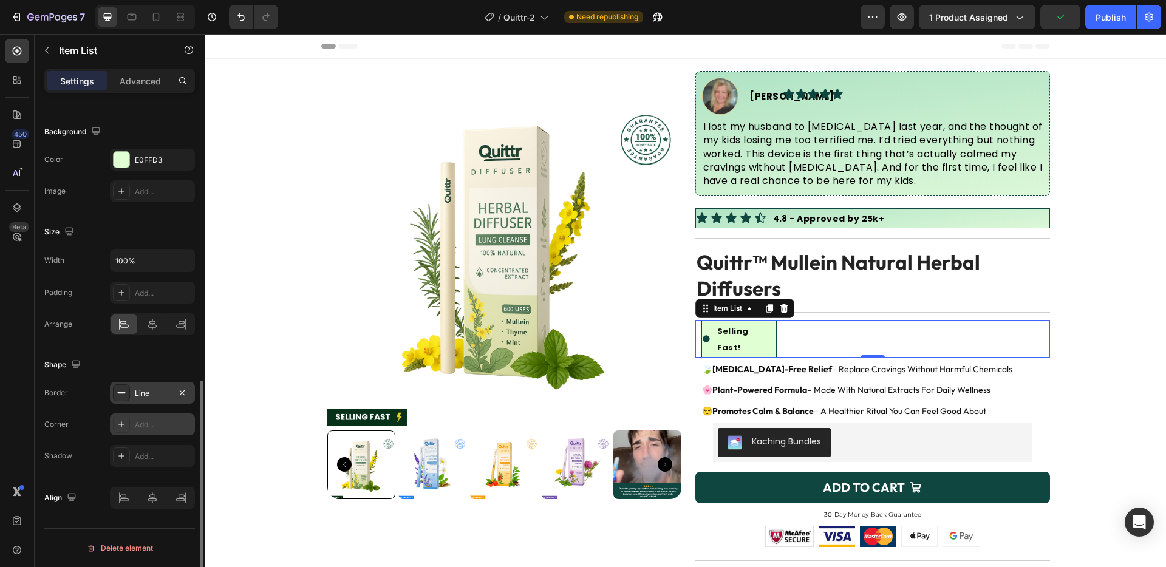
drag, startPoint x: 79, startPoint y: 427, endPoint x: 112, endPoint y: 433, distance: 33.8
click at [78, 427] on div "Corner Add..." at bounding box center [119, 425] width 151 height 22
click at [132, 432] on div "Add..." at bounding box center [152, 425] width 85 height 22
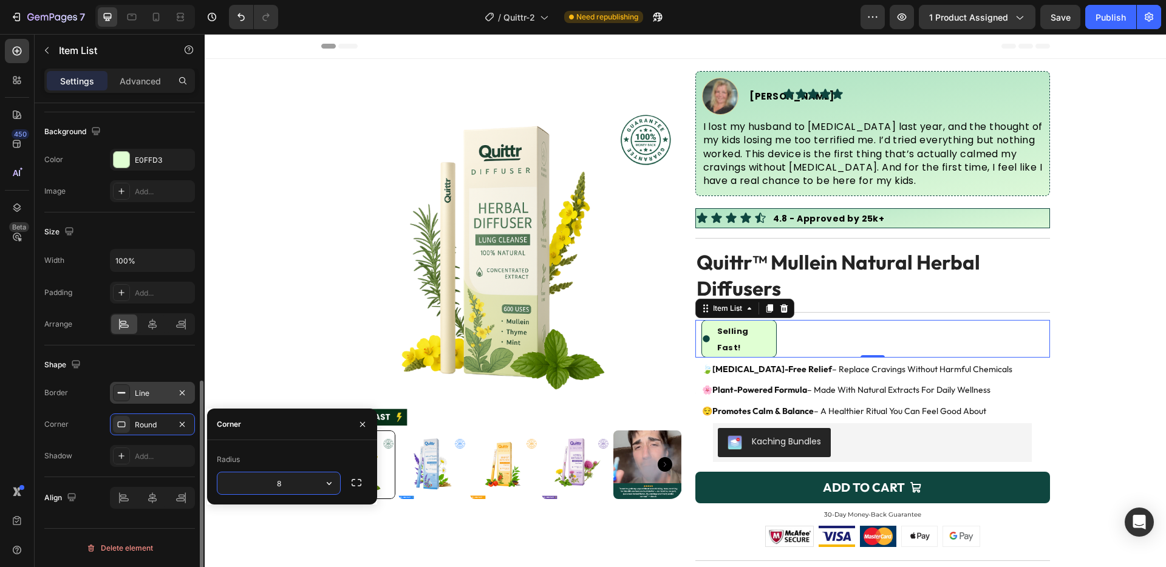
click at [81, 435] on div "Corner Round" at bounding box center [119, 425] width 151 height 22
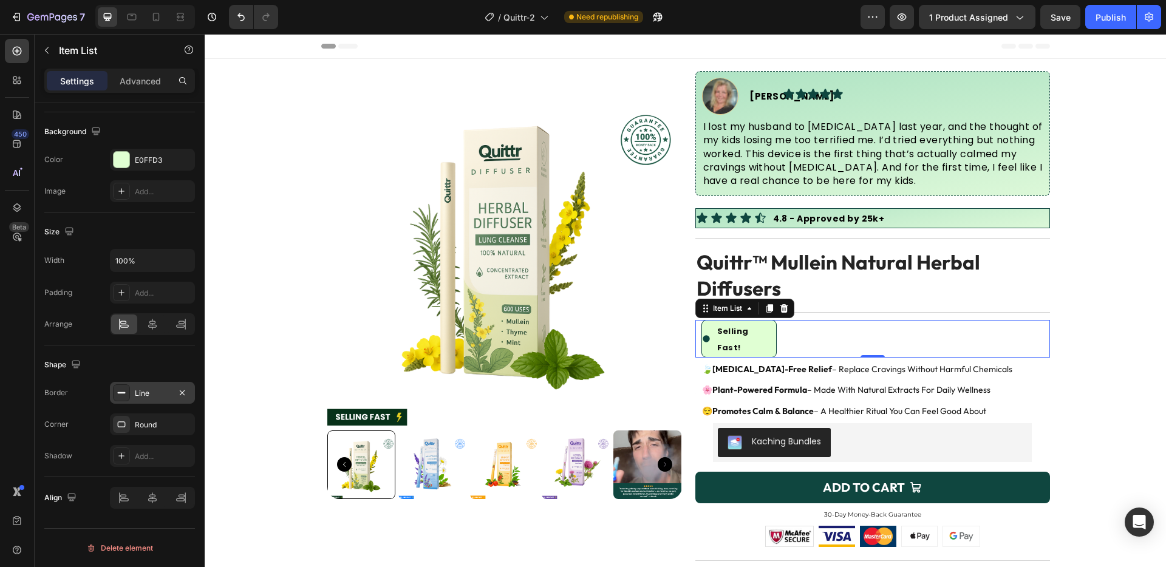
click at [151, 398] on div "Line" at bounding box center [152, 393] width 35 height 11
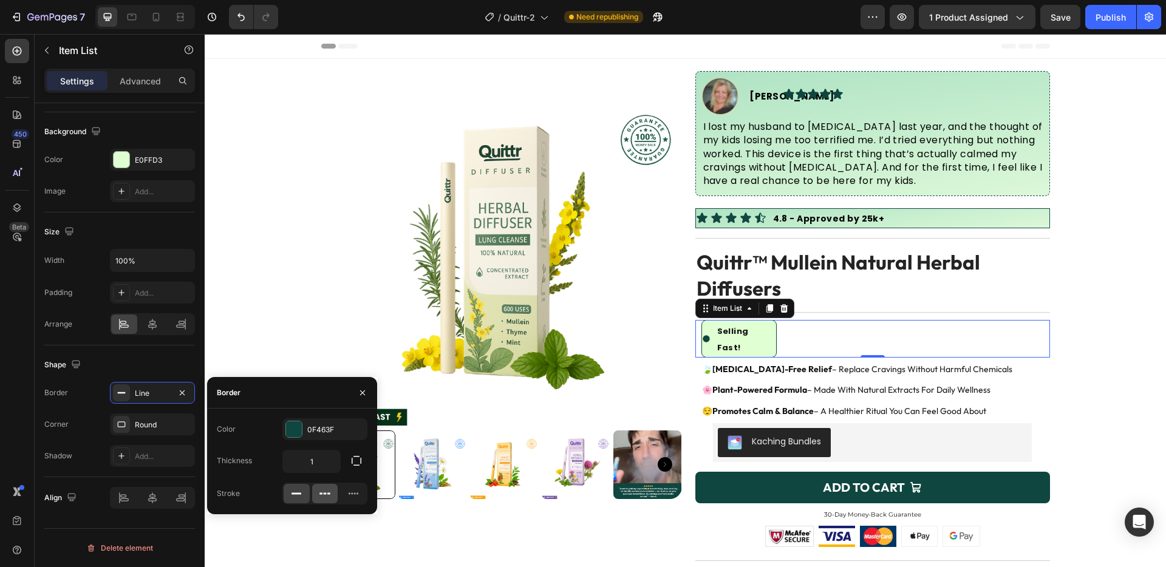
click at [324, 494] on icon at bounding box center [325, 494] width 3 height 2
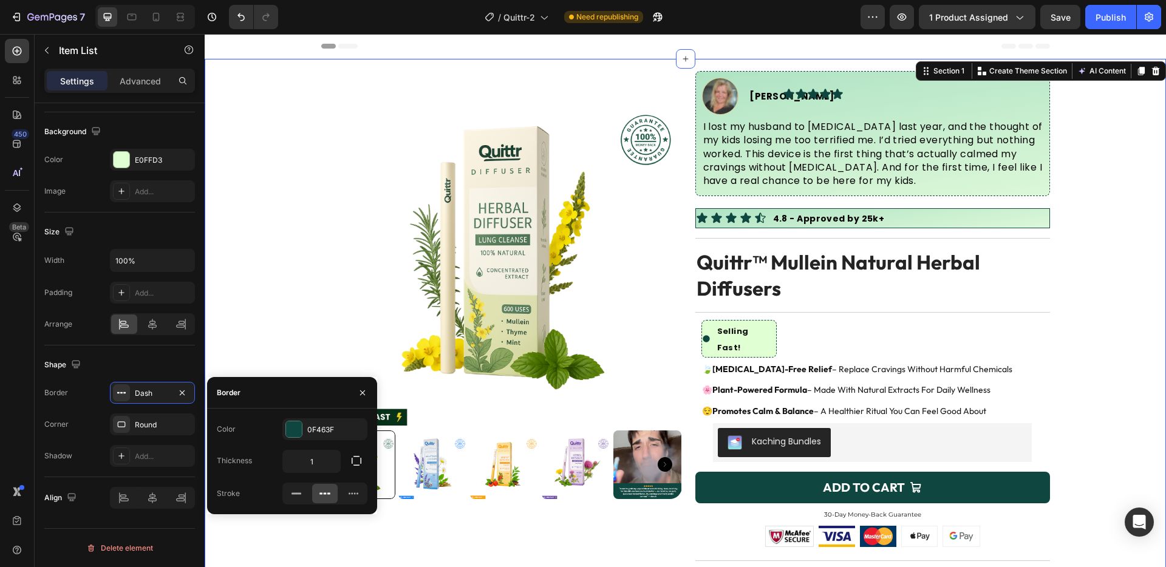
click at [1094, 281] on div "Product Images Image Sara J. Text Block Advanced List Icon Icon Icon Icon Icon …" at bounding box center [685, 427] width 961 height 712
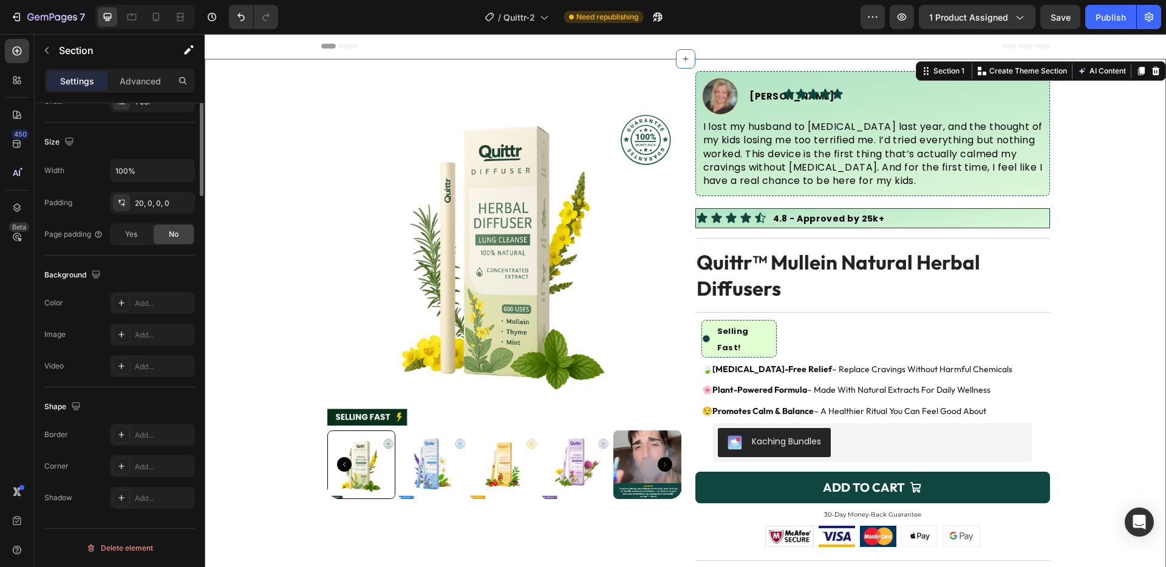
scroll to position [0, 0]
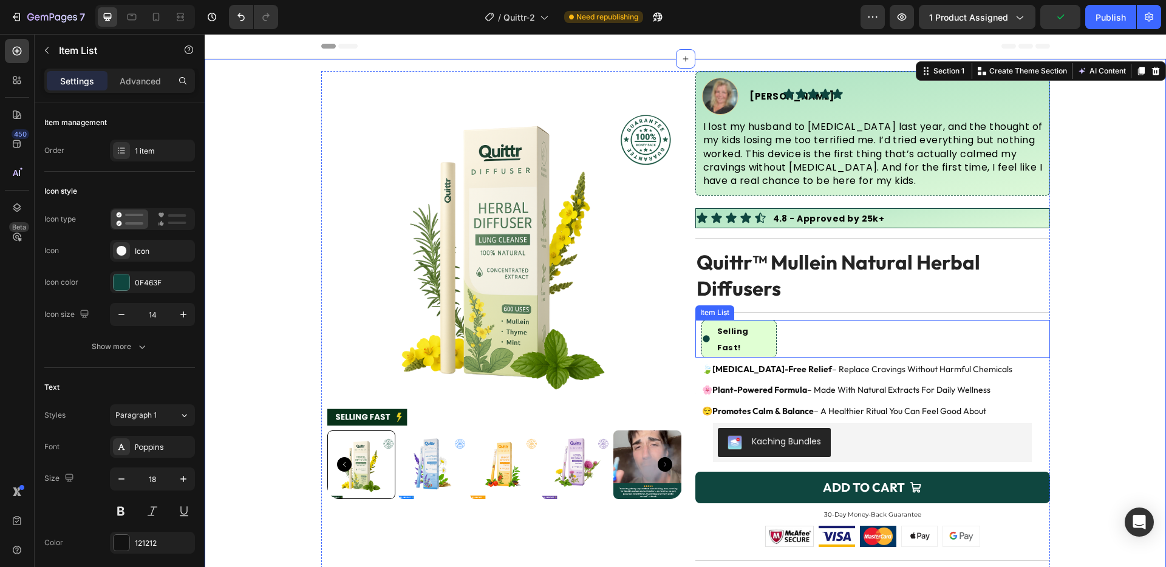
click at [783, 325] on div "Selling Fast! Item List" at bounding box center [872, 339] width 355 height 38
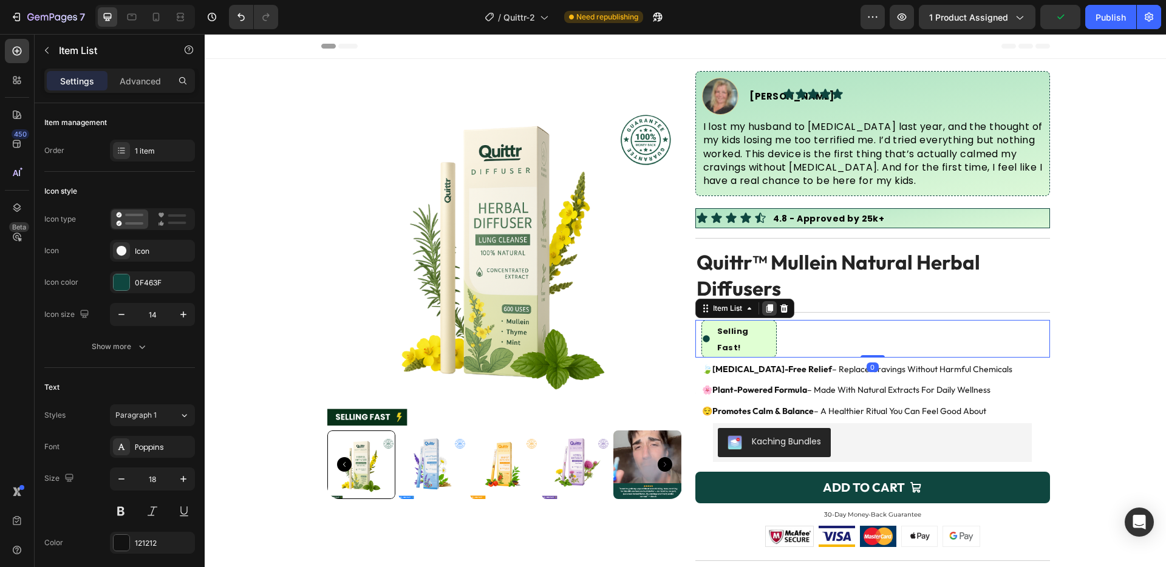
click at [766, 306] on icon at bounding box center [769, 308] width 7 height 9
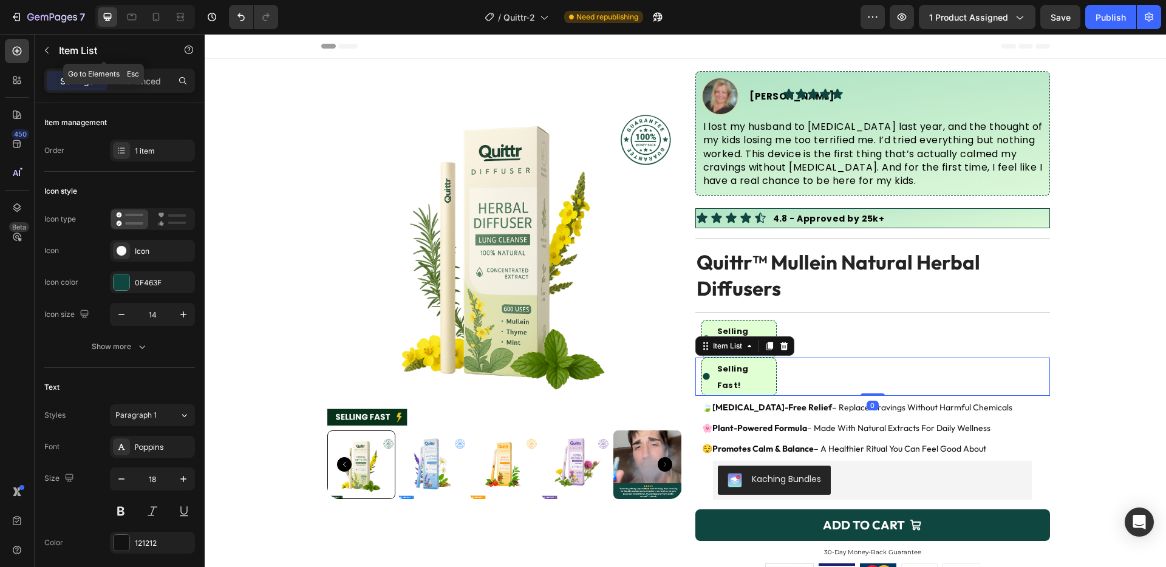
click at [38, 48] on button "button" at bounding box center [46, 50] width 19 height 19
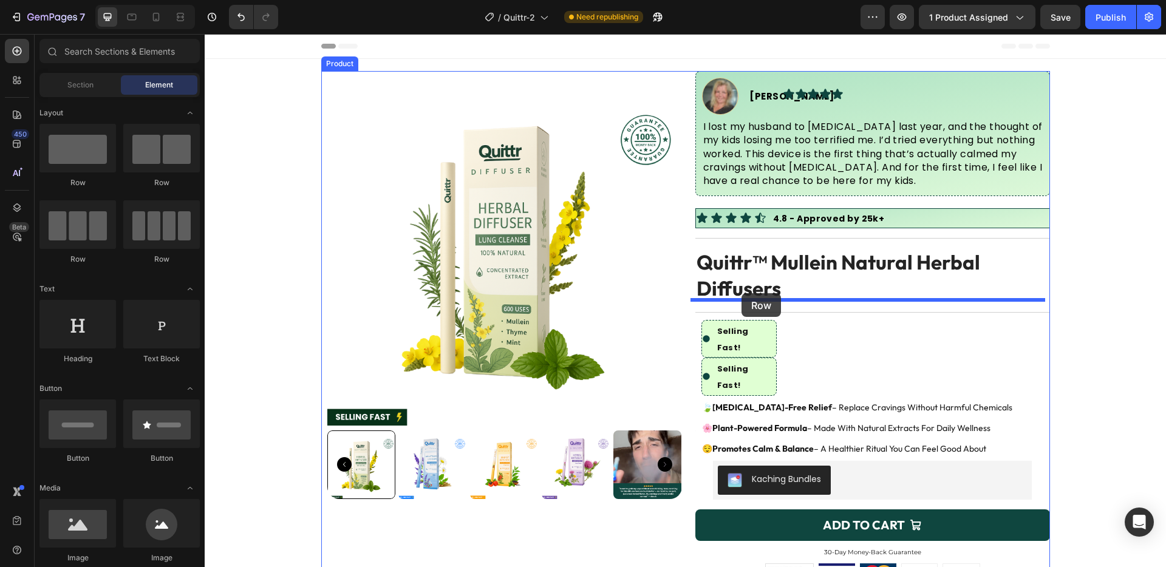
drag, startPoint x: 297, startPoint y: 261, endPoint x: 742, endPoint y: 294, distance: 446.3
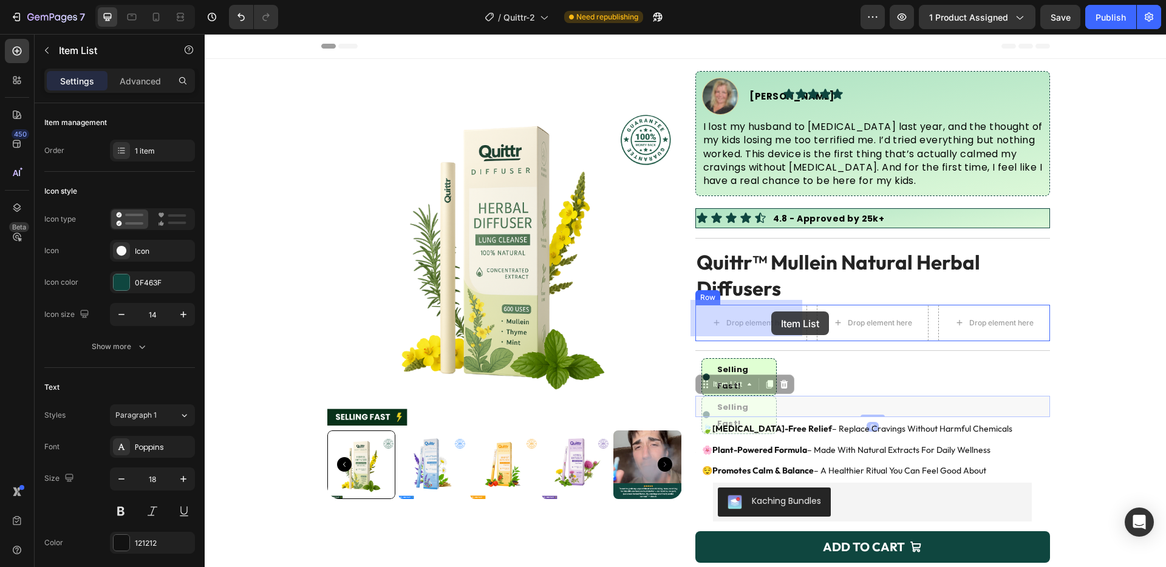
drag, startPoint x: 205, startPoint y: 34, endPoint x: 771, endPoint y: 311, distance: 630.8
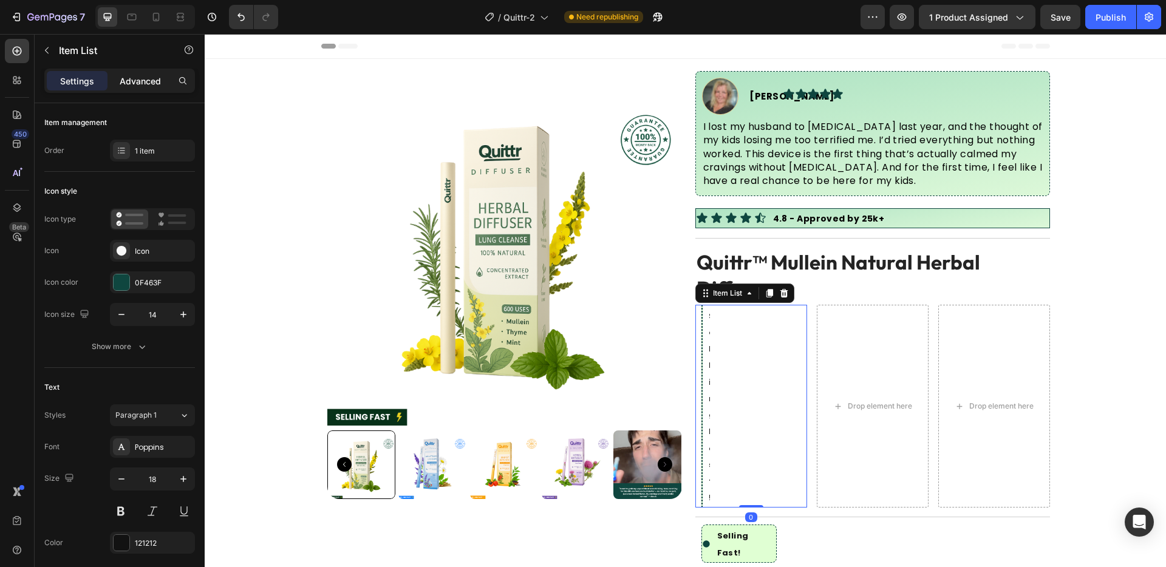
click at [142, 71] on div "Advanced" at bounding box center [140, 80] width 61 height 19
type input "100%"
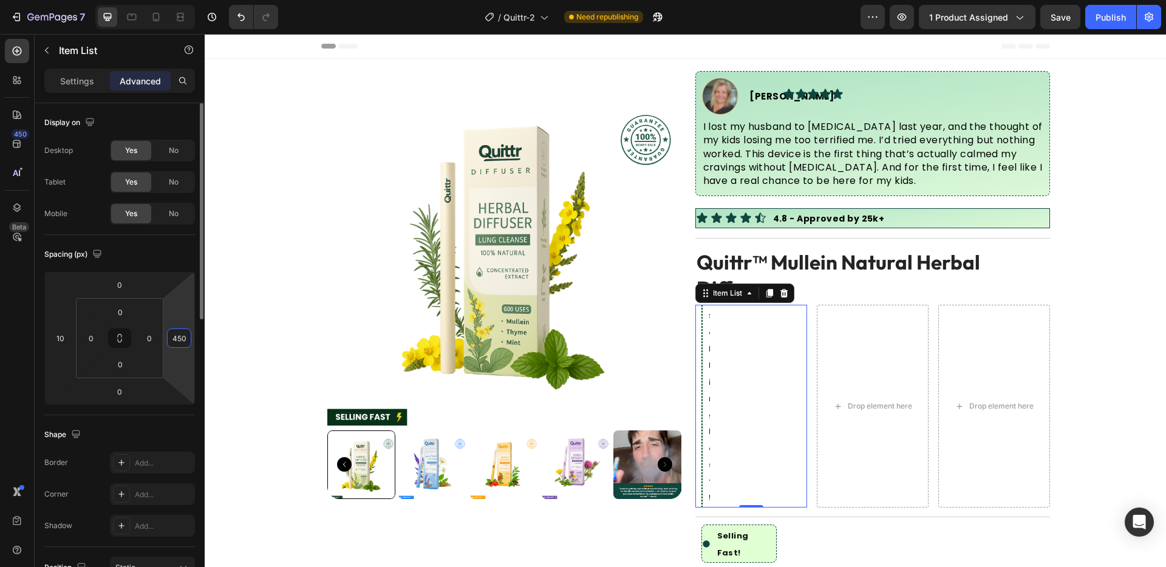
click at [172, 337] on input "450" at bounding box center [179, 338] width 18 height 18
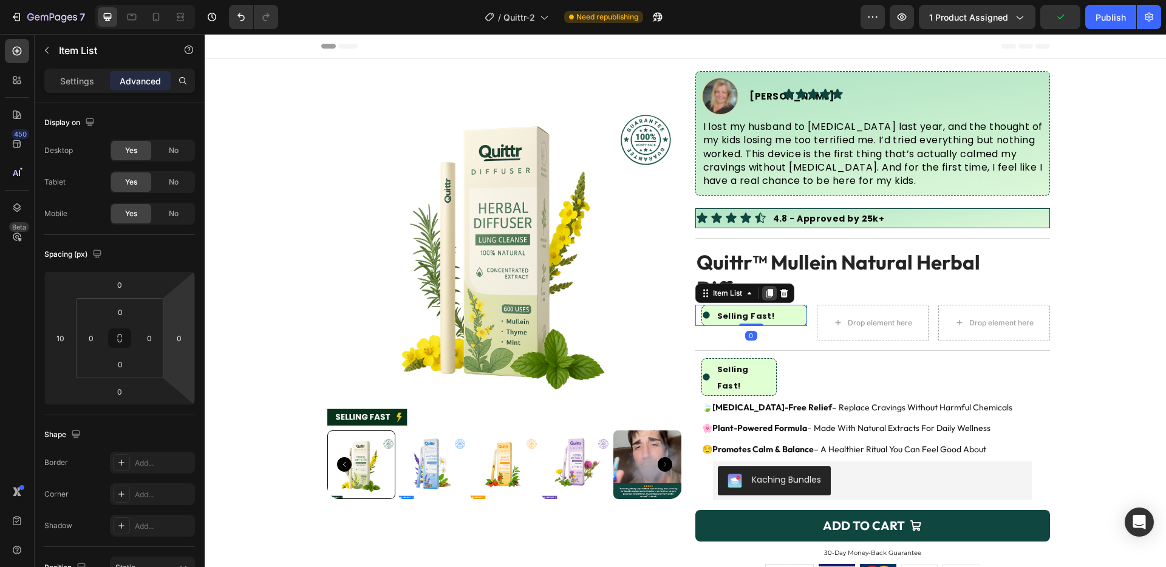
click at [769, 288] on icon at bounding box center [769, 293] width 10 height 10
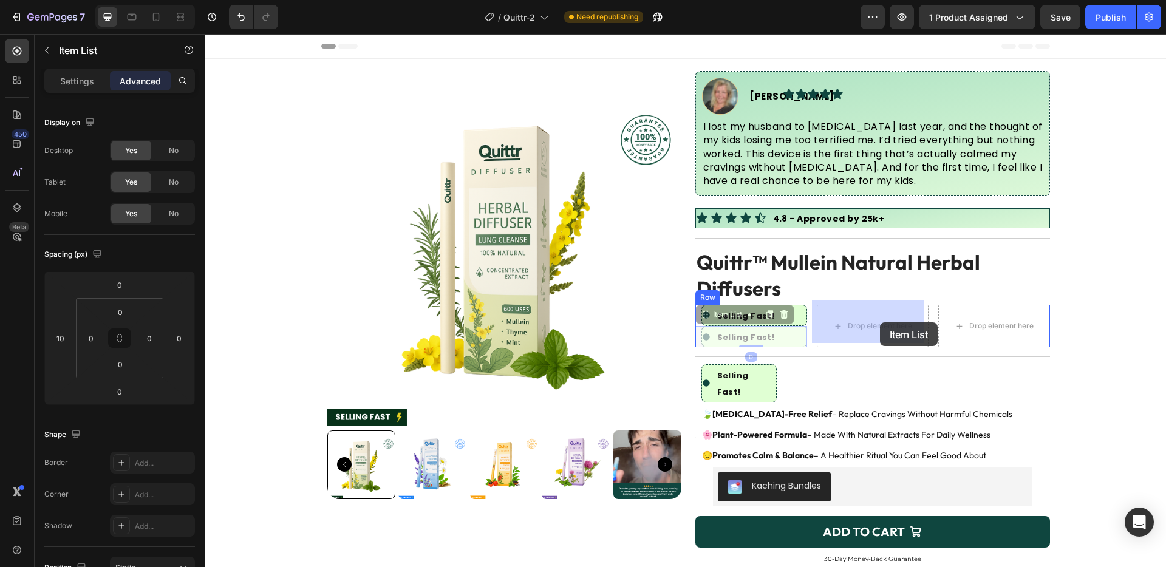
drag, startPoint x: 737, startPoint y: 308, endPoint x: 880, endPoint y: 325, distance: 144.4
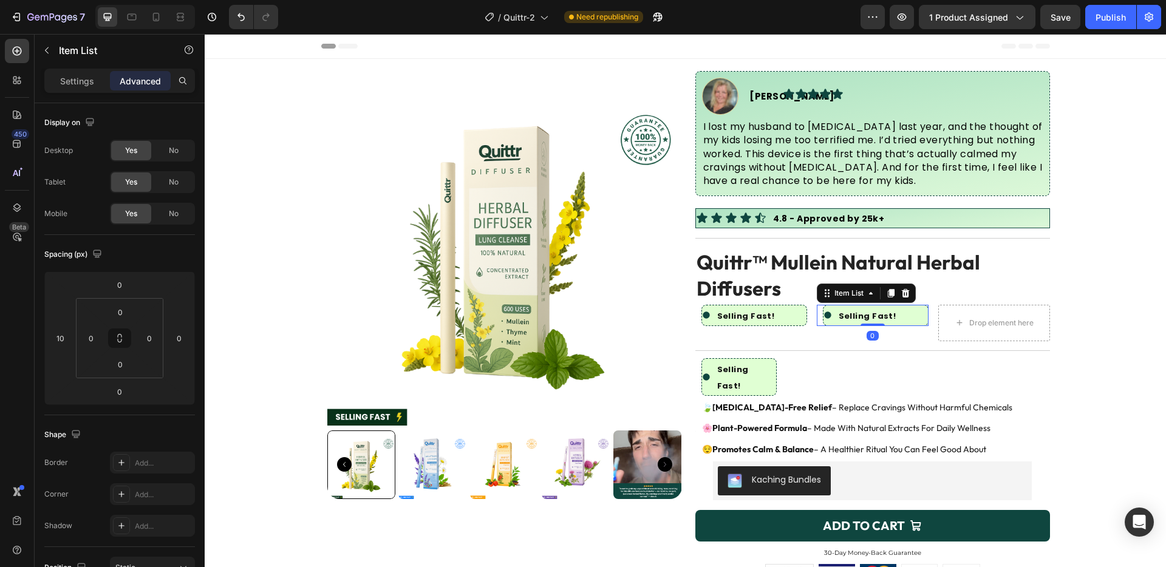
drag, startPoint x: 887, startPoint y: 290, endPoint x: 878, endPoint y: 303, distance: 15.7
click at [887, 290] on icon at bounding box center [890, 293] width 7 height 9
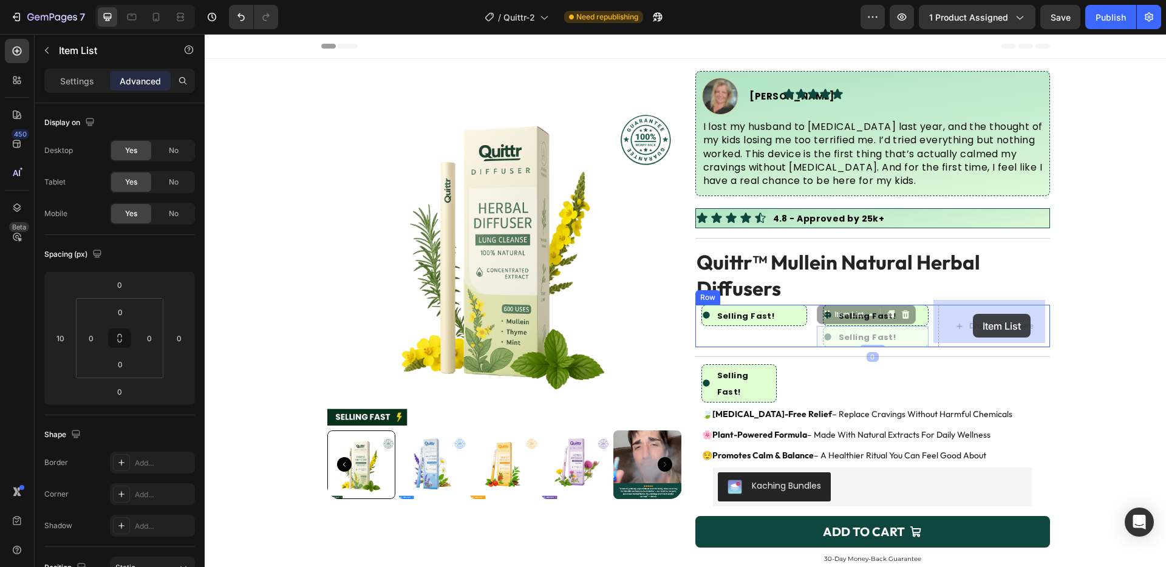
drag, startPoint x: 853, startPoint y: 310, endPoint x: 972, endPoint y: 315, distance: 119.1
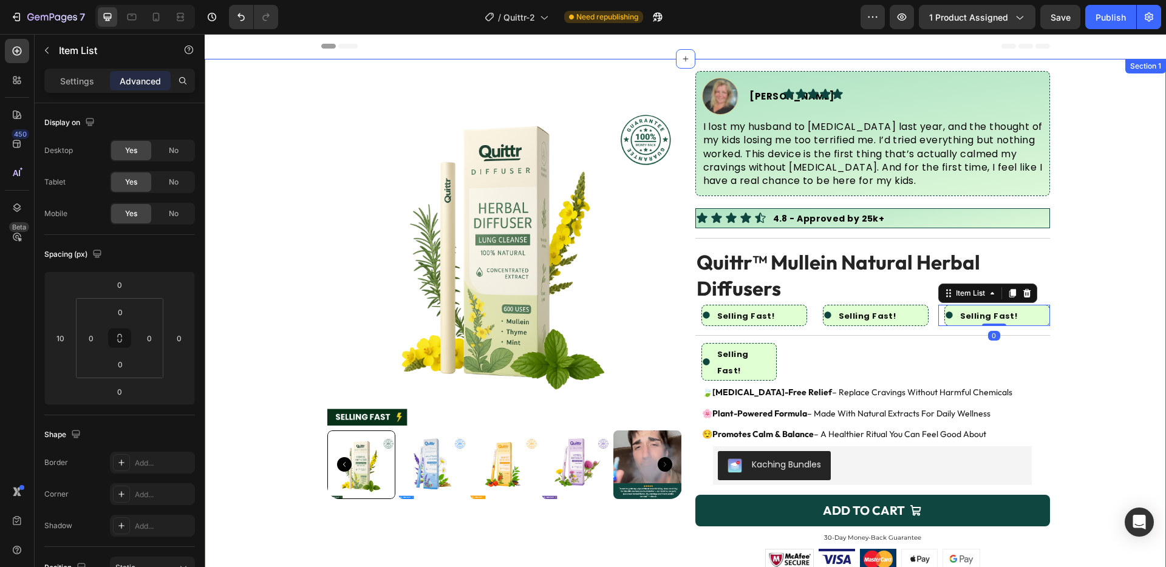
click at [1067, 299] on div "Product Images Image [PERSON_NAME] Text Block Advanced List Icon Icon Icon Icon…" at bounding box center [685, 438] width 961 height 735
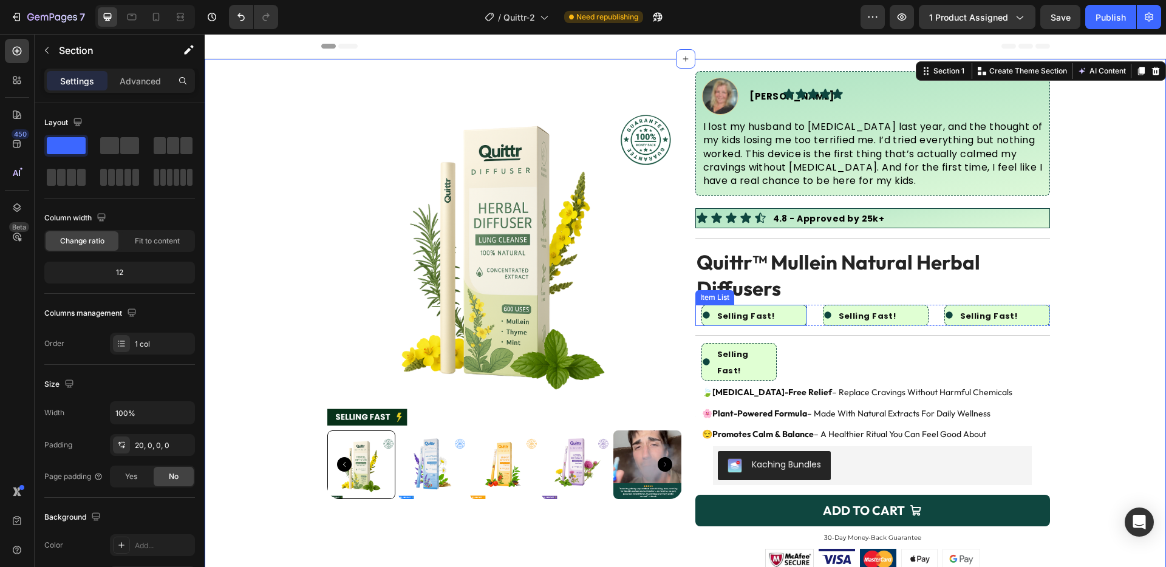
click at [739, 312] on strong "Selling Fast!" at bounding box center [746, 316] width 58 height 12
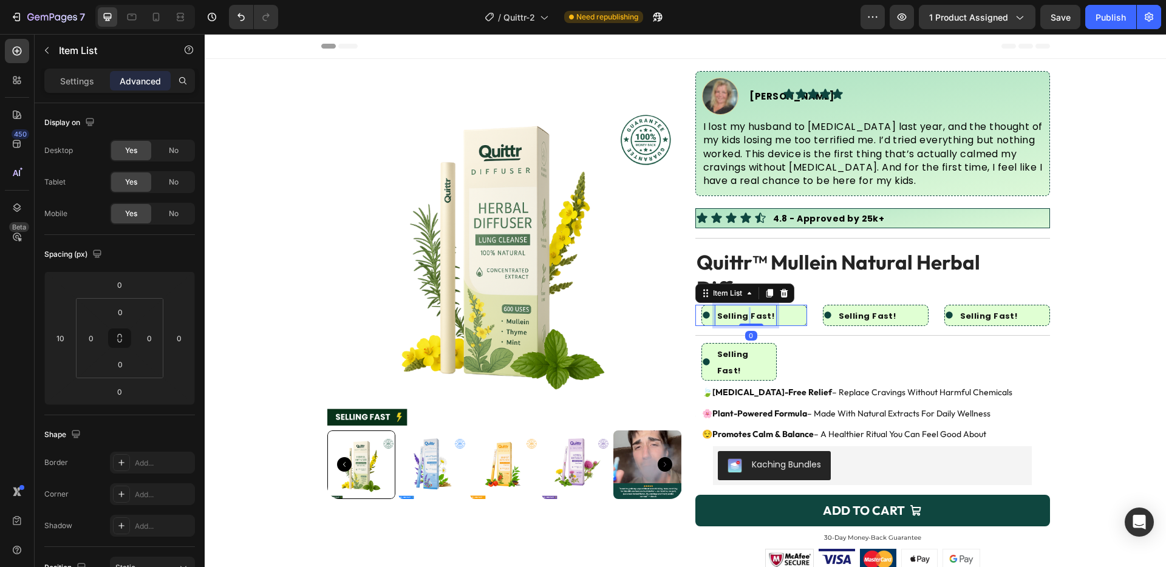
click at [739, 312] on strong "Selling Fast!" at bounding box center [746, 316] width 58 height 12
click at [769, 313] on div "600 Puffs" at bounding box center [754, 315] width 106 height 21
click at [77, 80] on p "Settings" at bounding box center [77, 81] width 34 height 13
type input "8"
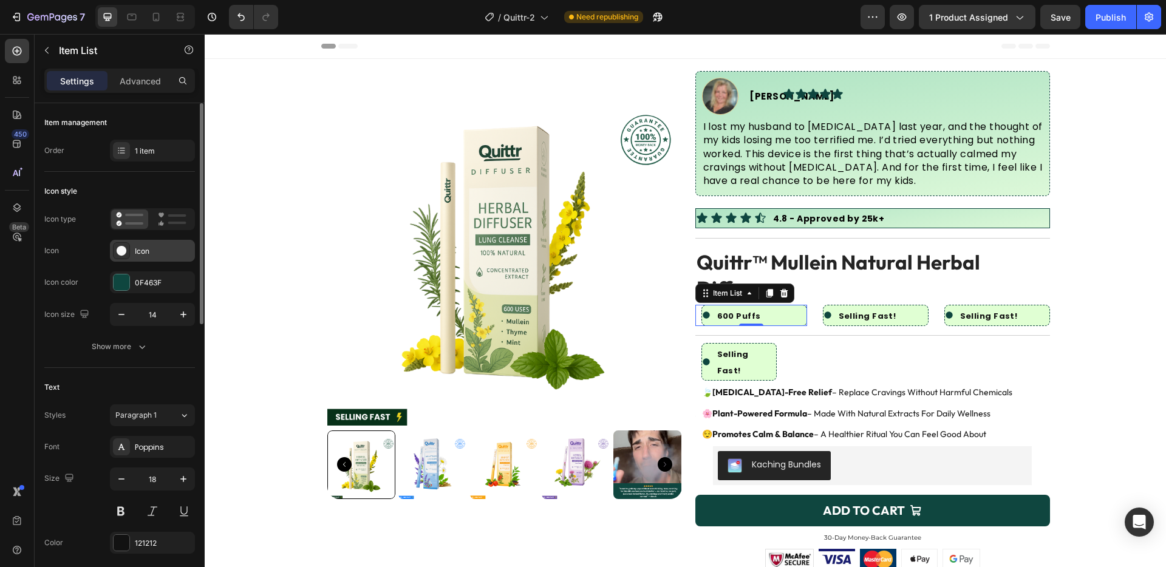
click at [154, 247] on div "Icon" at bounding box center [163, 251] width 57 height 11
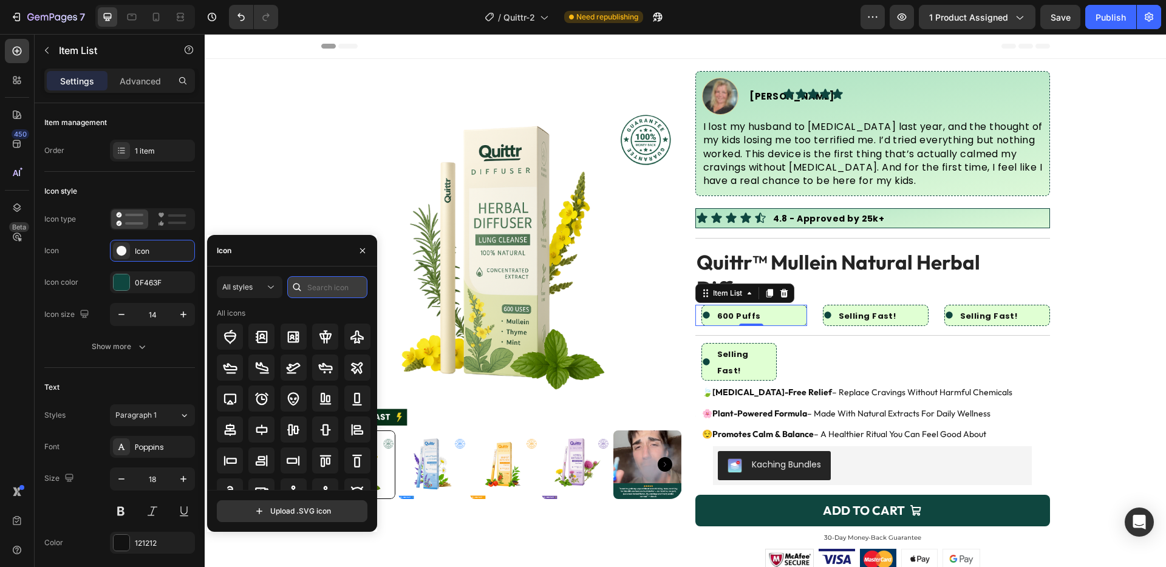
click at [313, 293] on input "text" at bounding box center [327, 287] width 80 height 22
type input "light"
click at [262, 291] on div "All styles" at bounding box center [243, 287] width 43 height 11
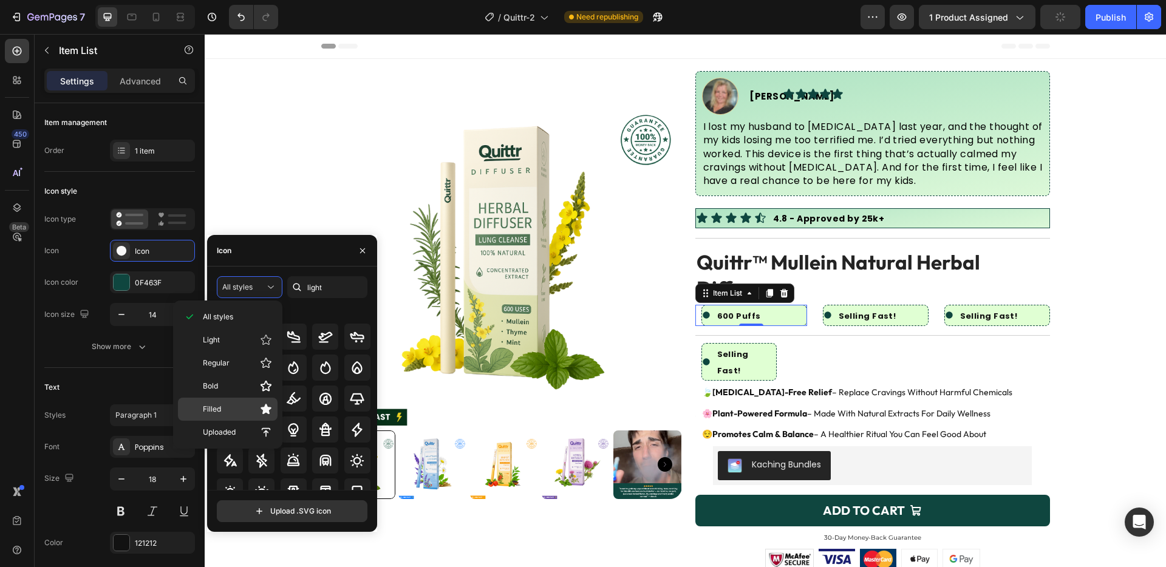
click at [245, 403] on p "Filled" at bounding box center [237, 409] width 69 height 12
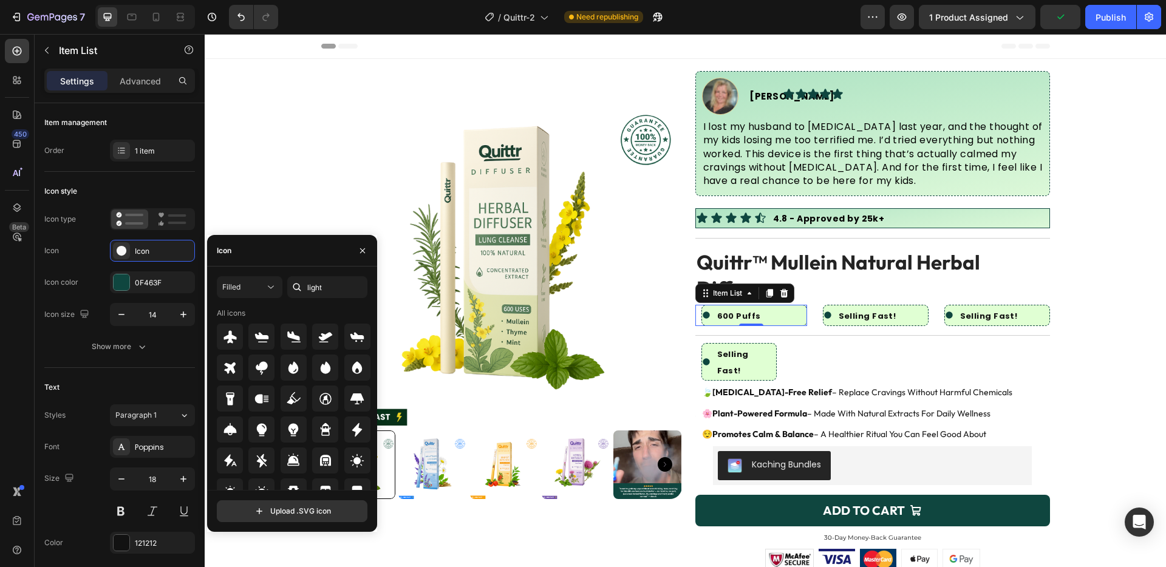
scroll to position [14, 0]
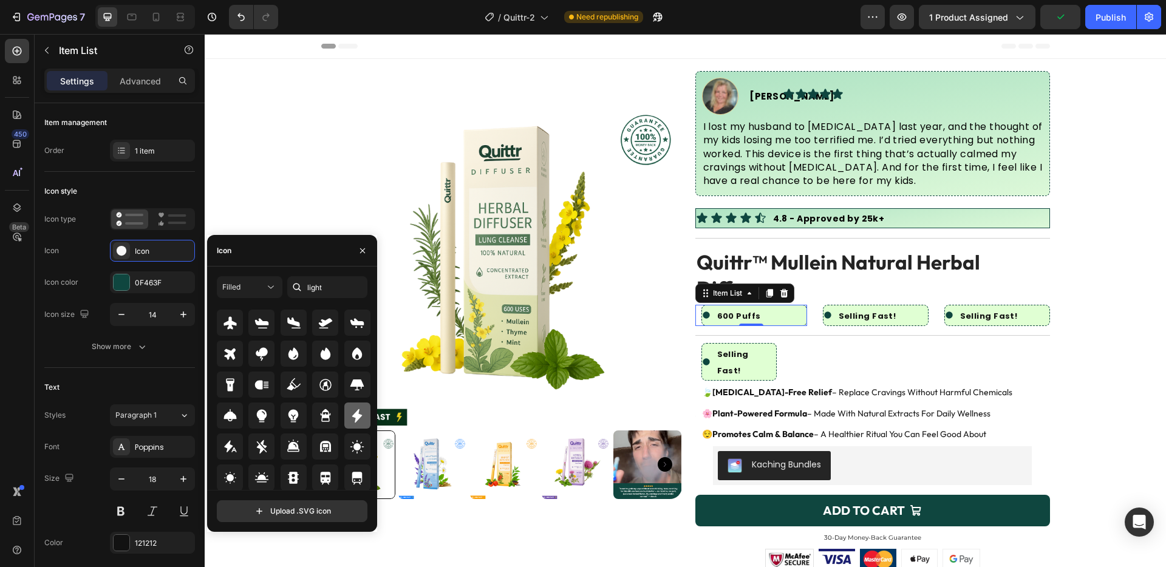
click at [361, 421] on icon at bounding box center [357, 416] width 15 height 15
click at [128, 276] on div at bounding box center [122, 282] width 16 height 16
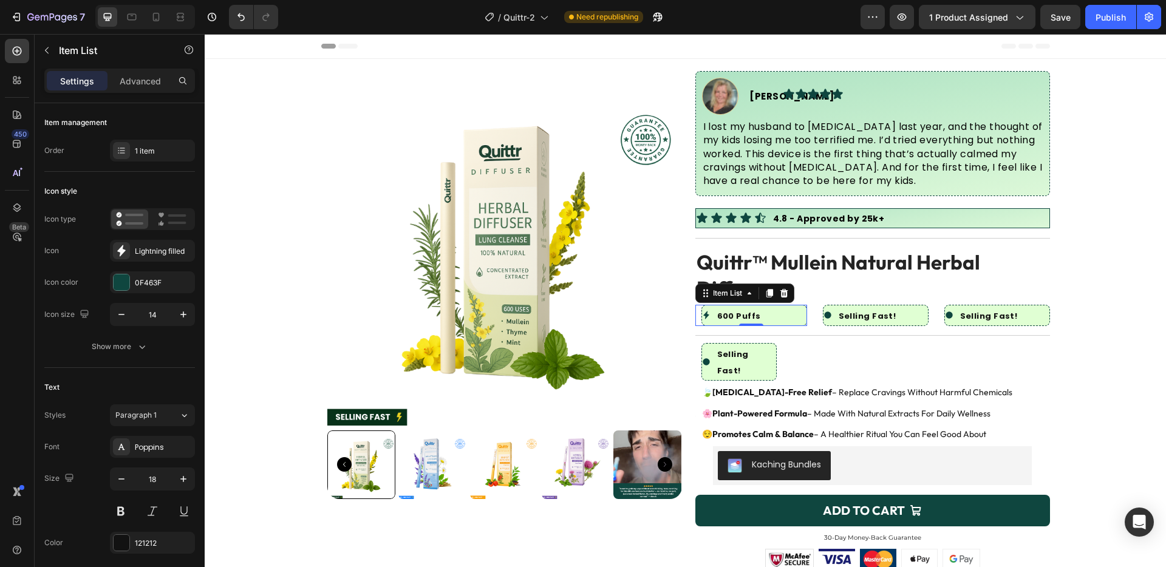
click at [794, 316] on div "600 Puffs" at bounding box center [754, 315] width 106 height 21
click at [863, 310] on strong "Selling Fast!" at bounding box center [868, 316] width 58 height 12
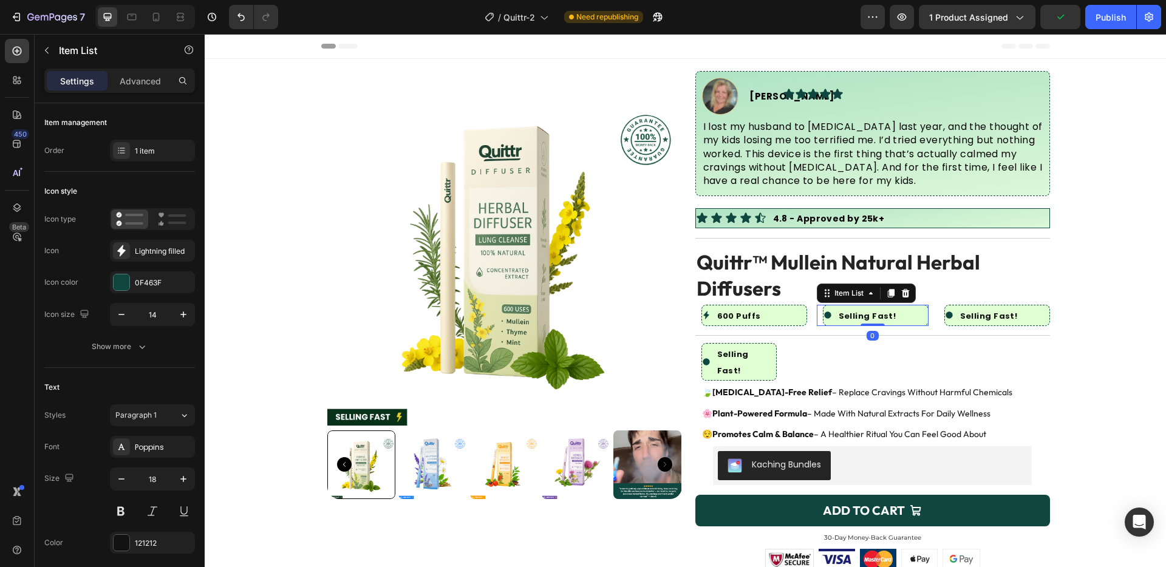
click at [863, 310] on strong "Selling Fast!" at bounding box center [868, 316] width 58 height 12
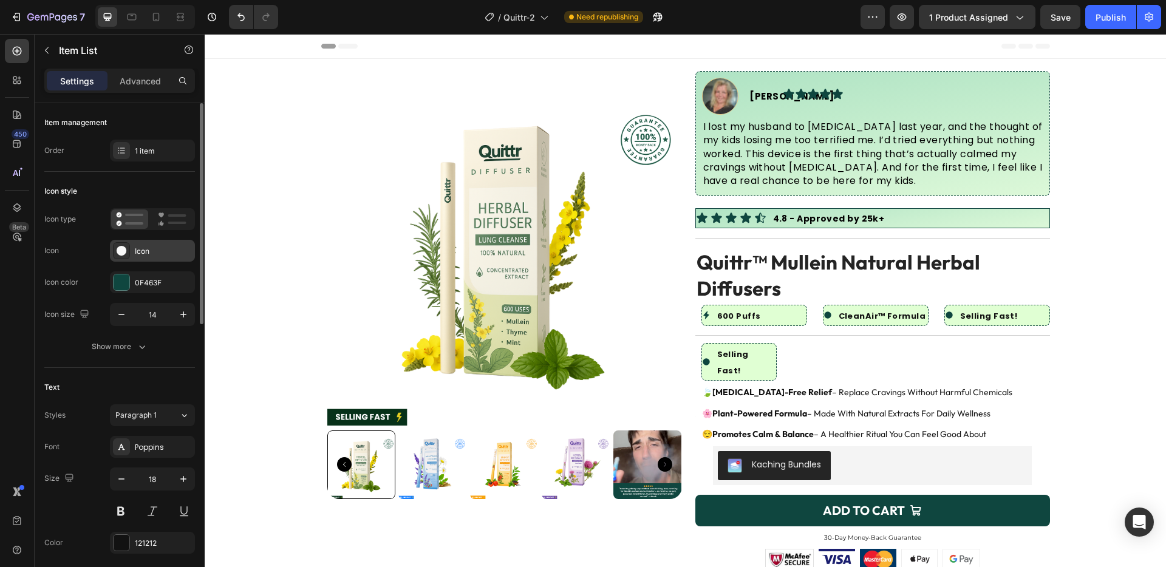
drag, startPoint x: 126, startPoint y: 237, endPoint x: 131, endPoint y: 243, distance: 7.3
click at [126, 237] on div "Icon type Icon Icon Icon color 0F463F Icon size 14" at bounding box center [119, 267] width 151 height 118
click at [135, 248] on div "Icon" at bounding box center [163, 251] width 57 height 11
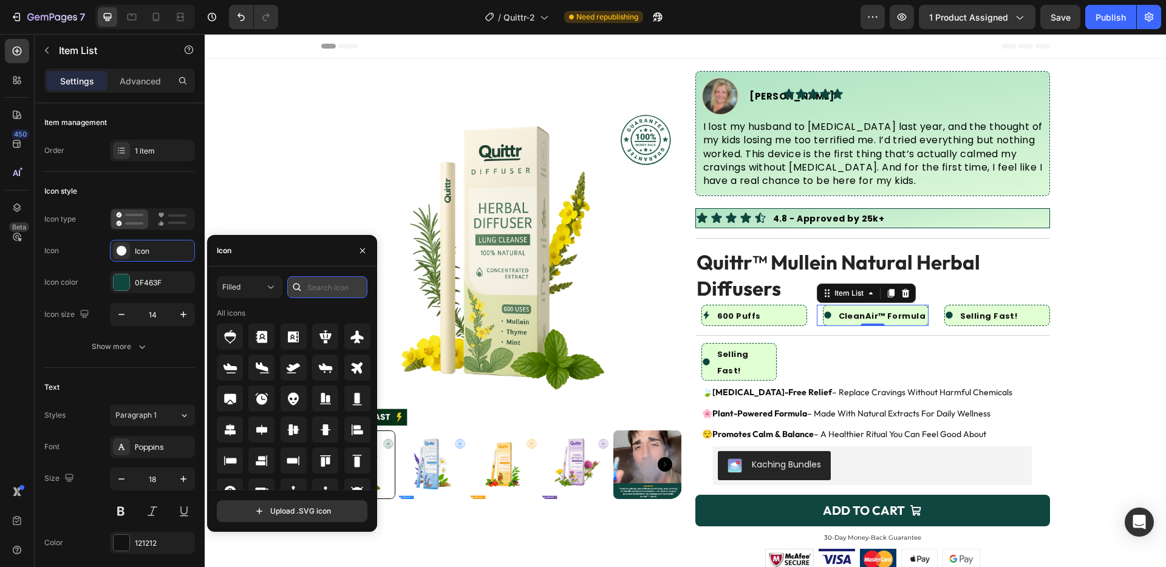
click at [331, 290] on input "text" at bounding box center [327, 287] width 80 height 22
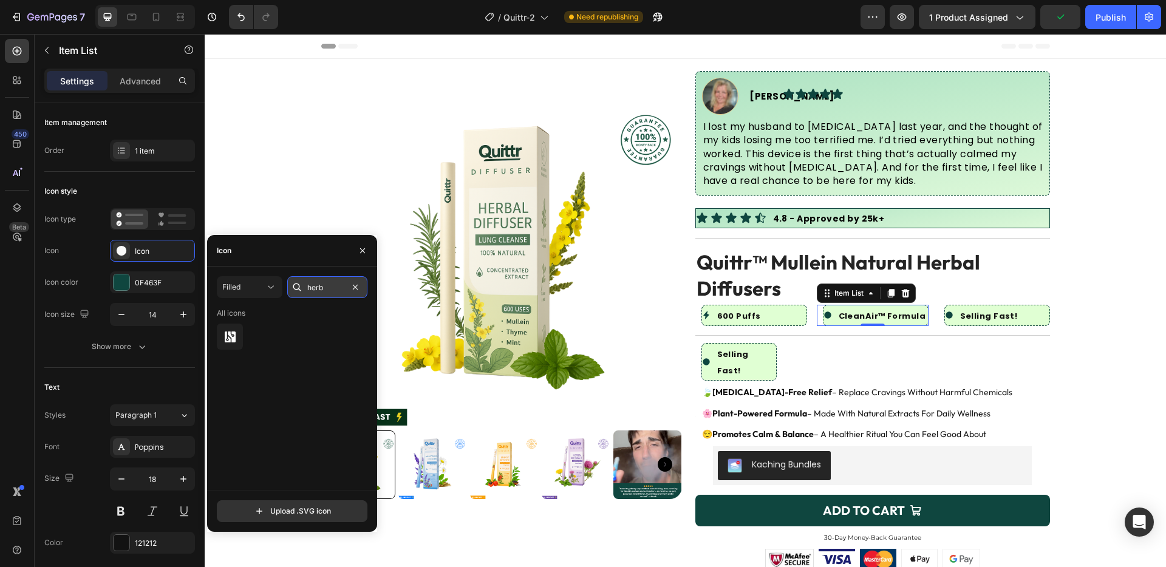
click at [322, 293] on input "herb" at bounding box center [327, 287] width 80 height 22
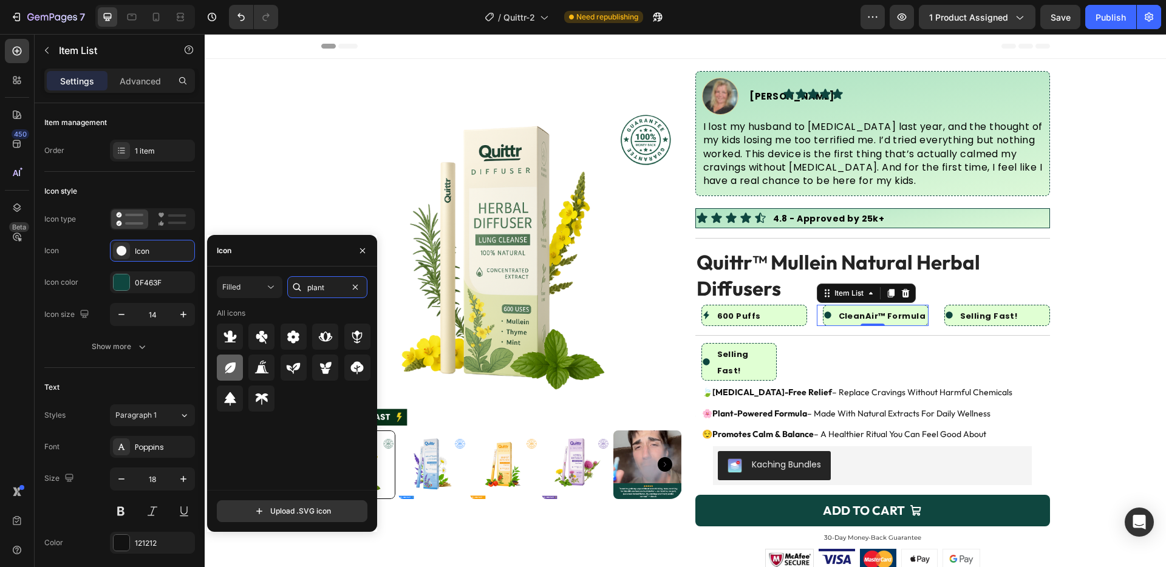
type input "plant"
click at [219, 368] on div at bounding box center [230, 368] width 26 height 26
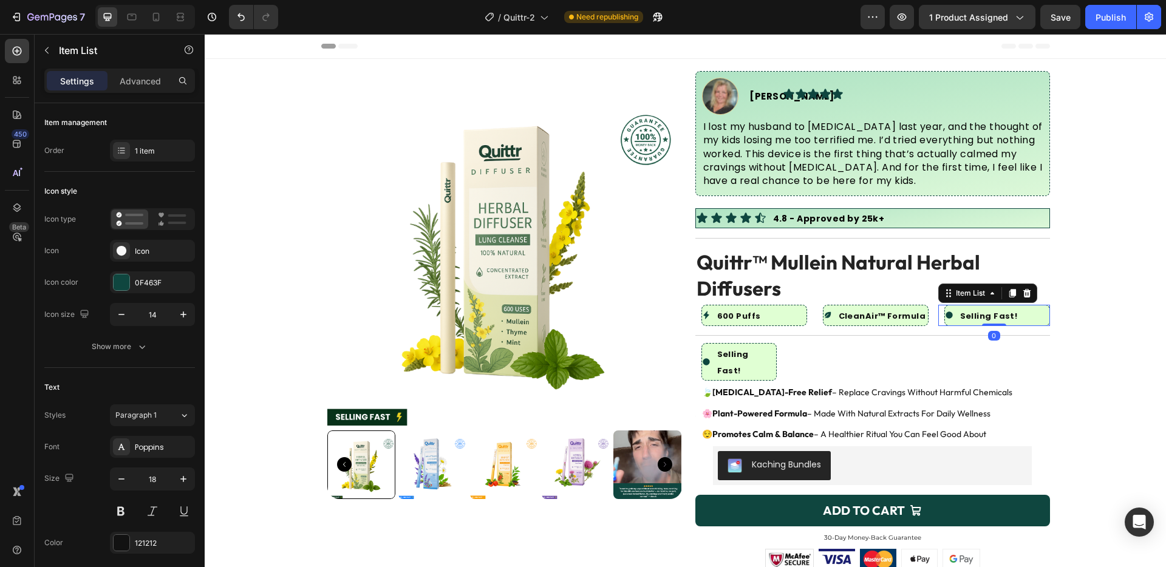
click at [992, 310] on strong "Selling Fast!" at bounding box center [989, 316] width 58 height 12
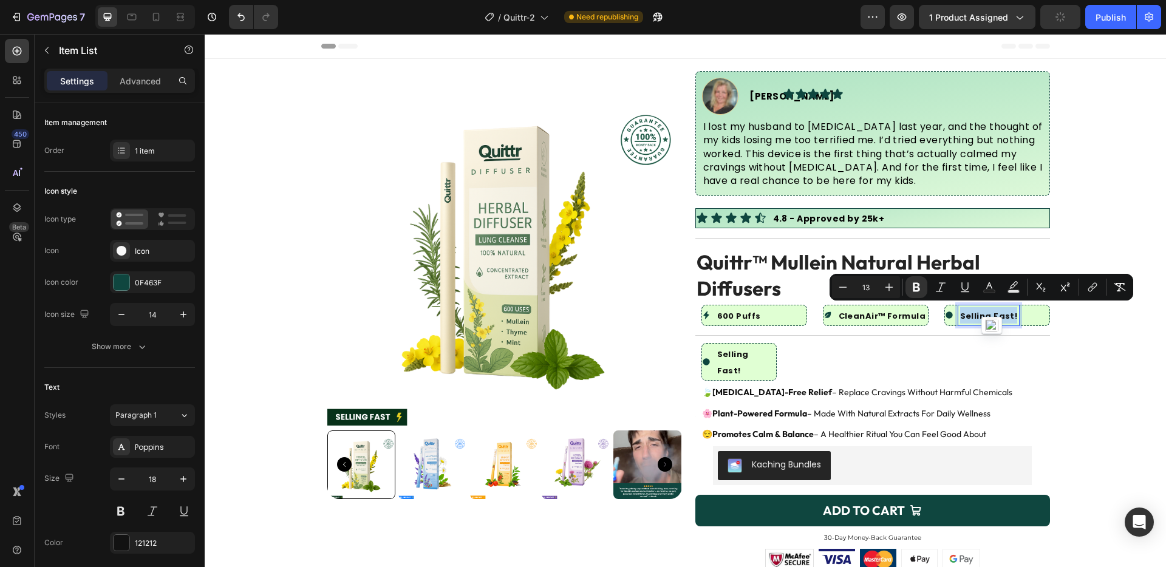
type input "18"
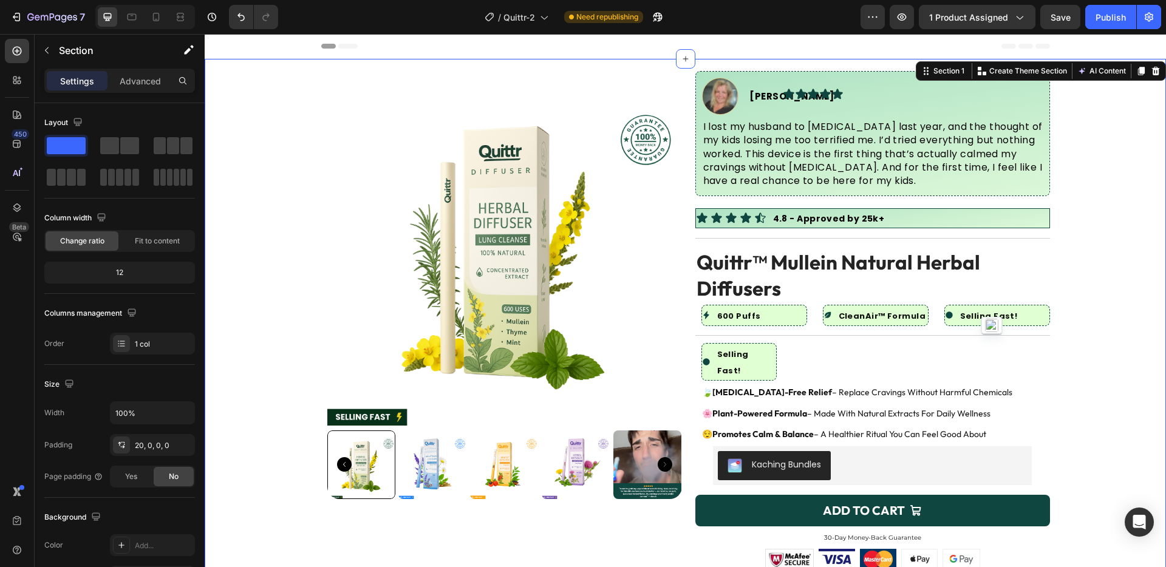
click at [1099, 270] on div "Product Images Image [PERSON_NAME] Text Block Advanced List Icon Icon Icon Icon…" at bounding box center [685, 438] width 961 height 735
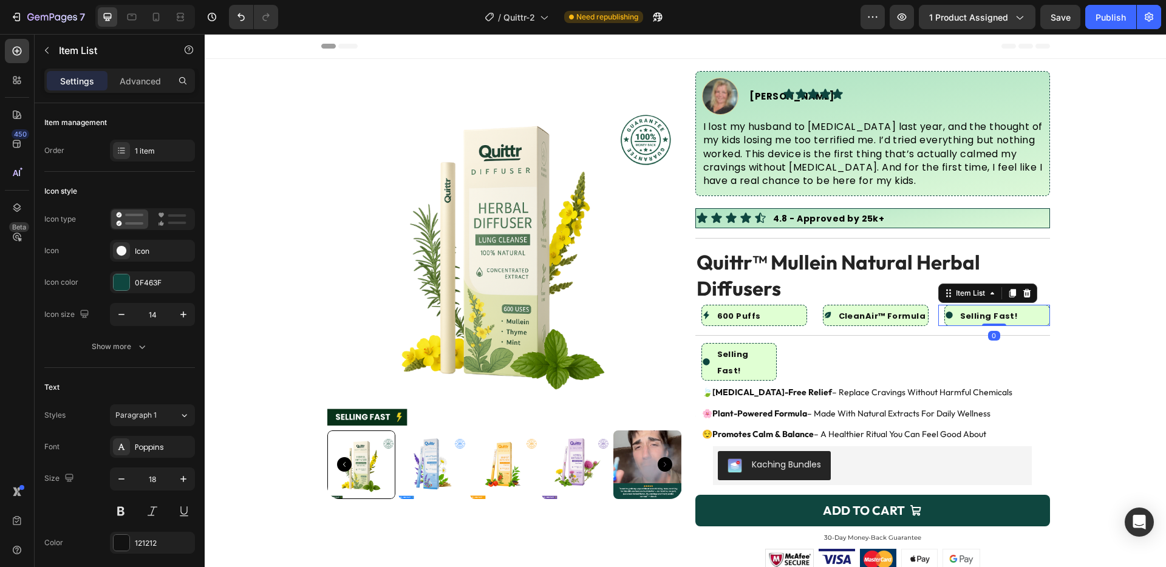
click at [1002, 307] on p "Selling Fast!" at bounding box center [989, 315] width 58 height 16
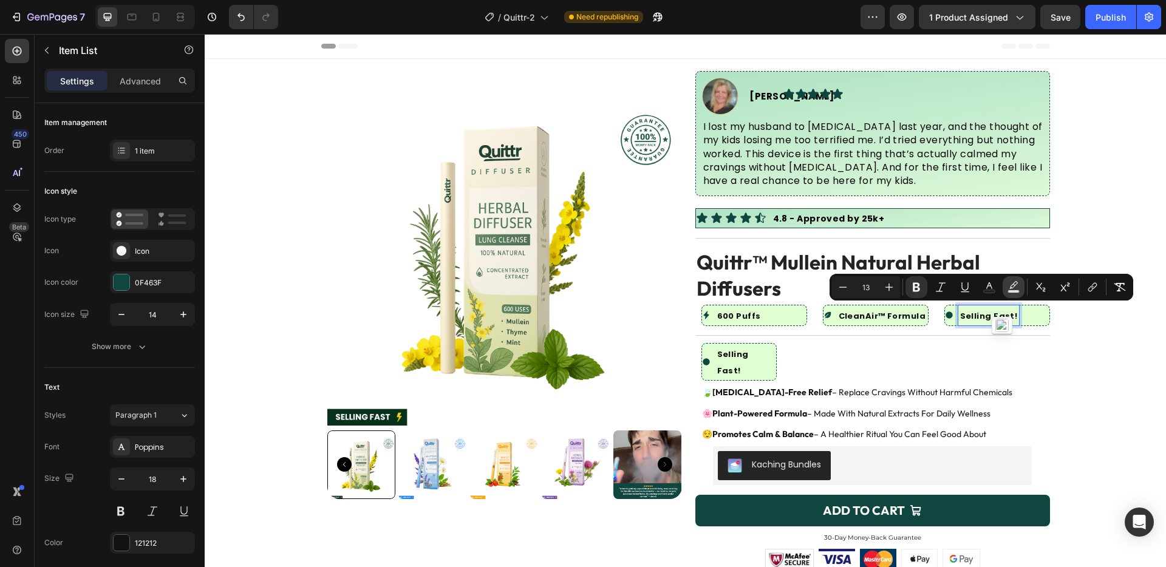
type input "18"
click at [982, 312] on strong "Selling Fast!" at bounding box center [989, 316] width 58 height 12
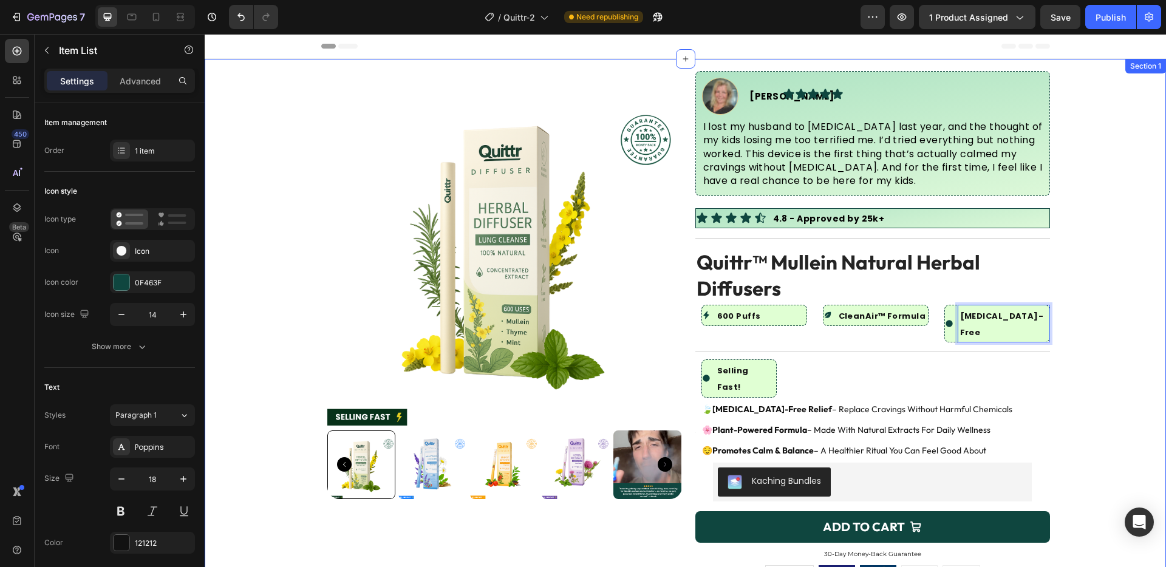
click at [1066, 323] on div "Product Images Image [PERSON_NAME] Text Block Advanced List Icon Icon Icon Icon…" at bounding box center [685, 446] width 961 height 751
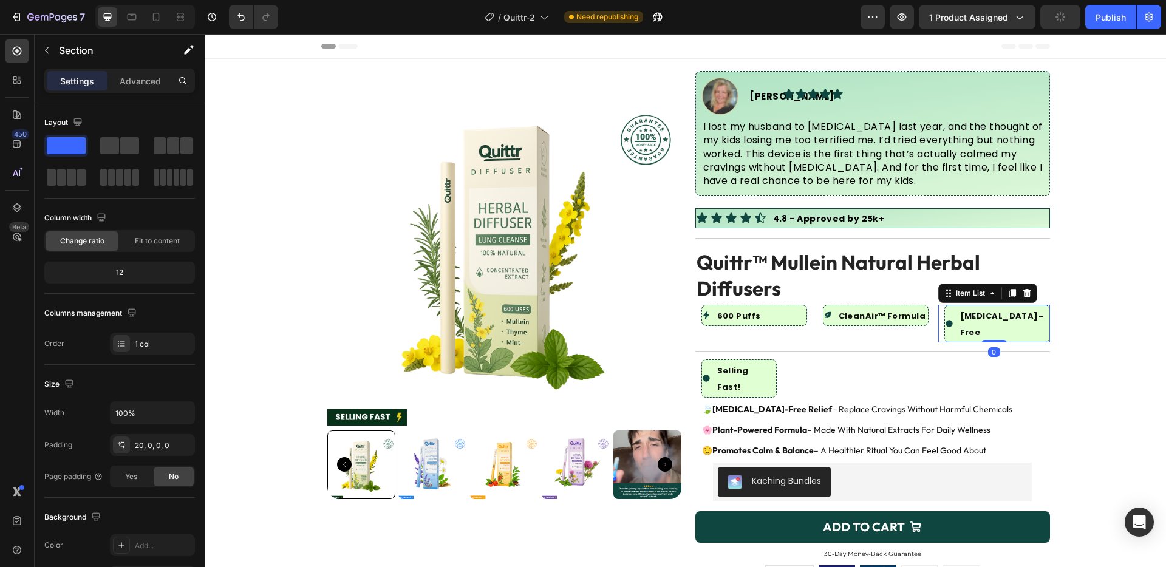
click at [947, 319] on icon at bounding box center [949, 323] width 9 height 9
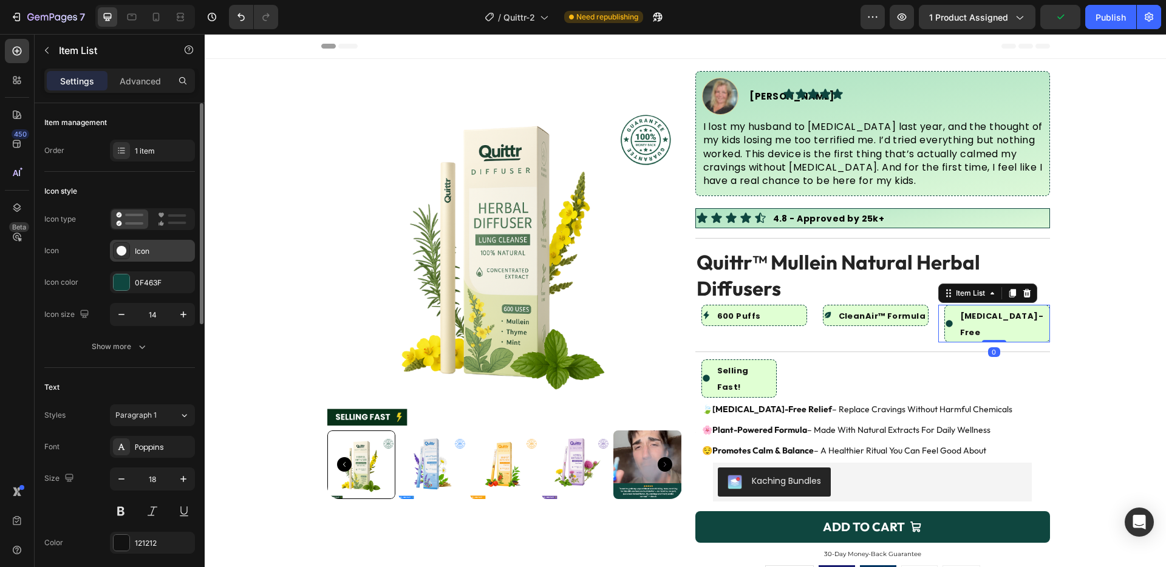
click at [141, 255] on div "Icon" at bounding box center [163, 251] width 57 height 11
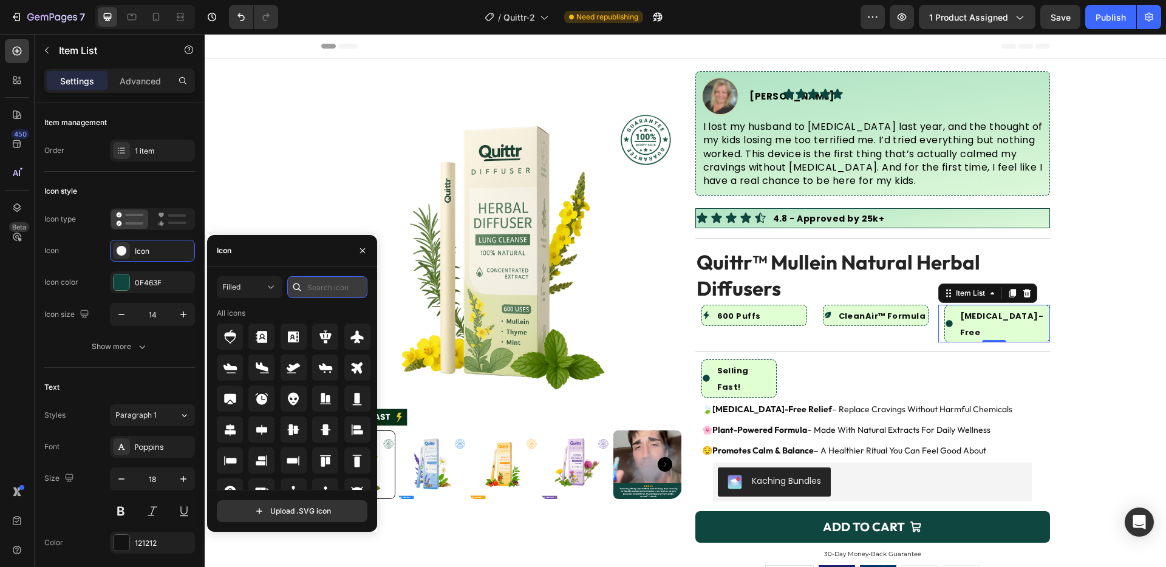
click at [327, 285] on input "text" at bounding box center [327, 287] width 80 height 22
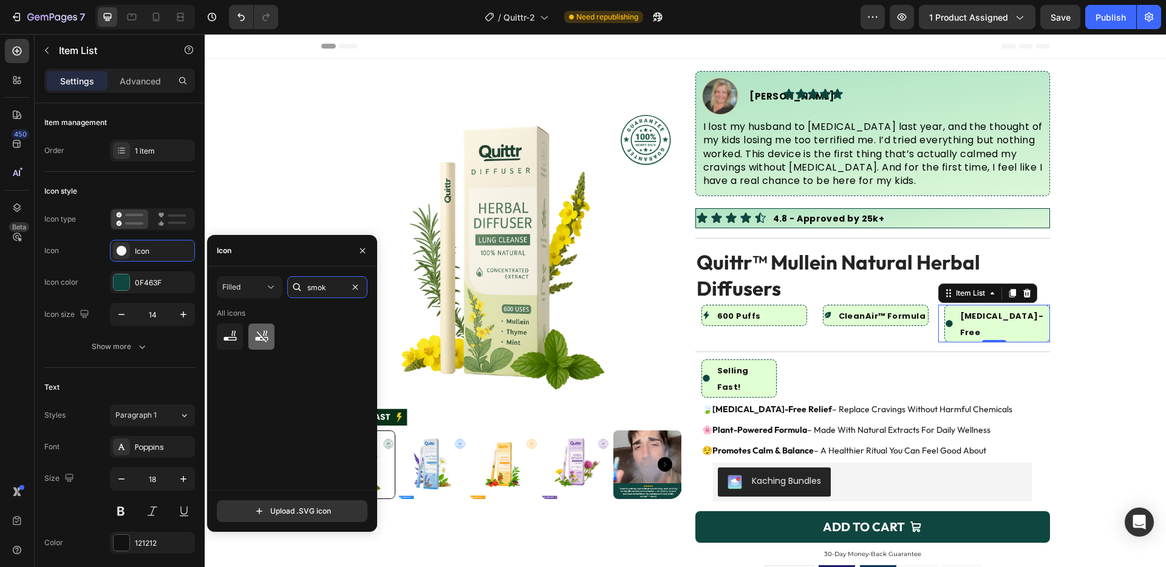
type input "smok"
click at [260, 335] on icon at bounding box center [261, 336] width 13 height 12
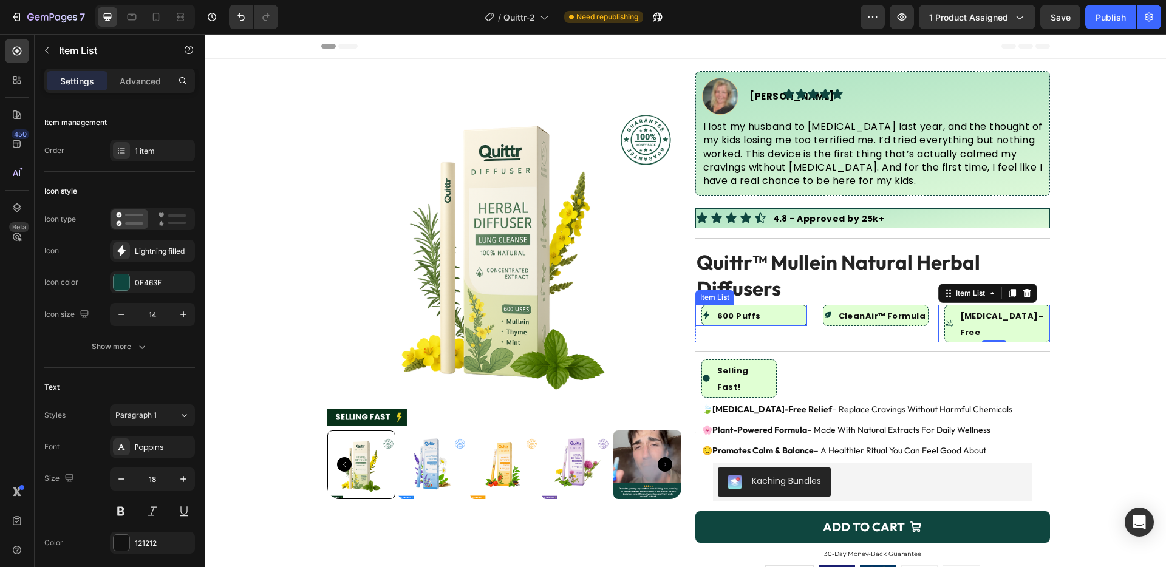
click at [791, 314] on div "600 Puffs" at bounding box center [754, 315] width 106 height 21
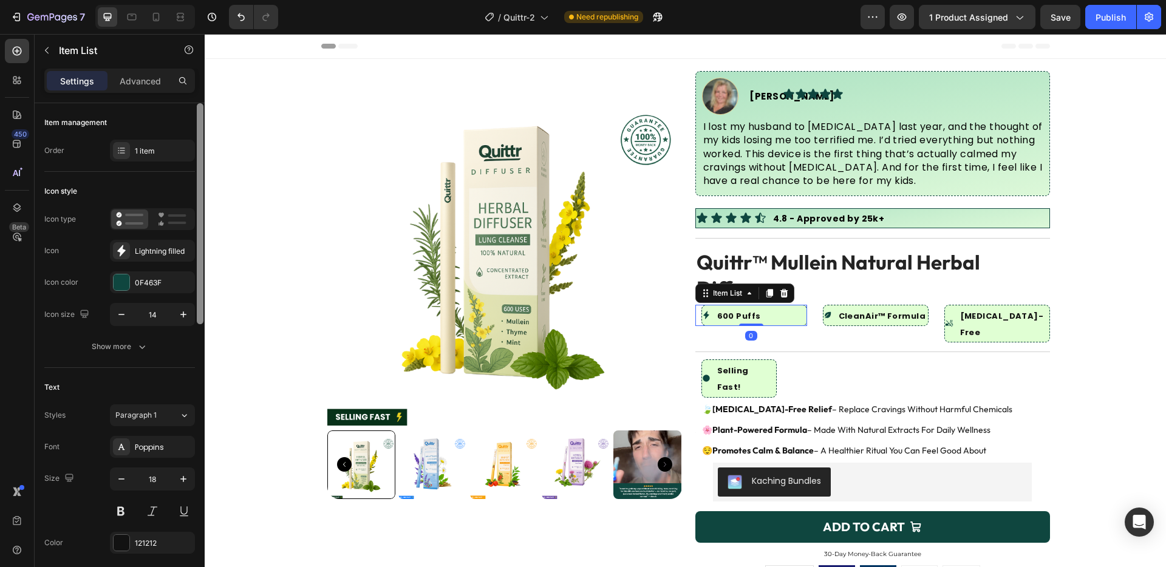
scroll to position [98, 0]
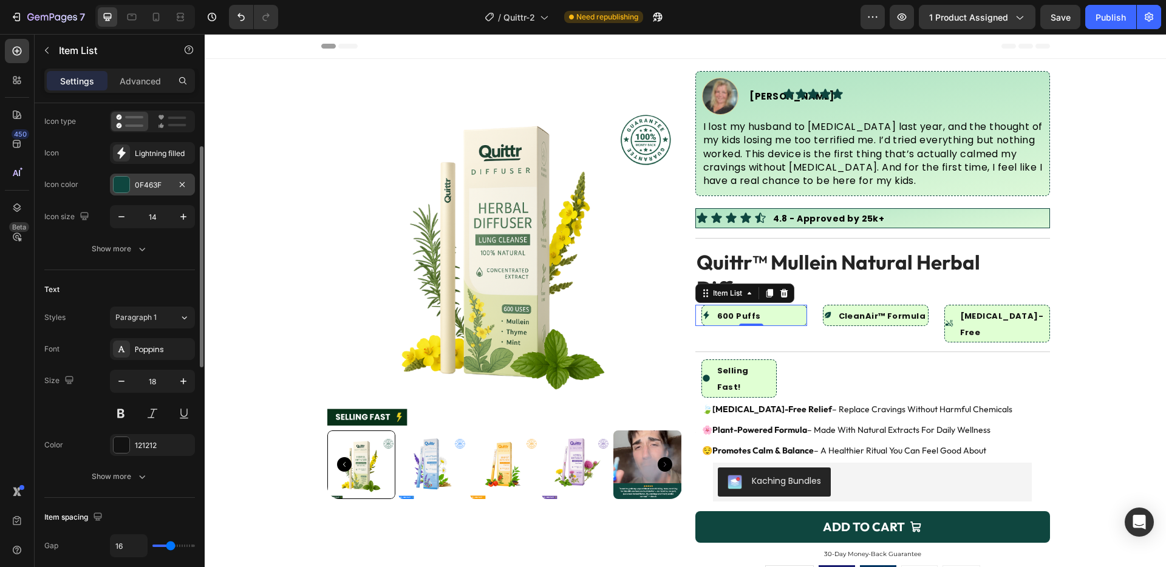
click at [135, 194] on div "0F463F" at bounding box center [152, 185] width 85 height 22
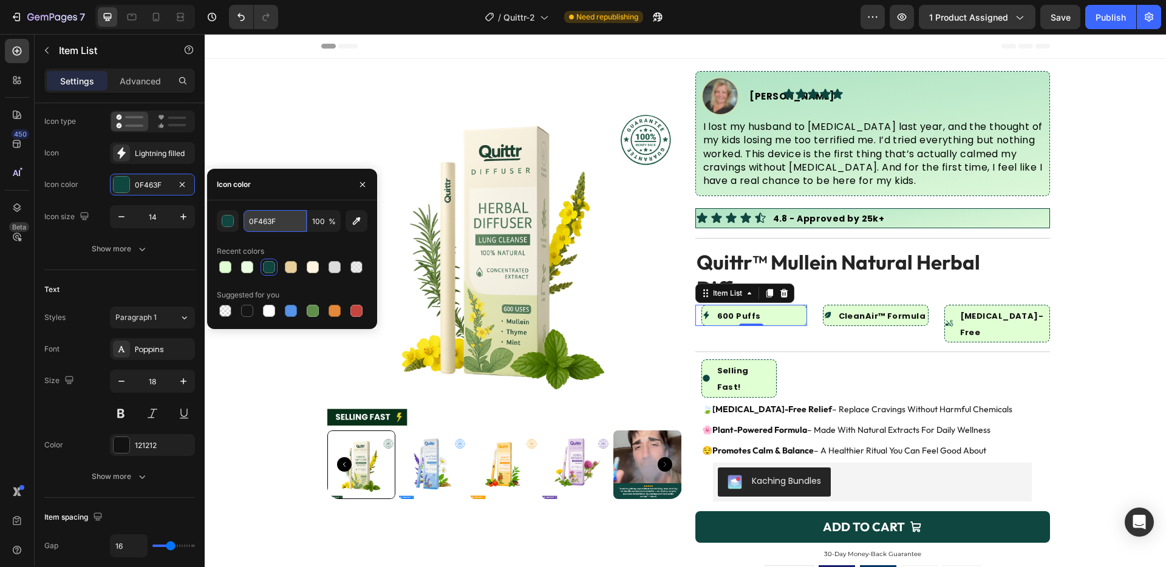
click at [279, 228] on input "0F463F" at bounding box center [274, 221] width 63 height 22
paste input "#FCDD0"
type input "#FCDD0F"
click at [688, 285] on div "Product Images Image [PERSON_NAME] Text Block Advanced List Icon Icon Icon Icon…" at bounding box center [685, 357] width 729 height 573
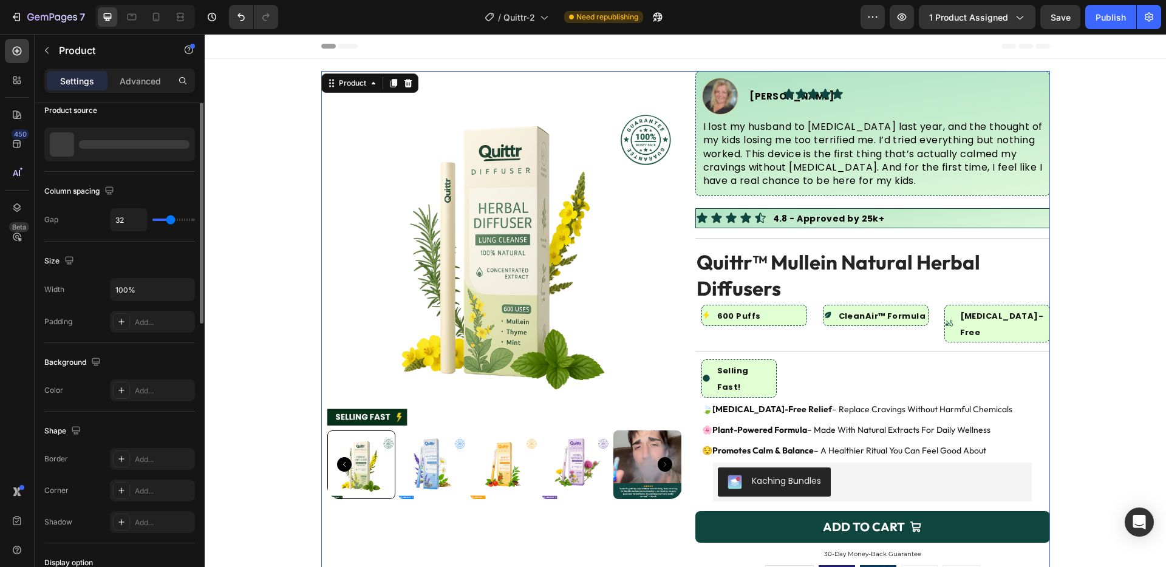
scroll to position [0, 0]
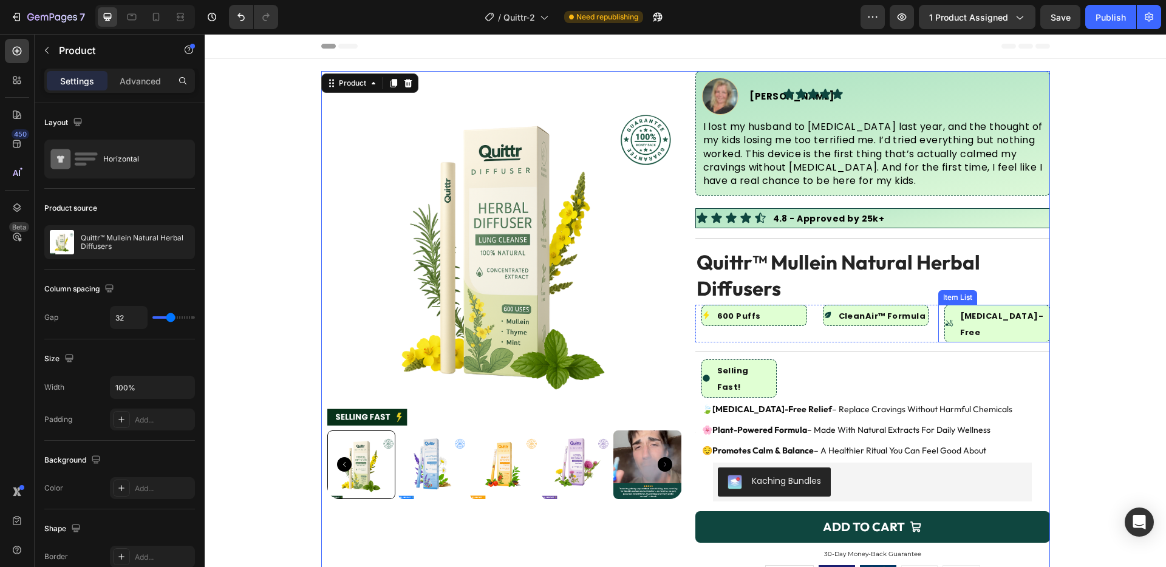
click at [1026, 316] on div "[MEDICAL_DATA]-Free" at bounding box center [997, 324] width 106 height 38
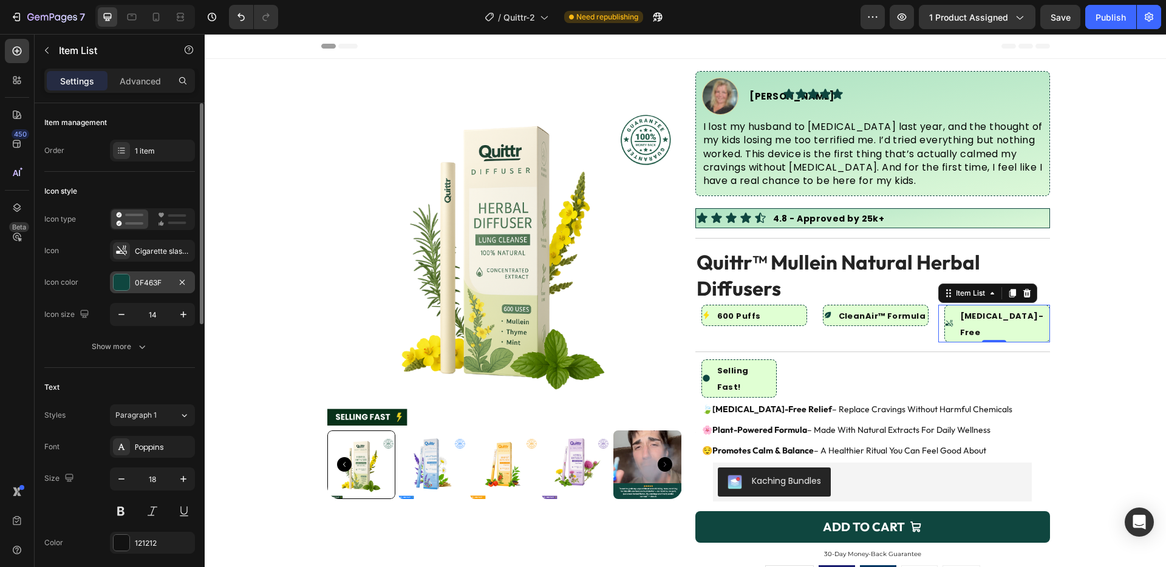
click at [138, 289] on div "0F463F" at bounding box center [152, 282] width 85 height 22
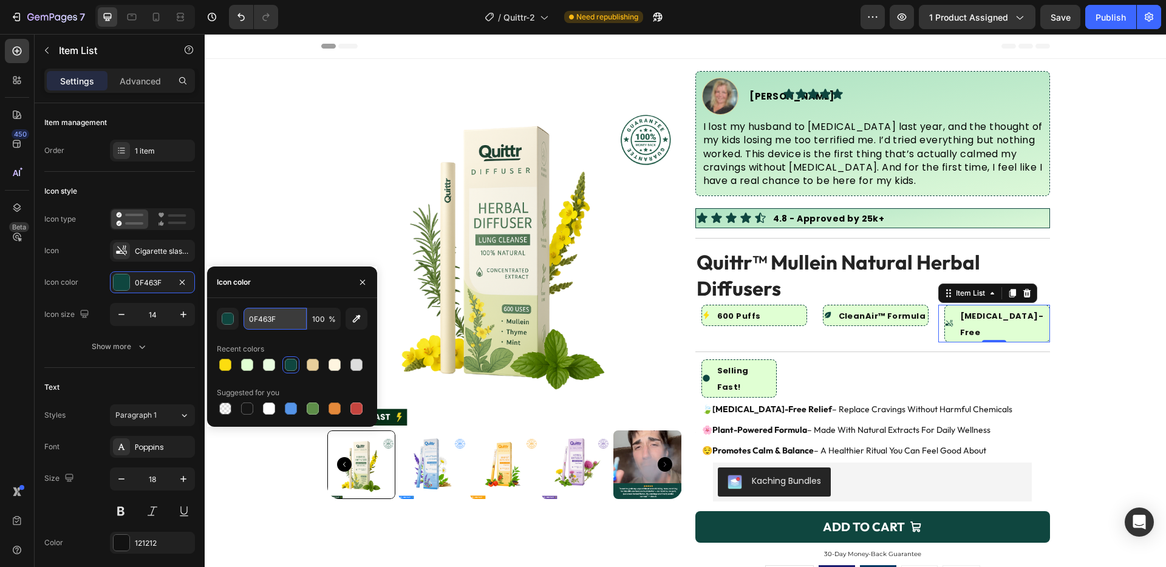
click at [274, 310] on input "0F463F" at bounding box center [274, 319] width 63 height 22
paste input "#CF6757"
type input "#CF6757"
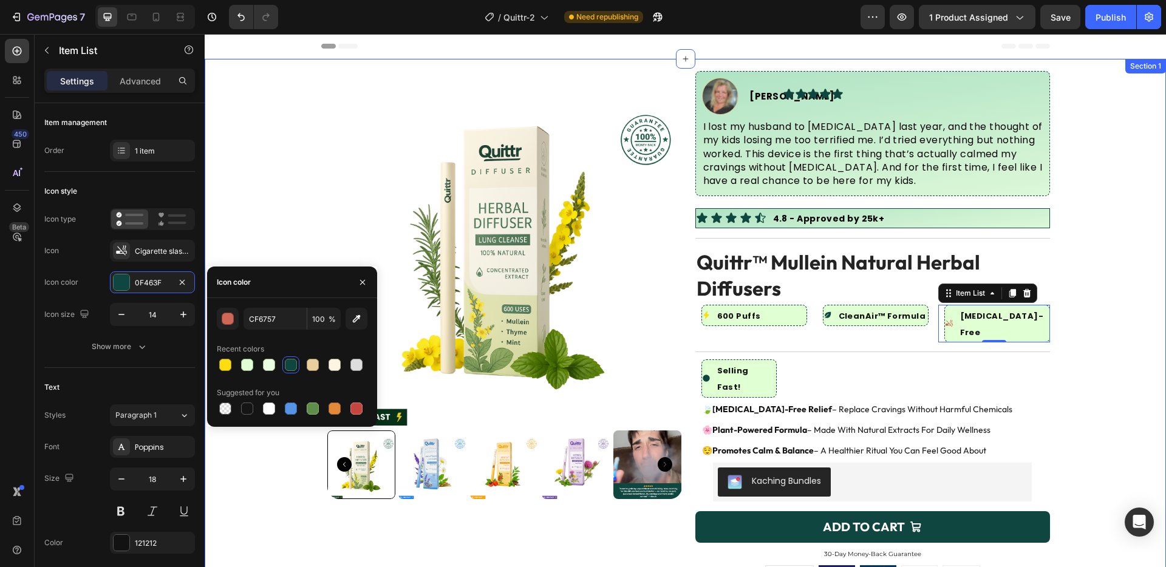
click at [1101, 286] on div "Product Images Image [PERSON_NAME] Text Block Advanced List Icon Icon Icon Icon…" at bounding box center [685, 446] width 961 height 751
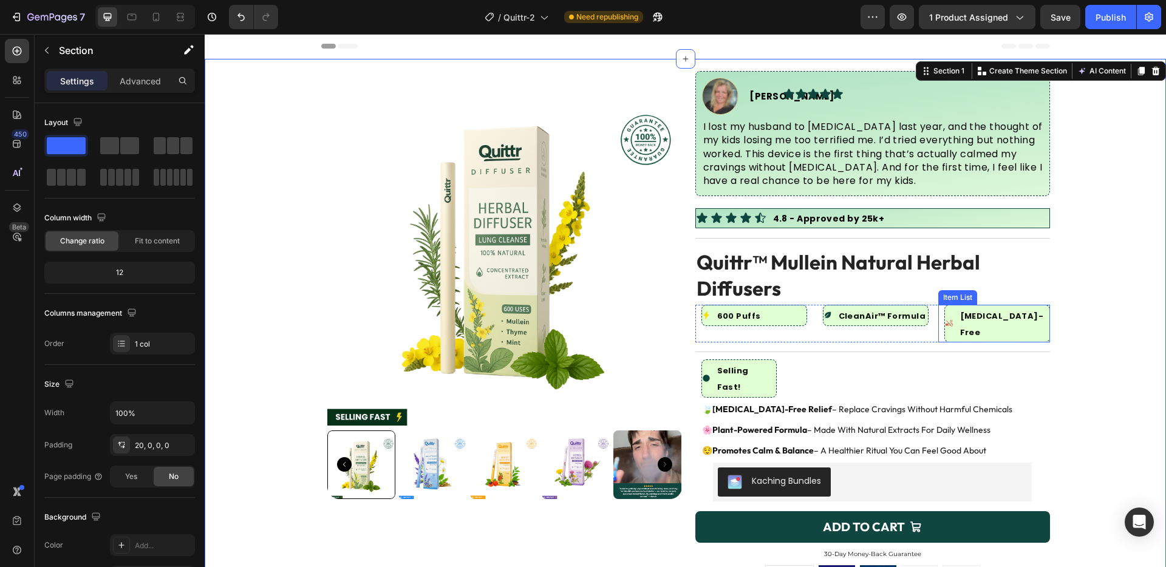
click at [1034, 306] on div "[MEDICAL_DATA]-Free" at bounding box center [997, 324] width 106 height 38
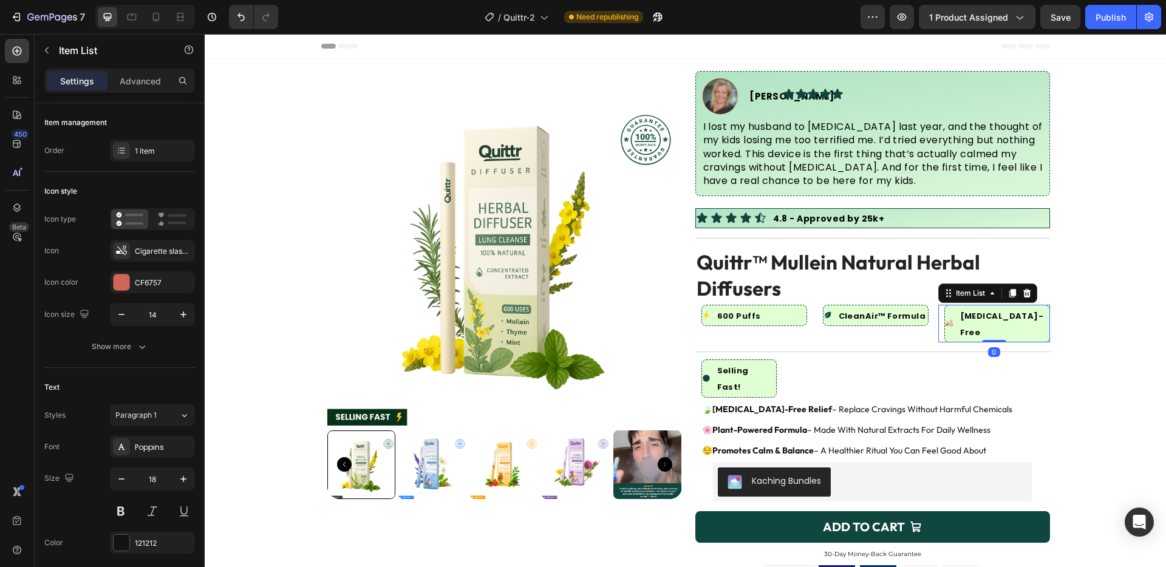
click at [134, 91] on div "Settings Advanced" at bounding box center [119, 81] width 151 height 24
click at [154, 78] on p "Advanced" at bounding box center [140, 81] width 41 height 13
type input "100%"
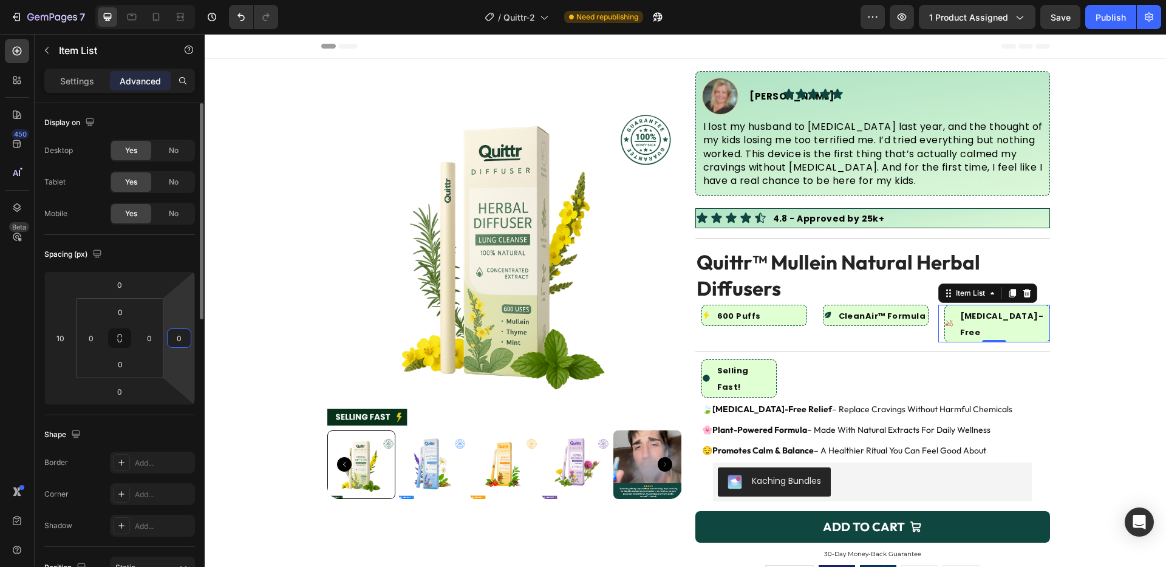
drag, startPoint x: 179, startPoint y: 353, endPoint x: 183, endPoint y: 341, distance: 12.9
click at [179, 0] on html "7 Version history / Quittr-2 Need republishing Preview 1 product assigned Save …" at bounding box center [583, 0] width 1166 height 0
click at [183, 341] on input "20" at bounding box center [179, 338] width 18 height 18
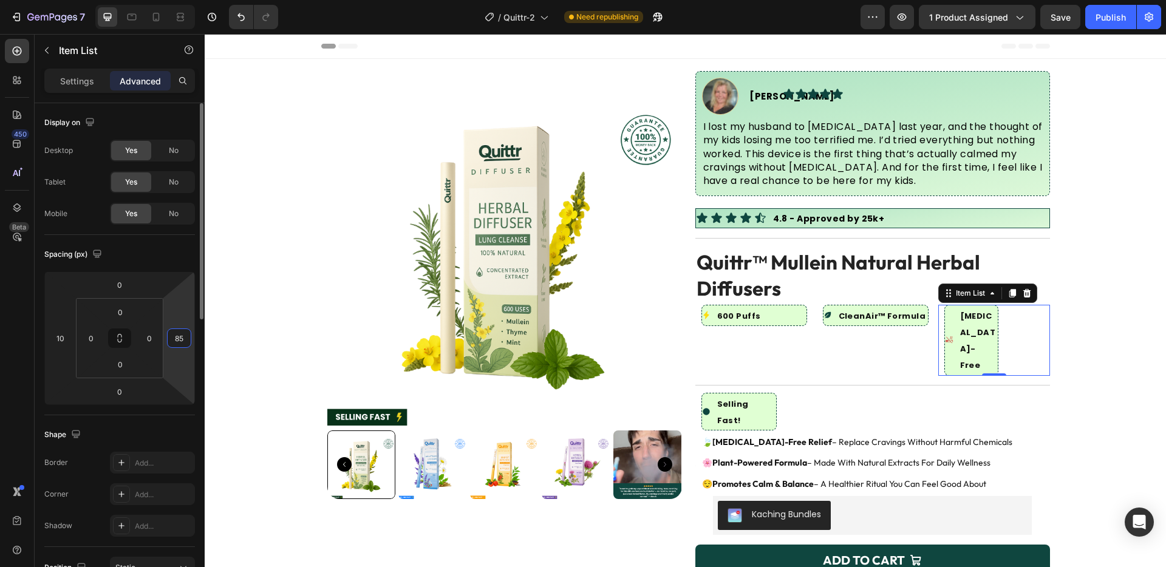
type input "8"
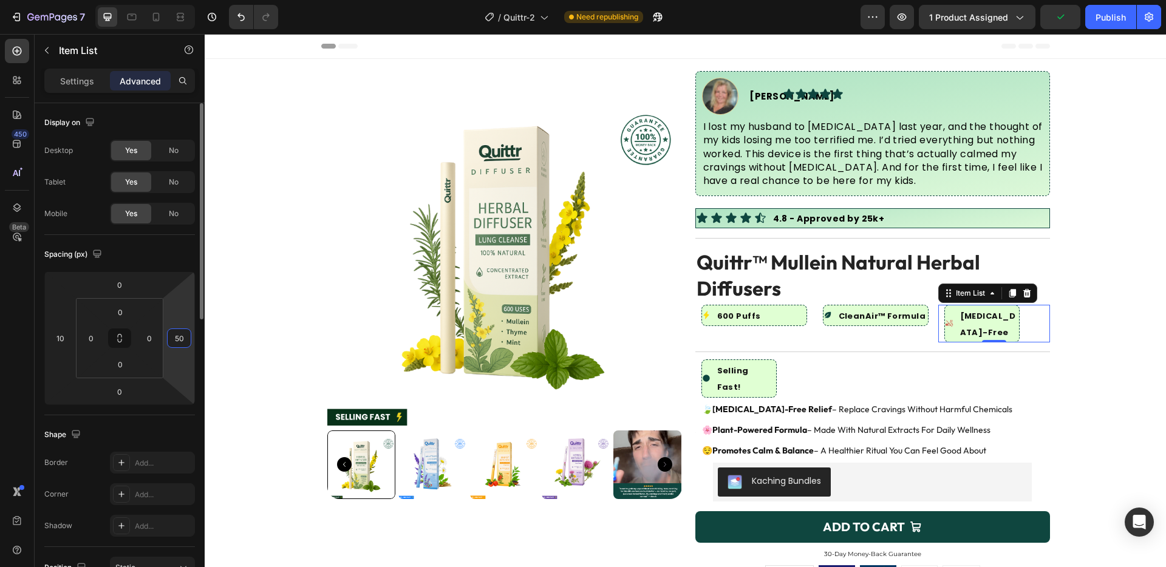
click at [183, 341] on input "50" at bounding box center [179, 338] width 18 height 18
click at [183, 342] on input "50" at bounding box center [179, 338] width 18 height 18
type input "30"
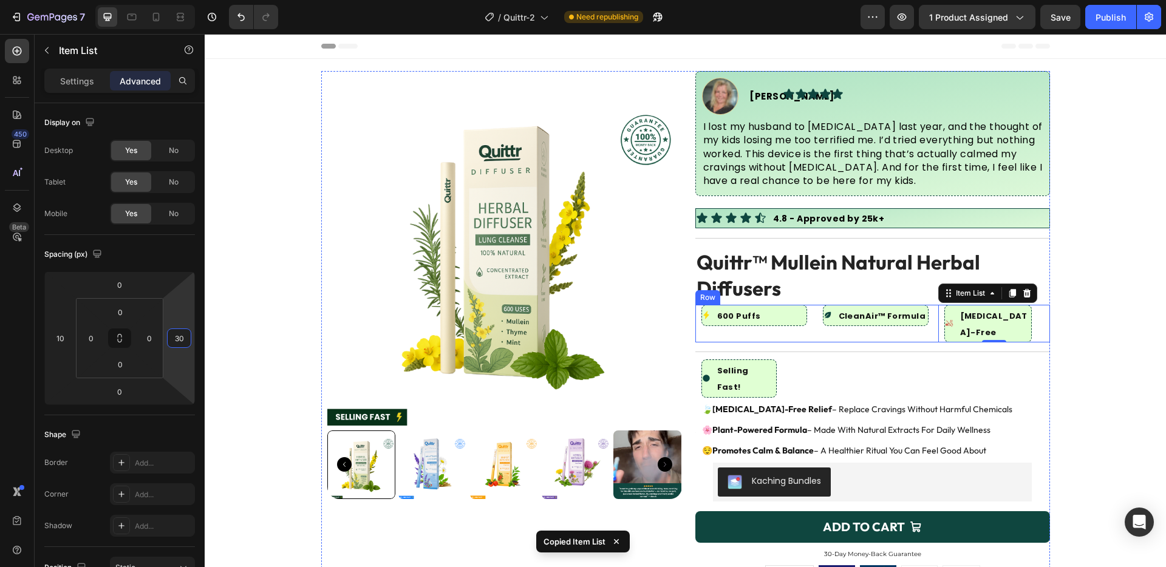
click at [775, 305] on div "600 Puffs" at bounding box center [754, 315] width 106 height 21
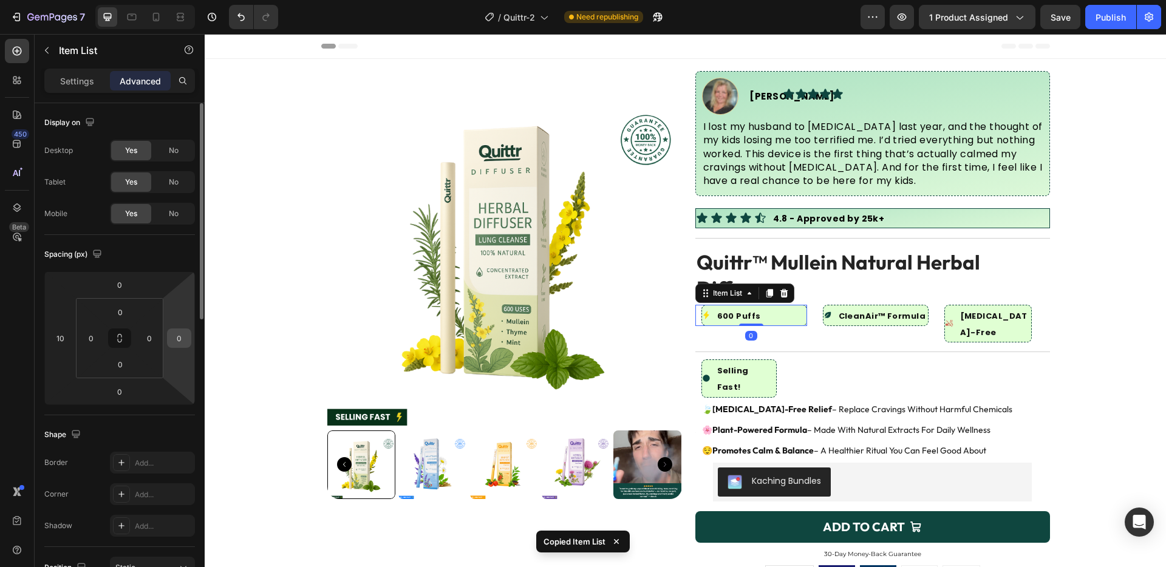
click at [177, 336] on input "0" at bounding box center [179, 338] width 18 height 18
click at [138, 338] on div "0" at bounding box center [149, 338] width 24 height 19
click at [143, 338] on input "0" at bounding box center [149, 338] width 18 height 18
click at [182, 340] on input "0" at bounding box center [179, 338] width 18 height 18
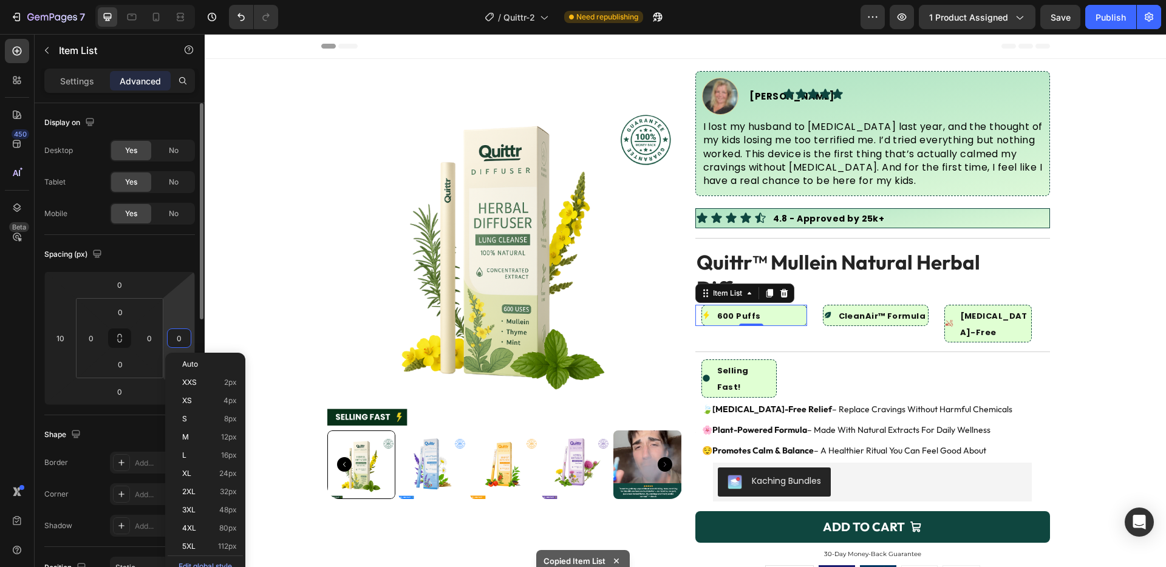
paste input "3"
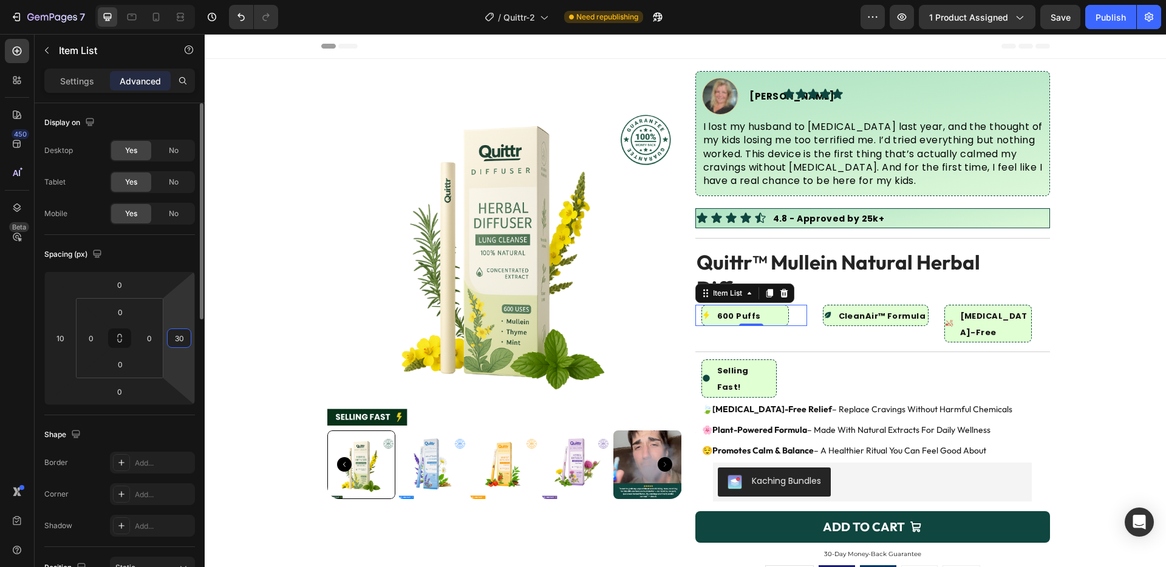
click at [175, 339] on input "30" at bounding box center [179, 338] width 18 height 18
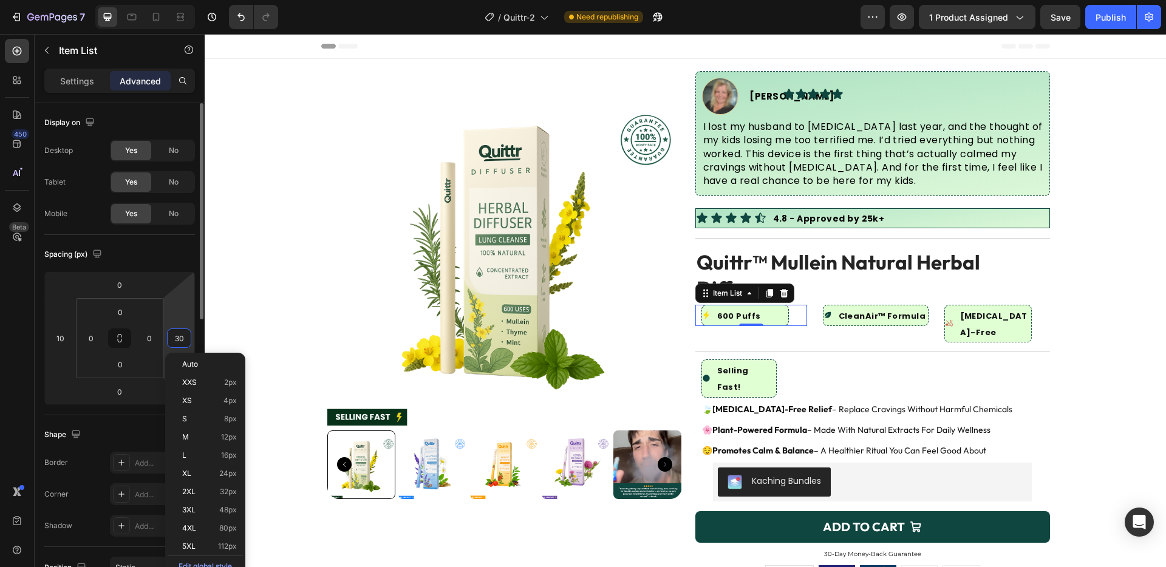
click at [175, 339] on input "30" at bounding box center [179, 338] width 18 height 18
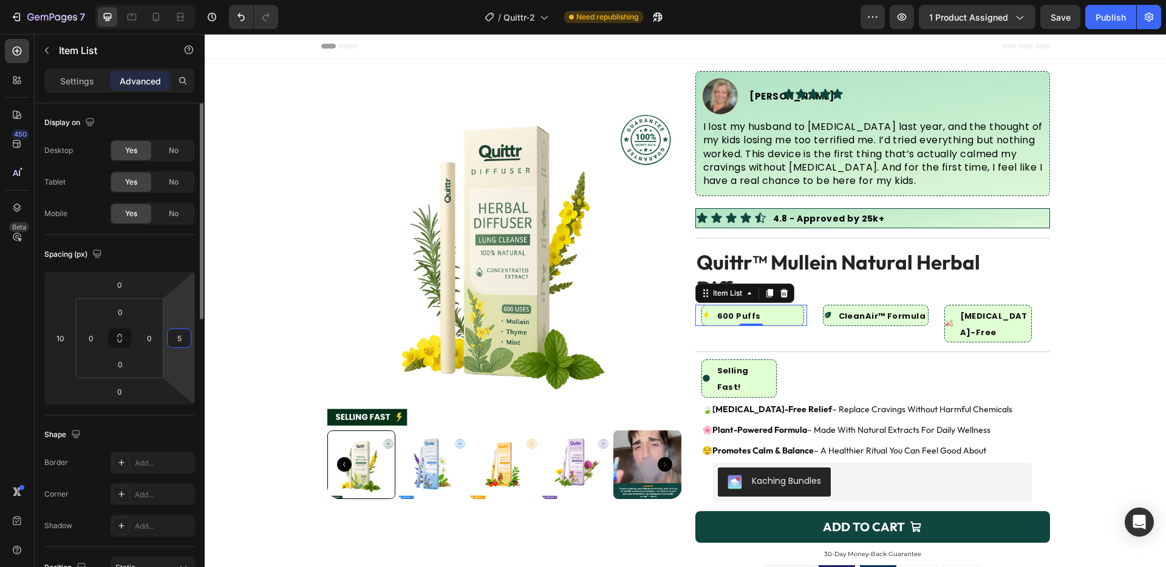
type input "50"
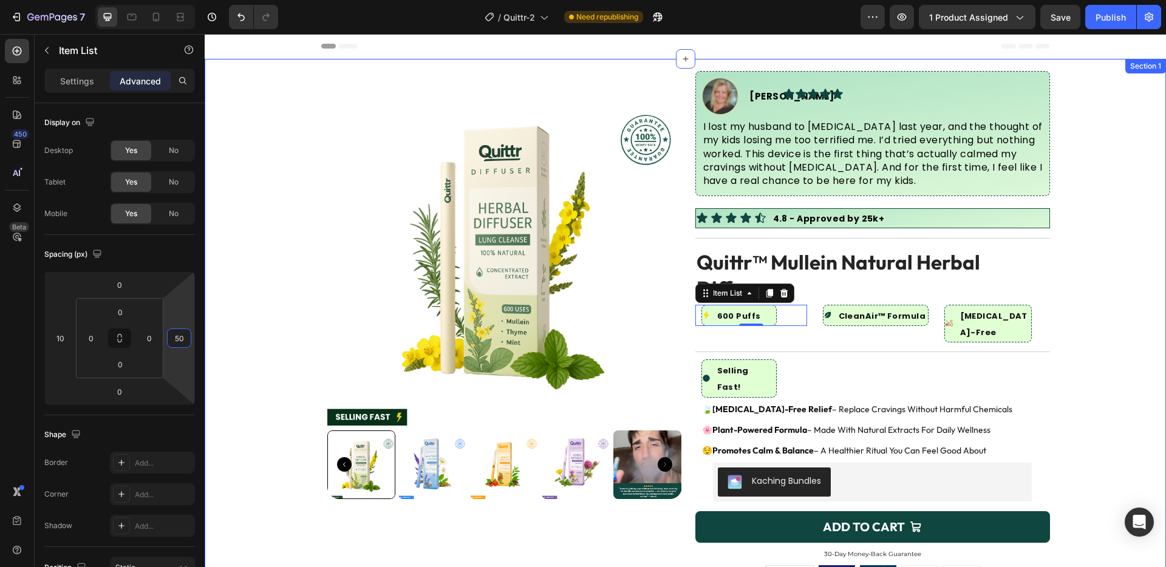
click at [1072, 322] on div "Product Images Image [PERSON_NAME] Text Block Advanced List Icon Icon Icon Icon…" at bounding box center [685, 446] width 961 height 751
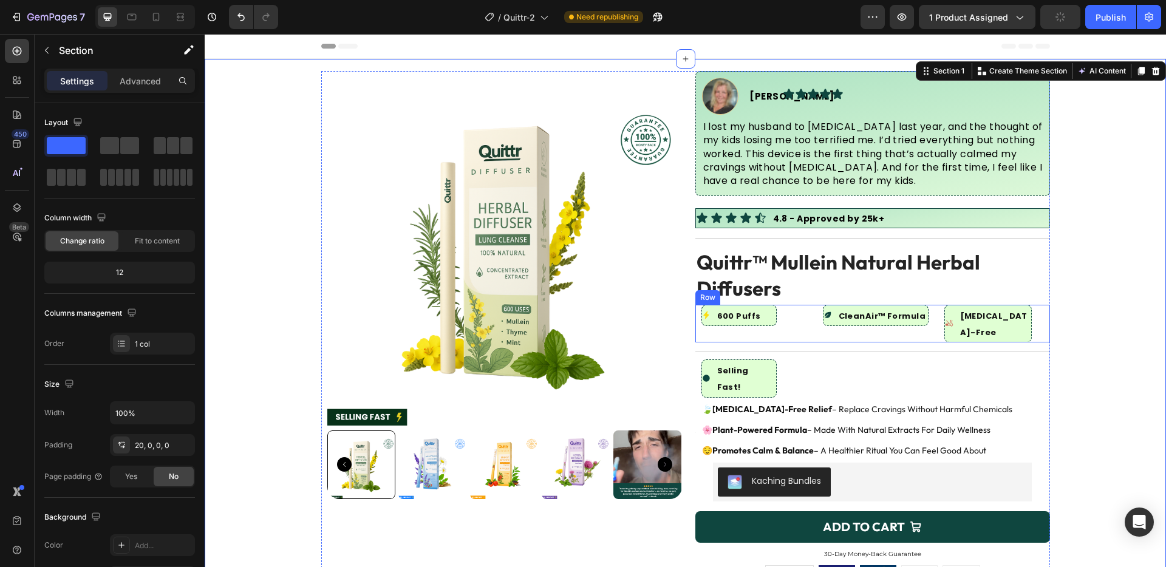
click at [805, 315] on div "600 Puffs Item List CleanAir™ Formula Item List [MEDICAL_DATA]-Free Item List R…" at bounding box center [872, 324] width 355 height 38
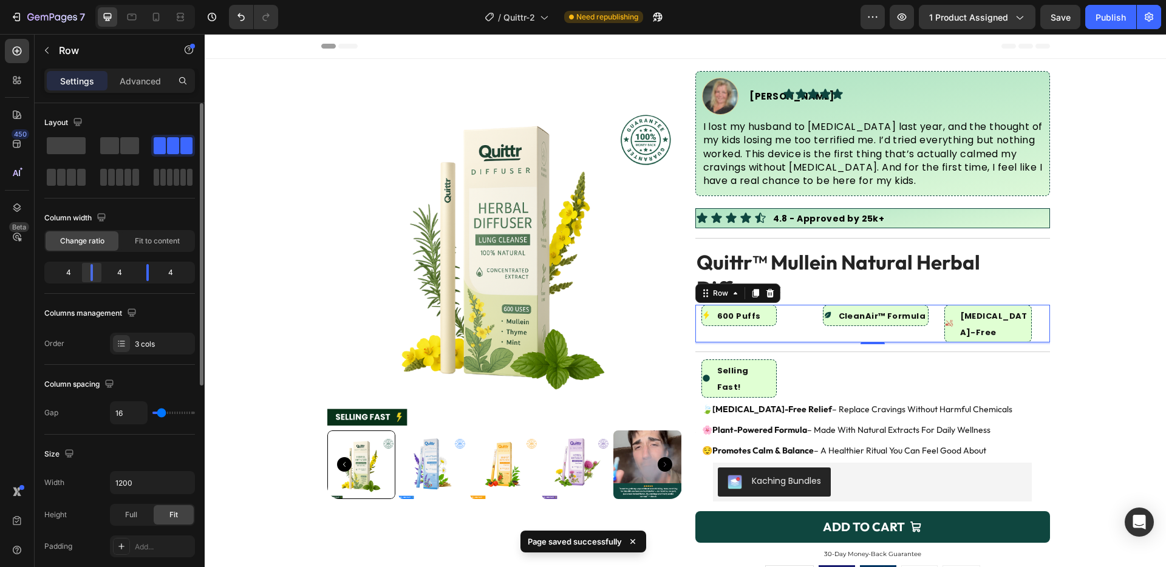
click at [90, 272] on div at bounding box center [91, 272] width 2 height 17
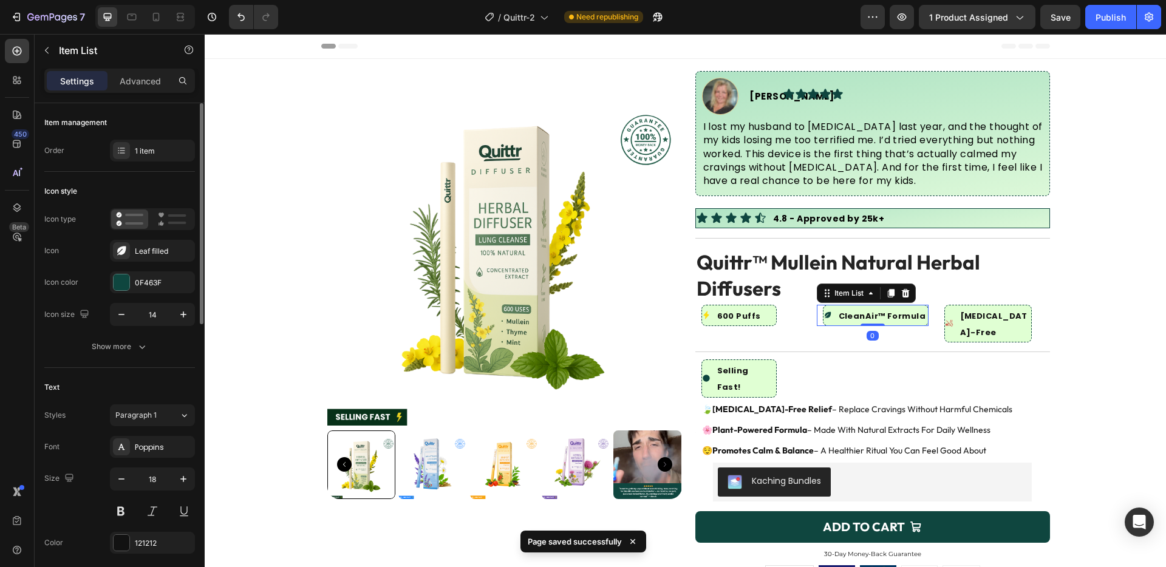
click at [823, 316] on div "CleanAir™ Formula" at bounding box center [875, 315] width 104 height 20
click at [146, 89] on div "Advanced" at bounding box center [140, 80] width 61 height 19
type input "100%"
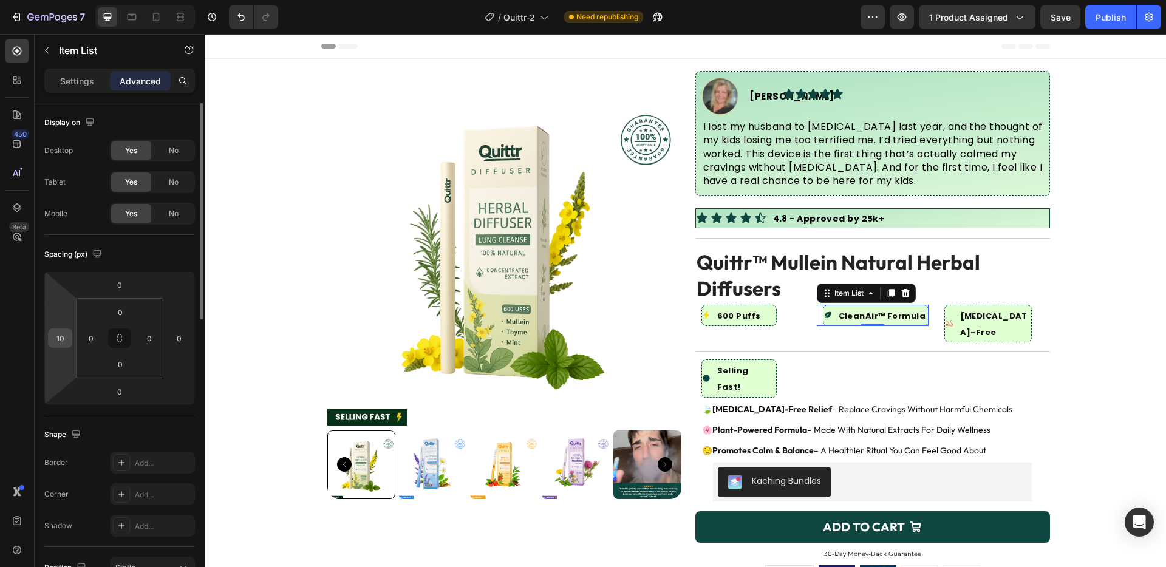
click at [57, 335] on input "10" at bounding box center [60, 338] width 18 height 18
type input "-26"
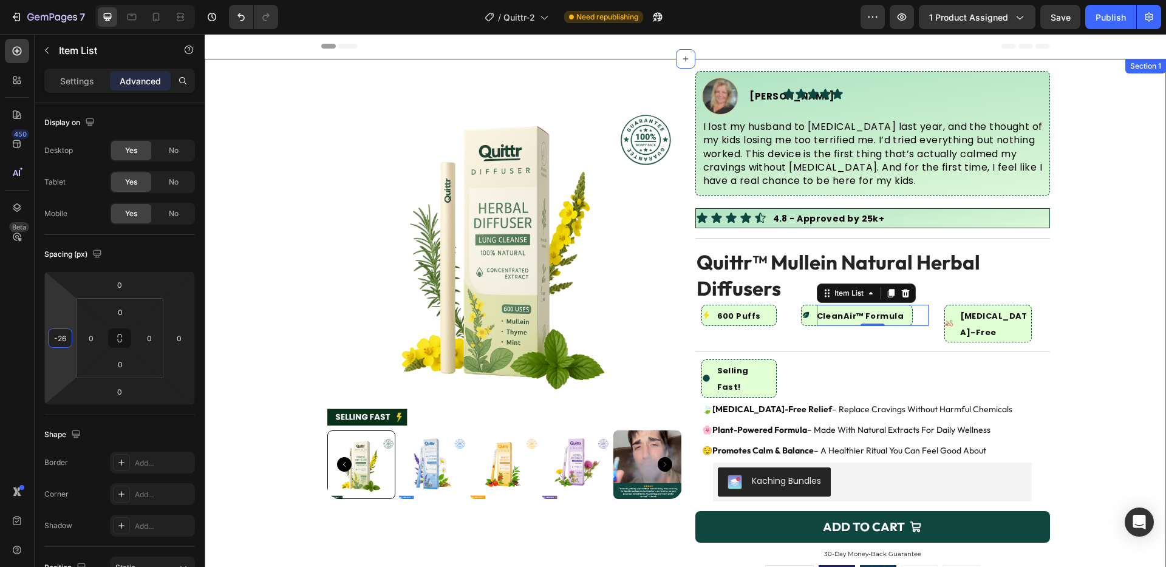
click at [1143, 267] on div "Product Images Image [PERSON_NAME] Text Block Advanced List Icon Icon Icon Icon…" at bounding box center [685, 446] width 961 height 751
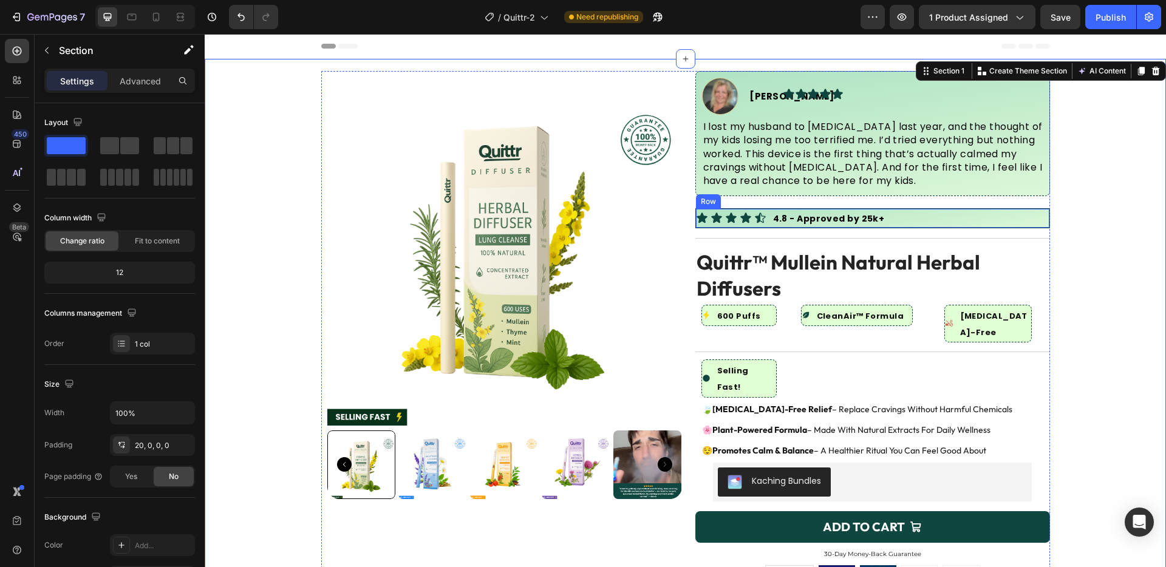
click at [964, 219] on div "4.8 - Approved by 25k+ Text Block" at bounding box center [962, 218] width 174 height 19
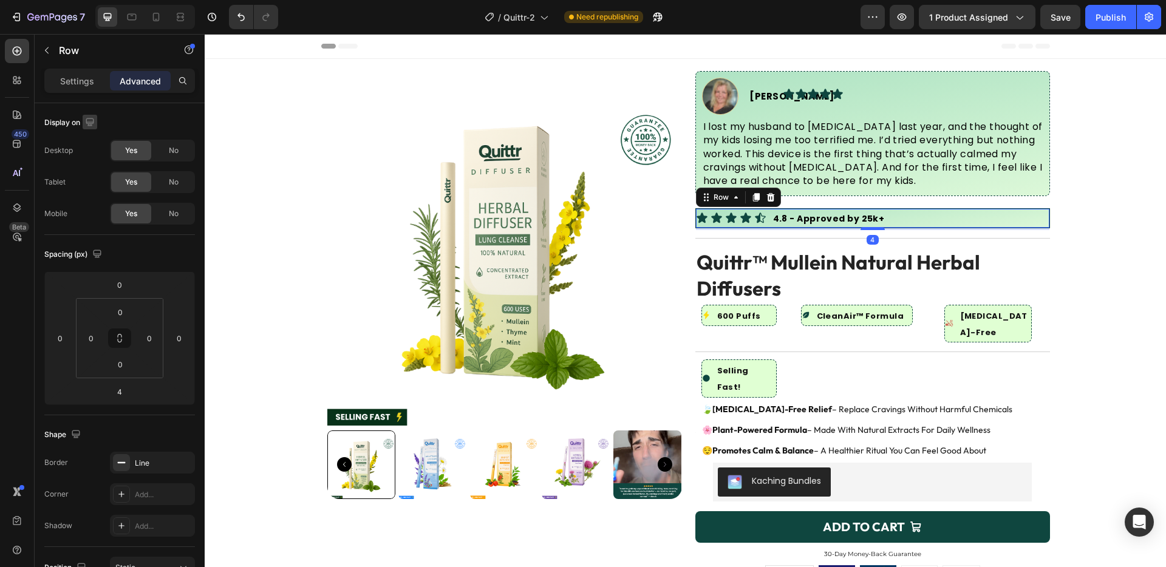
click at [87, 124] on icon "button" at bounding box center [90, 122] width 12 height 12
drag, startPoint x: 67, startPoint y: 80, endPoint x: 75, endPoint y: 94, distance: 16.6
click at [67, 80] on p "Settings" at bounding box center [77, 81] width 34 height 13
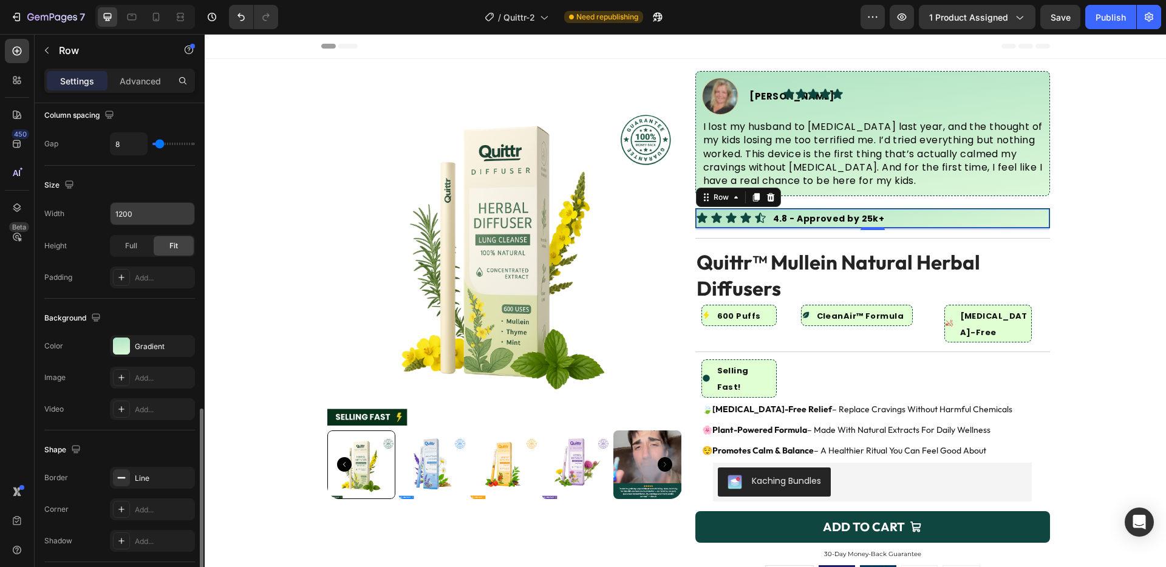
scroll to position [367, 0]
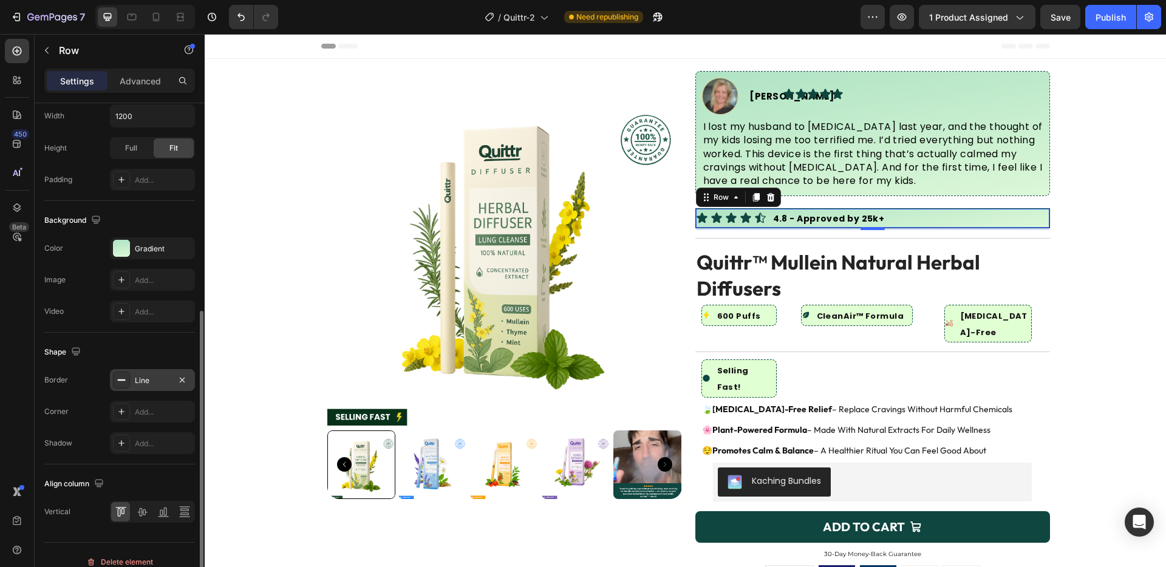
click at [143, 383] on div "Line" at bounding box center [152, 380] width 35 height 11
click at [159, 407] on div "Add..." at bounding box center [163, 412] width 57 height 11
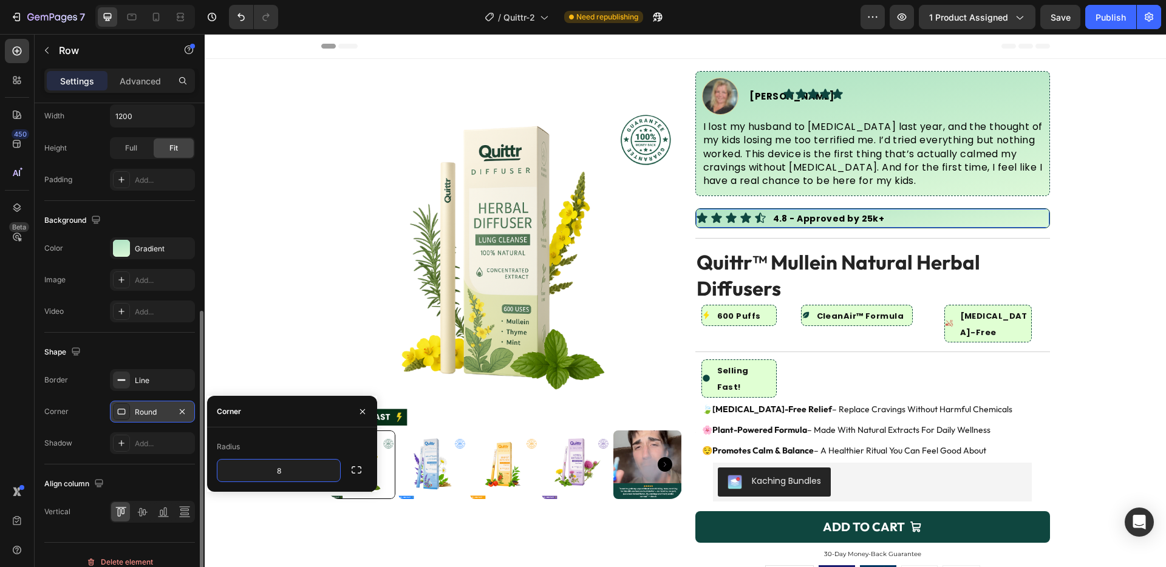
drag, startPoint x: 137, startPoint y: 376, endPoint x: 163, endPoint y: 392, distance: 30.5
click at [137, 376] on div "Line" at bounding box center [163, 380] width 57 height 11
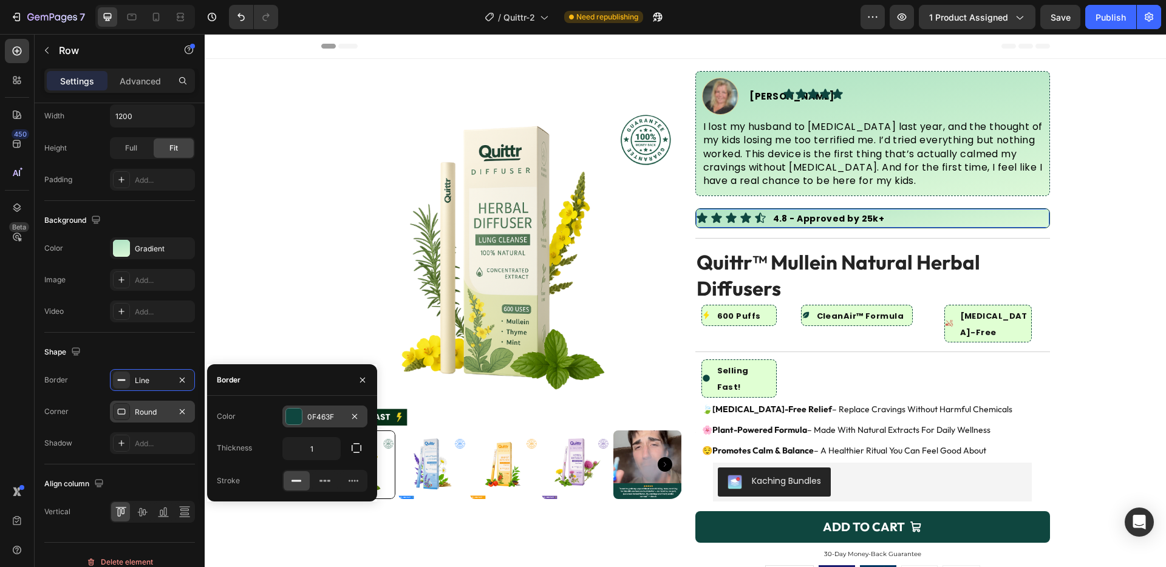
click at [290, 421] on div at bounding box center [294, 417] width 16 height 16
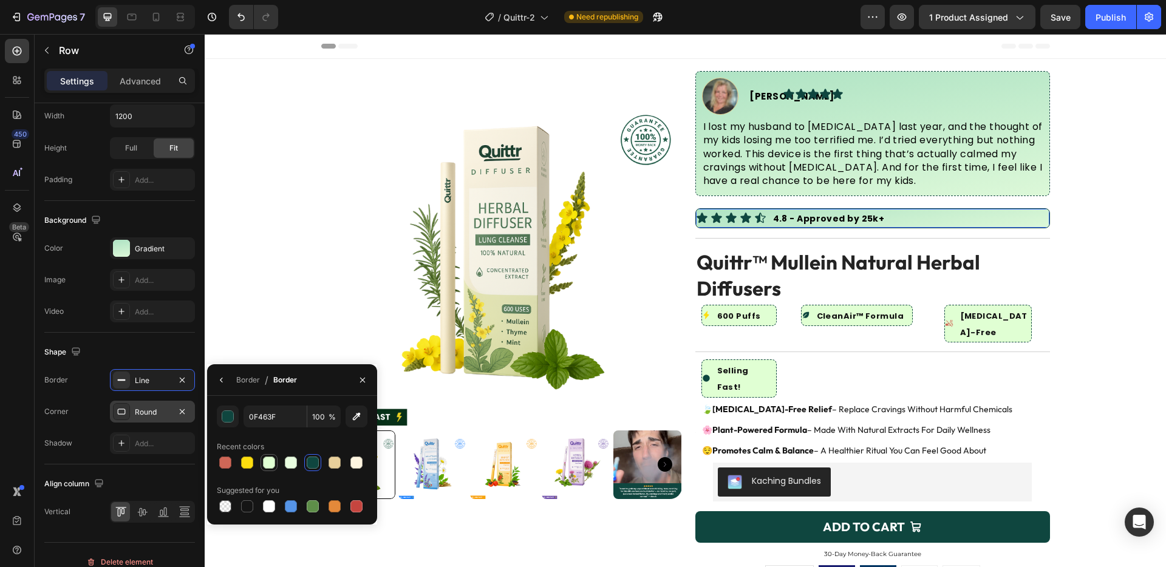
click at [262, 463] on div at bounding box center [269, 462] width 15 height 15
type input "E0FFD3"
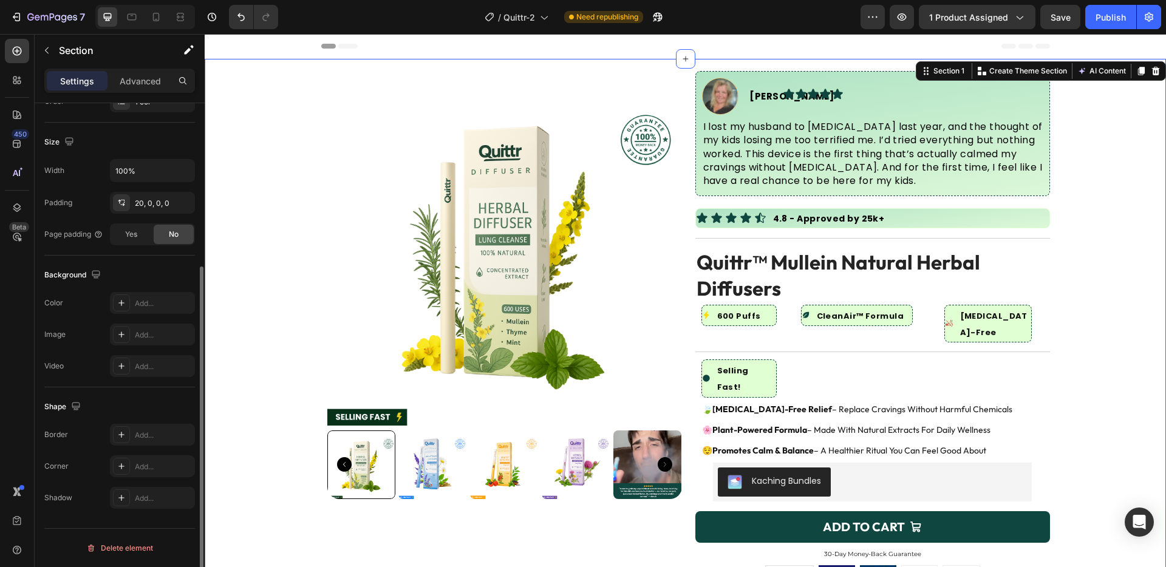
scroll to position [0, 0]
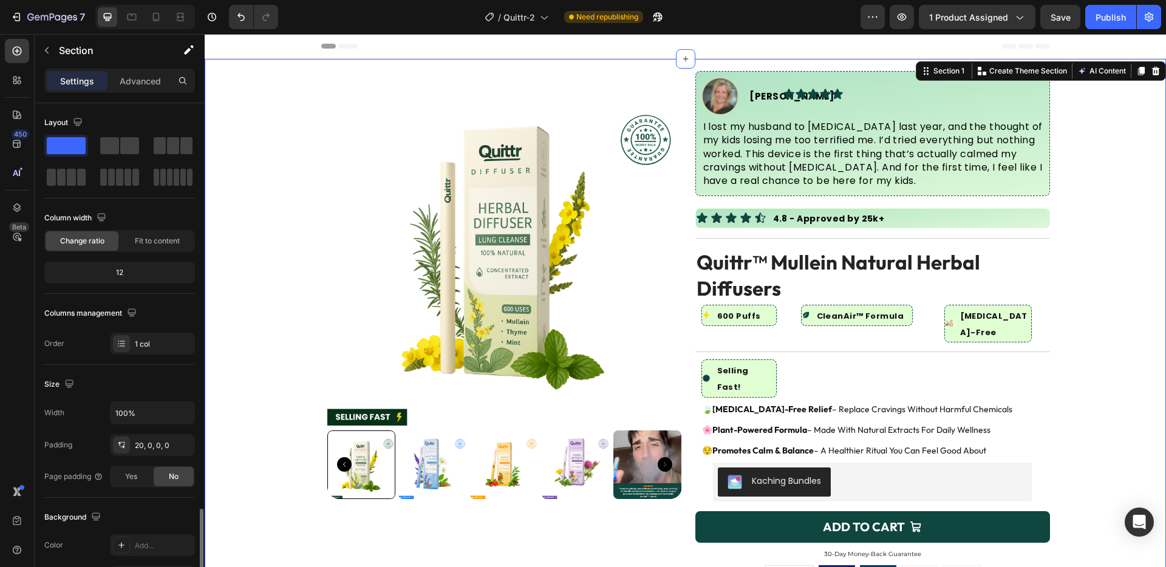
click at [1116, 259] on div "Product Images Image [PERSON_NAME] Text Block Advanced List Icon Icon Icon Icon…" at bounding box center [685, 446] width 961 height 751
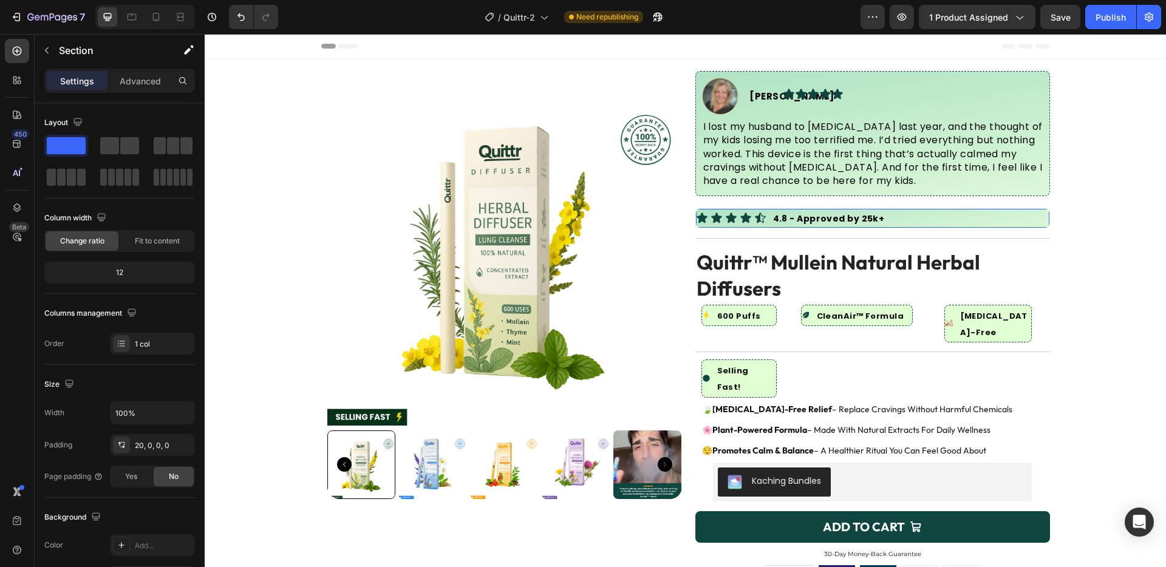
click at [1005, 214] on div "4.8 - Approved by 25k+ Text Block" at bounding box center [962, 218] width 174 height 19
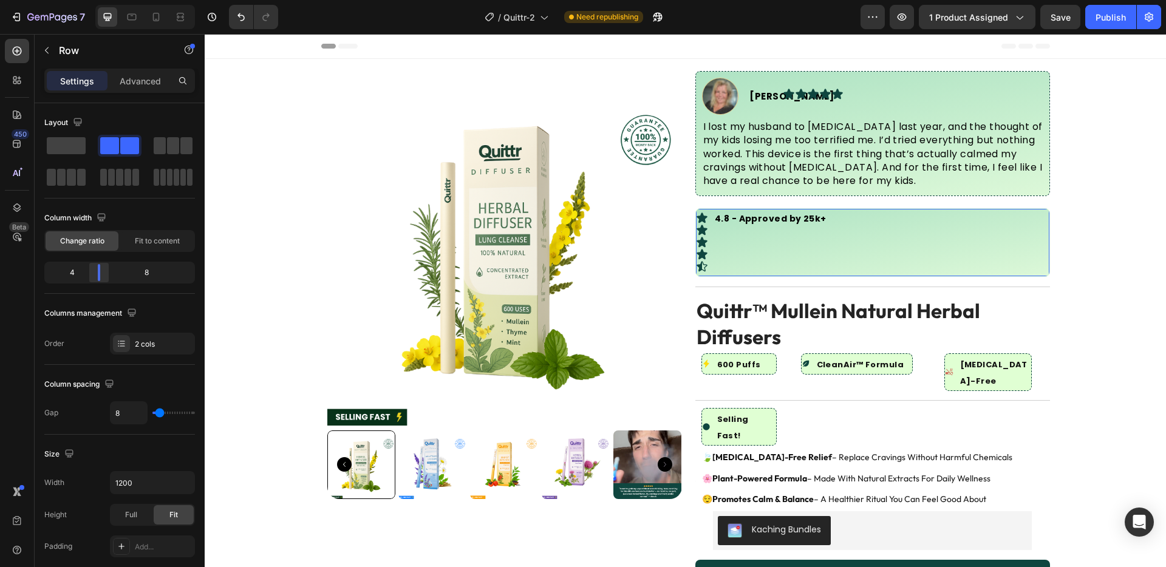
drag, startPoint x: 123, startPoint y: 274, endPoint x: 101, endPoint y: 273, distance: 22.5
click at [101, 273] on div at bounding box center [99, 272] width 22 height 17
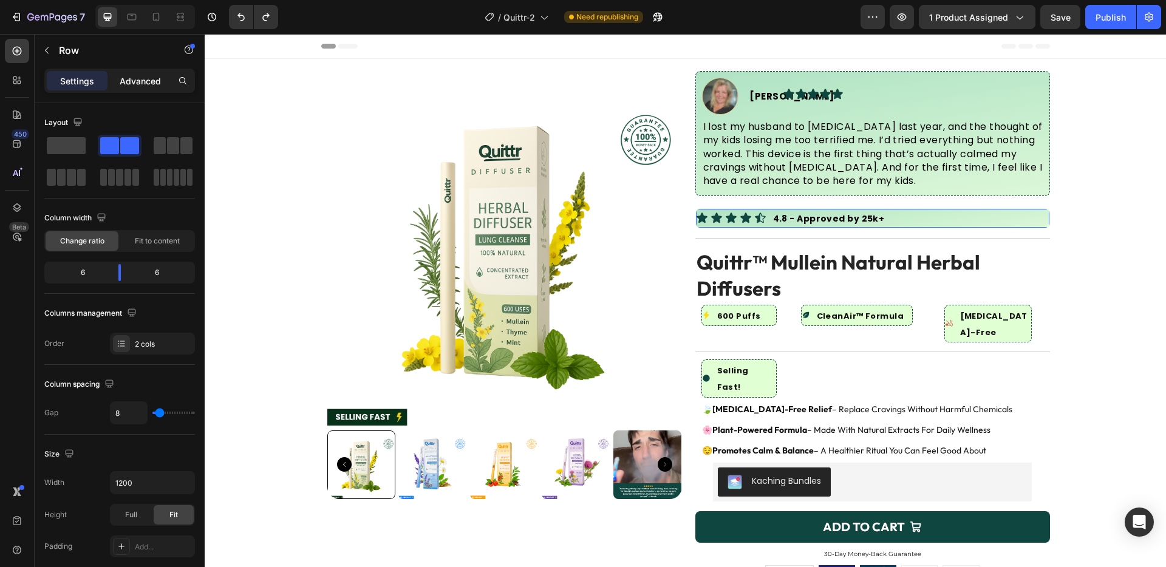
click at [139, 80] on p "Advanced" at bounding box center [140, 81] width 41 height 13
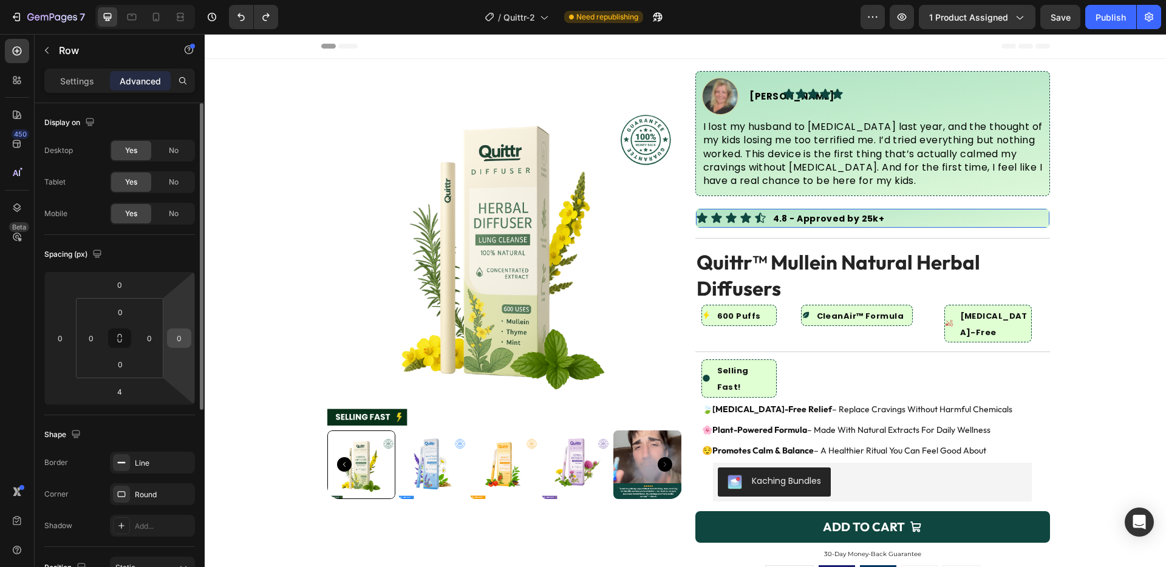
click at [177, 338] on input "0" at bounding box center [179, 338] width 18 height 18
type input "200"
click at [177, 338] on input "200" at bounding box center [179, 338] width 18 height 18
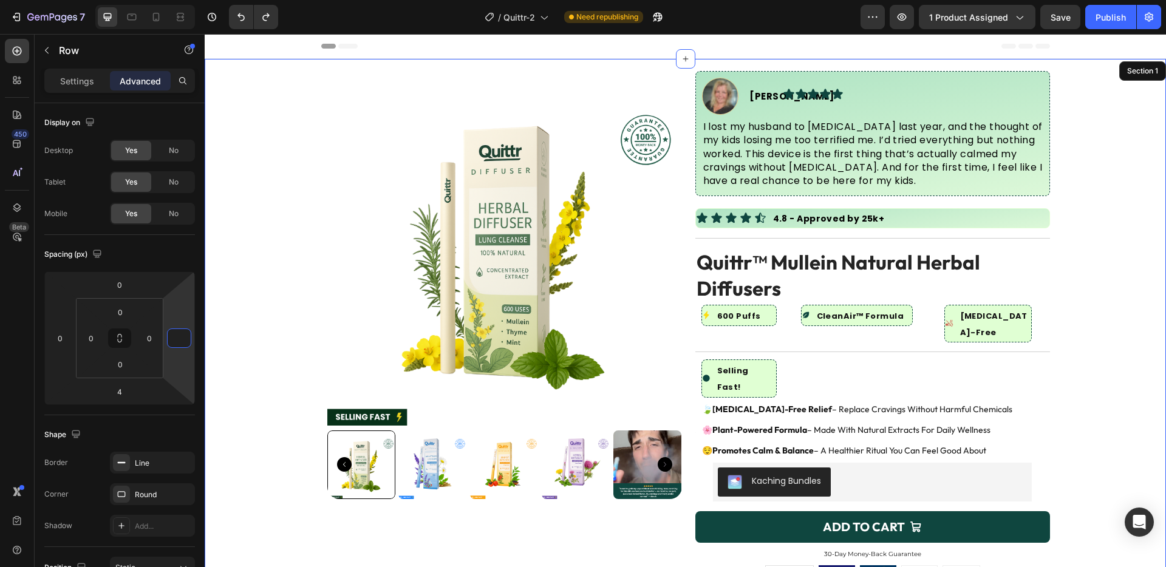
click at [1058, 199] on div "Product Images Image [PERSON_NAME] Text Block Advanced List Icon Icon Icon Icon…" at bounding box center [685, 446] width 961 height 751
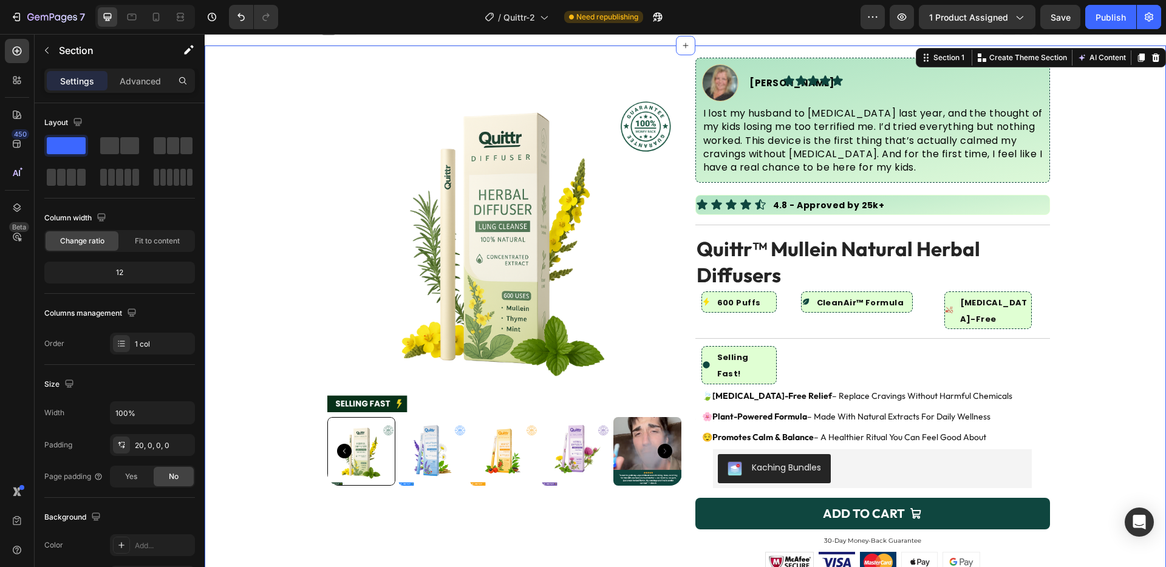
scroll to position [27, 0]
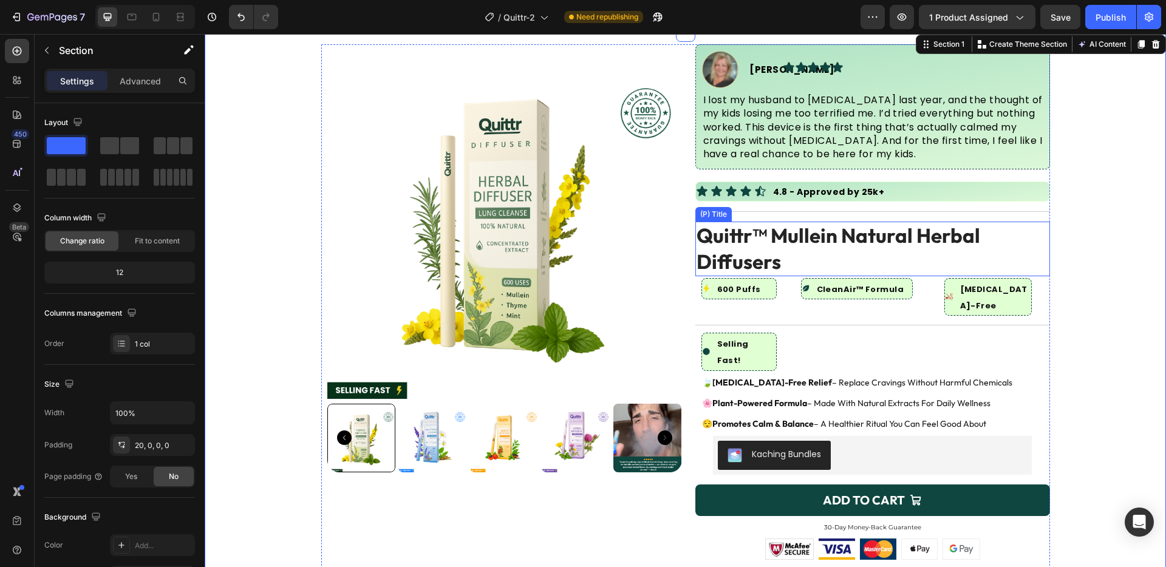
click at [934, 238] on h2 "Quittr™ Mullein Natural Herbal Diffusers" at bounding box center [872, 249] width 355 height 55
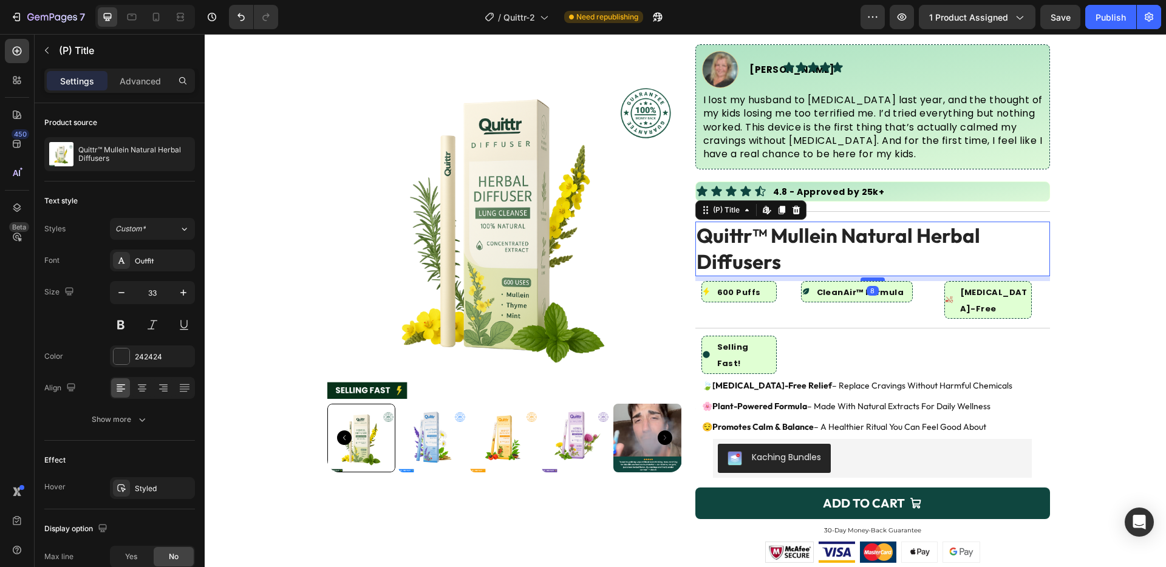
click at [873, 277] on div at bounding box center [872, 279] width 24 height 4
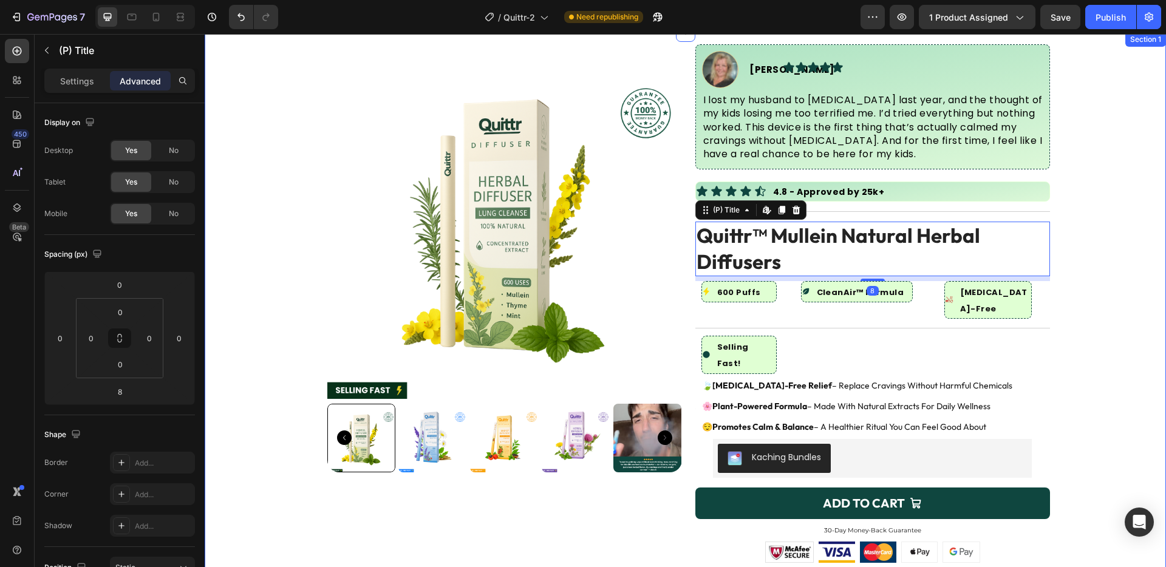
click at [1117, 301] on div "Product Images Image [PERSON_NAME] Text Block Advanced List Icon Icon Icon Icon…" at bounding box center [685, 421] width 961 height 754
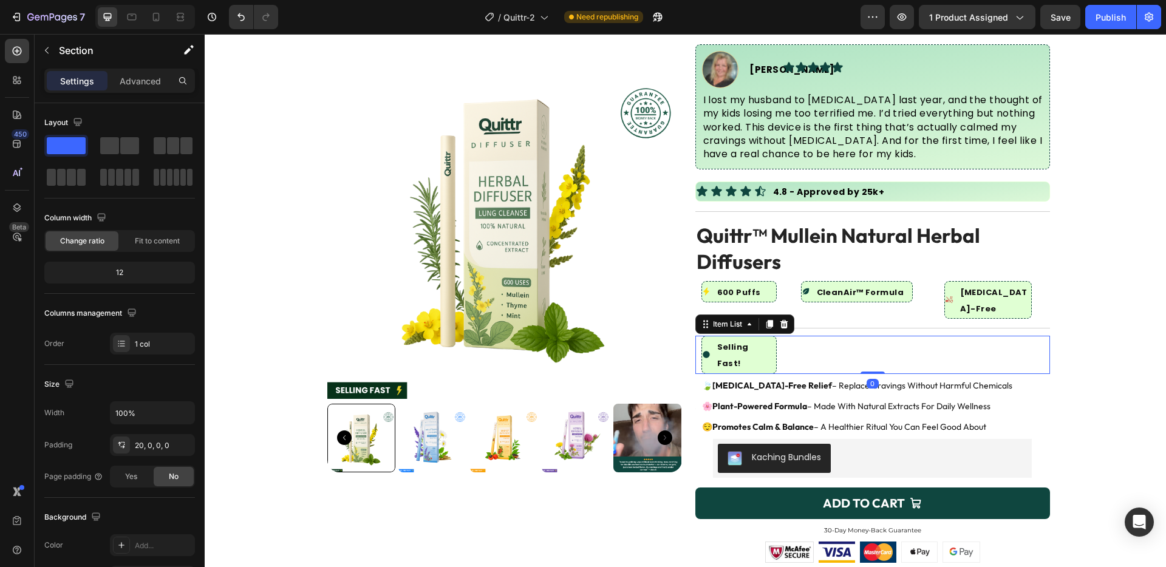
click at [775, 336] on div "Selling Fast! Item List 0" at bounding box center [872, 355] width 355 height 38
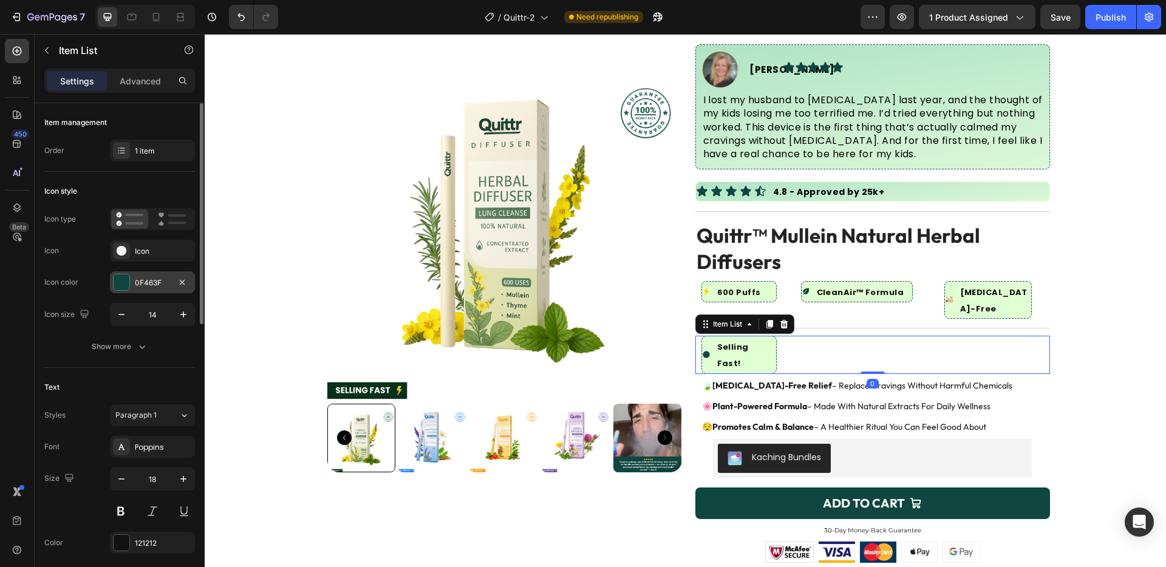
click at [160, 287] on div "0F463F" at bounding box center [152, 282] width 35 height 11
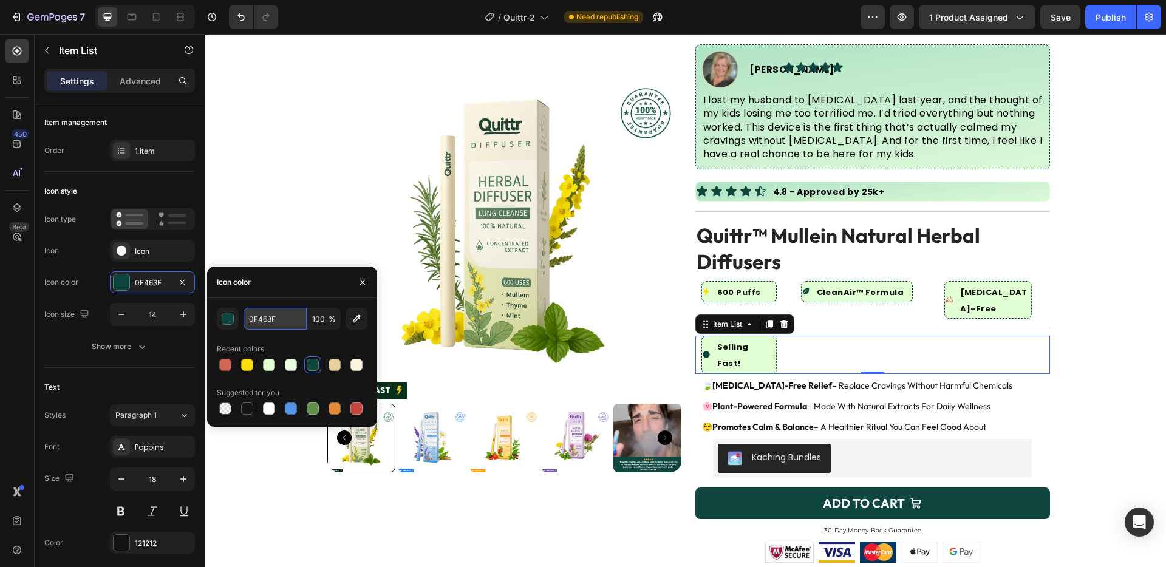
click at [272, 324] on input "0F463F" at bounding box center [274, 319] width 63 height 22
paste input "#ADCD77"
type input "#ADCD77"
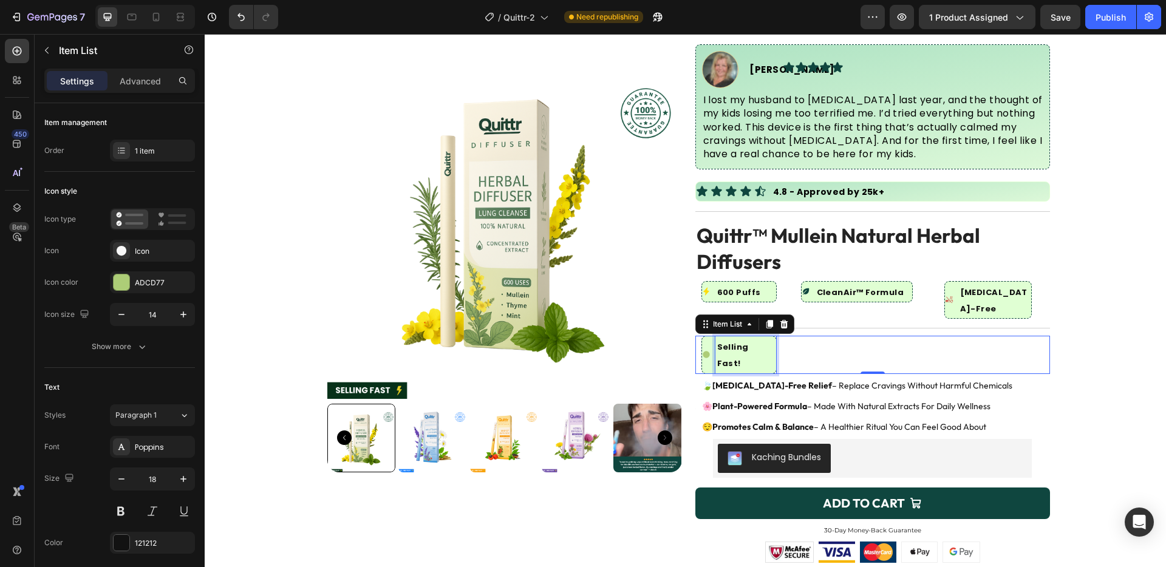
click at [747, 341] on strong "Selling Fast!" at bounding box center [733, 355] width 32 height 28
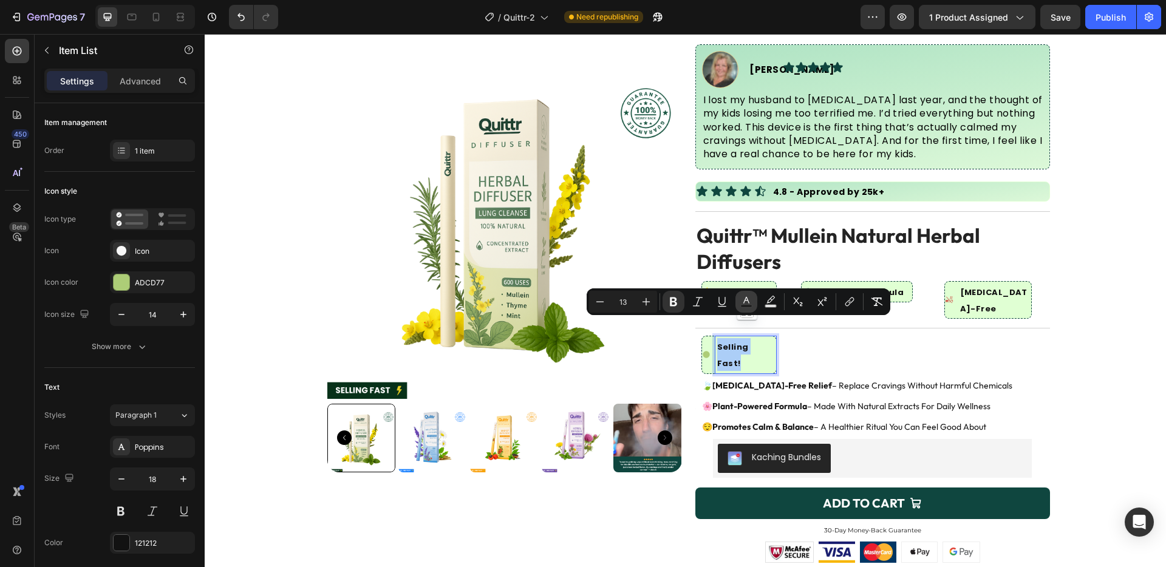
click at [751, 307] on rect "Editor contextual toolbar" at bounding box center [747, 306] width 12 height 3
type input "121212"
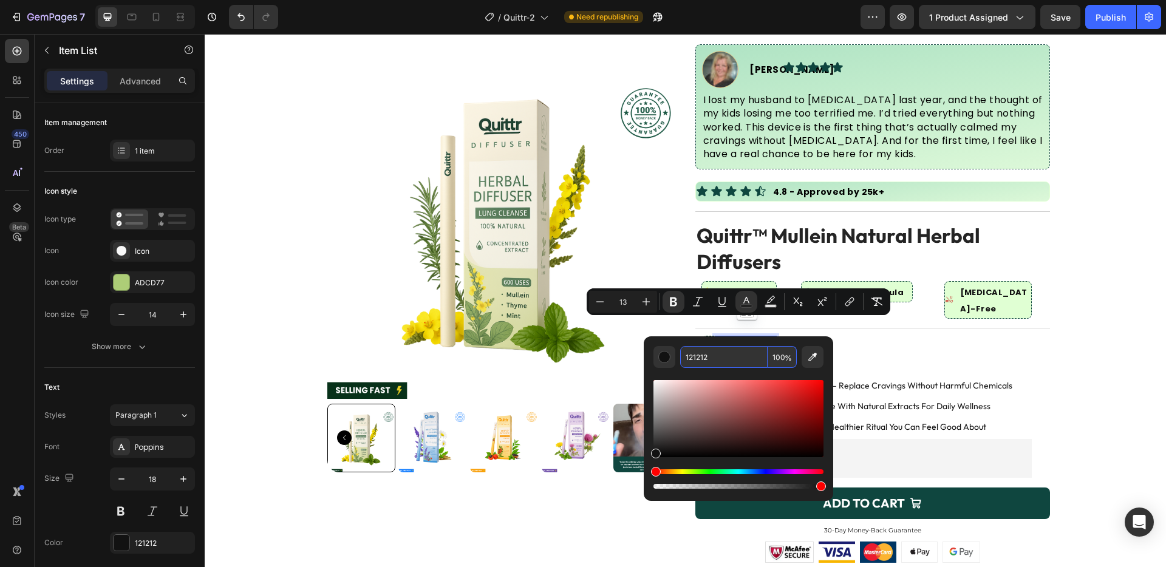
click at [738, 361] on input "121212" at bounding box center [723, 357] width 87 height 22
paste input "#ADCD77"
type input "ADCD77"
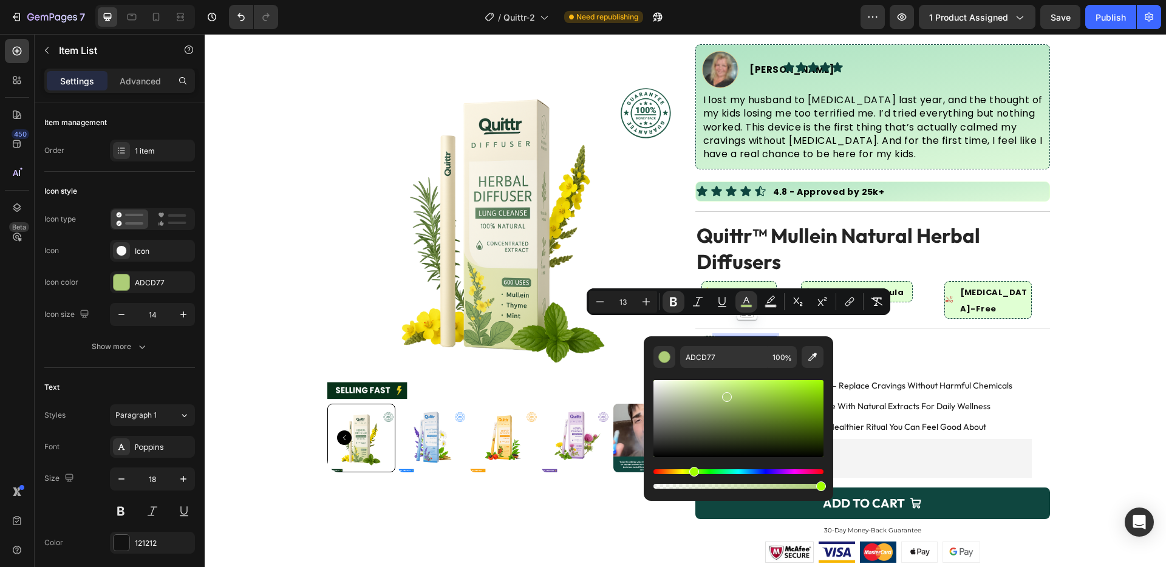
click at [984, 336] on div "Selling Fast! Item List 0" at bounding box center [872, 355] width 355 height 38
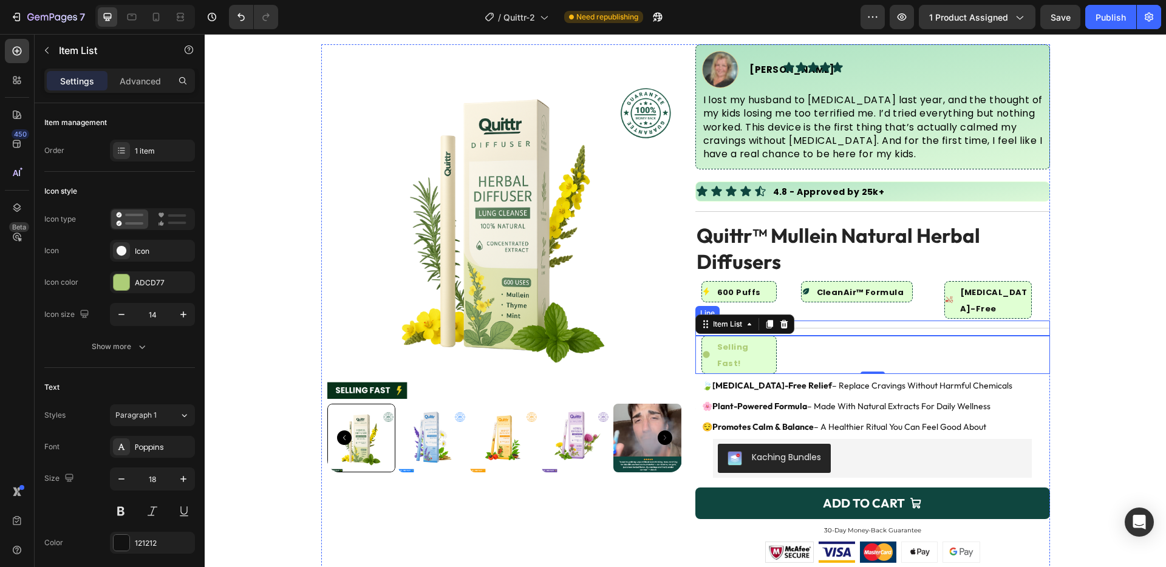
click at [979, 321] on div "Title Line" at bounding box center [872, 328] width 355 height 15
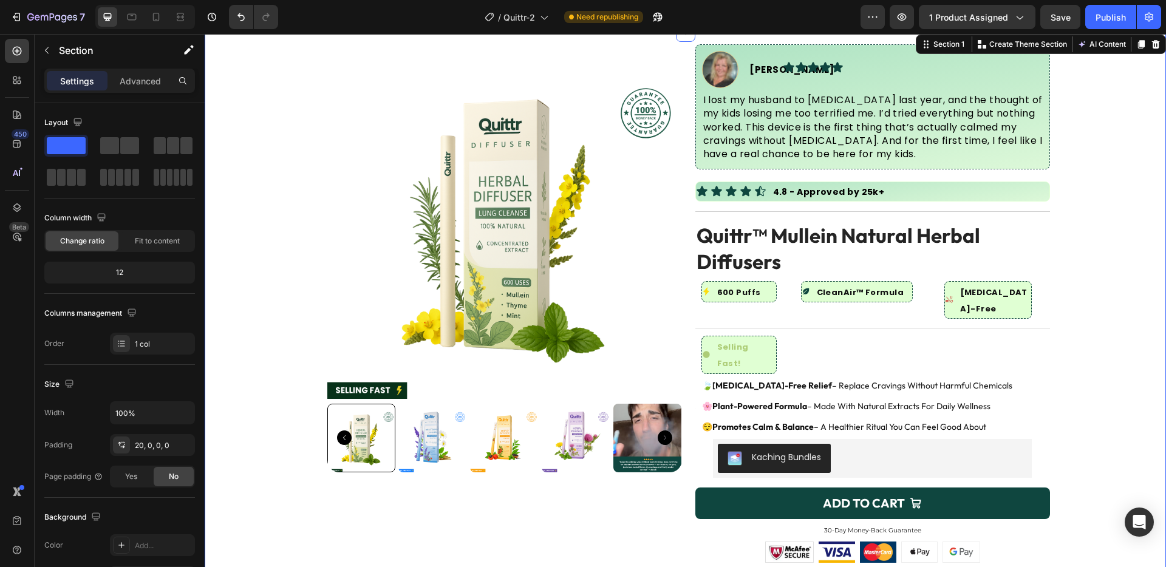
click at [1113, 286] on div "Product Images Image [PERSON_NAME] Text Block Advanced List Icon Icon Icon Icon…" at bounding box center [685, 421] width 961 height 754
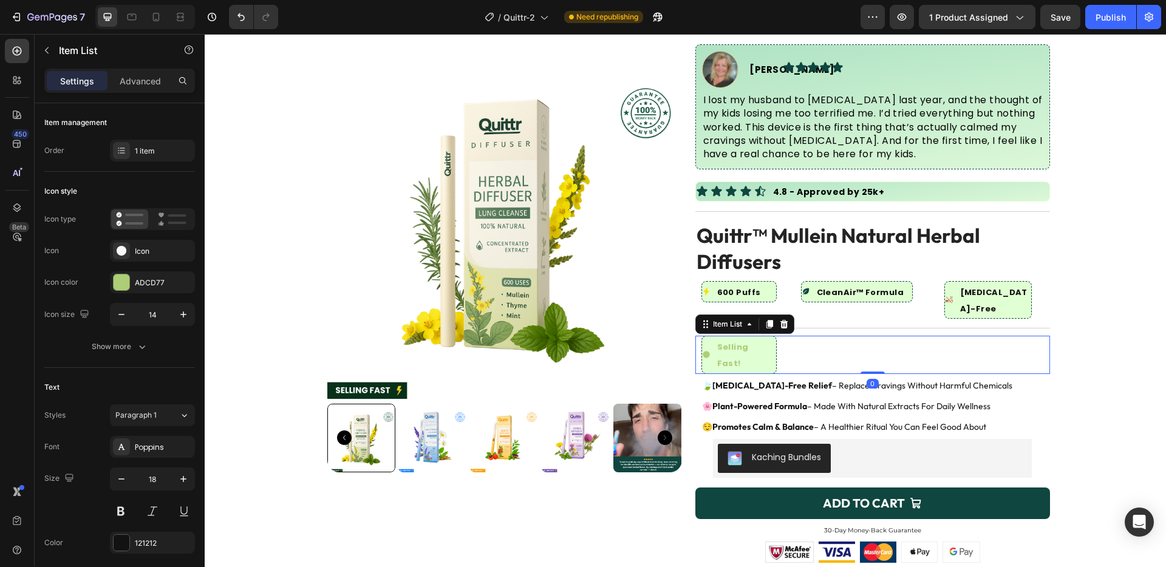
click at [802, 336] on div "Selling Fast! Item List 0" at bounding box center [872, 355] width 355 height 38
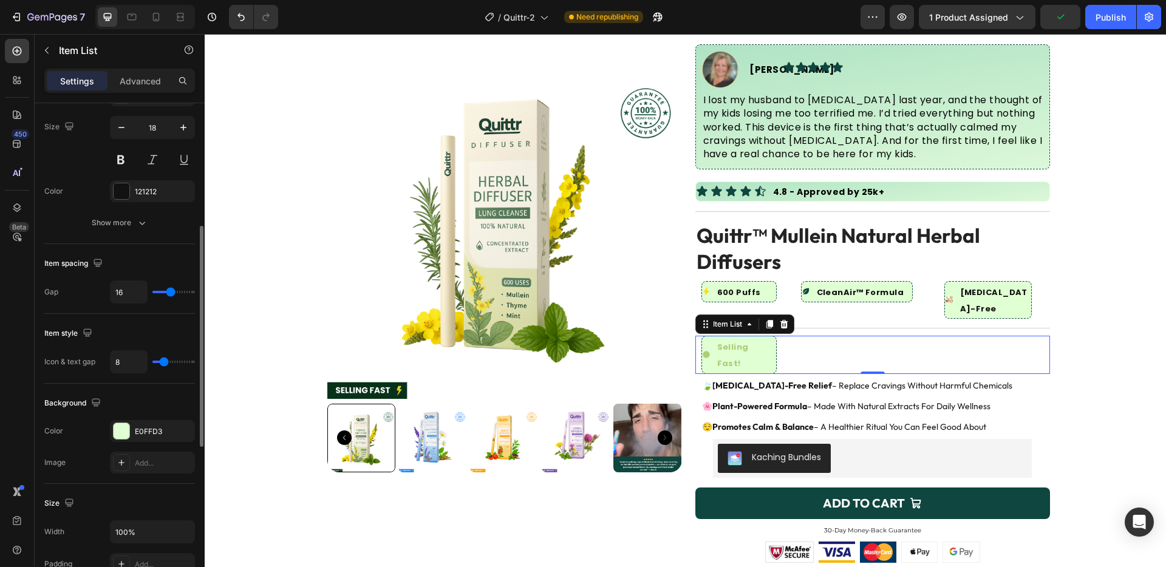
scroll to position [0, 0]
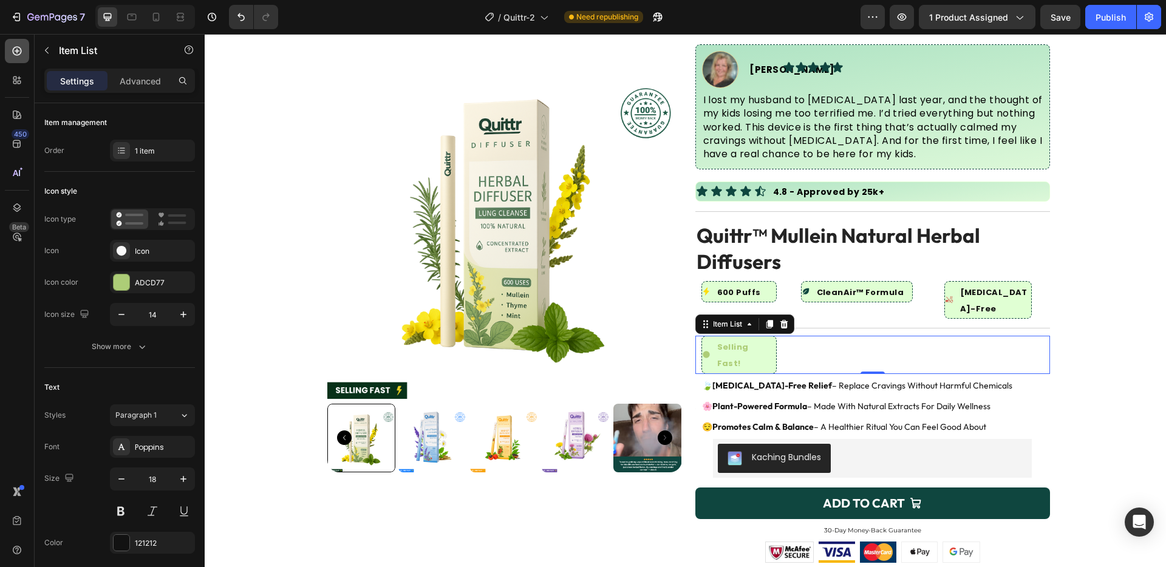
click at [25, 56] on div at bounding box center [17, 51] width 24 height 24
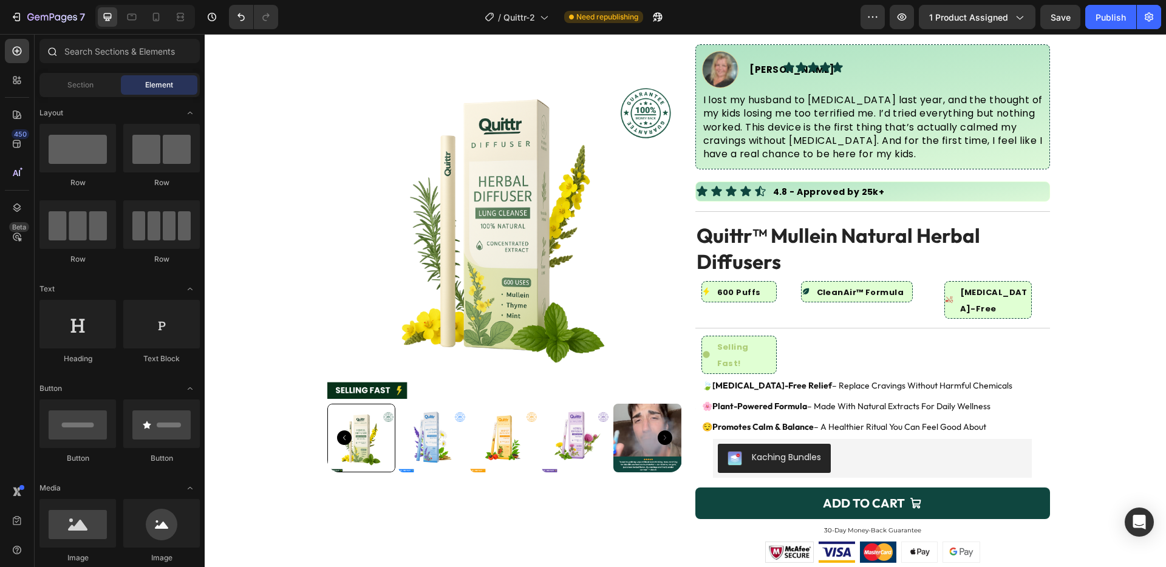
click at [61, 52] on div at bounding box center [51, 51] width 24 height 24
click at [64, 50] on div at bounding box center [120, 53] width 170 height 29
click at [64, 50] on input "text" at bounding box center [119, 51] width 160 height 24
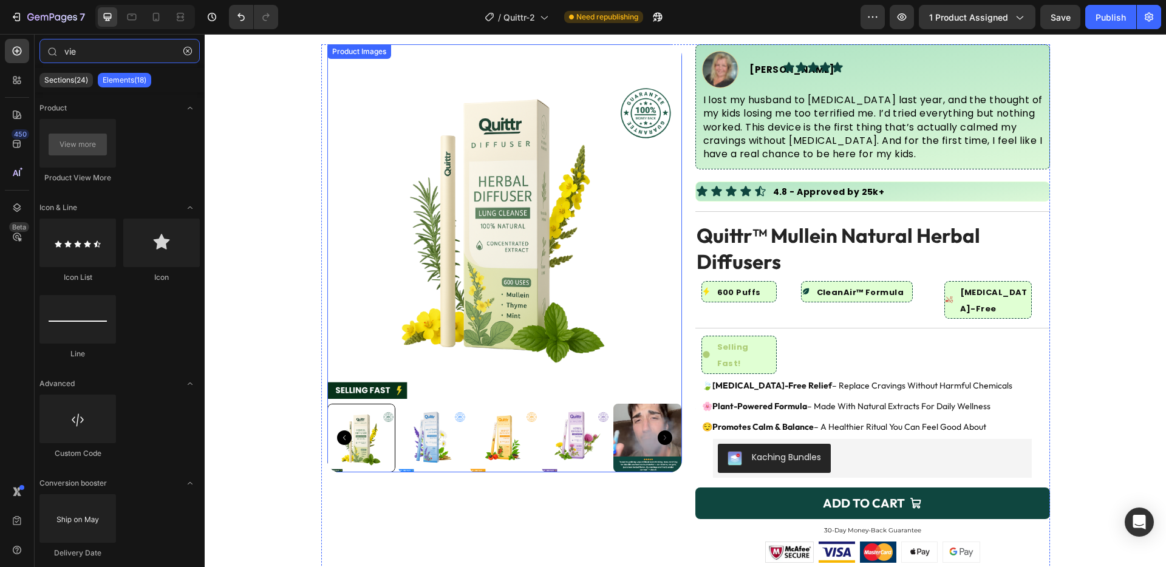
type input "view"
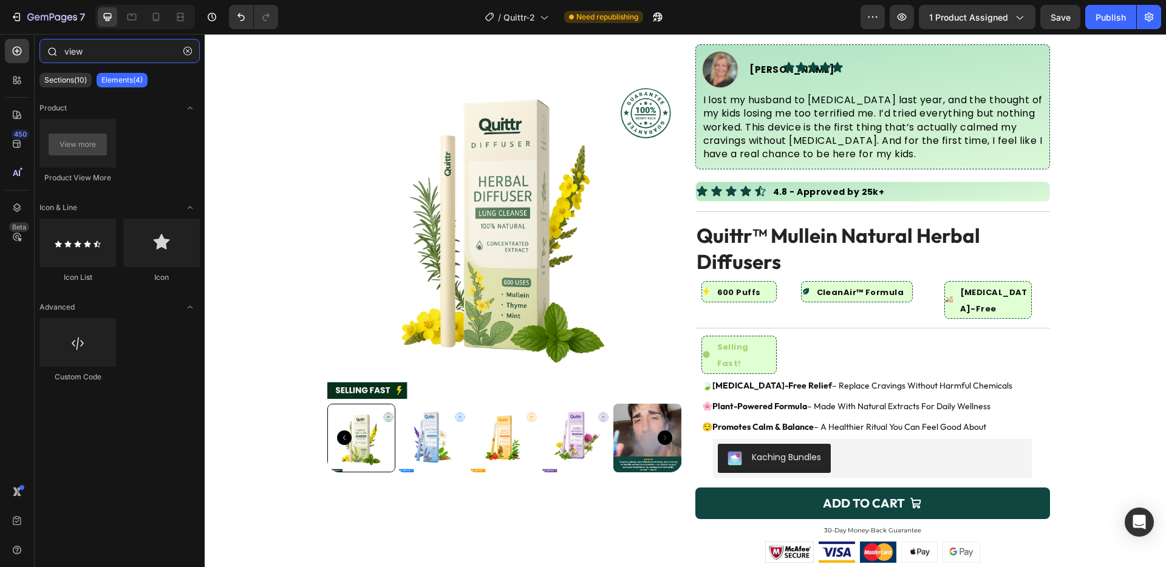
click at [137, 58] on input "view" at bounding box center [119, 51] width 160 height 24
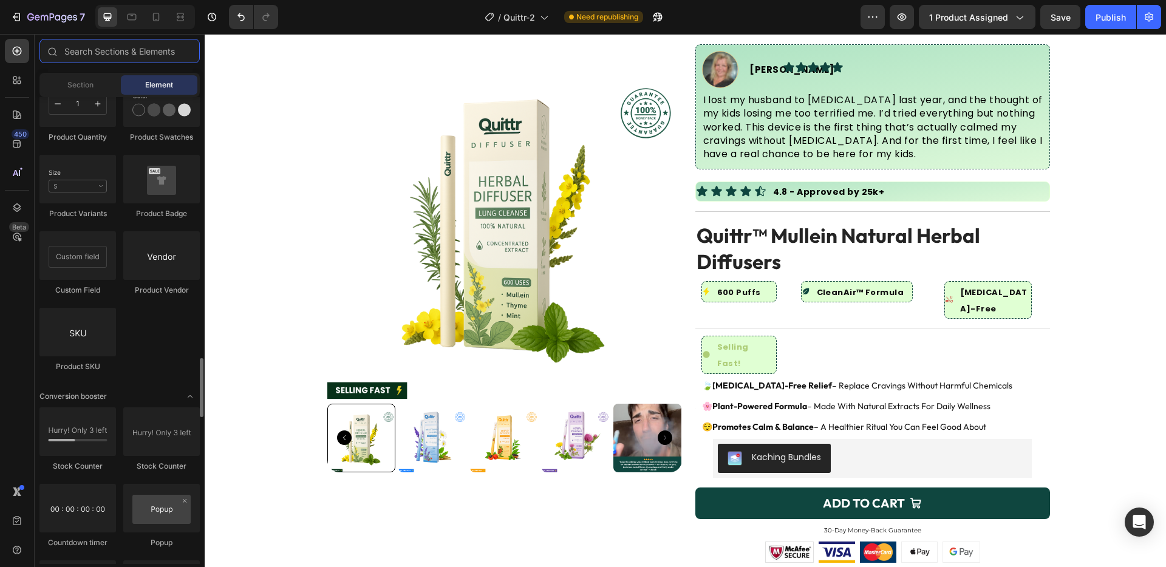
scroll to position [2249, 0]
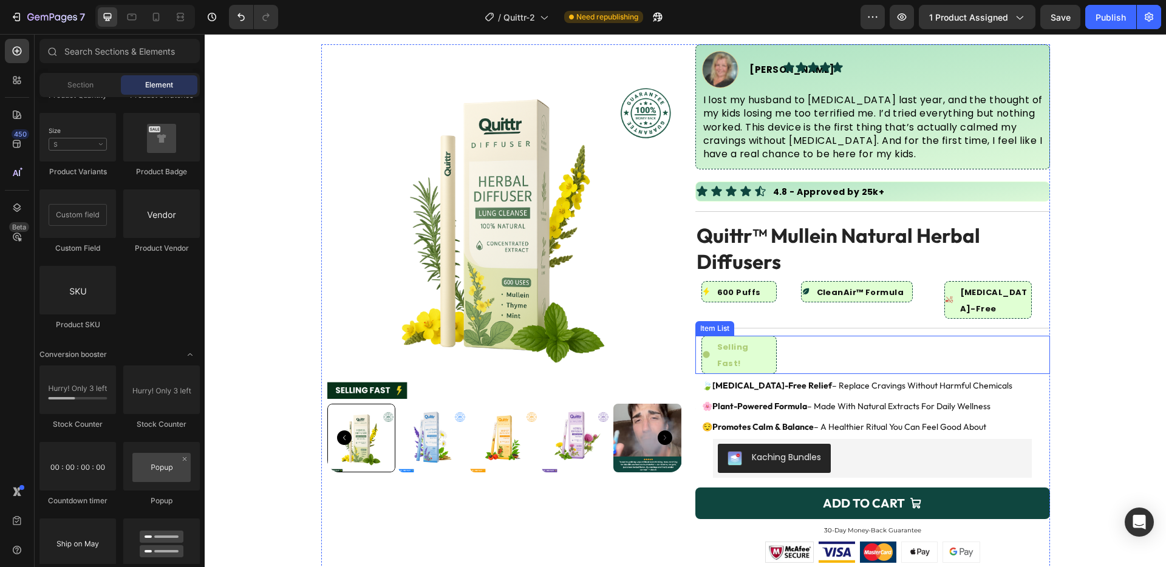
click at [766, 336] on div "Selling Fast!" at bounding box center [745, 354] width 61 height 36
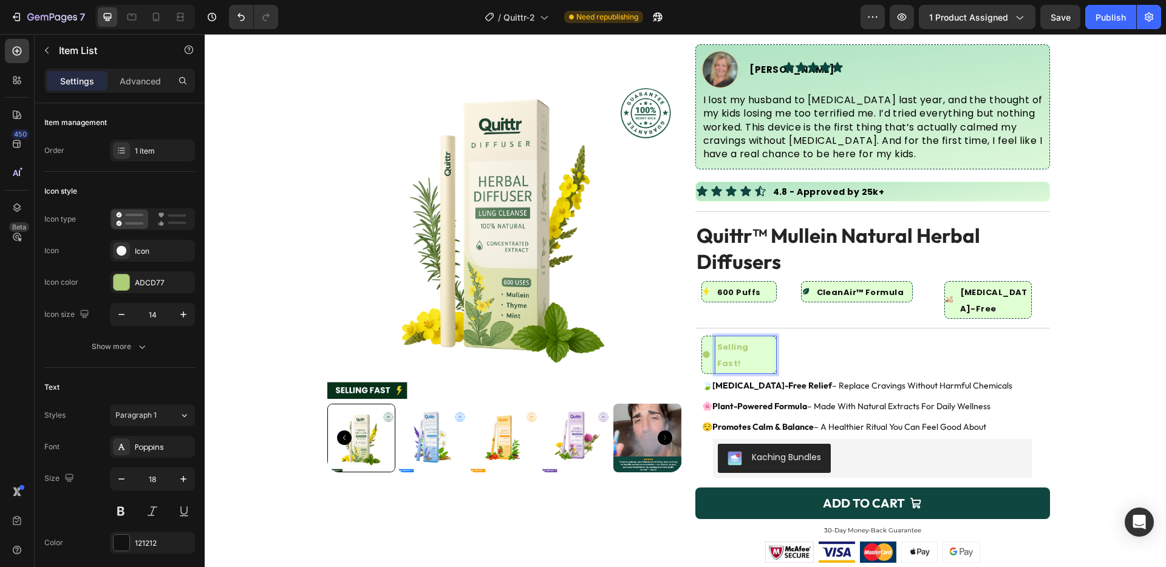
drag, startPoint x: 764, startPoint y: 325, endPoint x: 766, endPoint y: 333, distance: 8.1
click at [749, 341] on strong "Selling Fast!" at bounding box center [733, 355] width 32 height 28
click at [768, 336] on div "Selling Fast!" at bounding box center [745, 354] width 61 height 36
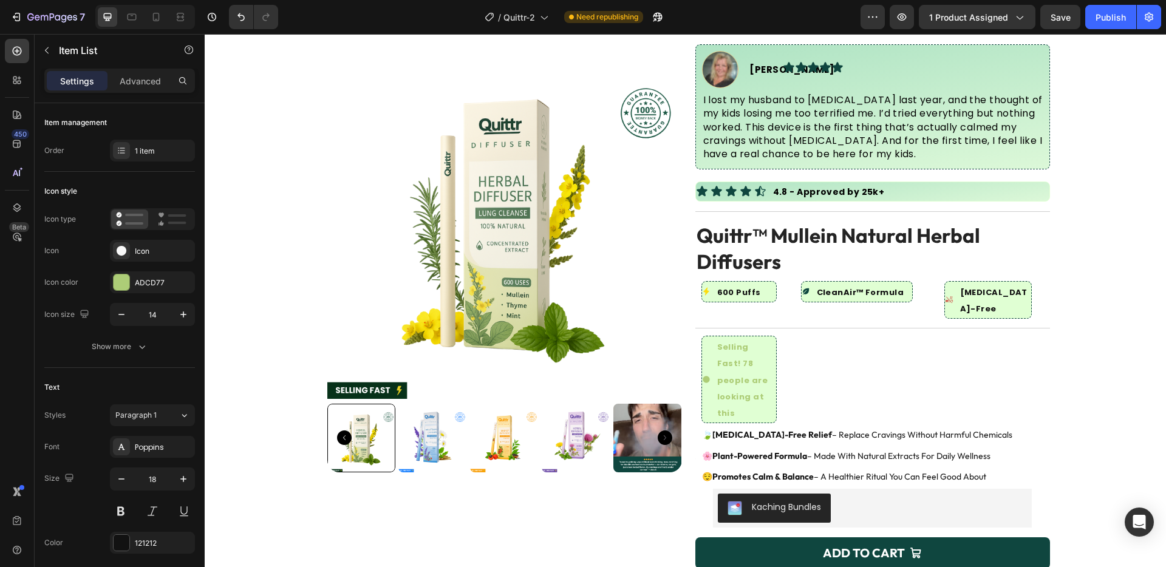
click at [856, 338] on div "Selling Fast! 78 people are looking at this Item List 0" at bounding box center [872, 379] width 355 height 87
click at [148, 75] on p "Advanced" at bounding box center [140, 81] width 41 height 13
type input "100%"
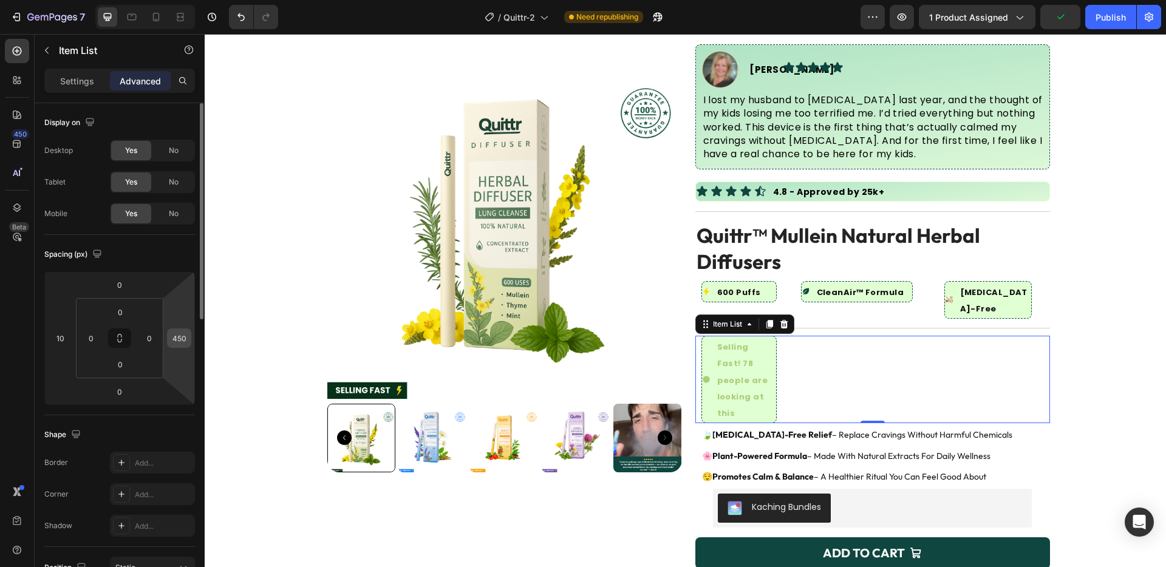
click at [179, 337] on input "450" at bounding box center [179, 338] width 18 height 18
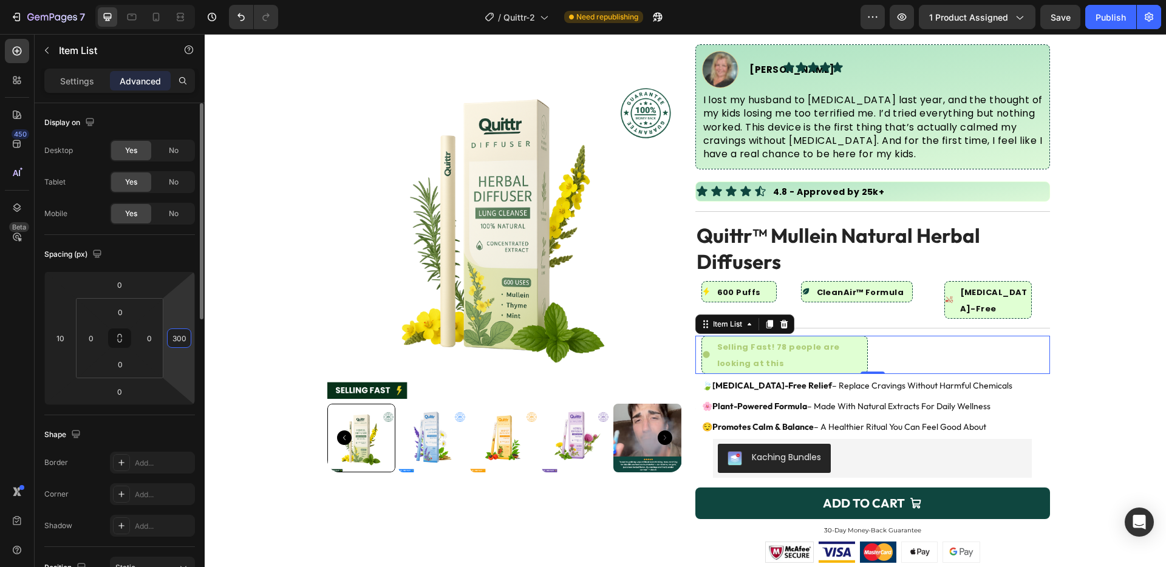
click at [179, 337] on input "300" at bounding box center [179, 338] width 18 height 18
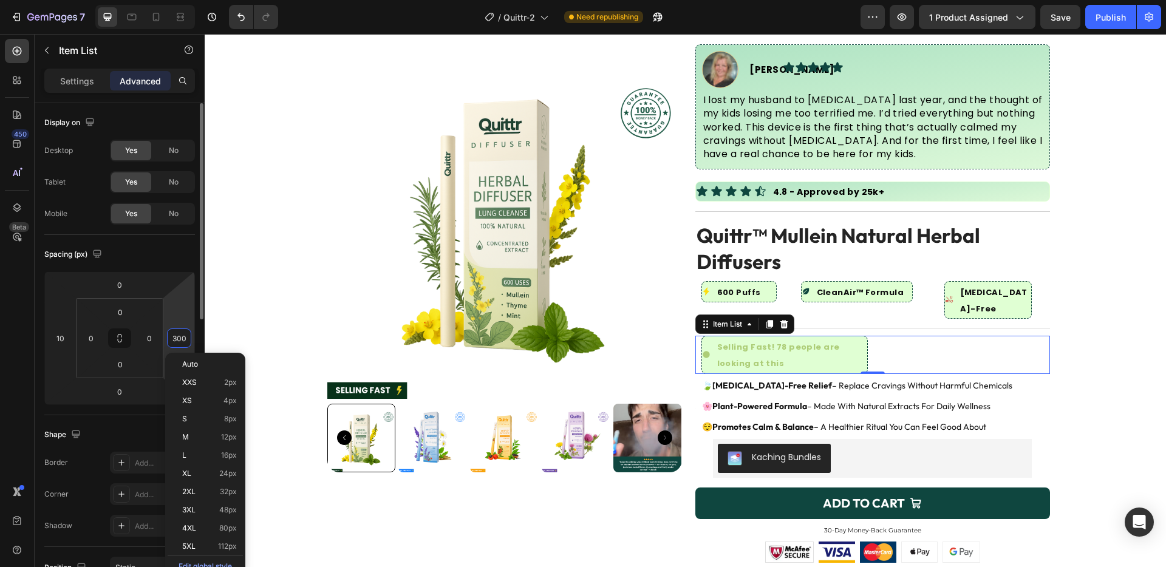
click at [179, 337] on input "300" at bounding box center [179, 338] width 18 height 18
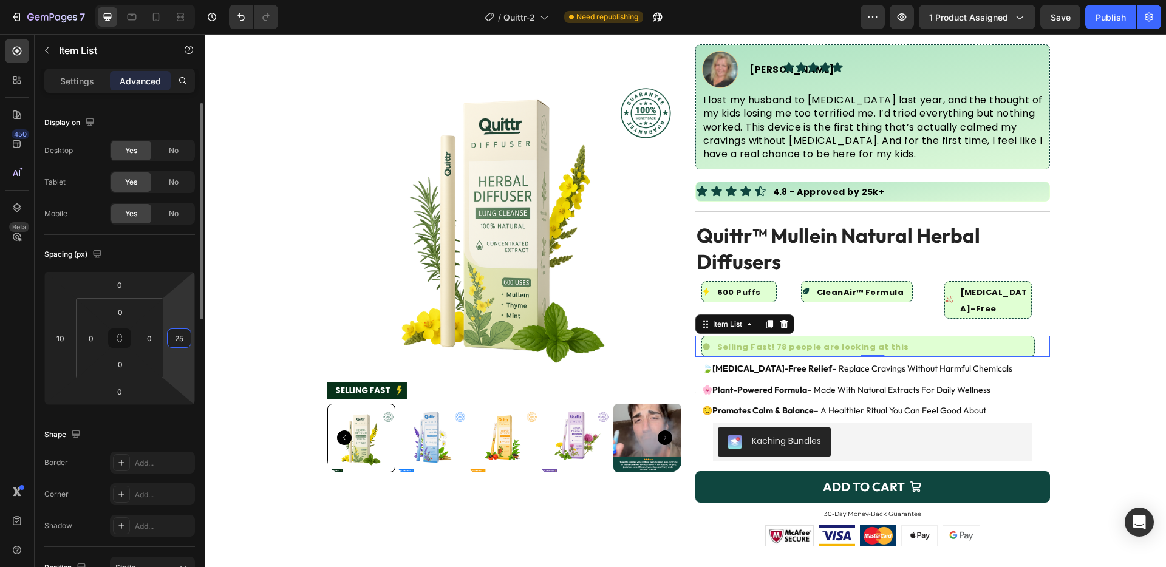
type input "250"
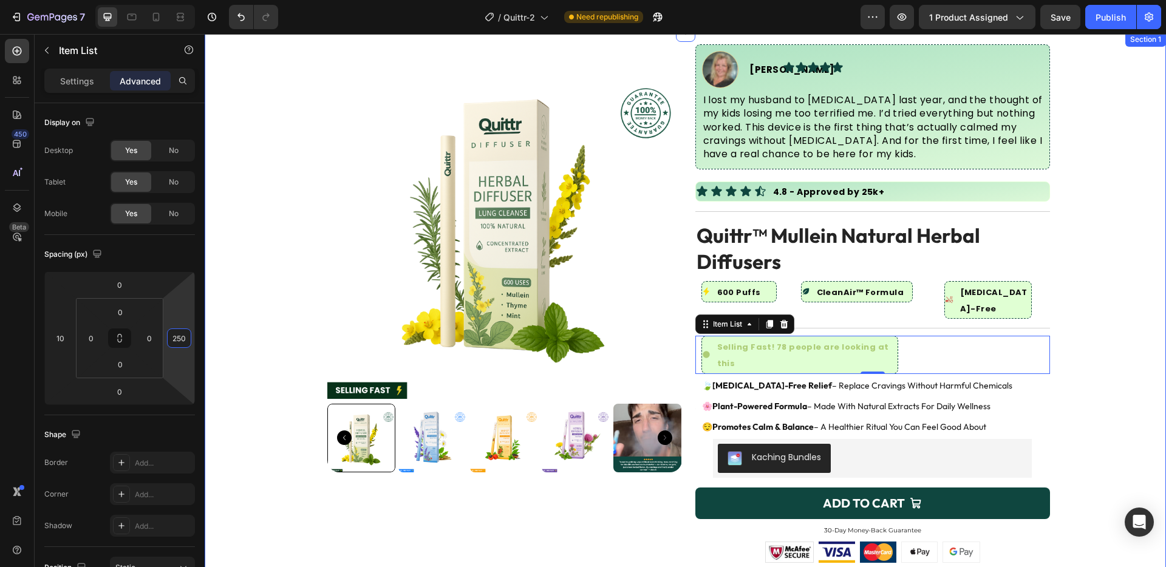
click at [1124, 240] on div "Product Images Image [PERSON_NAME] Text Block Advanced List Icon Icon Icon Icon…" at bounding box center [685, 421] width 961 height 754
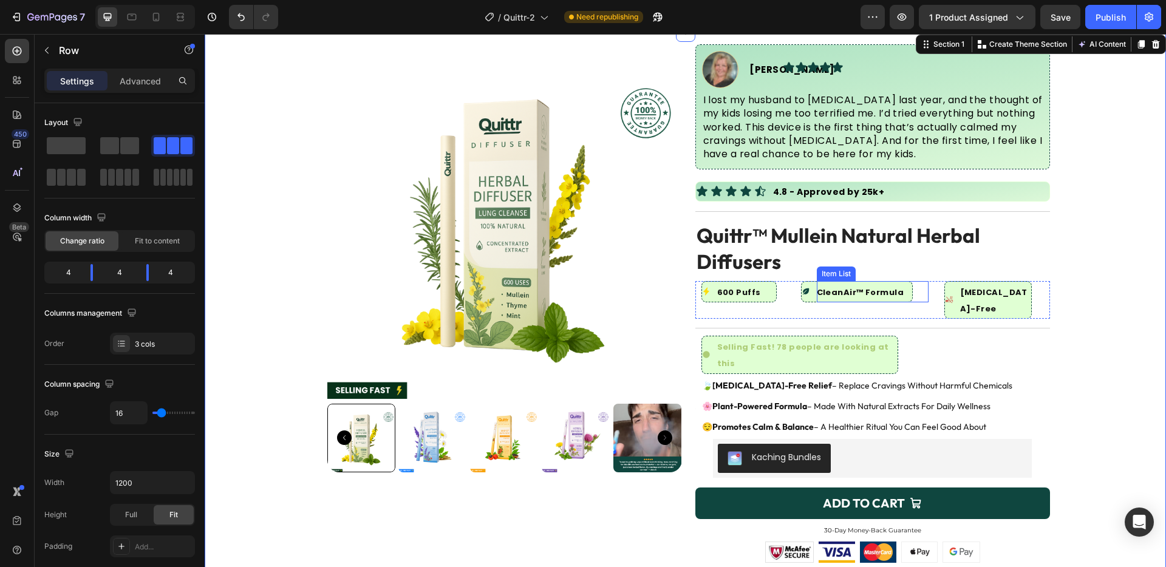
click at [924, 284] on div "600 Puffs Item List CleanAir™ Formula Item List [MEDICAL_DATA]-Free Item List R…" at bounding box center [872, 300] width 355 height 38
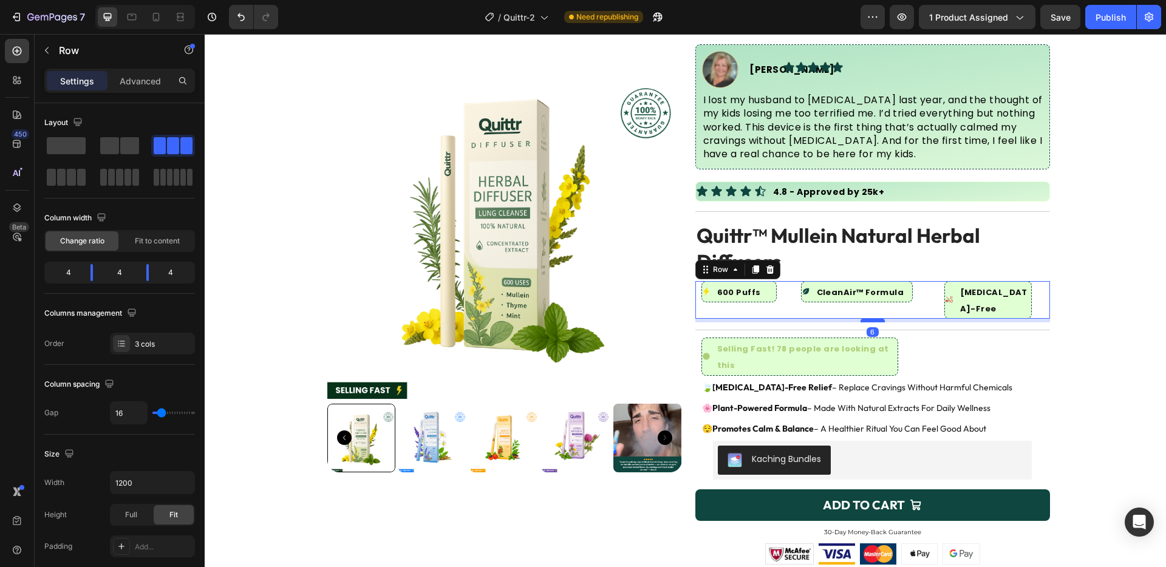
click at [875, 319] on div at bounding box center [872, 321] width 24 height 4
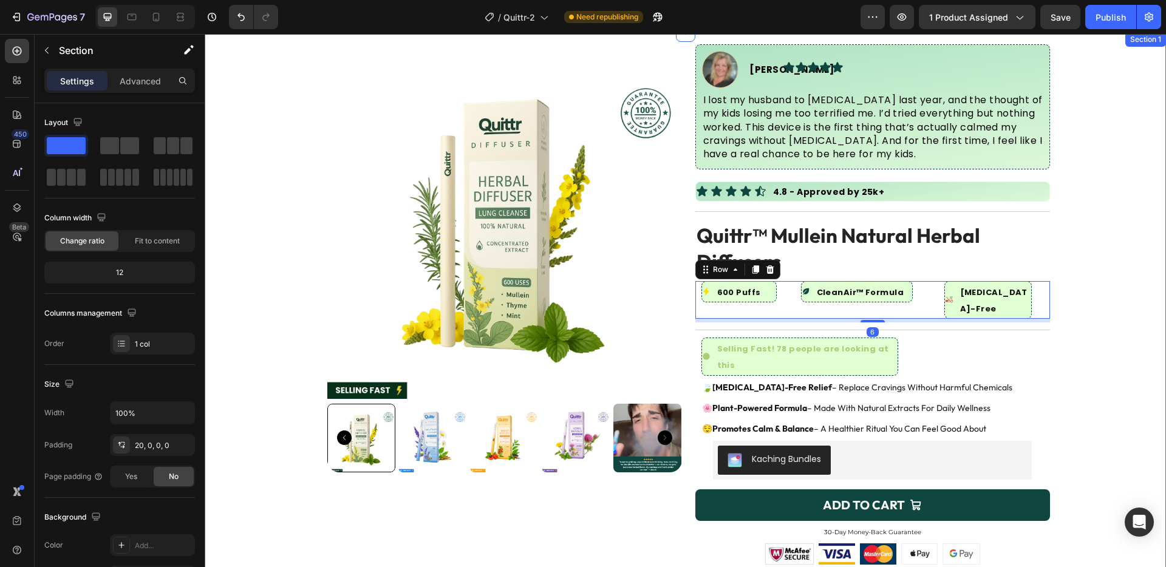
click at [1084, 307] on div "Product Images Image [PERSON_NAME] Text Block Advanced List Icon Icon Icon Icon…" at bounding box center [685, 422] width 961 height 756
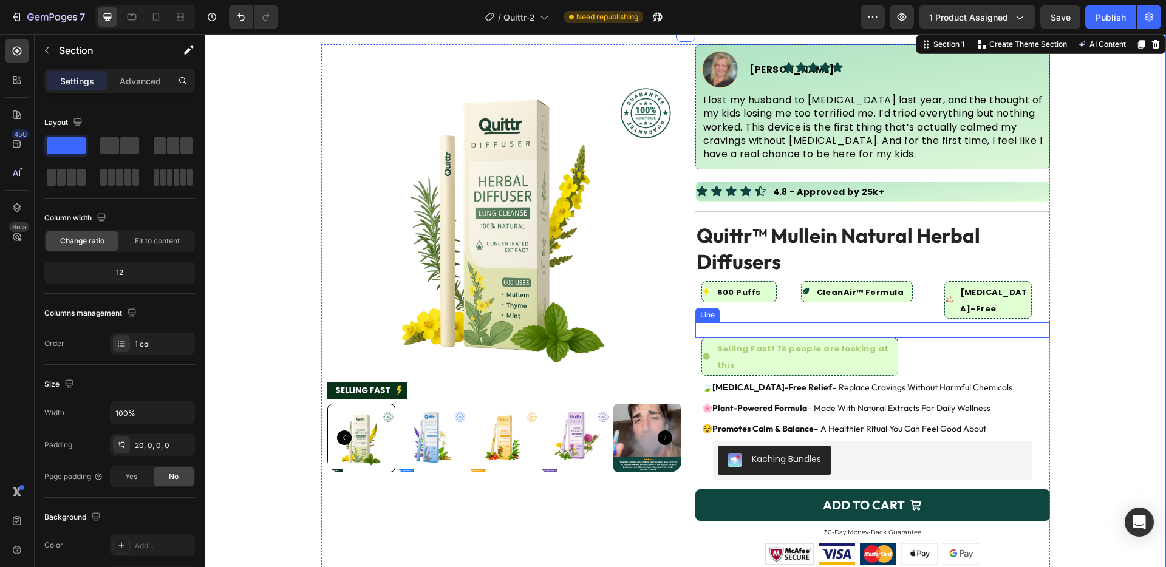
click at [954, 322] on div "Title Line" at bounding box center [872, 329] width 355 height 15
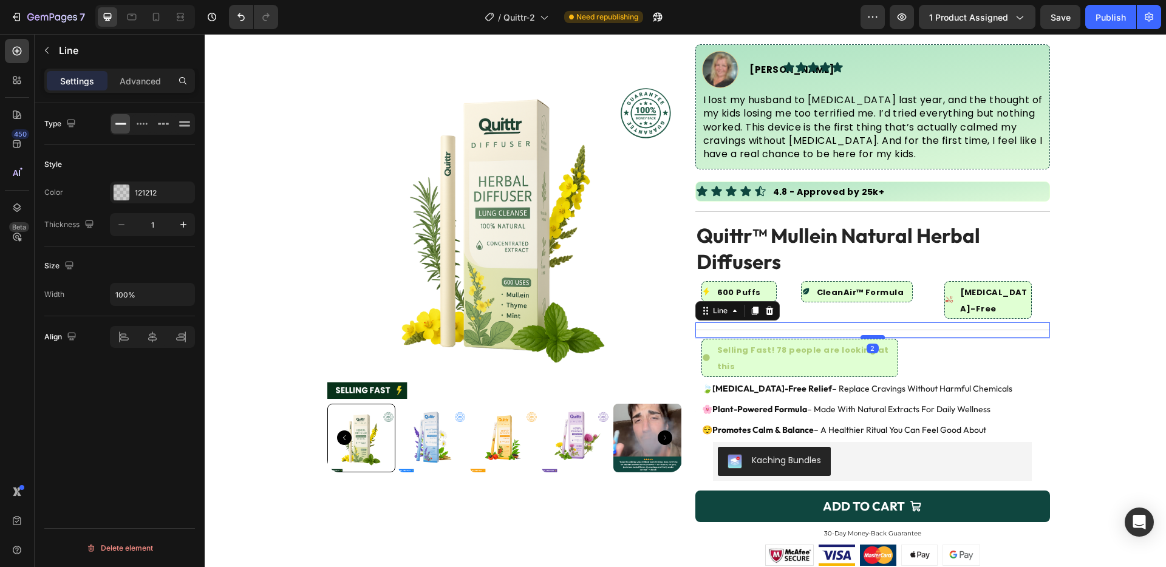
click at [870, 335] on div at bounding box center [872, 337] width 24 height 4
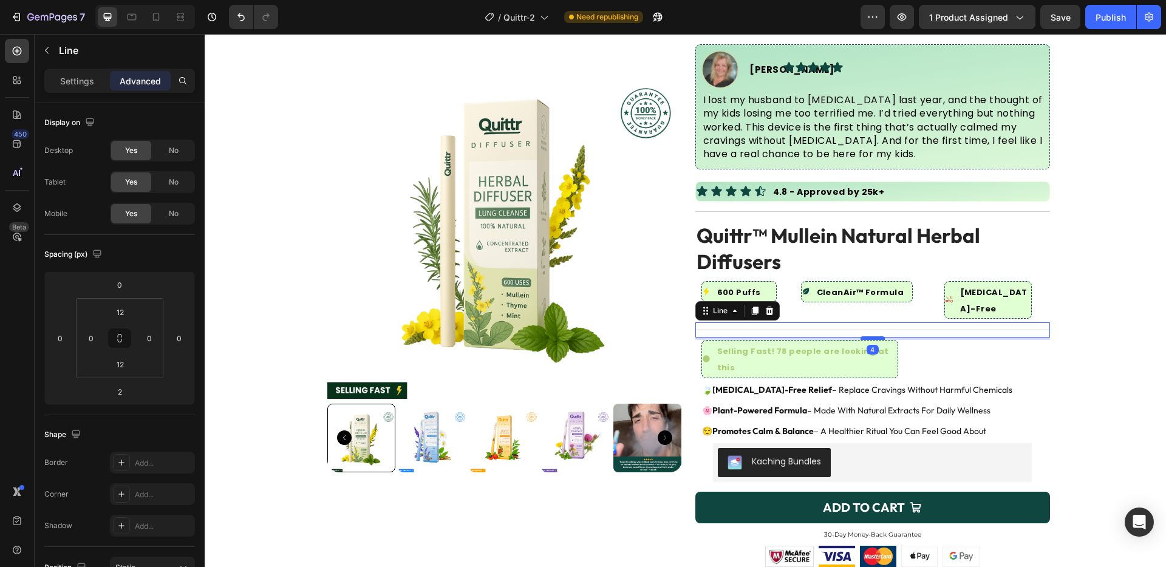
click at [870, 336] on div at bounding box center [872, 338] width 24 height 4
type input "4"
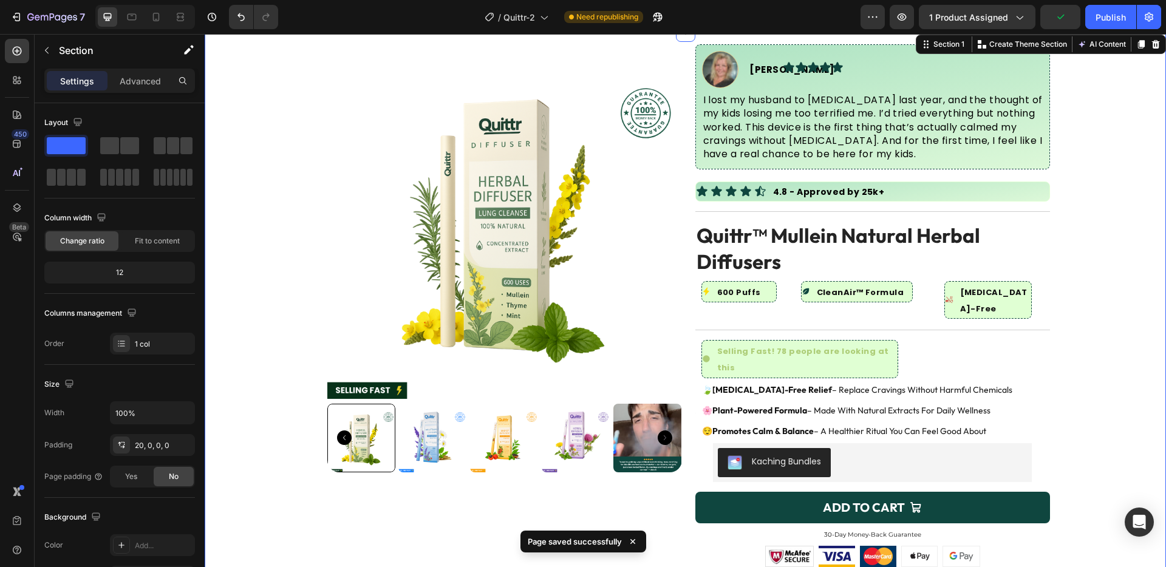
click at [1102, 231] on div "Product Images Image [PERSON_NAME] Text Block Advanced List Icon Icon Icon Icon…" at bounding box center [685, 423] width 961 height 758
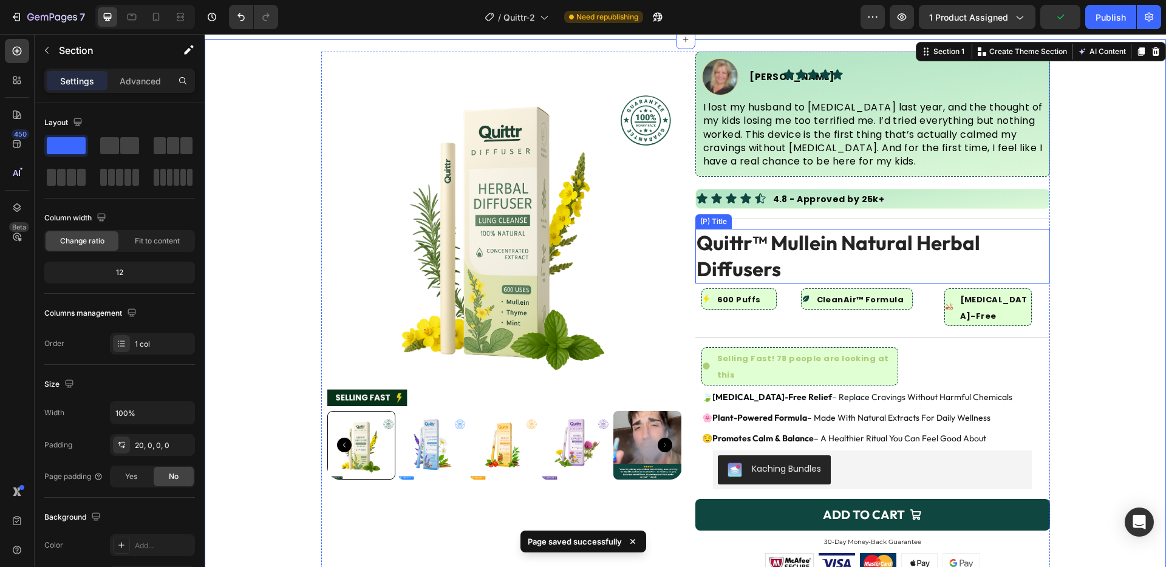
scroll to position [11, 0]
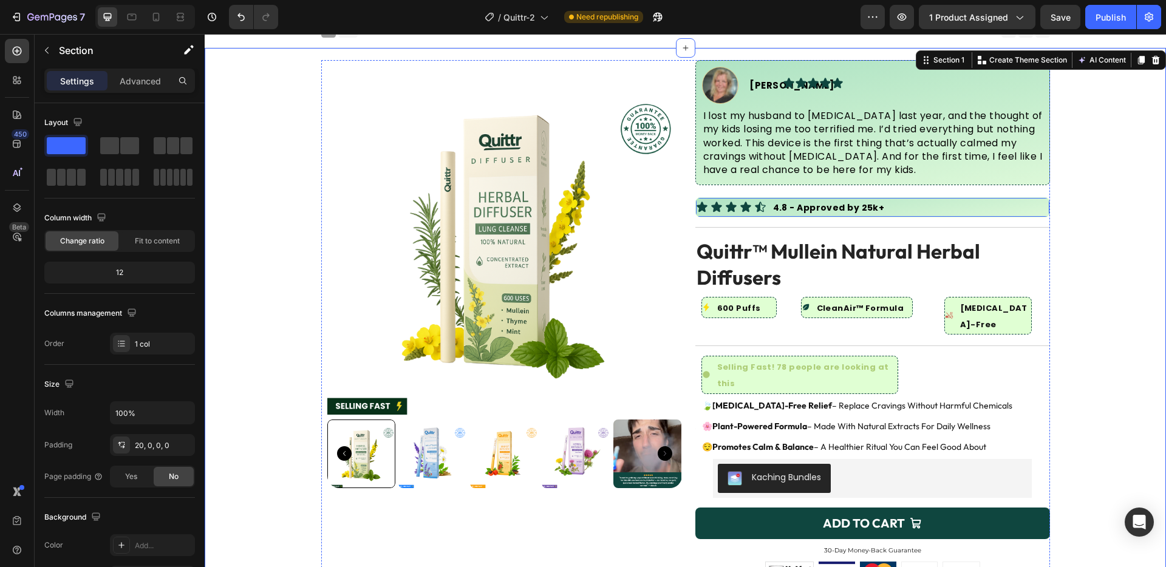
click at [1001, 199] on div "4.8 - Approved by 25k+ Text Block" at bounding box center [962, 207] width 174 height 19
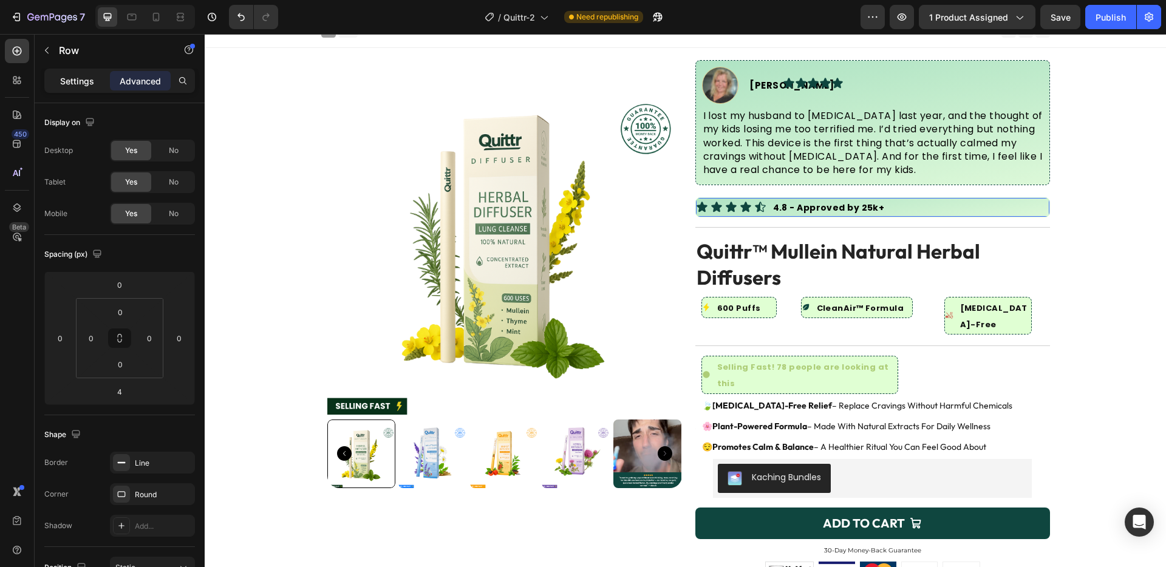
click at [81, 77] on p "Settings" at bounding box center [77, 81] width 34 height 13
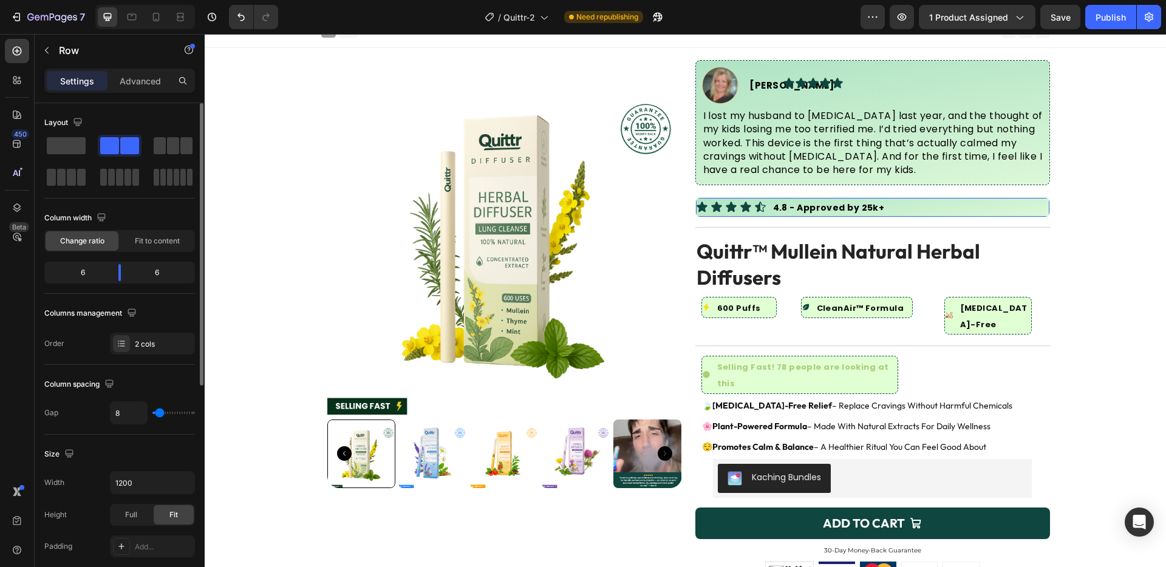
scroll to position [16, 0]
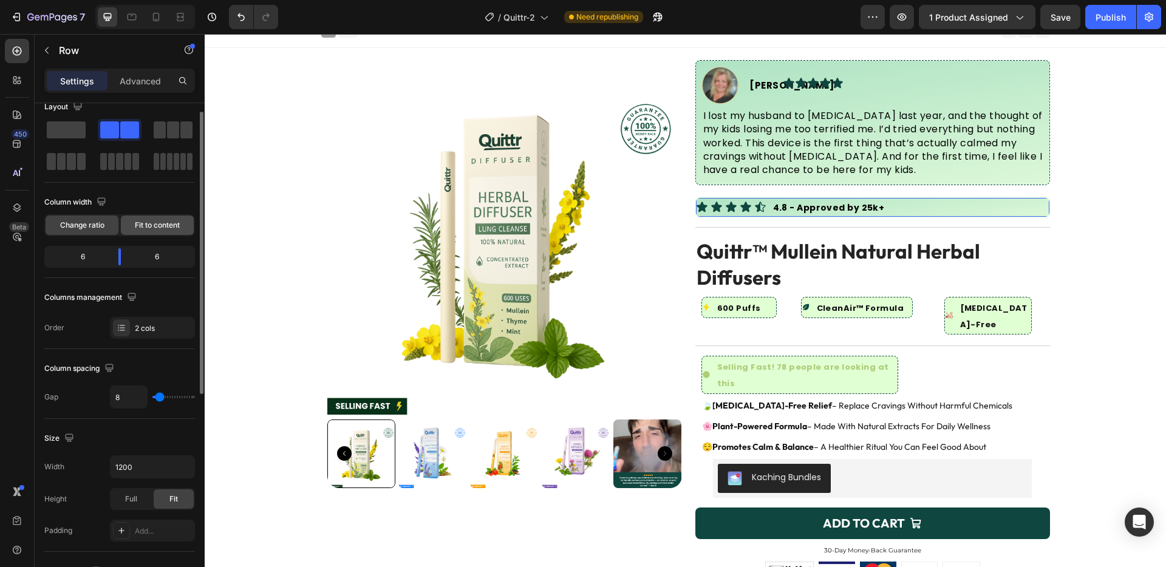
click at [135, 233] on div "Fit to content" at bounding box center [157, 225] width 73 height 19
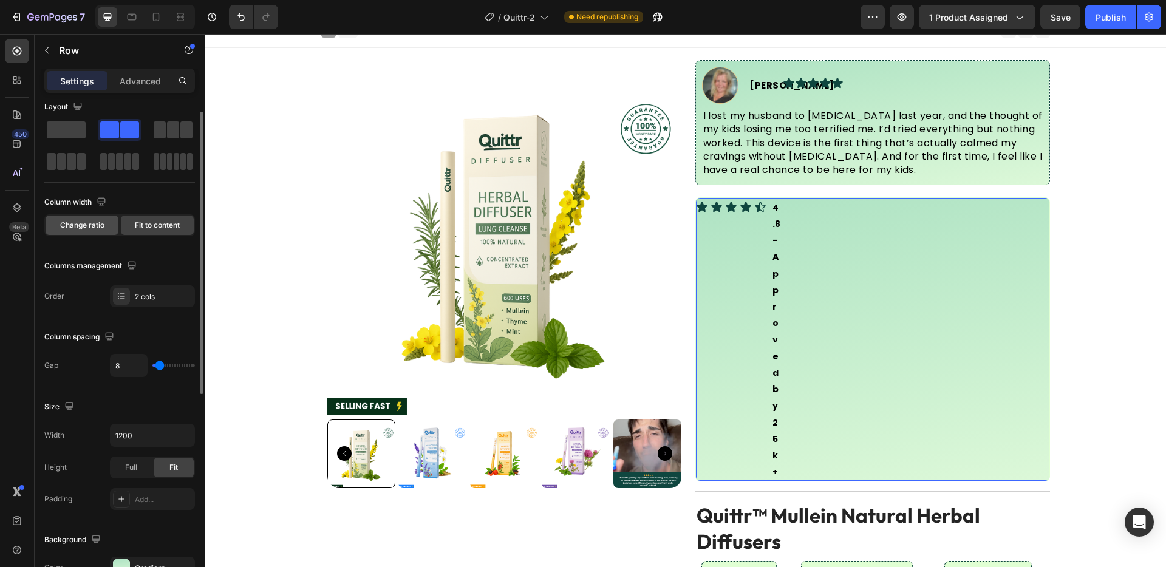
click at [88, 229] on span "Change ratio" at bounding box center [82, 225] width 44 height 11
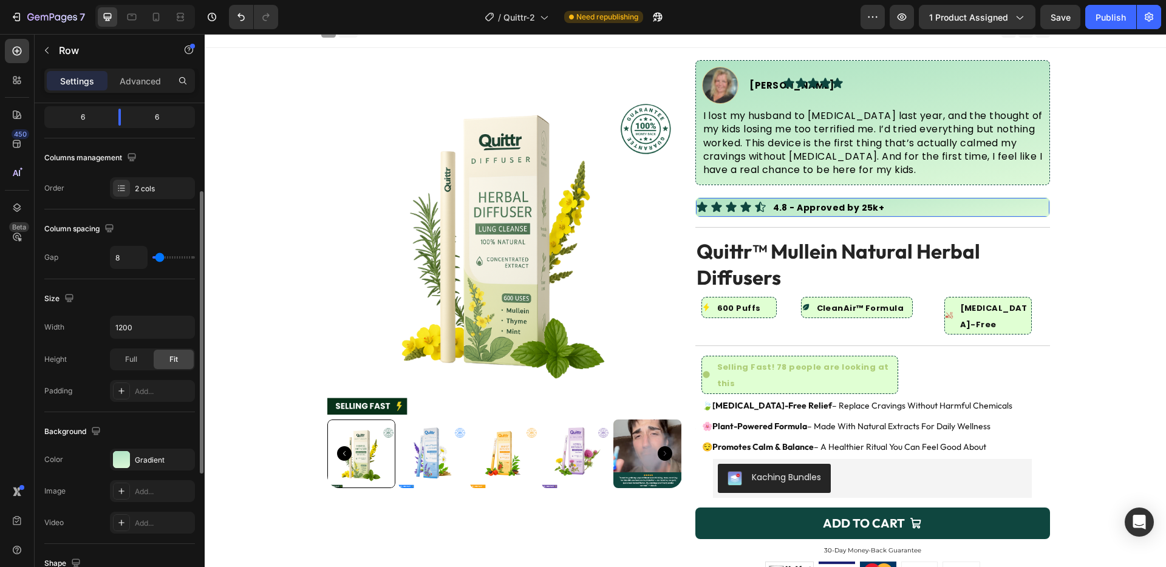
scroll to position [168, 0]
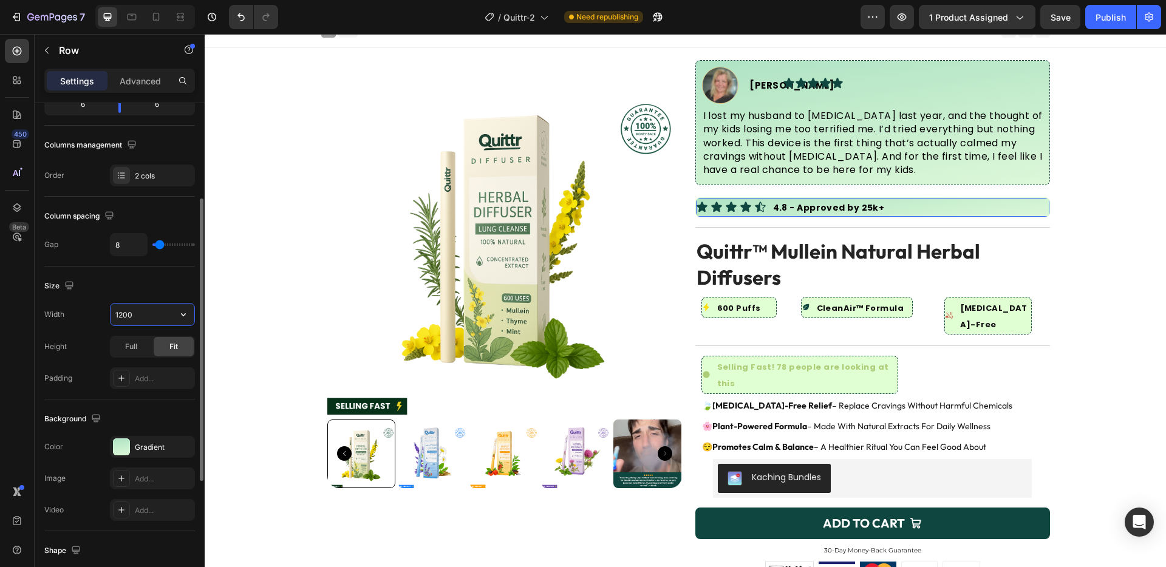
click at [140, 315] on input "1200" at bounding box center [153, 315] width 84 height 22
click at [188, 313] on icon "button" at bounding box center [183, 314] width 12 height 12
click at [159, 364] on p "Full 100%" at bounding box center [149, 368] width 69 height 11
click at [179, 312] on icon "button" at bounding box center [183, 314] width 12 height 12
click at [157, 348] on p "Default 1200px" at bounding box center [149, 345] width 69 height 11
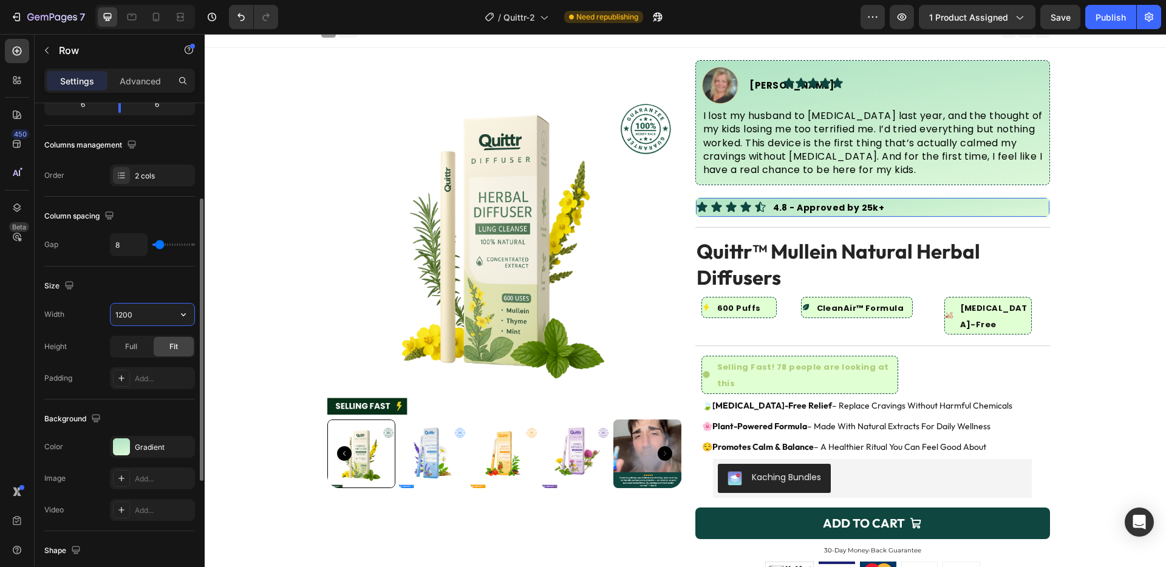
click at [145, 313] on input "1200" at bounding box center [153, 315] width 84 height 22
click at [124, 319] on input "1200" at bounding box center [153, 315] width 84 height 22
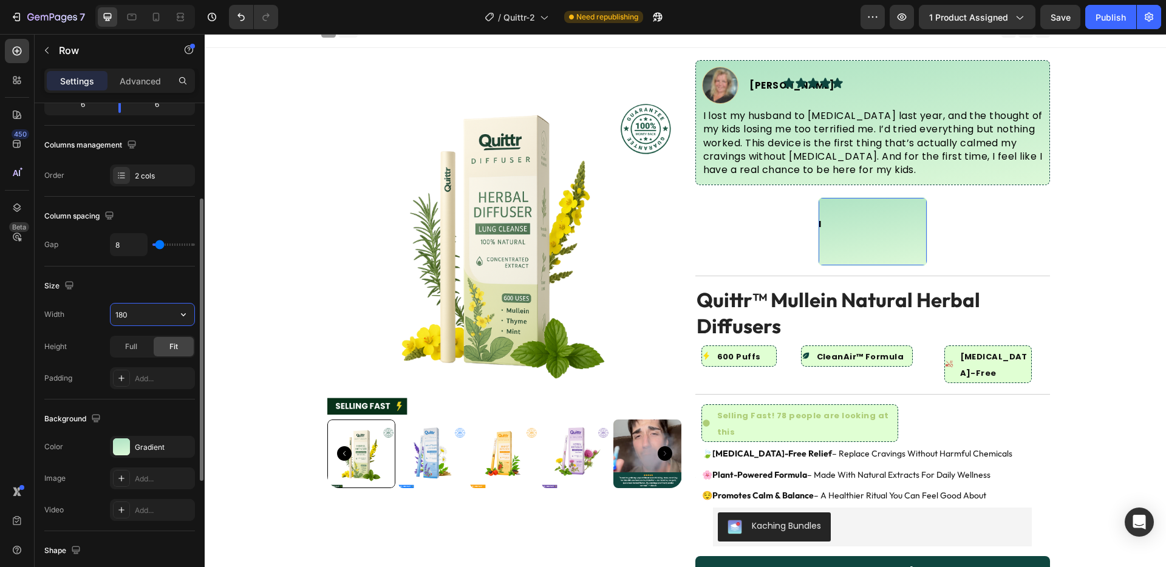
type input "1800"
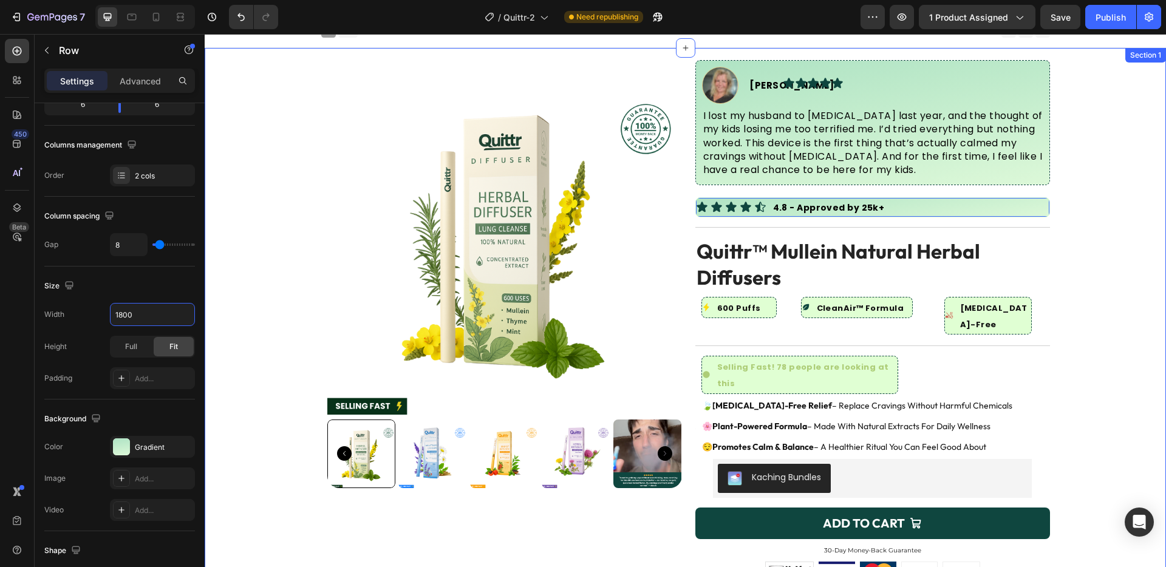
click at [1063, 267] on div "Product Images Image [PERSON_NAME] Text Block Advanced List Icon Icon Icon Icon…" at bounding box center [685, 439] width 961 height 758
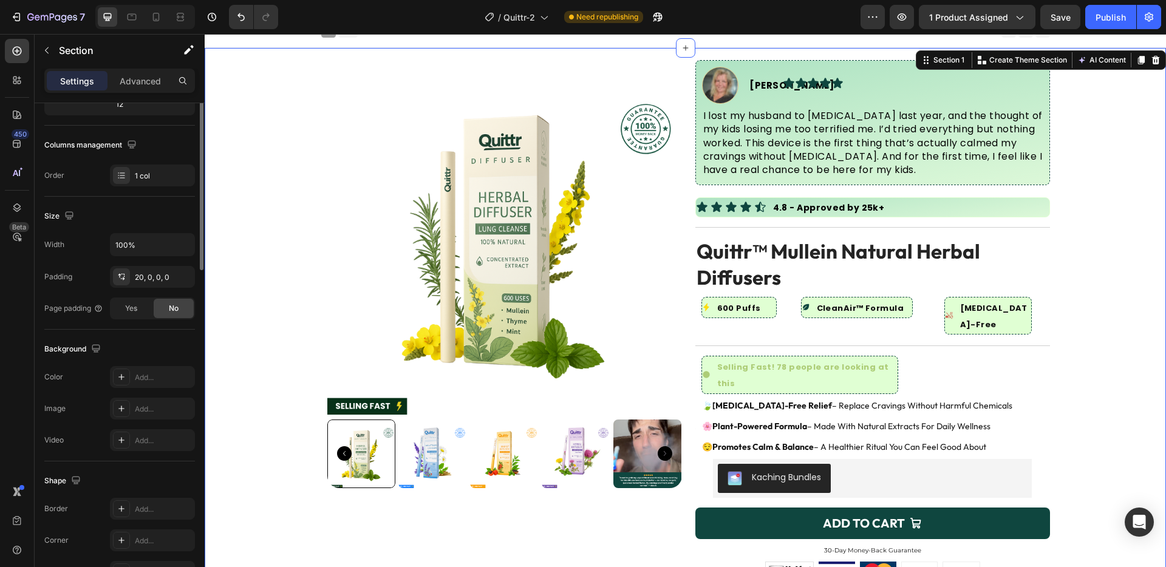
scroll to position [0, 0]
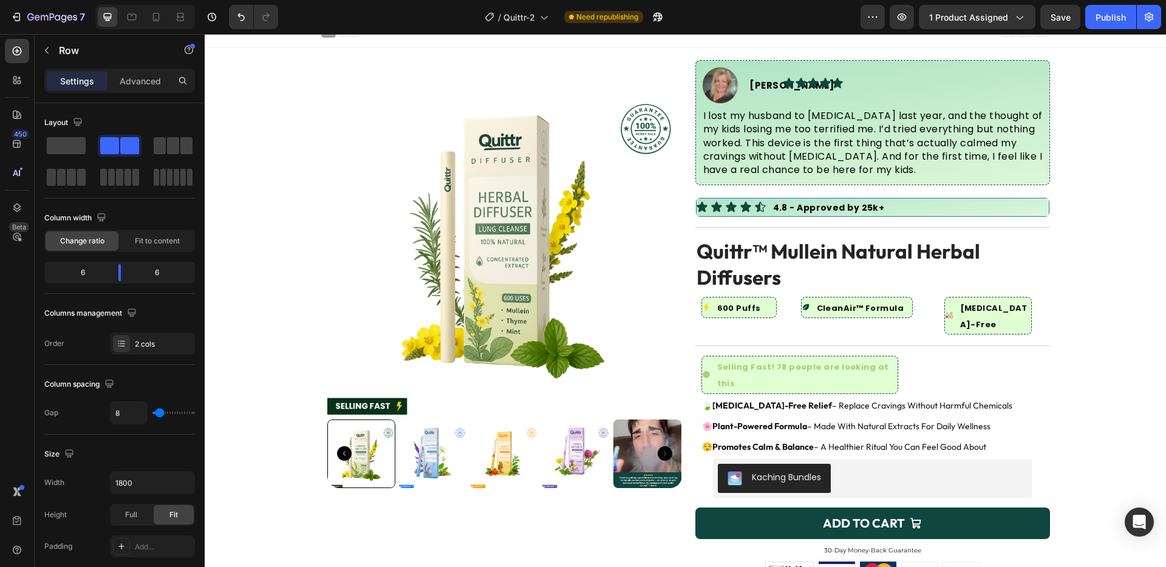
click at [1003, 202] on div "4.8 - Approved by 25k+ Text Block" at bounding box center [962, 207] width 174 height 19
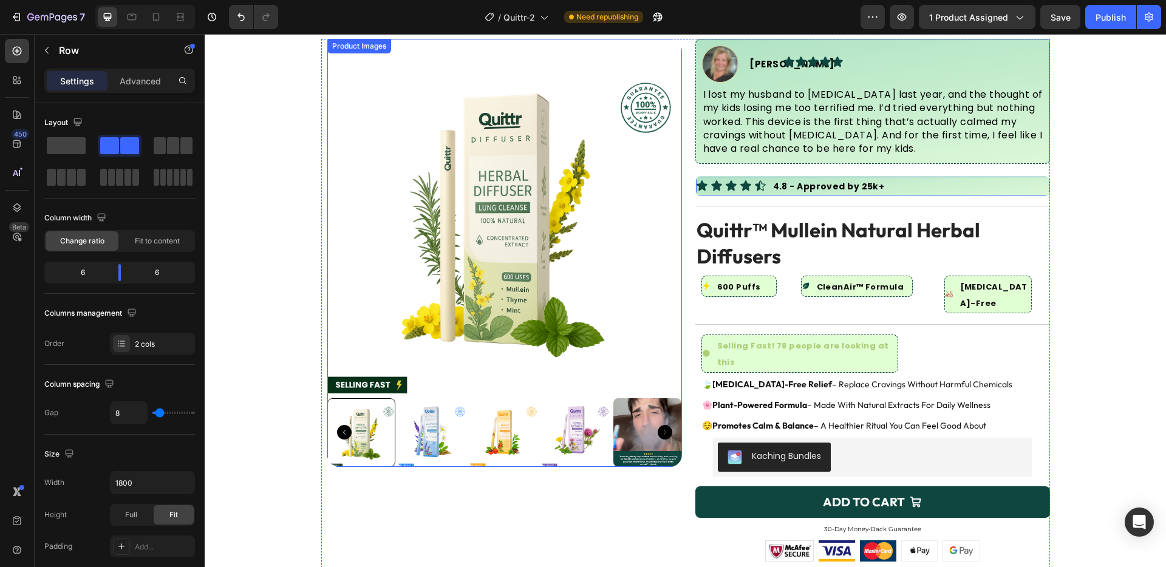
scroll to position [32, 0]
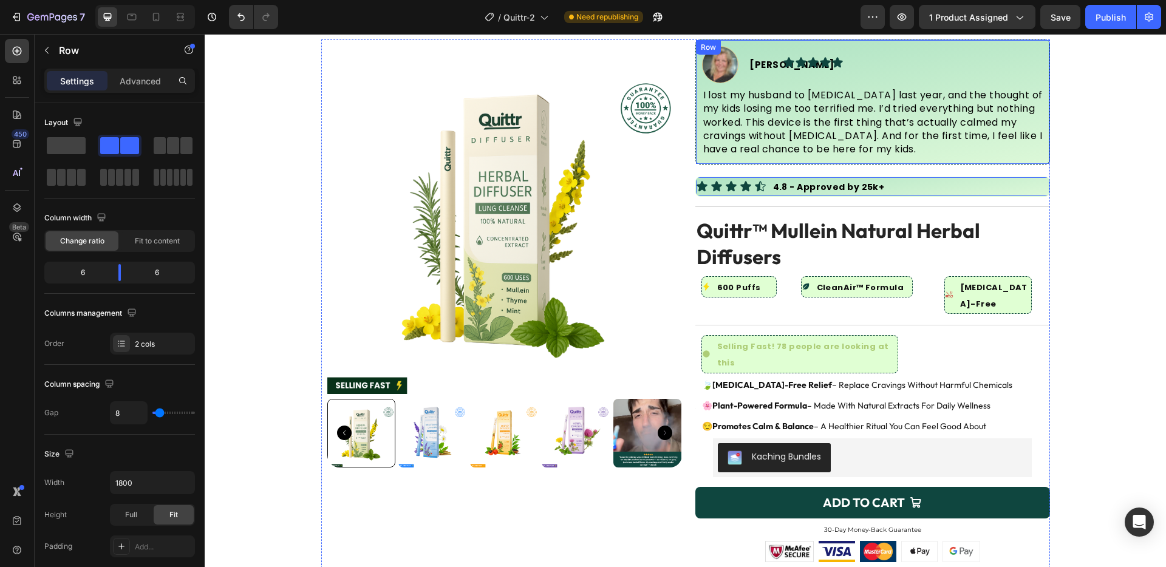
click at [897, 43] on div "Image [PERSON_NAME] Text Block Advanced List Icon Icon Icon Icon Icon Icon List…" at bounding box center [872, 101] width 355 height 125
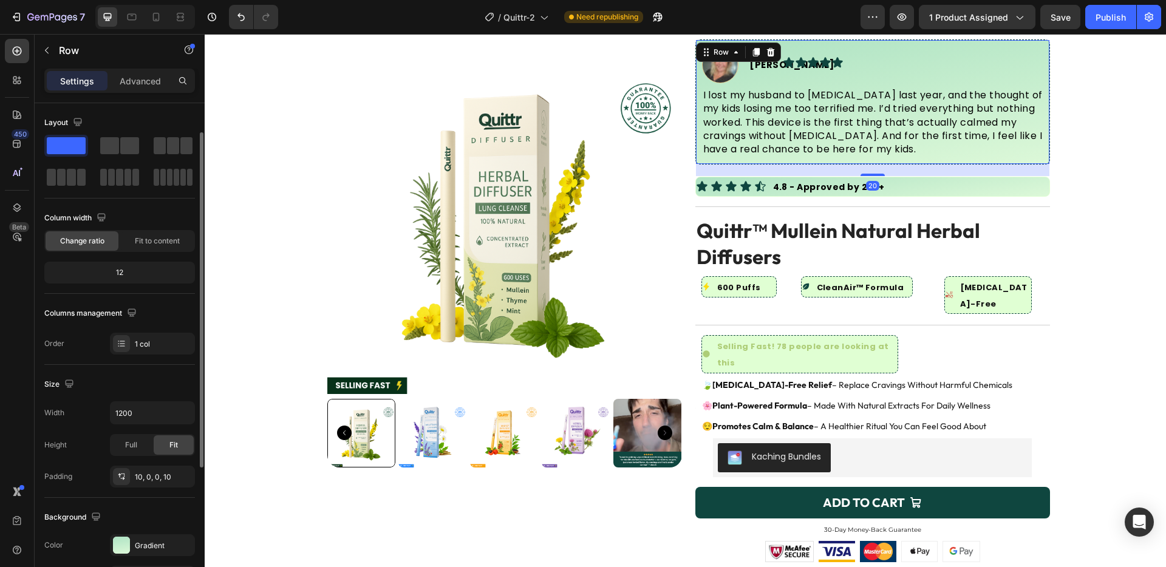
scroll to position [18, 0]
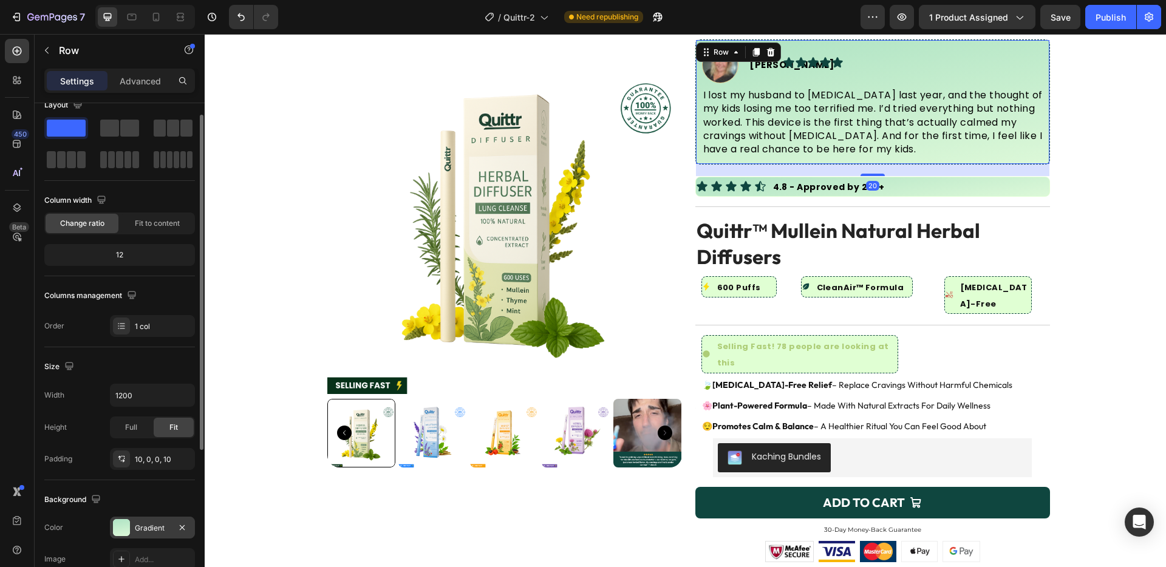
click at [138, 523] on div "Gradient" at bounding box center [152, 528] width 35 height 11
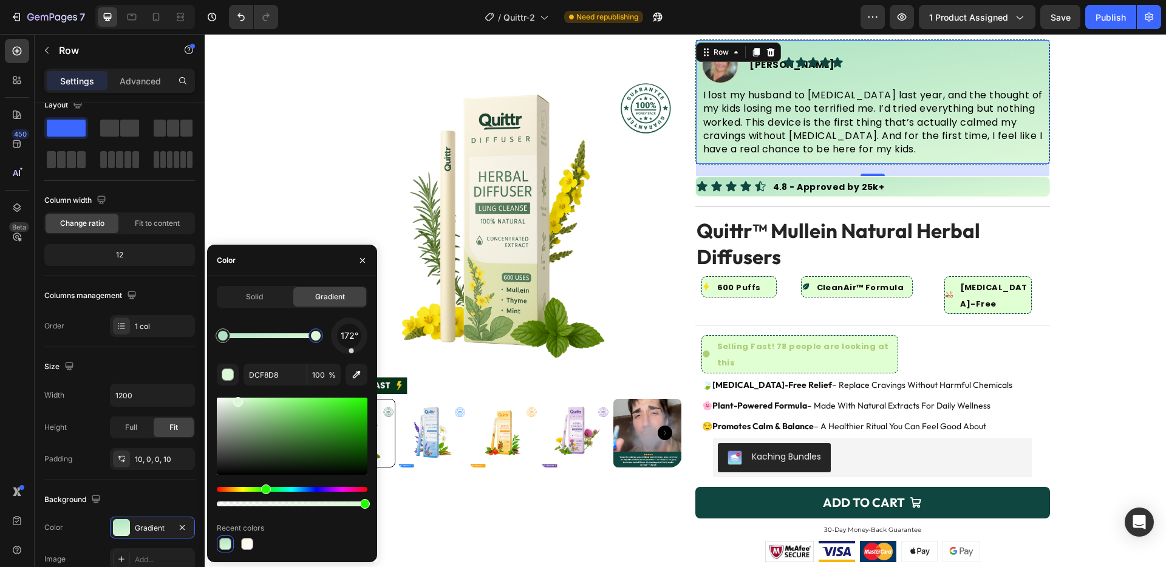
click at [318, 335] on div at bounding box center [316, 336] width 10 height 10
click at [289, 372] on input "DCF8D8" at bounding box center [274, 375] width 63 height 22
click at [318, 337] on div at bounding box center [316, 336] width 10 height 10
paste input "#DFF9D9"
click at [288, 358] on div "172° #DFF9D9 100 % Recent colors" at bounding box center [292, 435] width 151 height 235
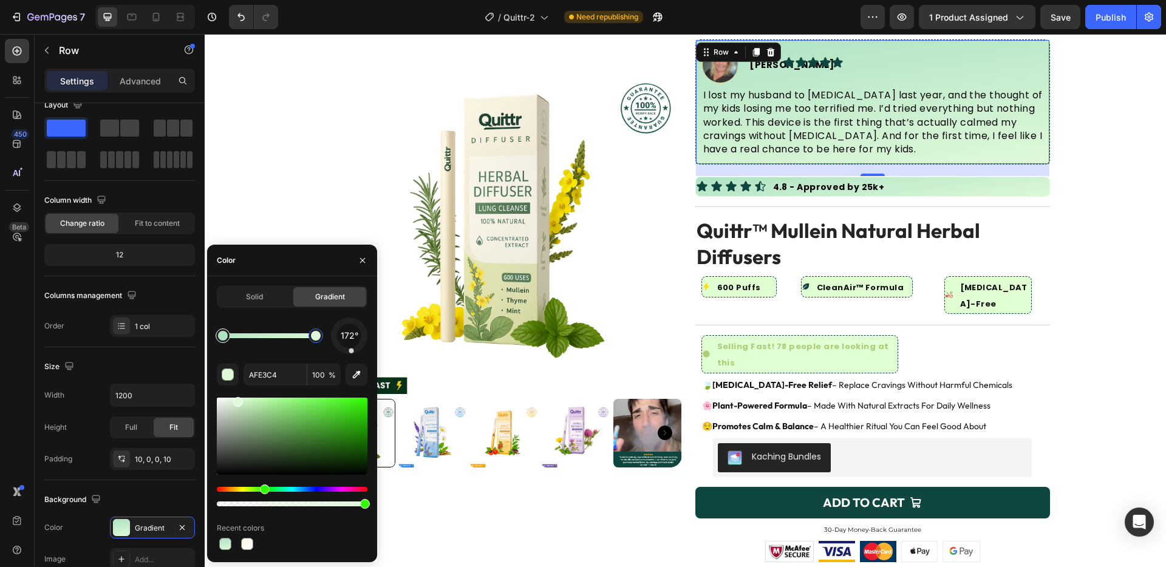
click at [226, 339] on div at bounding box center [223, 336] width 10 height 10
drag, startPoint x: 313, startPoint y: 337, endPoint x: 259, endPoint y: 334, distance: 54.1
click at [259, 334] on div at bounding box center [260, 336] width 10 height 10
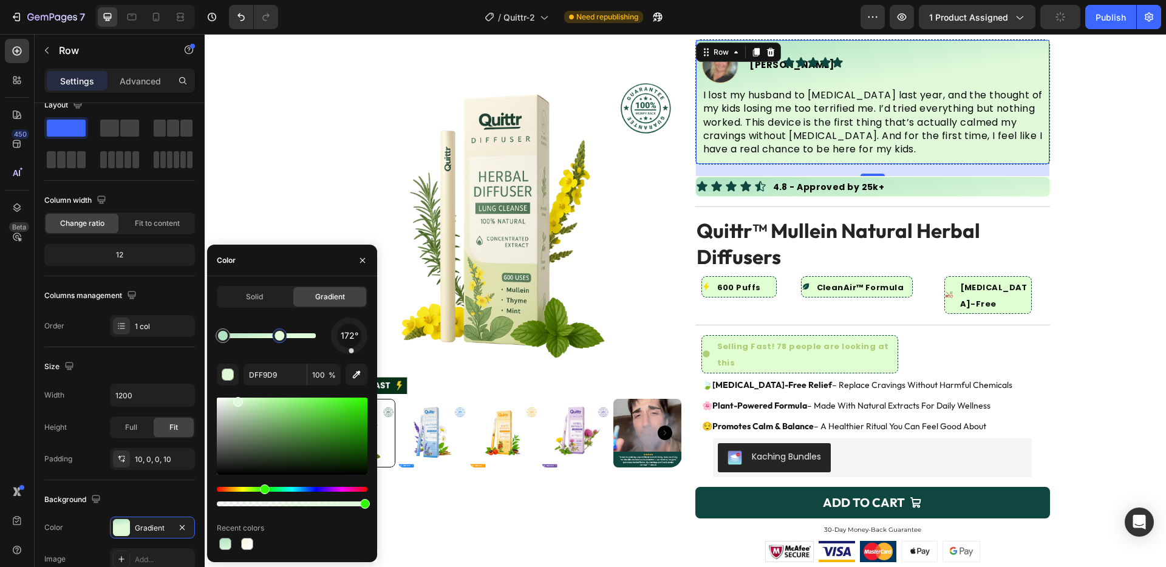
drag, startPoint x: 263, startPoint y: 335, endPoint x: 280, endPoint y: 336, distance: 17.0
click at [280, 336] on div at bounding box center [279, 336] width 10 height 10
type input "AFE3C4"
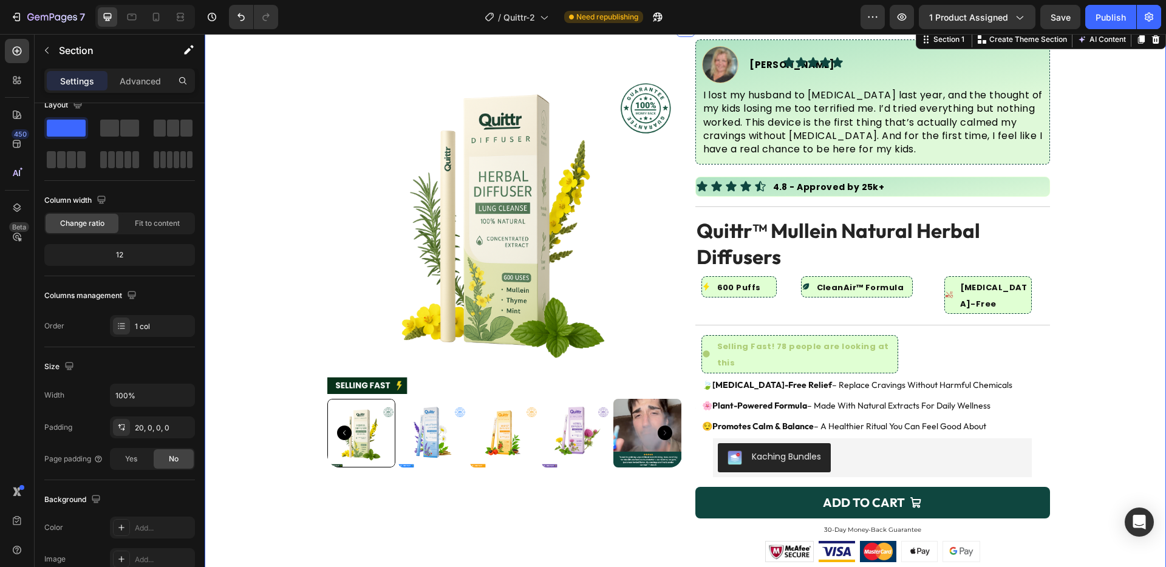
click at [1118, 176] on div "Product Images Image [PERSON_NAME] Text Block Advanced List Icon Icon Icon Icon…" at bounding box center [685, 418] width 961 height 758
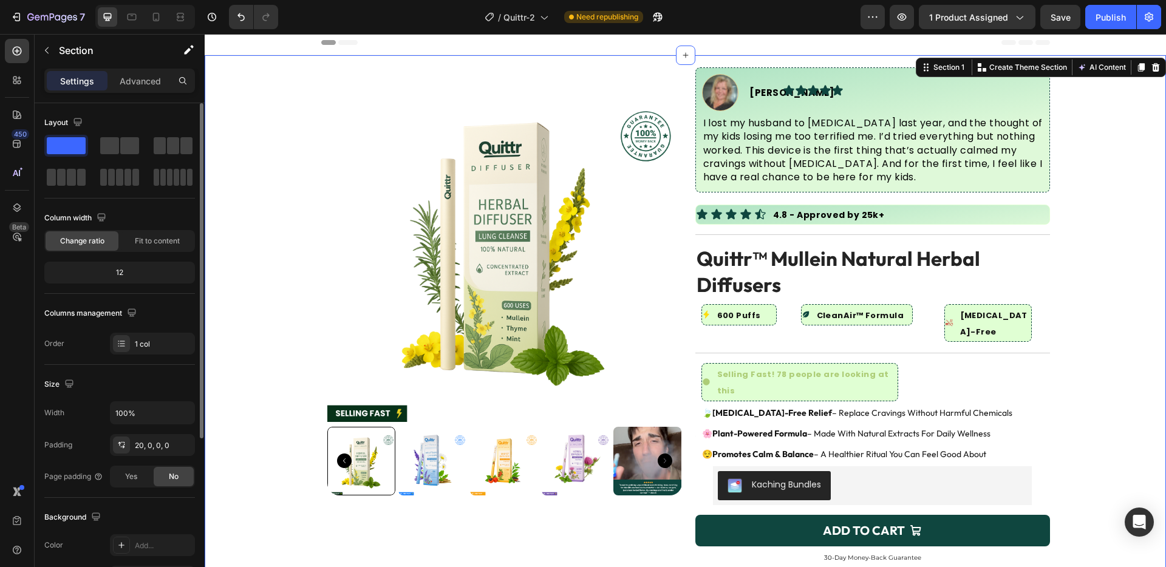
scroll to position [0, 0]
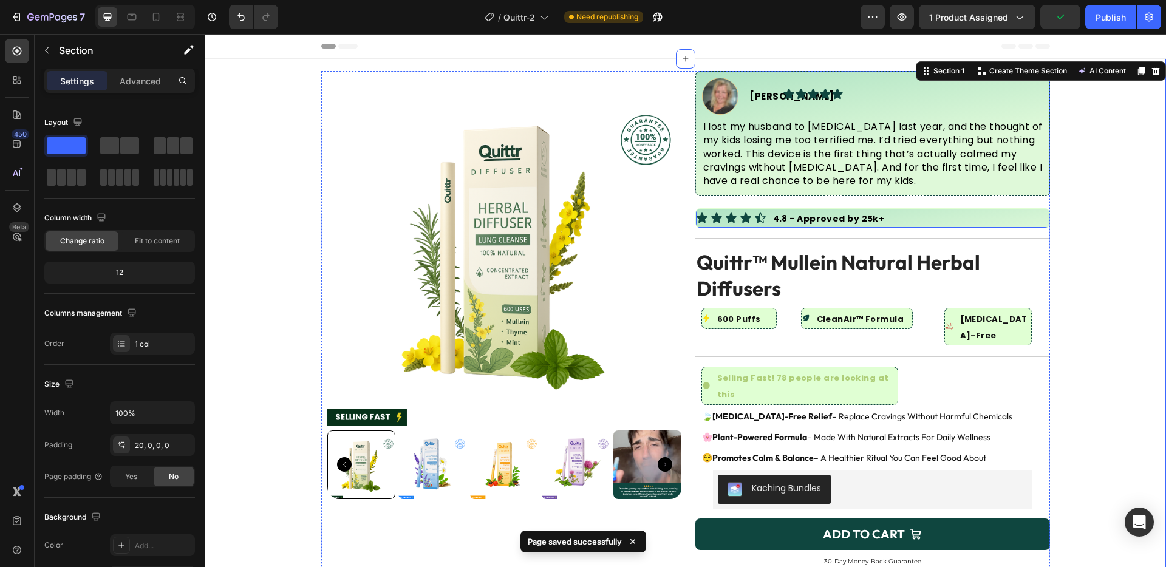
click at [967, 219] on div "4.8 - Approved by 25k+ Text Block" at bounding box center [962, 218] width 174 height 19
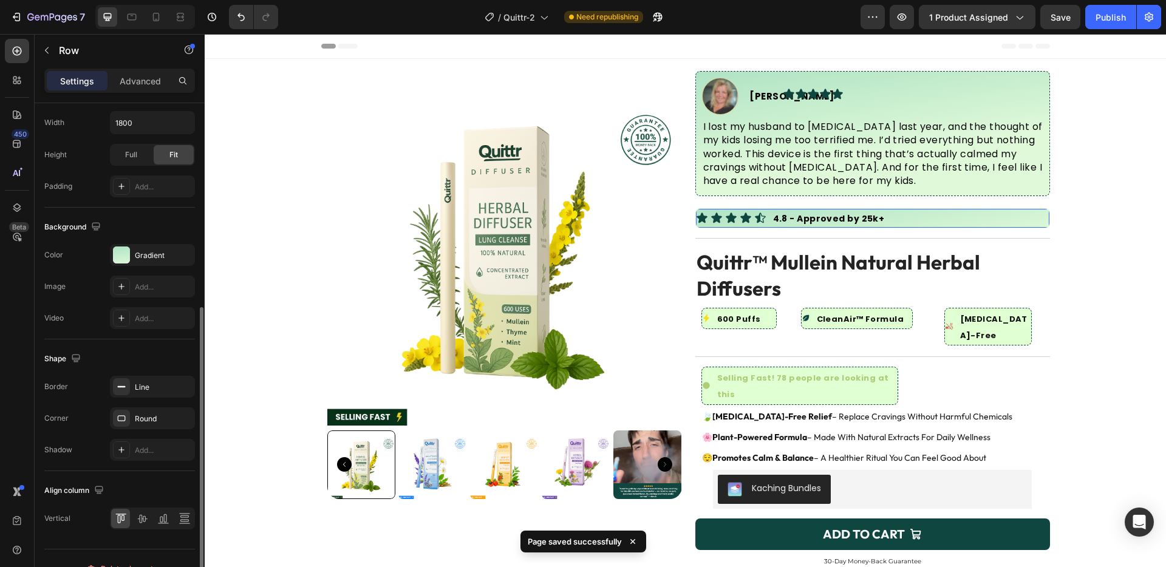
scroll to position [381, 0]
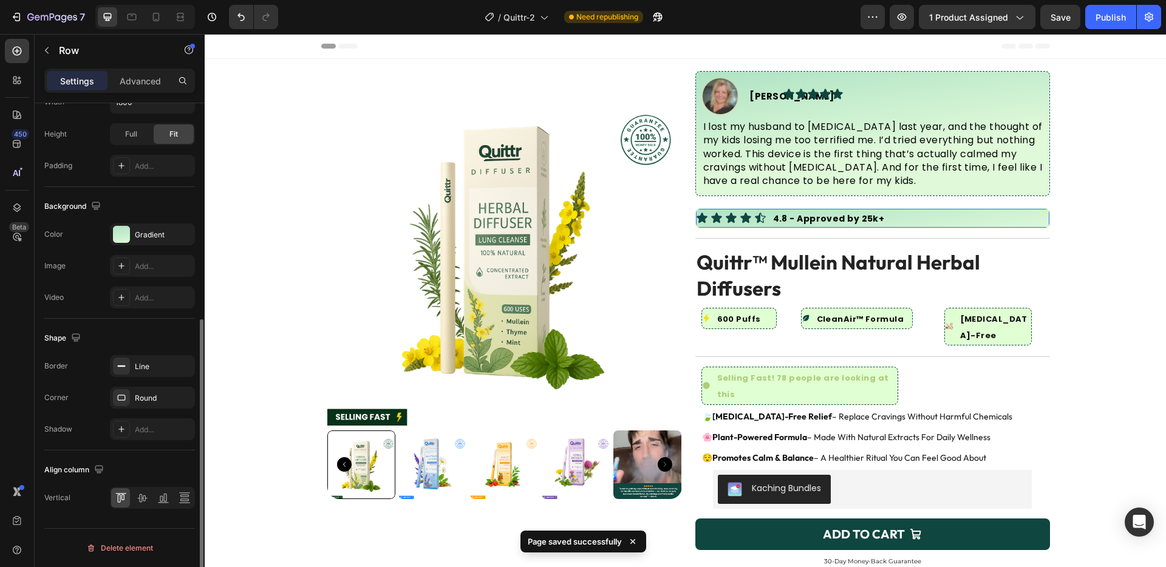
click at [130, 219] on div "Background The changes might be hidden by the video. Color Gradient Image Add..…" at bounding box center [119, 253] width 151 height 132
click at [132, 234] on div "Gradient" at bounding box center [152, 234] width 85 height 22
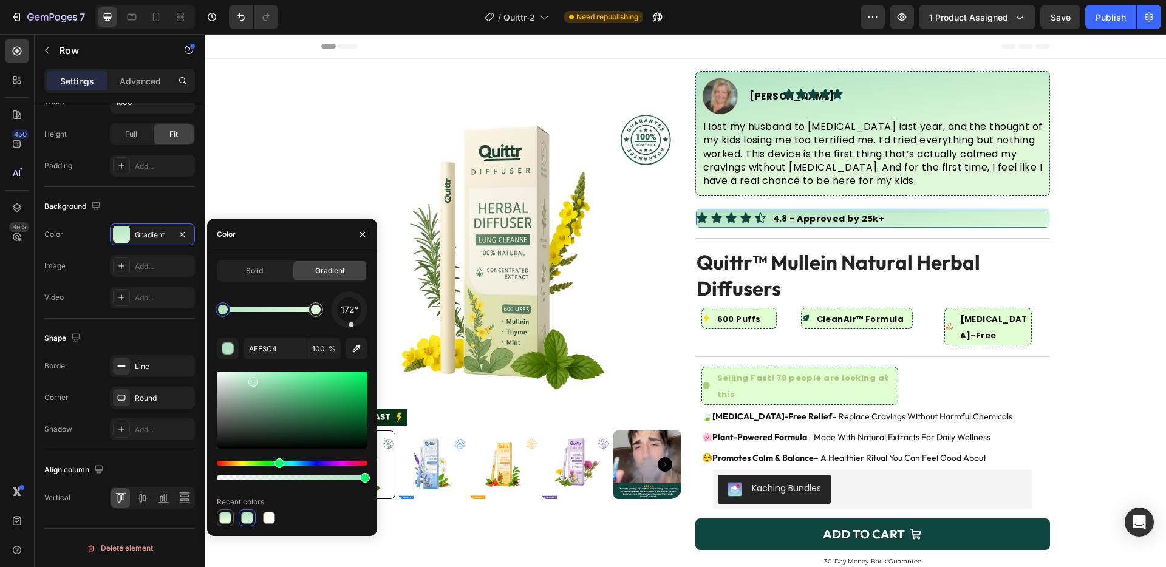
click at [221, 519] on div at bounding box center [225, 518] width 12 height 12
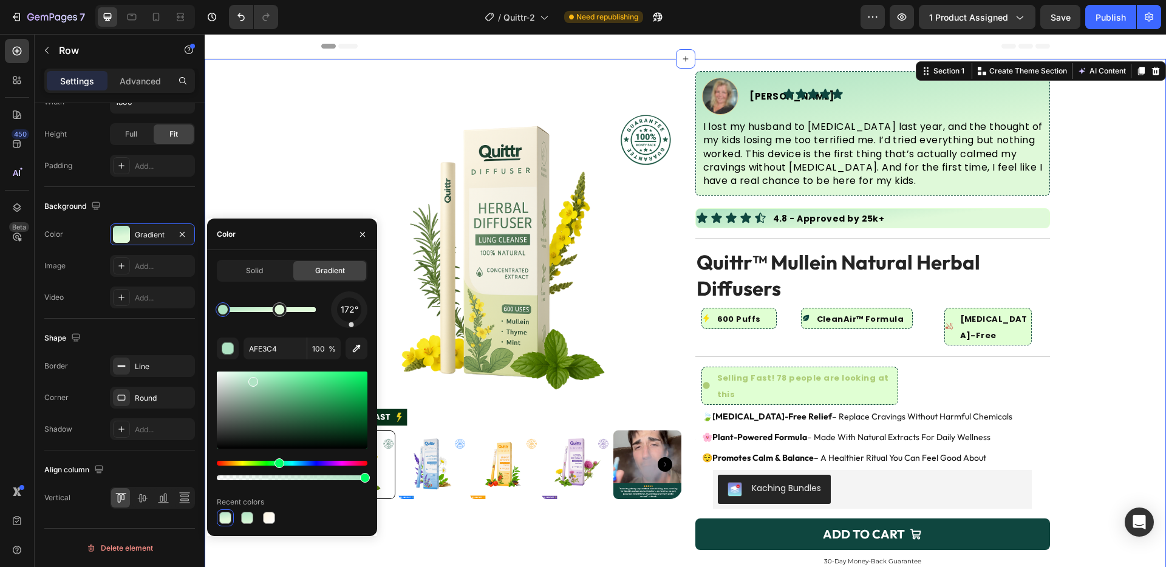
click at [1062, 237] on div "Product Images Image [PERSON_NAME] Text Block Advanced List Icon Icon Icon Icon…" at bounding box center [685, 450] width 961 height 758
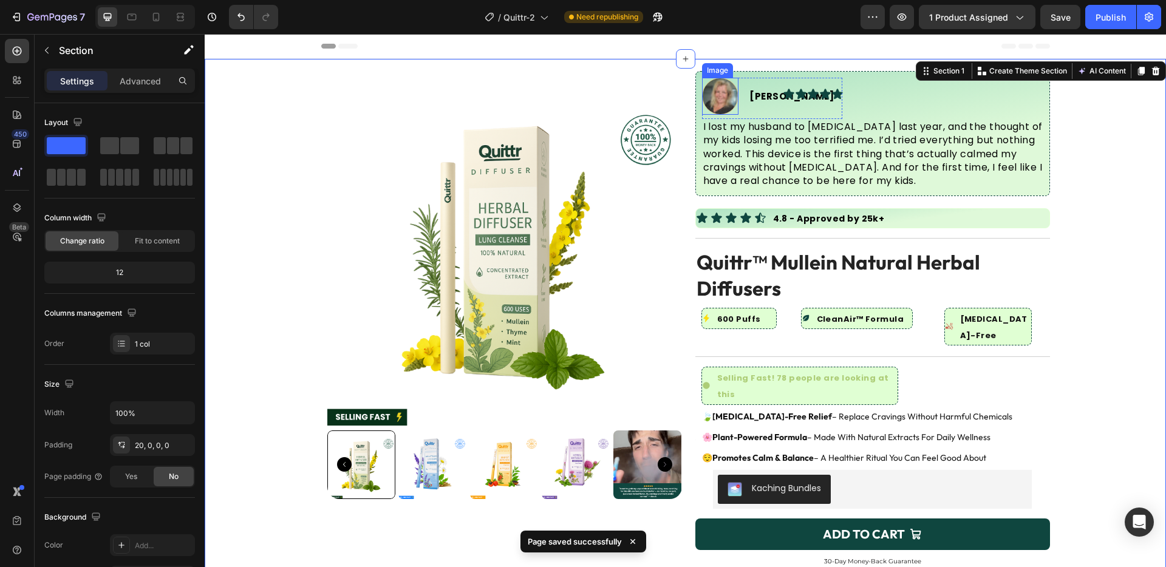
click at [724, 91] on img at bounding box center [720, 96] width 37 height 37
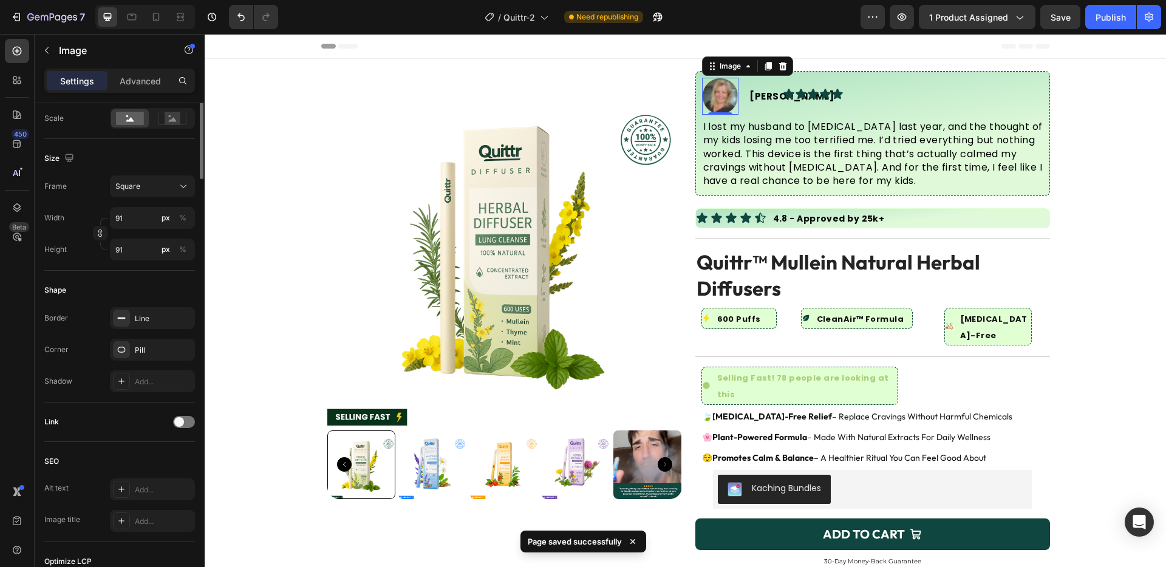
scroll to position [449, 0]
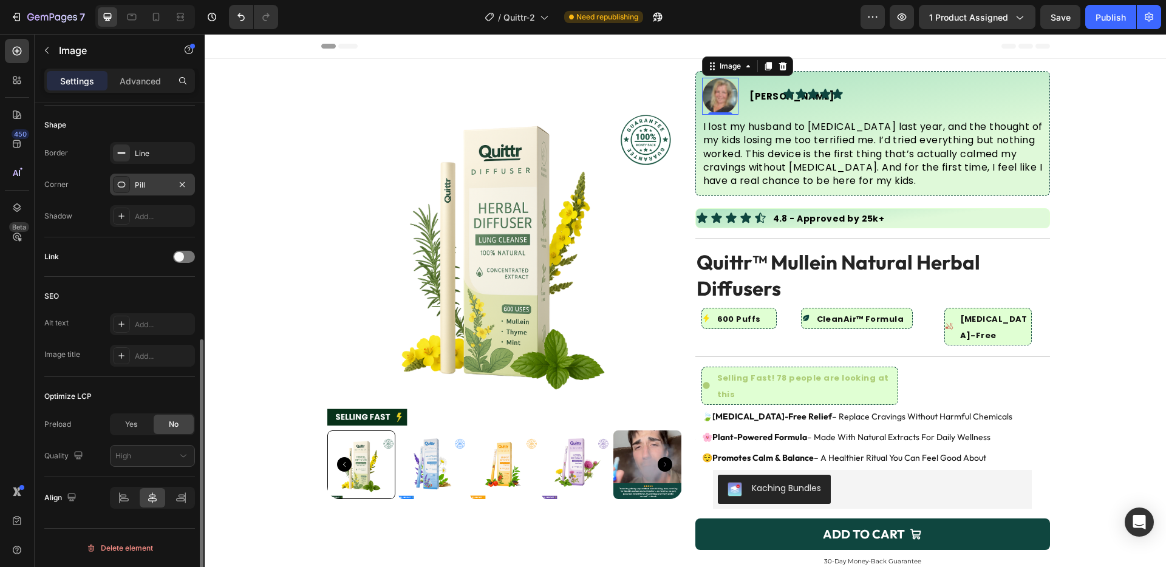
click at [158, 195] on div "Pill" at bounding box center [152, 185] width 85 height 22
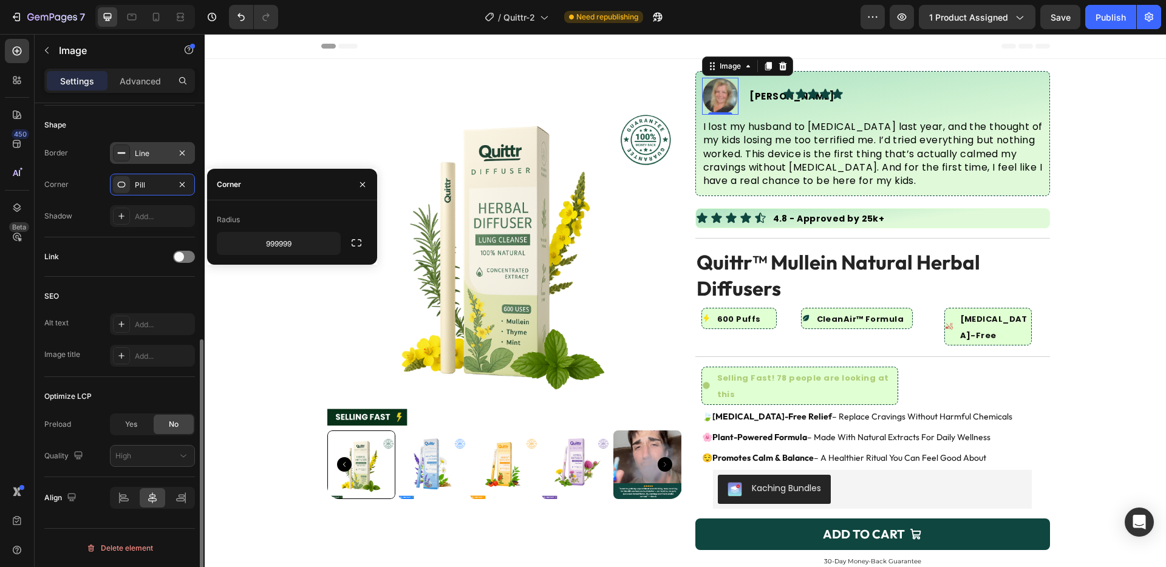
drag, startPoint x: 121, startPoint y: 149, endPoint x: 140, endPoint y: 163, distance: 23.1
click at [121, 149] on icon at bounding box center [122, 153] width 10 height 10
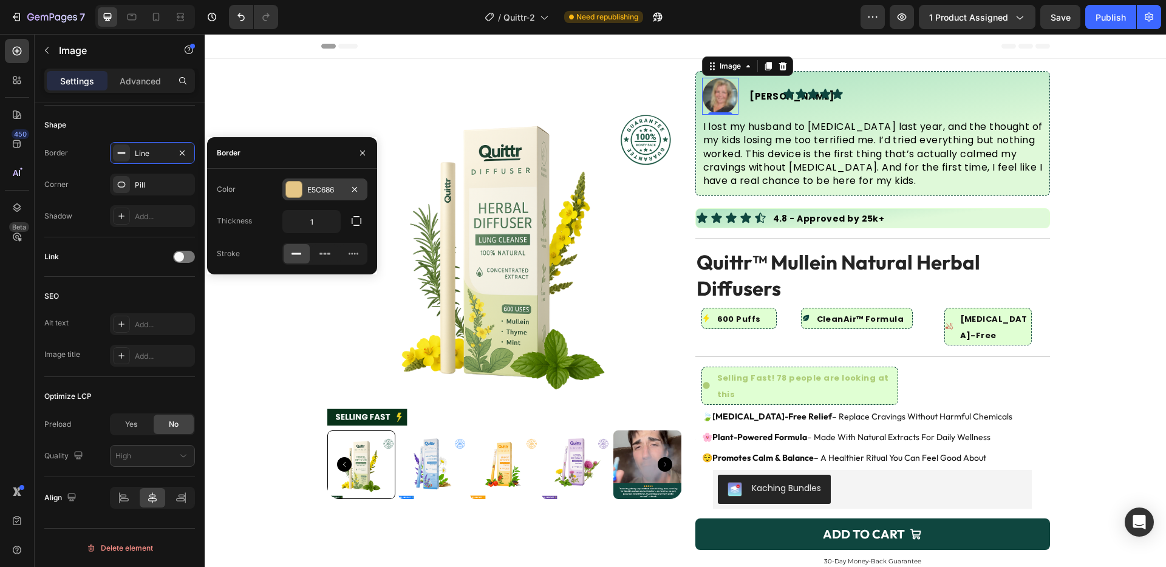
click at [298, 179] on div "E5C686" at bounding box center [324, 190] width 85 height 22
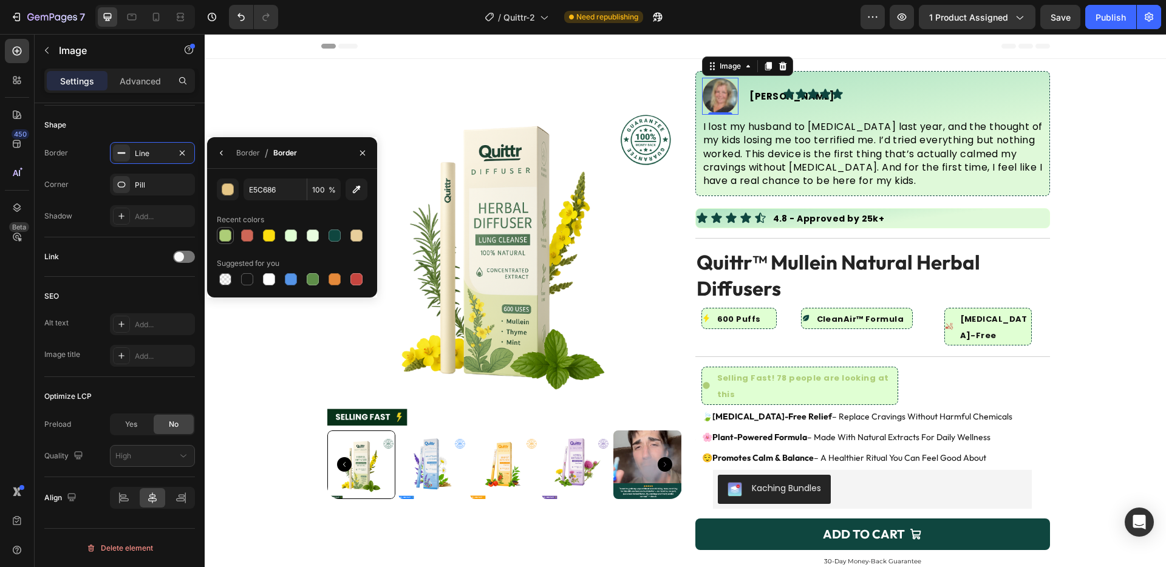
click at [222, 239] on div at bounding box center [225, 236] width 12 height 12
type input "ADCD77"
click at [968, 209] on div "4.8 - Approved by 25k+ Text Block" at bounding box center [962, 218] width 174 height 19
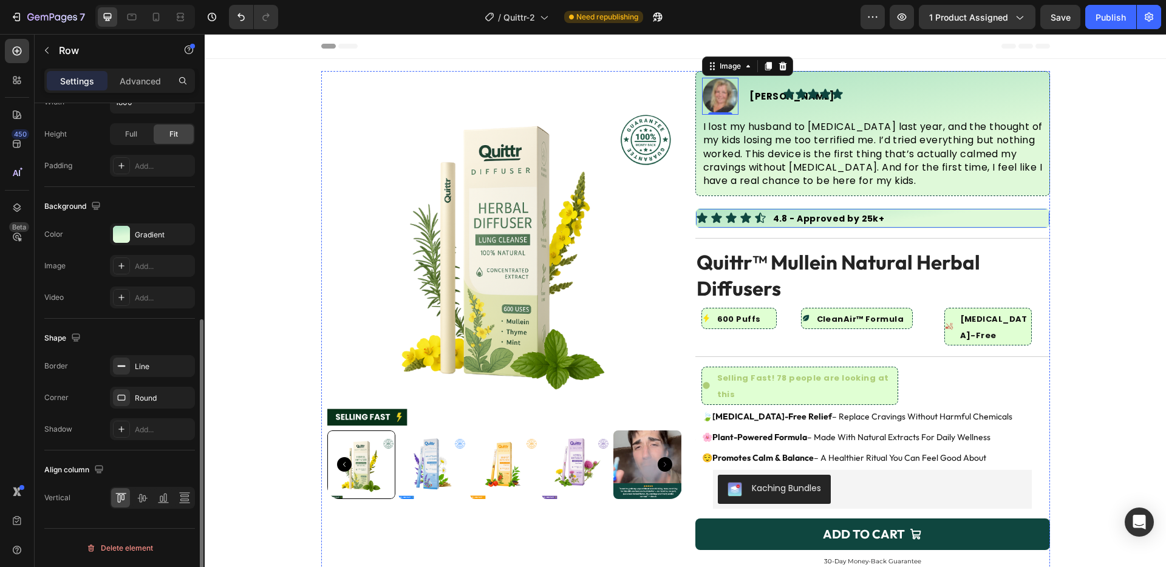
scroll to position [0, 0]
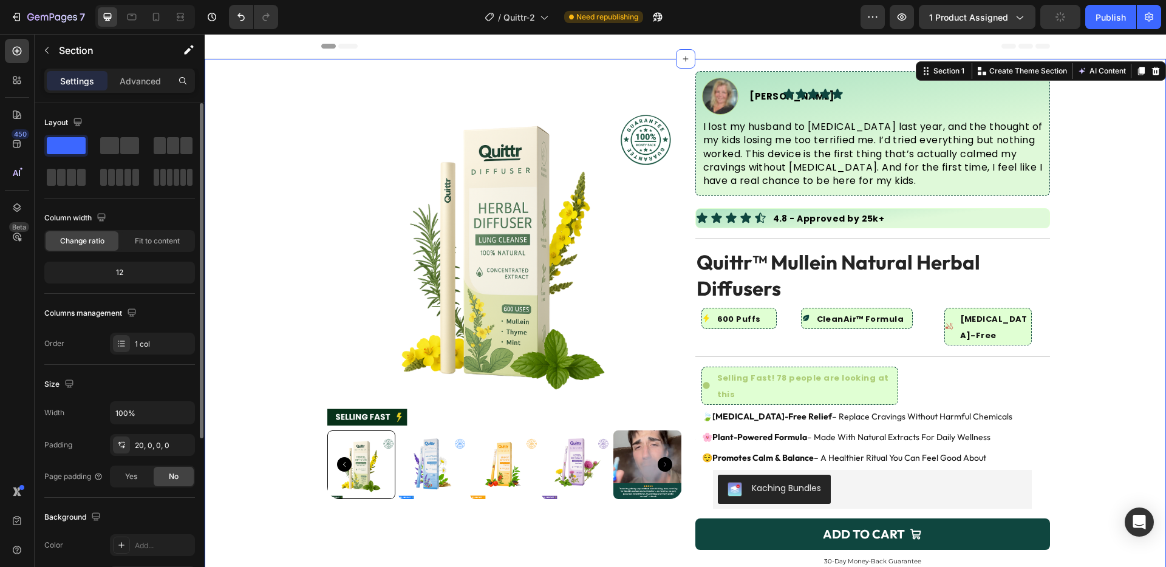
click at [1097, 209] on div "Product Images Image [PERSON_NAME] Text Block Advanced List Icon Icon Icon Icon…" at bounding box center [685, 450] width 961 height 758
click at [828, 213] on strong "4.8 - Approved by 25k+" at bounding box center [829, 219] width 112 height 12
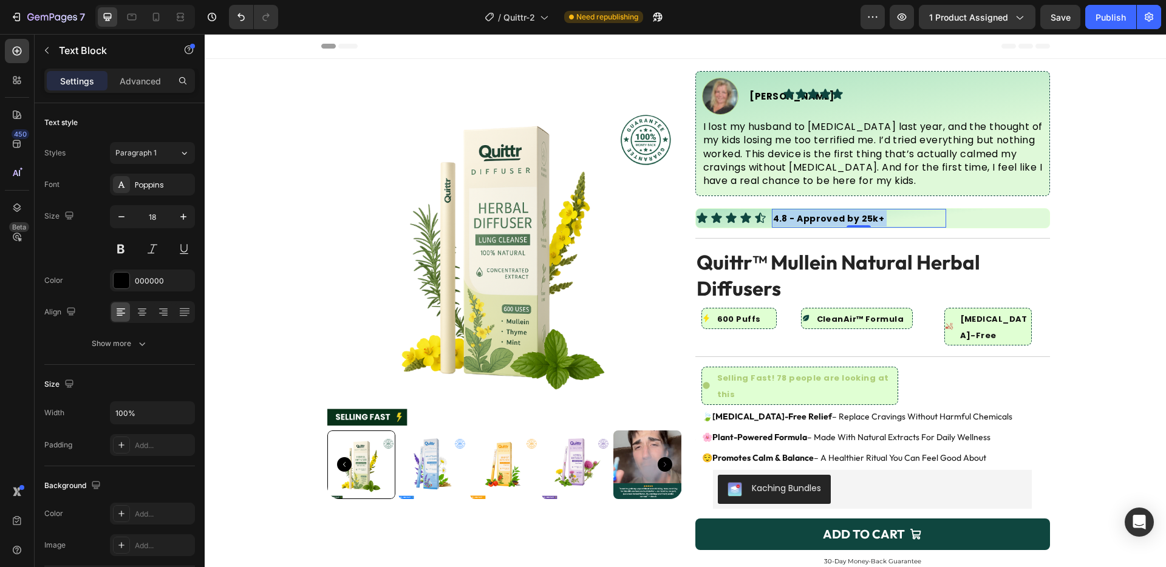
click at [828, 213] on strong "4.8 - Approved by 25k+" at bounding box center [829, 219] width 112 height 12
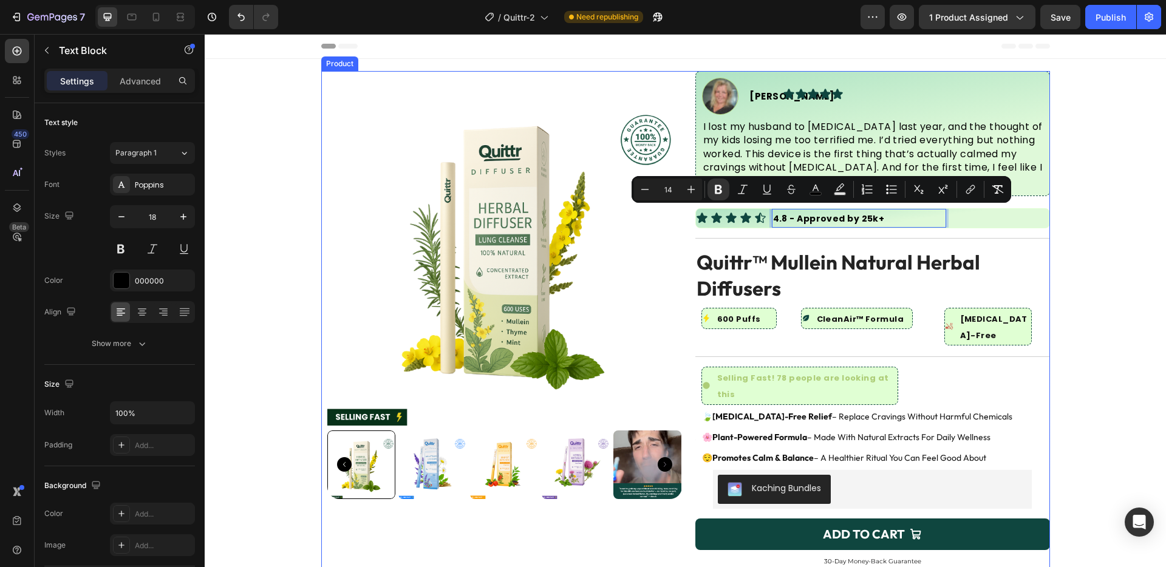
click at [834, 219] on strong "4.8 - Approved by 25k+" at bounding box center [829, 219] width 112 height 12
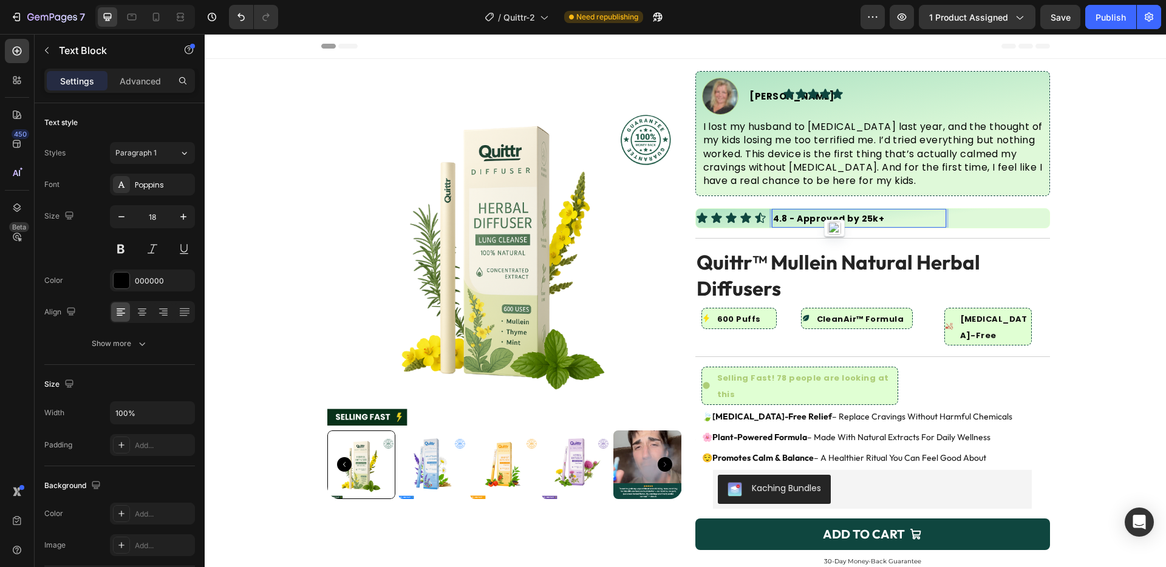
click at [813, 217] on strong "4.8 - Approved by 25k+" at bounding box center [829, 219] width 112 height 12
drag, startPoint x: 793, startPoint y: 213, endPoint x: 905, endPoint y: 215, distance: 112.3
click at [905, 215] on p "4.8 - Approved by 25k+" at bounding box center [859, 218] width 172 height 16
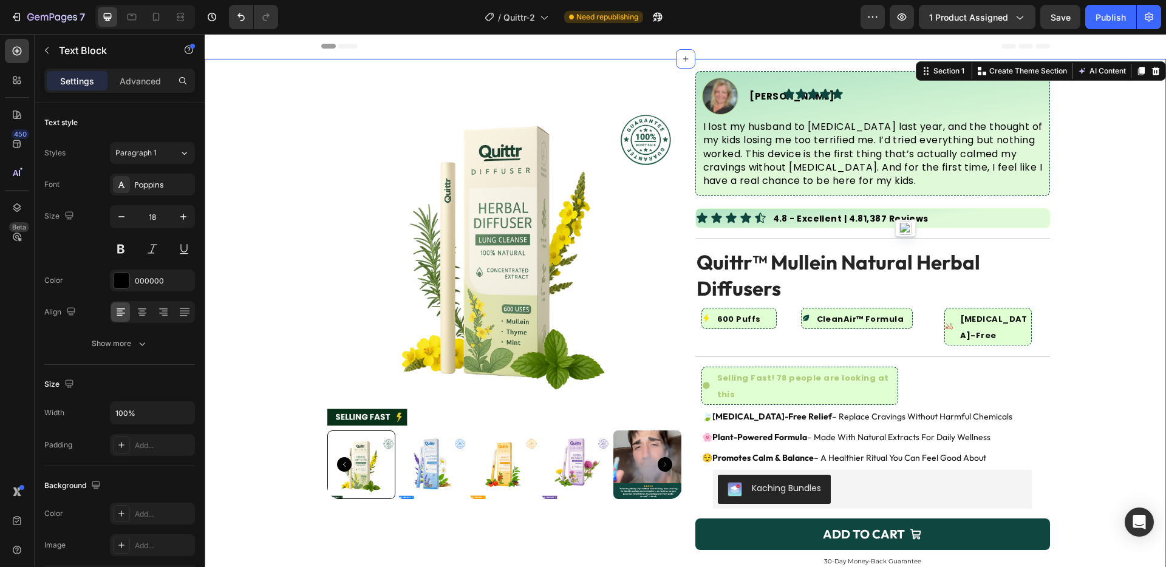
click at [1048, 218] on div "Product Images Image [PERSON_NAME] Text Block Advanced List Icon Icon Icon Icon…" at bounding box center [685, 450] width 961 height 758
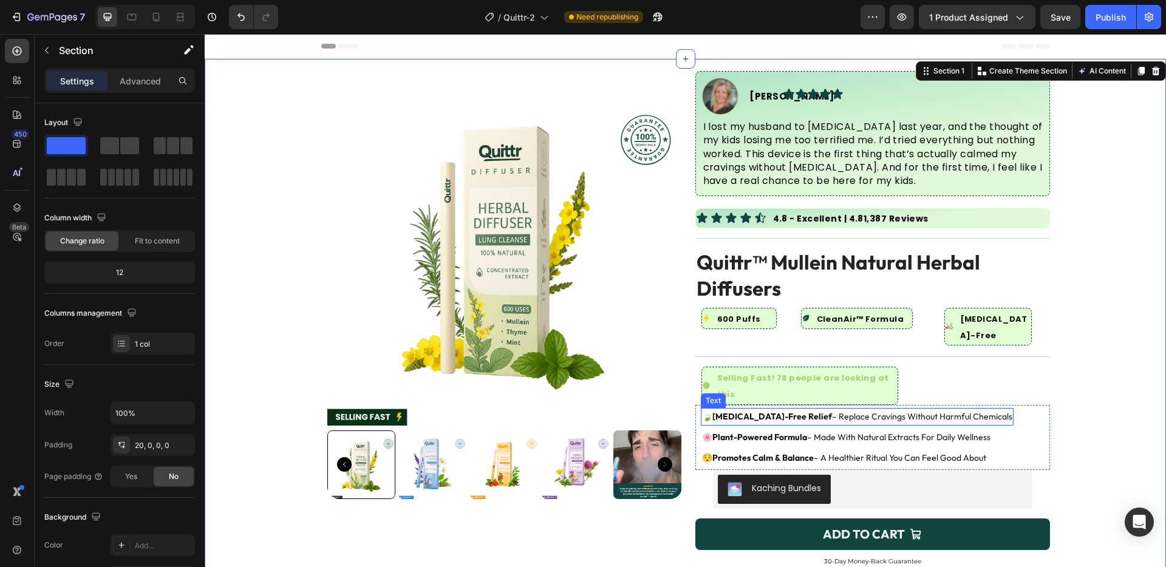
click at [758, 411] on strong "[MEDICAL_DATA]-free relief" at bounding box center [772, 416] width 120 height 11
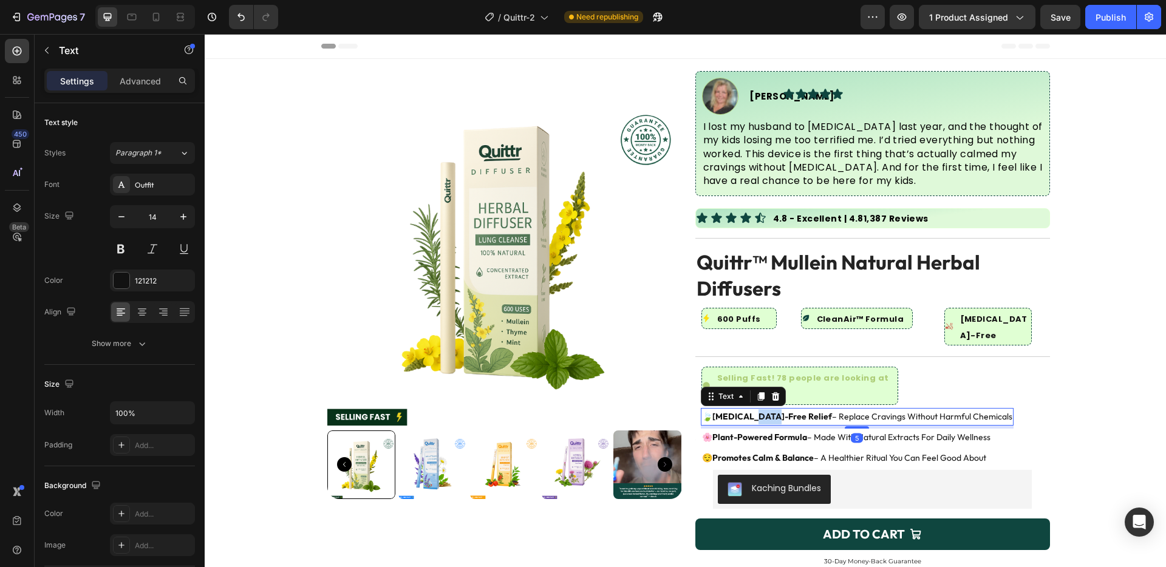
click at [758, 411] on strong "[MEDICAL_DATA]-free relief" at bounding box center [772, 416] width 120 height 11
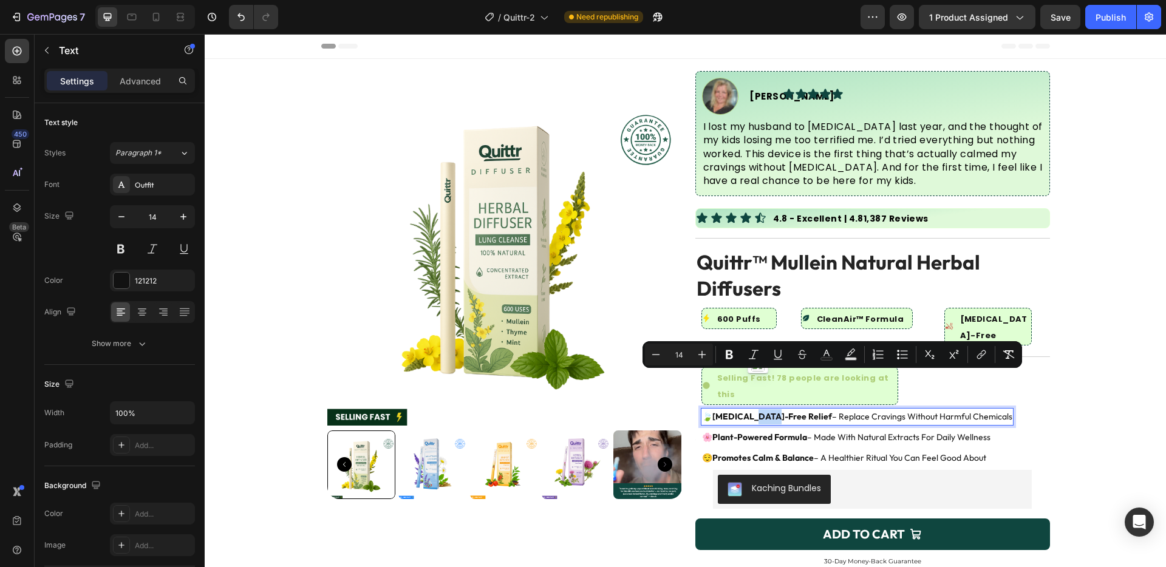
click at [758, 411] on strong "[MEDICAL_DATA]-free relief" at bounding box center [772, 416] width 120 height 11
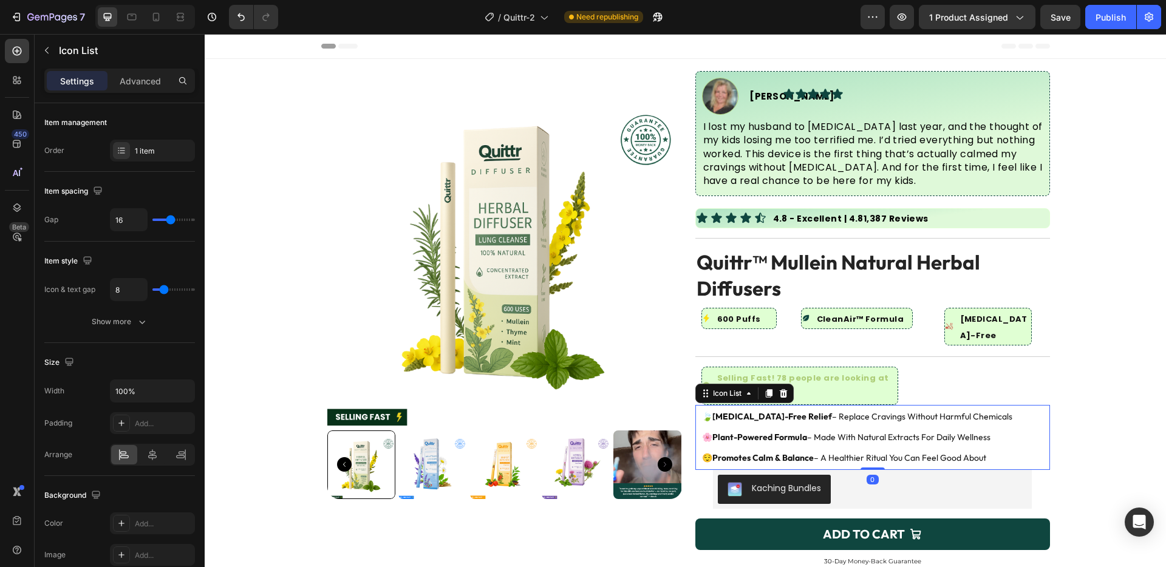
click at [1004, 408] on div "Icon 🍃 [MEDICAL_DATA]-free relief – replace cravings without harmful chemicals …" at bounding box center [872, 439] width 355 height 63
click at [780, 389] on icon at bounding box center [783, 394] width 10 height 10
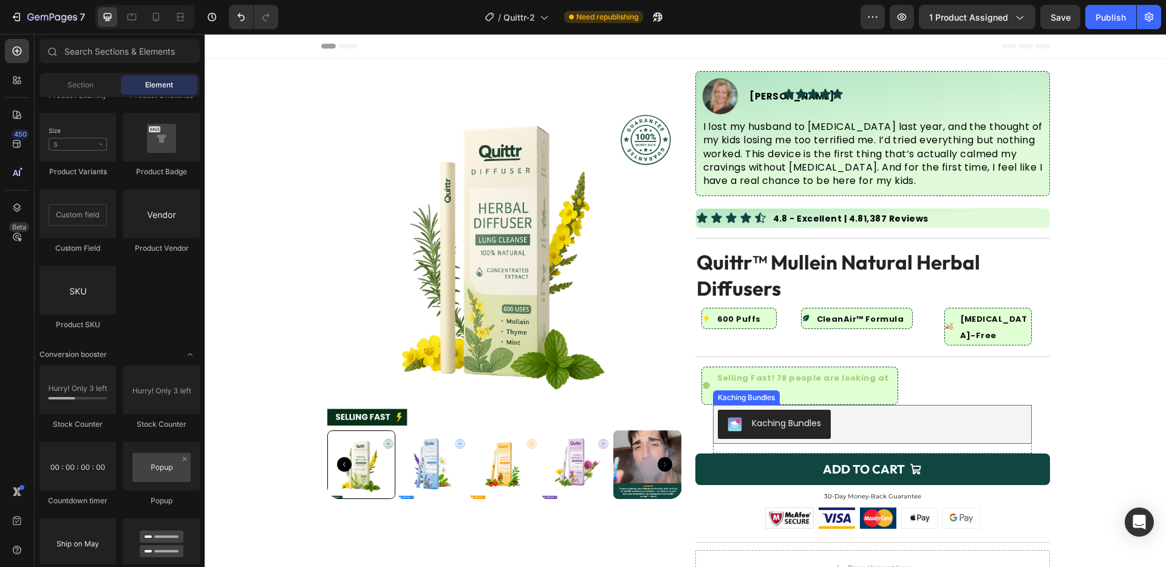
scroll to position [16, 0]
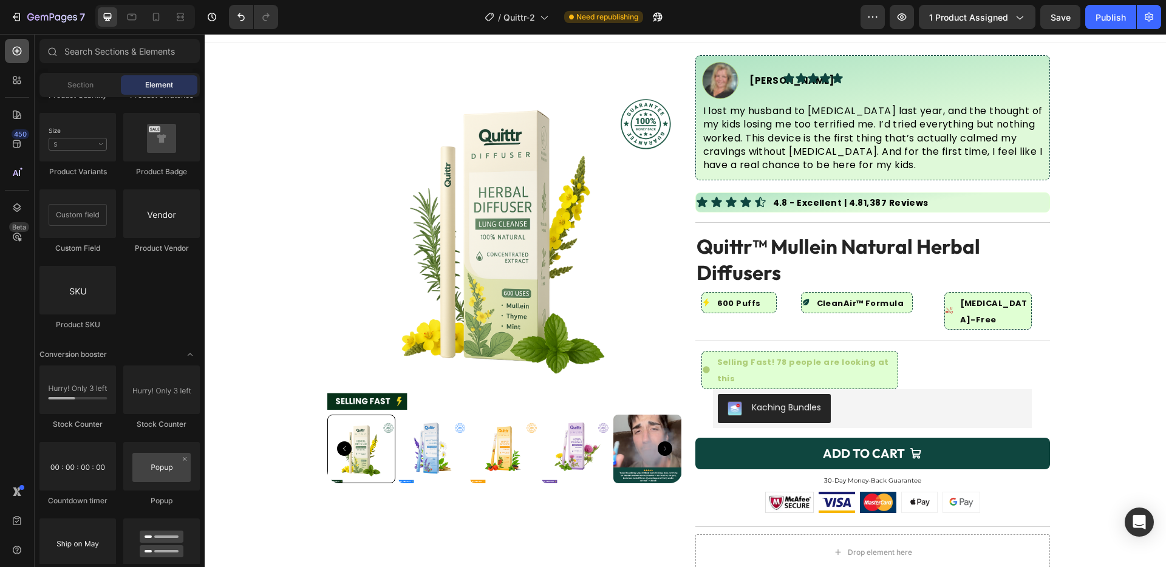
click at [16, 53] on icon at bounding box center [17, 51] width 9 height 9
type input "u"
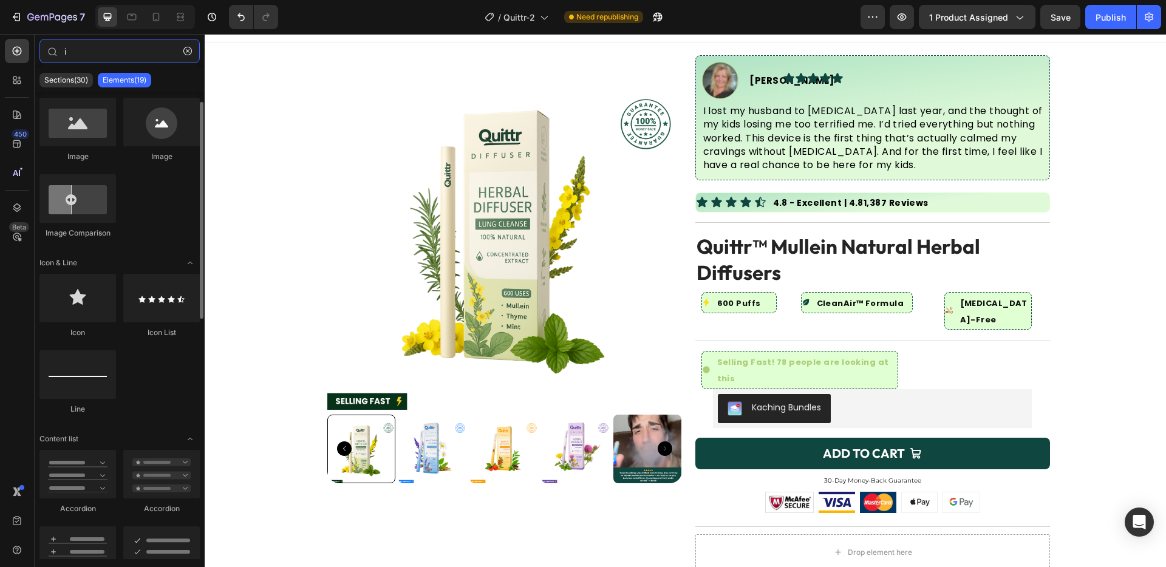
scroll to position [234, 0]
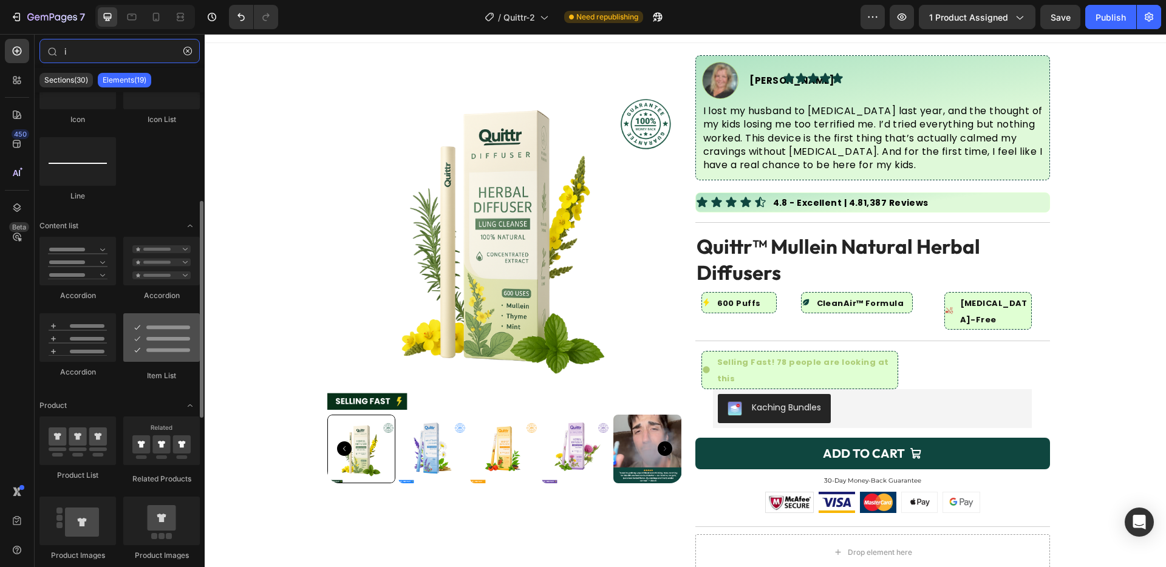
type input "i"
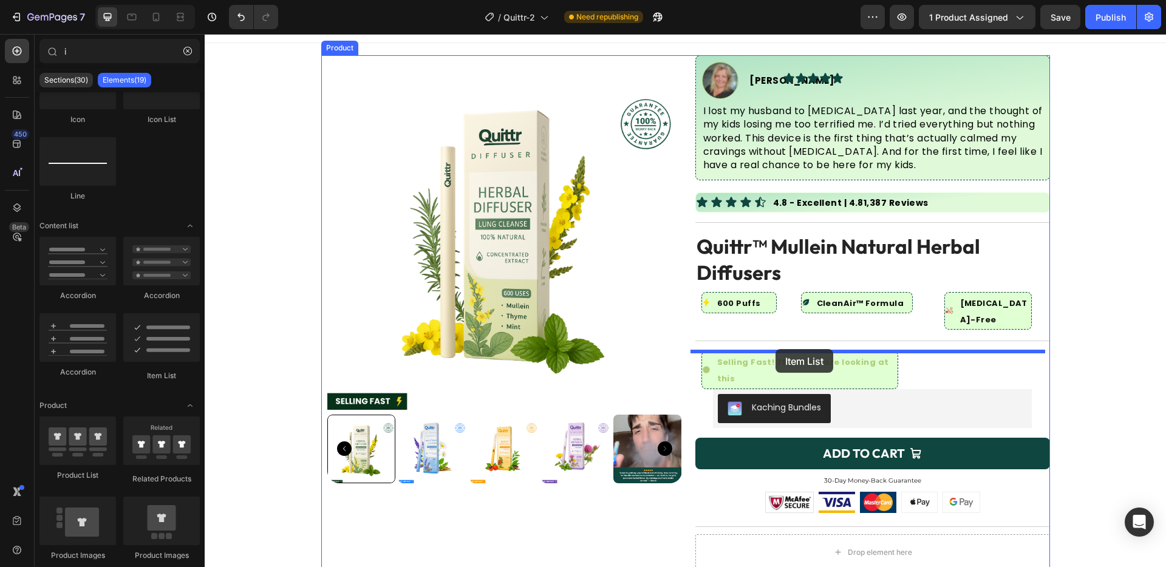
drag, startPoint x: 351, startPoint y: 370, endPoint x: 775, endPoint y: 349, distance: 424.9
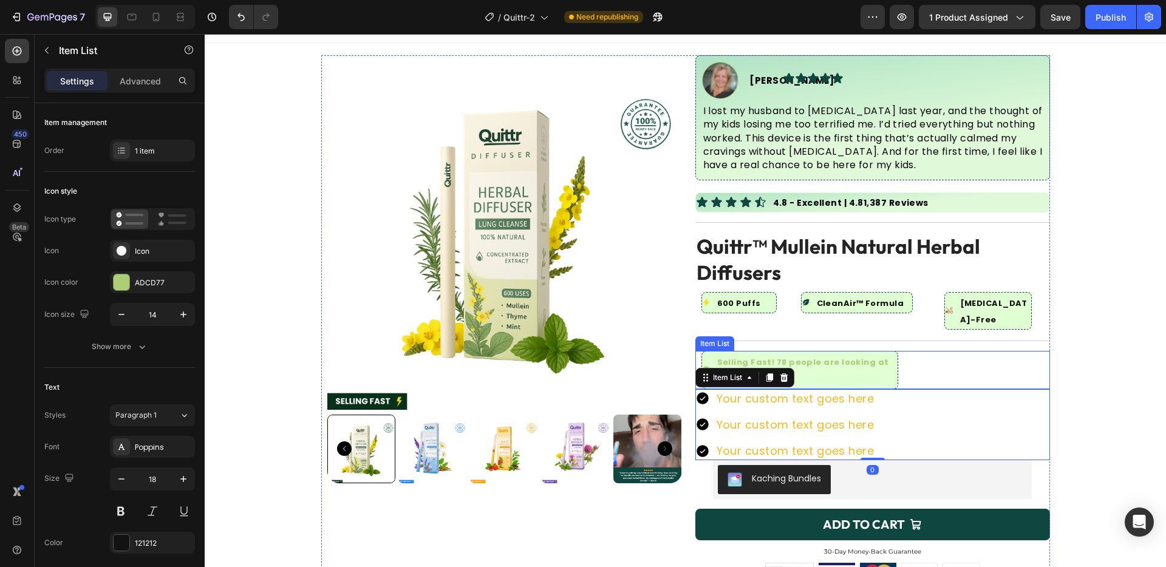
click at [960, 351] on div "Selling Fast! 78 people are looking at this Item List" at bounding box center [872, 370] width 355 height 38
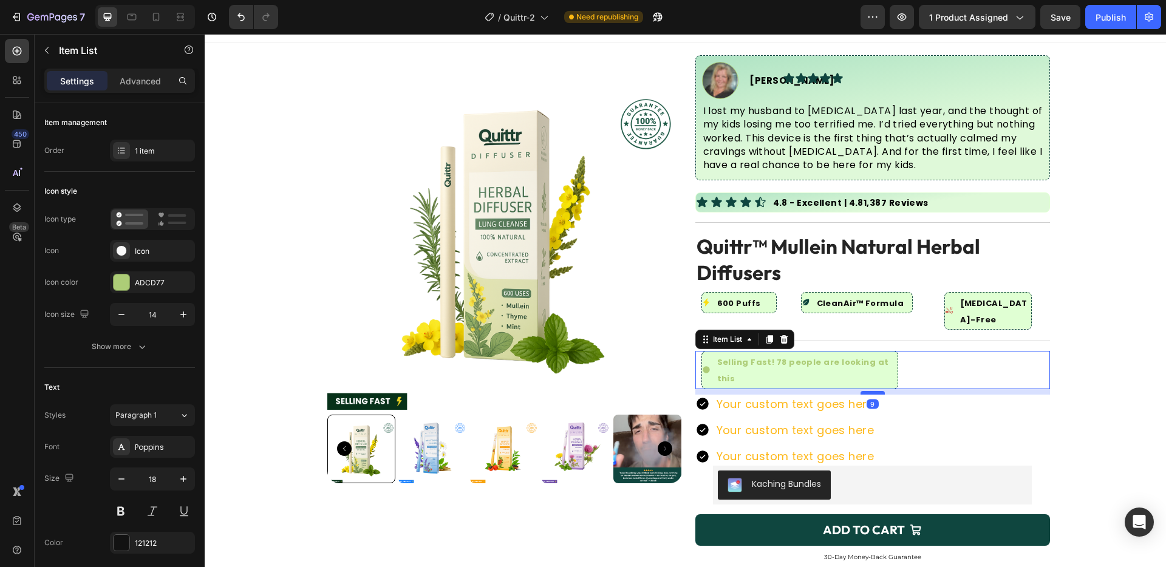
click at [862, 391] on div at bounding box center [872, 393] width 24 height 4
type input "100%"
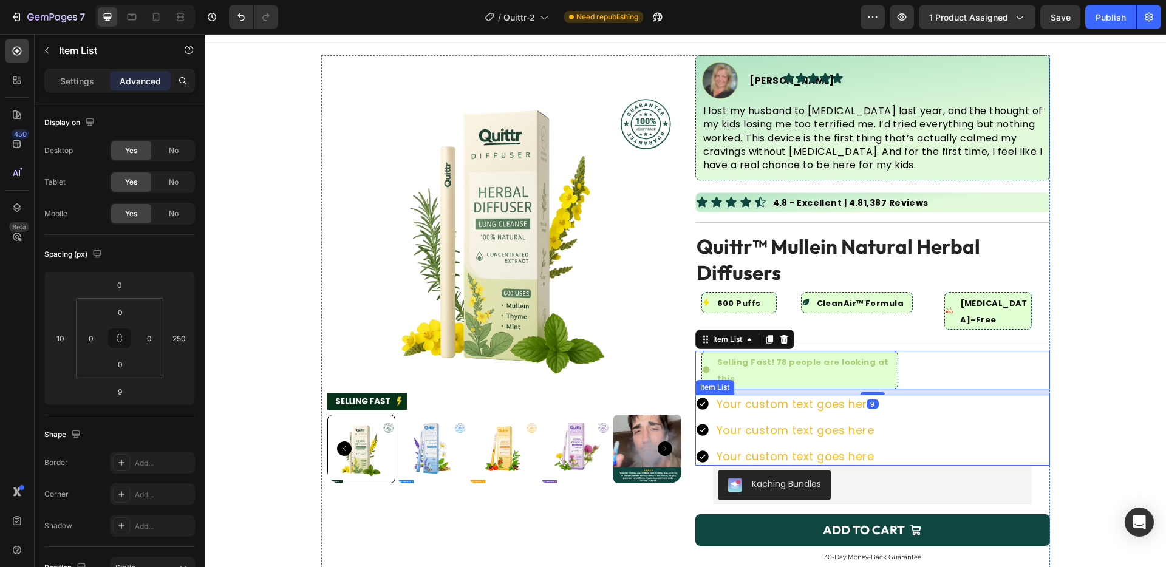
click at [818, 395] on div "Your custom text goes here" at bounding box center [796, 404] width 162 height 19
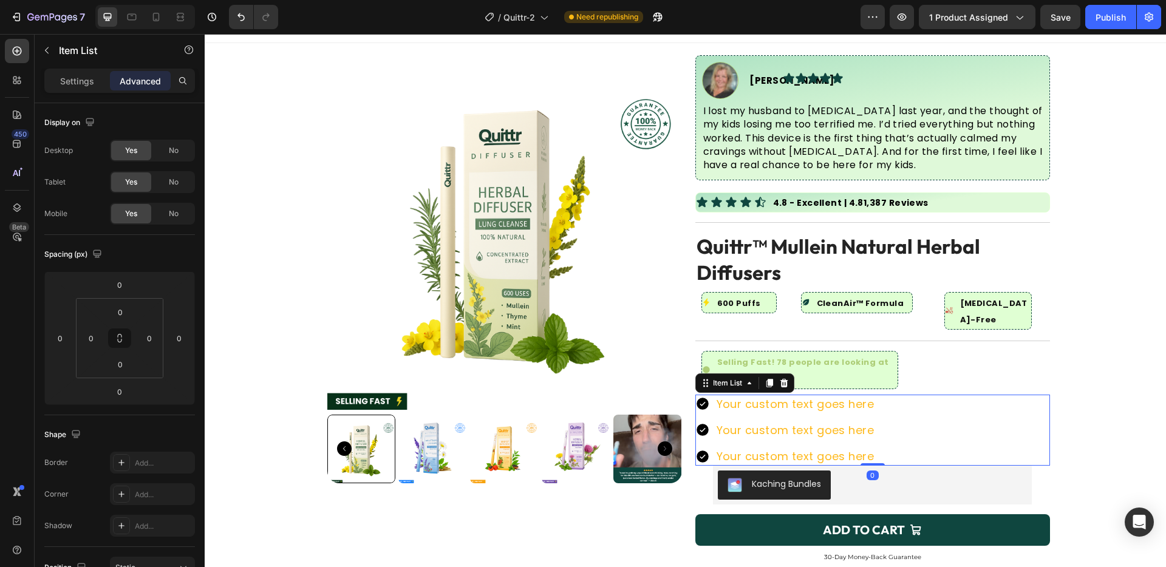
click at [818, 395] on div "Your custom text goes here" at bounding box center [796, 404] width 162 height 19
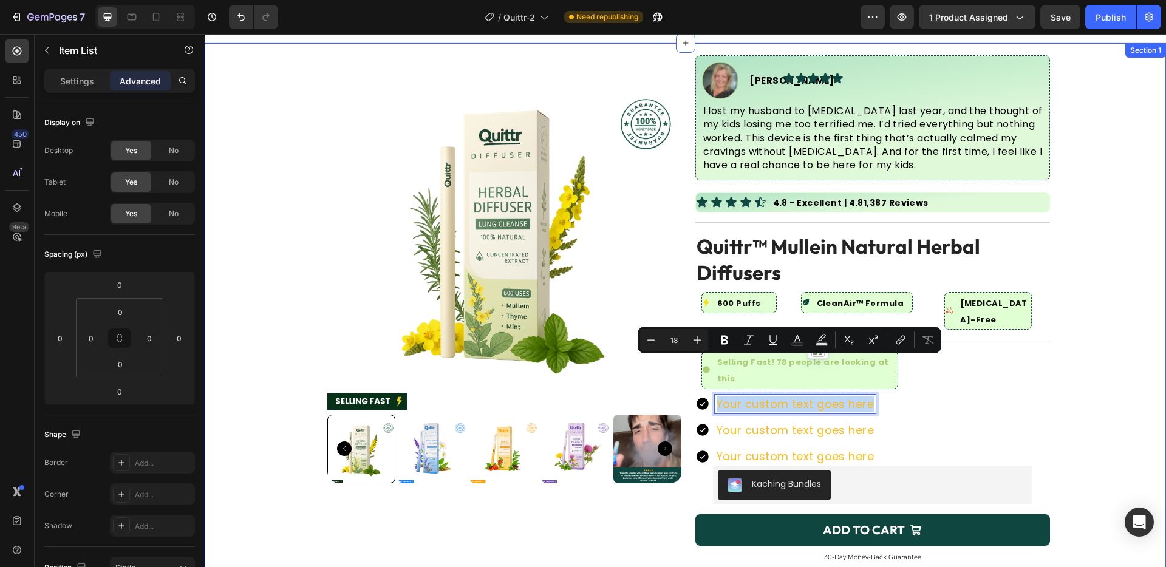
click at [1046, 308] on div "Product Images Image [PERSON_NAME] Text Block Advanced List Icon Icon Icon Icon…" at bounding box center [685, 440] width 961 height 770
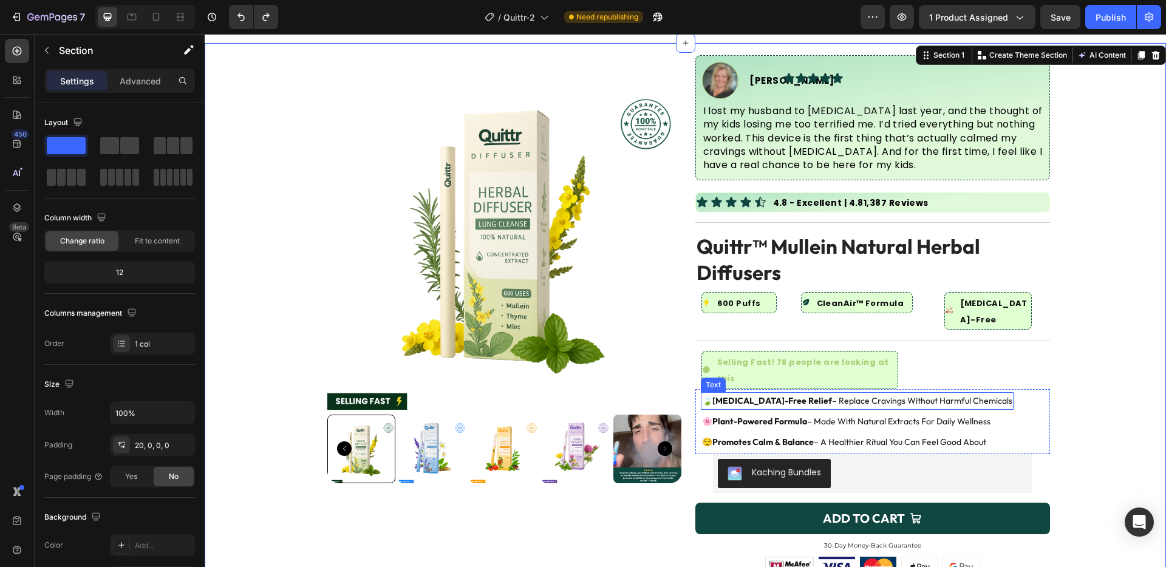
click at [747, 395] on strong "[MEDICAL_DATA]-free relief" at bounding box center [772, 400] width 120 height 11
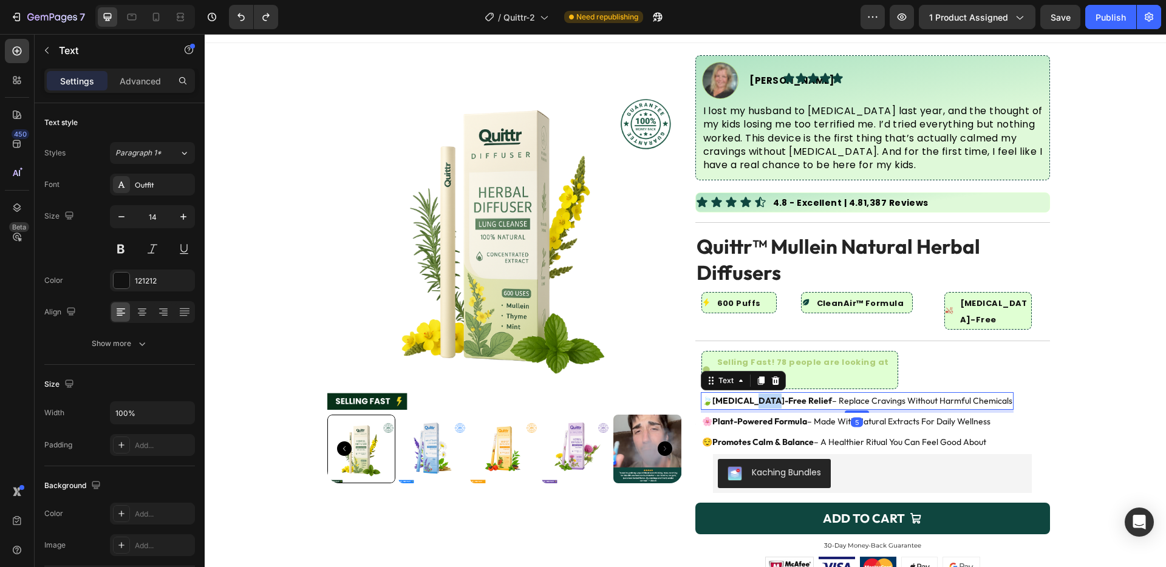
click at [747, 395] on strong "[MEDICAL_DATA]-free relief" at bounding box center [772, 400] width 120 height 11
